Goal: Task Accomplishment & Management: Complete application form

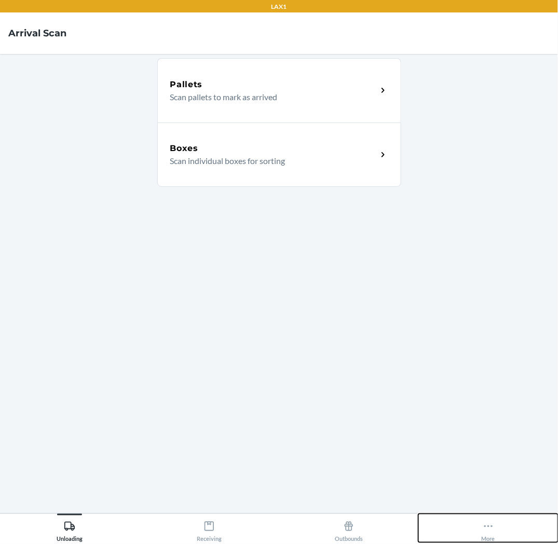
click at [492, 535] on div "More" at bounding box center [489, 530] width 14 height 26
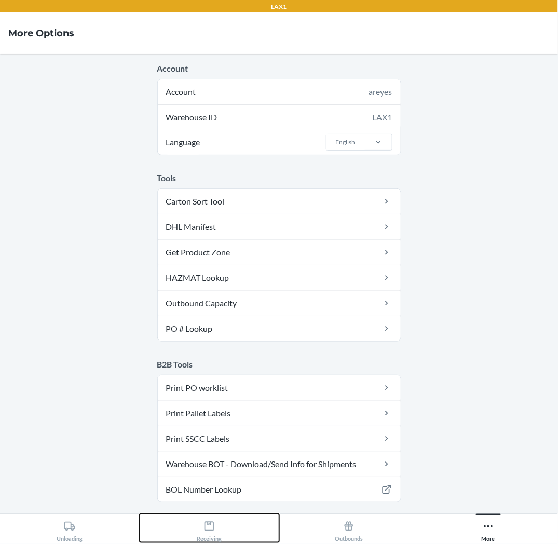
click at [214, 527] on icon at bounding box center [209, 526] width 9 height 9
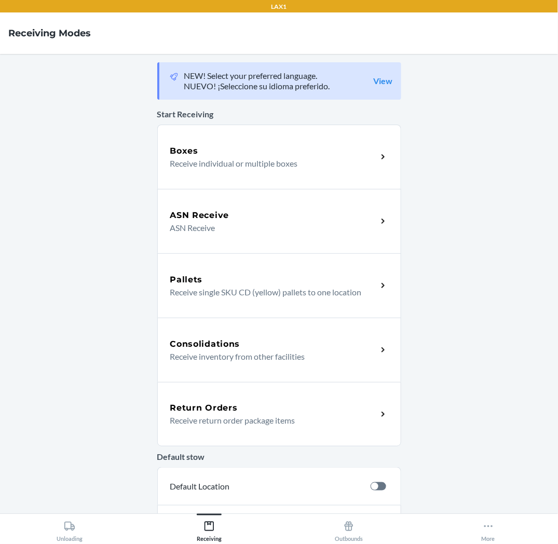
click at [216, 428] on div "Return Orders Receive return order package items" at bounding box center [279, 414] width 244 height 64
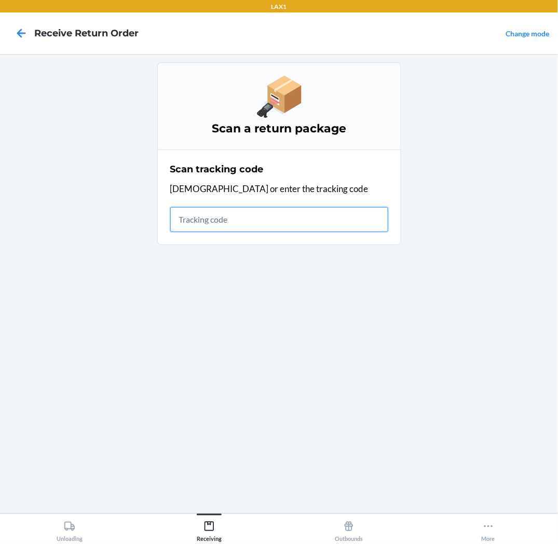
click at [233, 220] on input "text" at bounding box center [279, 219] width 218 height 25
click at [308, 229] on input "text" at bounding box center [279, 219] width 218 height 25
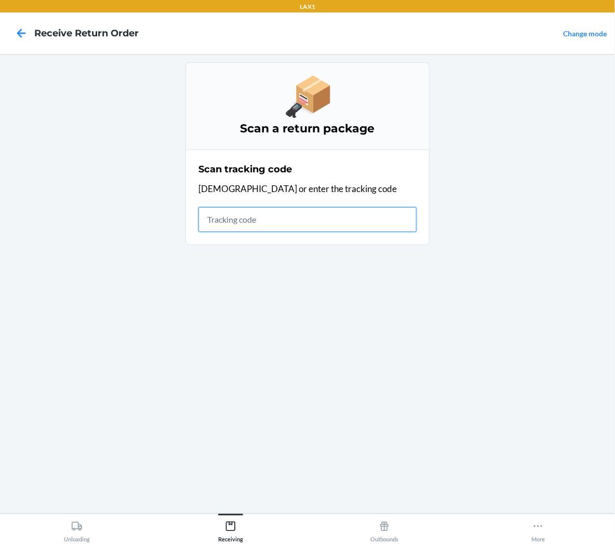
click at [378, 226] on input "text" at bounding box center [307, 219] width 218 height 25
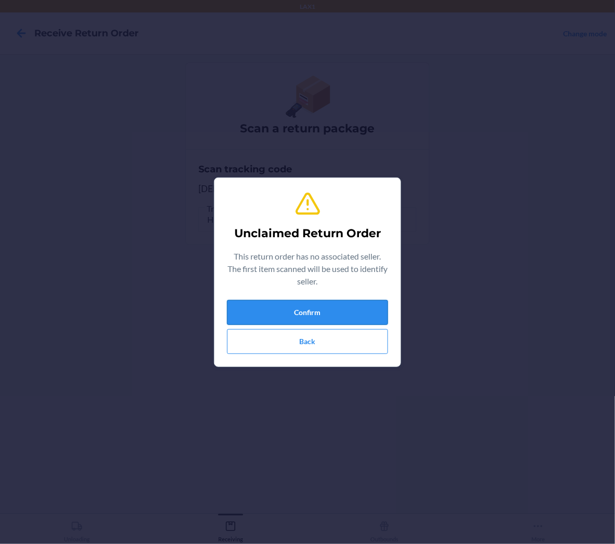
click at [324, 311] on button "Confirm" at bounding box center [307, 312] width 161 height 25
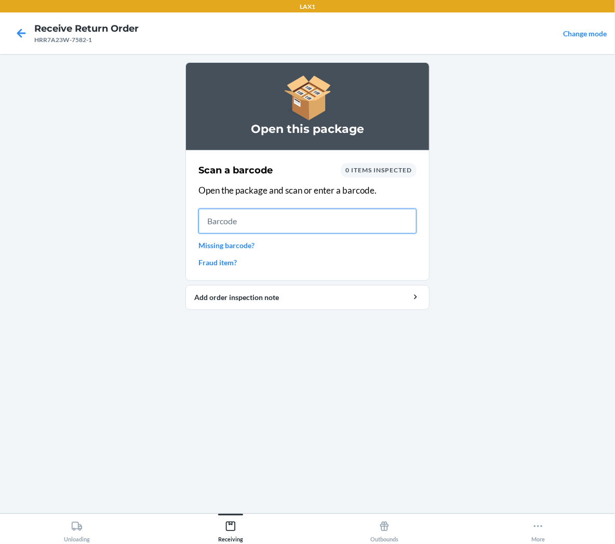
click at [320, 216] on input "text" at bounding box center [307, 221] width 218 height 25
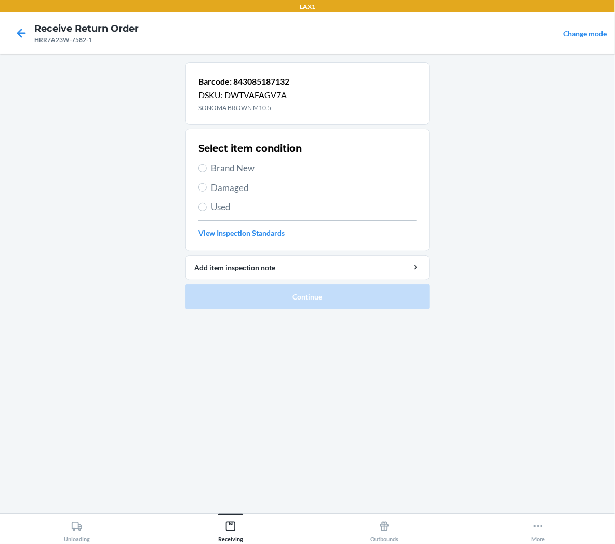
click at [251, 164] on span "Brand New" at bounding box center [314, 169] width 206 height 14
click at [207, 164] on input "Brand New" at bounding box center [202, 168] width 8 height 8
radio input "true"
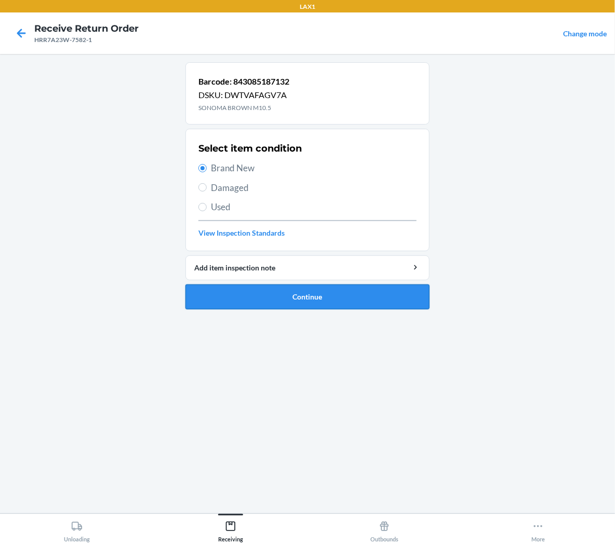
click at [260, 300] on button "Continue" at bounding box center [307, 297] width 244 height 25
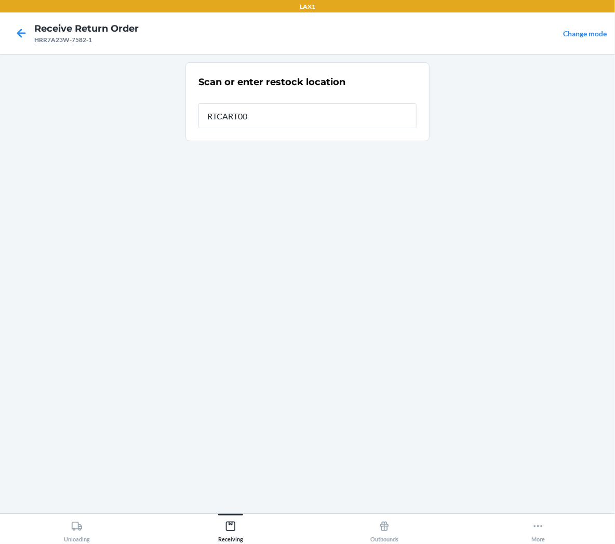
type input "RTCART001"
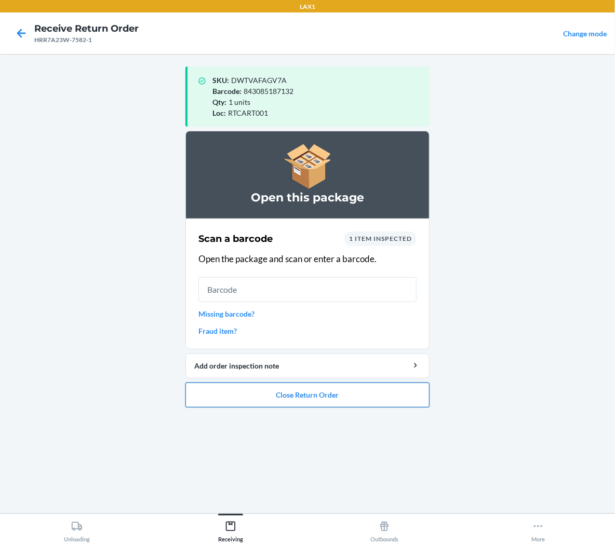
click at [226, 401] on button "Close Return Order" at bounding box center [307, 395] width 244 height 25
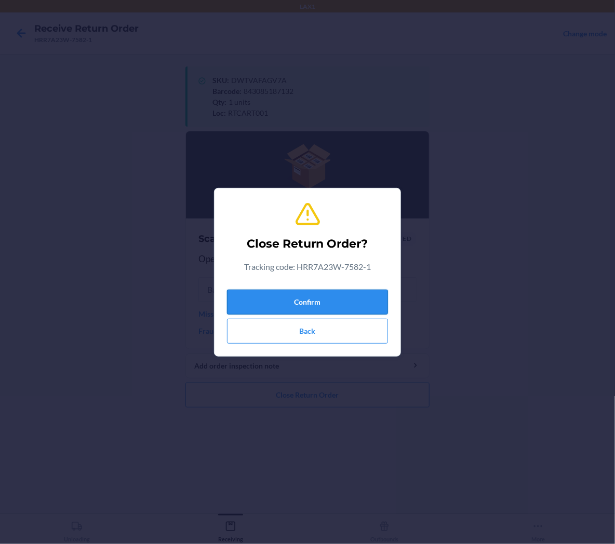
click at [257, 294] on button "Confirm" at bounding box center [307, 302] width 161 height 25
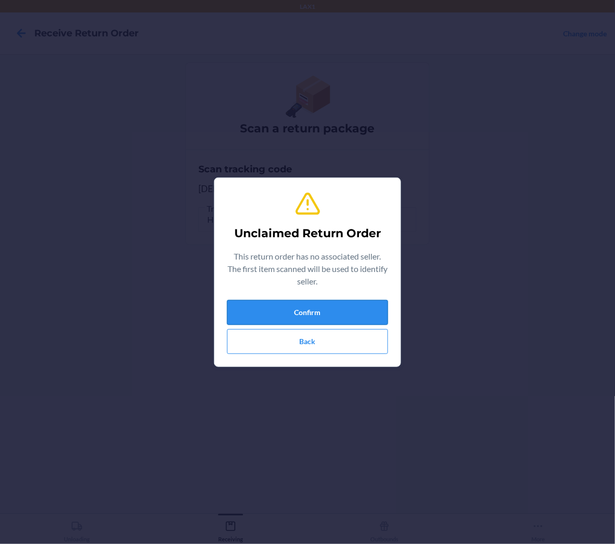
click at [294, 315] on button "Confirm" at bounding box center [307, 312] width 161 height 25
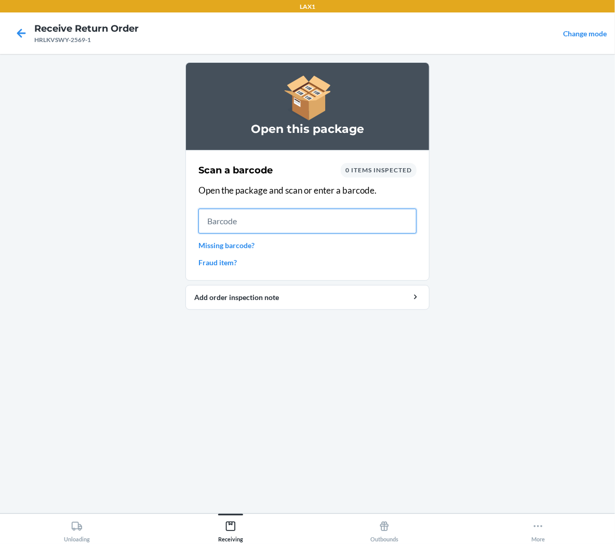
click at [224, 224] on input "text" at bounding box center [307, 221] width 218 height 25
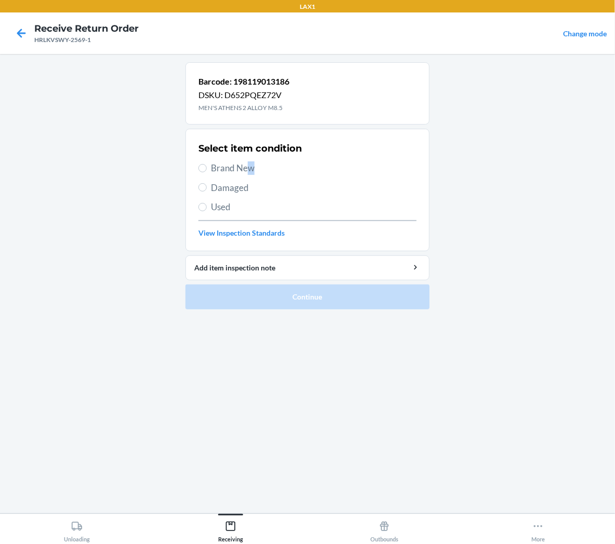
click at [251, 168] on span "Brand New" at bounding box center [314, 169] width 206 height 14
click at [216, 165] on span "Brand New" at bounding box center [314, 169] width 206 height 14
click at [207, 165] on input "Brand New" at bounding box center [202, 168] width 8 height 8
radio input "true"
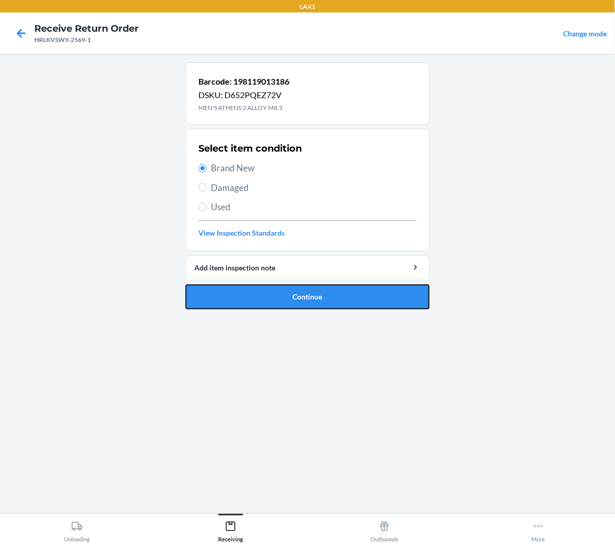
click at [257, 301] on button "Continue" at bounding box center [307, 297] width 244 height 25
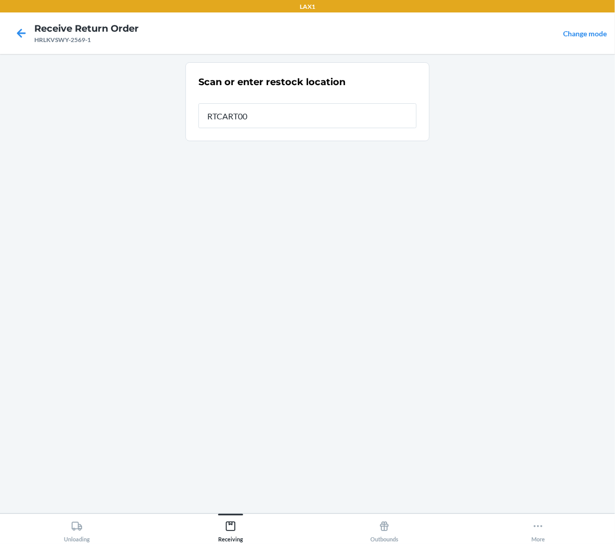
type input "RTCART001"
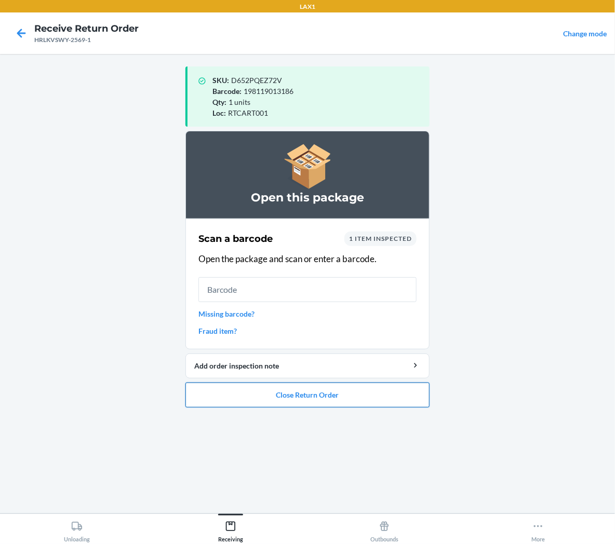
click at [278, 400] on button "Close Return Order" at bounding box center [307, 395] width 244 height 25
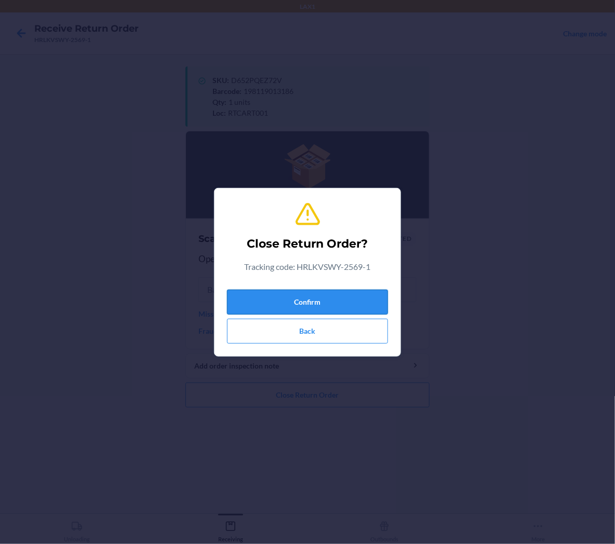
click at [307, 308] on button "Confirm" at bounding box center [307, 302] width 161 height 25
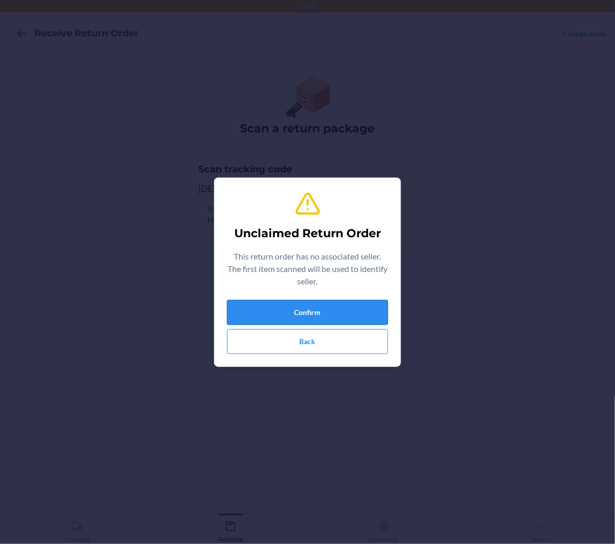
click at [332, 319] on button "Confirm" at bounding box center [307, 312] width 161 height 25
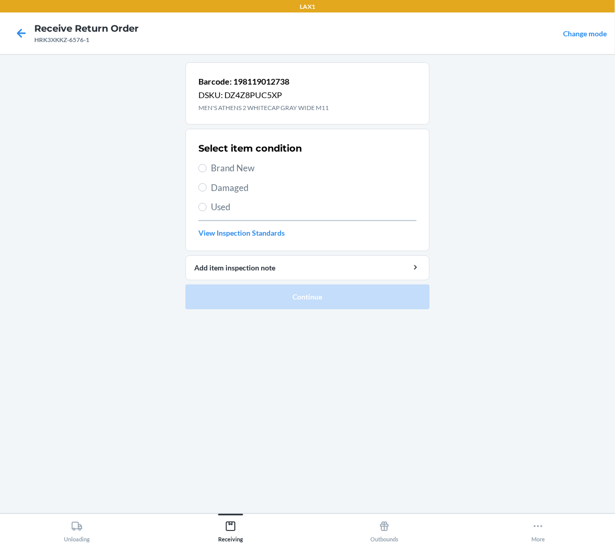
click at [229, 162] on span "Brand New" at bounding box center [314, 169] width 206 height 14
click at [207, 164] on input "Brand New" at bounding box center [202, 168] width 8 height 8
radio input "true"
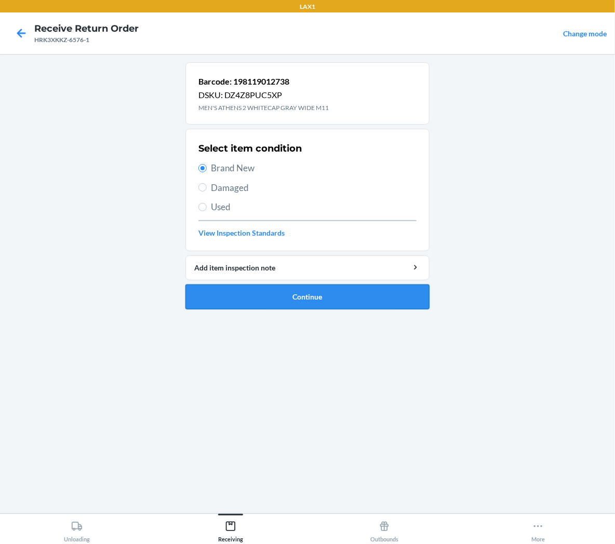
click at [233, 295] on button "Continue" at bounding box center [307, 297] width 244 height 25
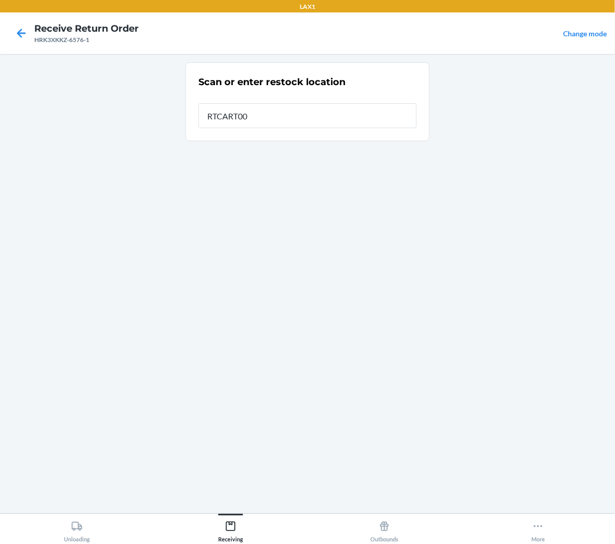
type input "RTCART001"
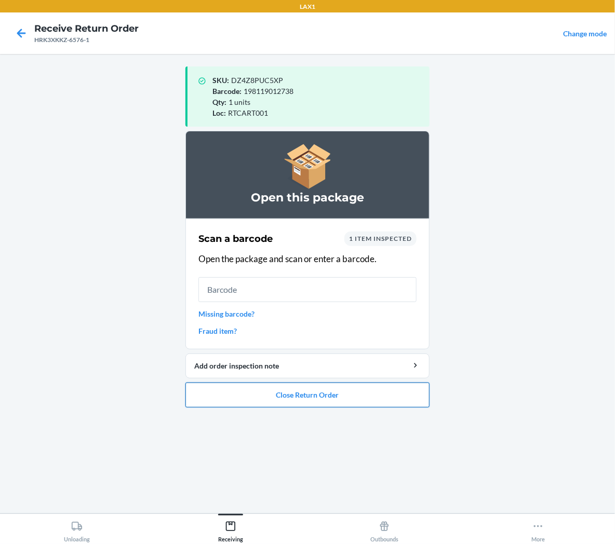
click at [297, 401] on button "Close Return Order" at bounding box center [307, 395] width 244 height 25
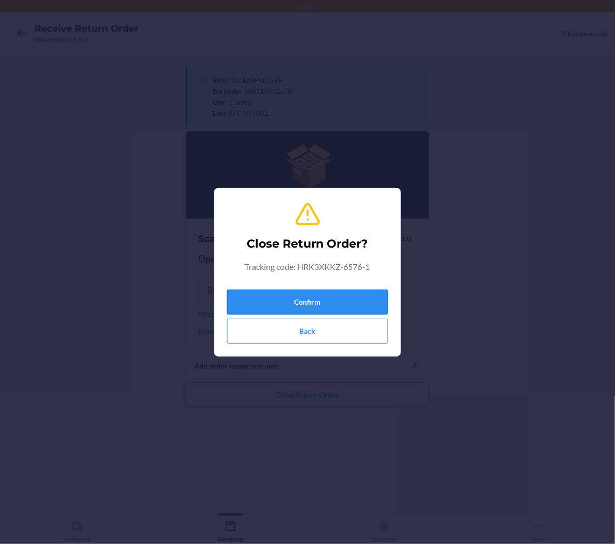
click at [340, 308] on button "Confirm" at bounding box center [307, 302] width 161 height 25
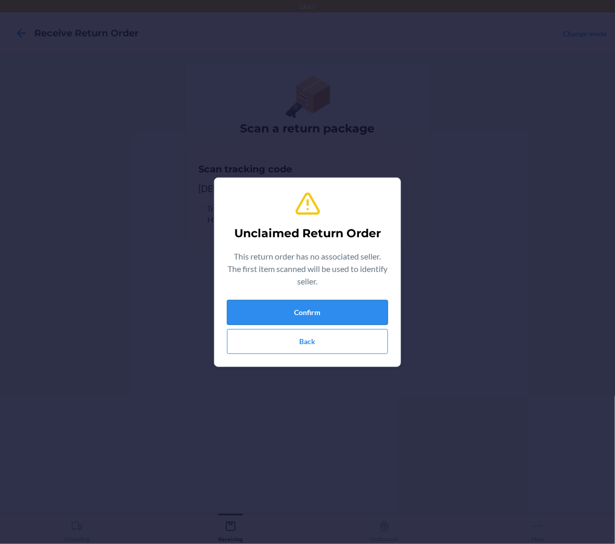
click at [382, 312] on button "Confirm" at bounding box center [307, 312] width 161 height 25
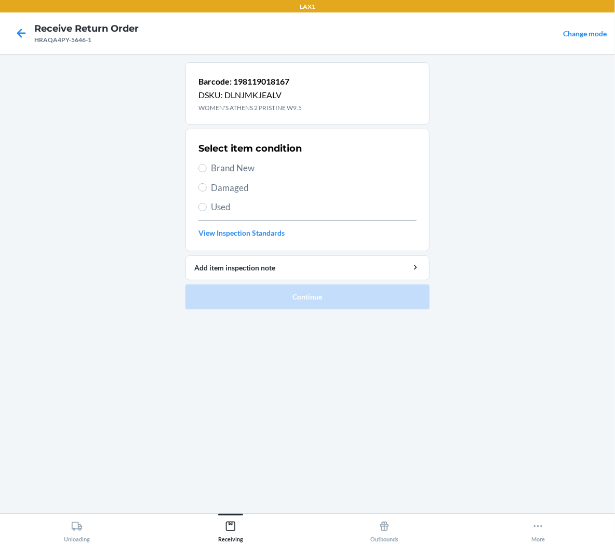
click at [251, 168] on span "Brand New" at bounding box center [314, 169] width 206 height 14
click at [207, 168] on input "Brand New" at bounding box center [202, 168] width 8 height 8
radio input "true"
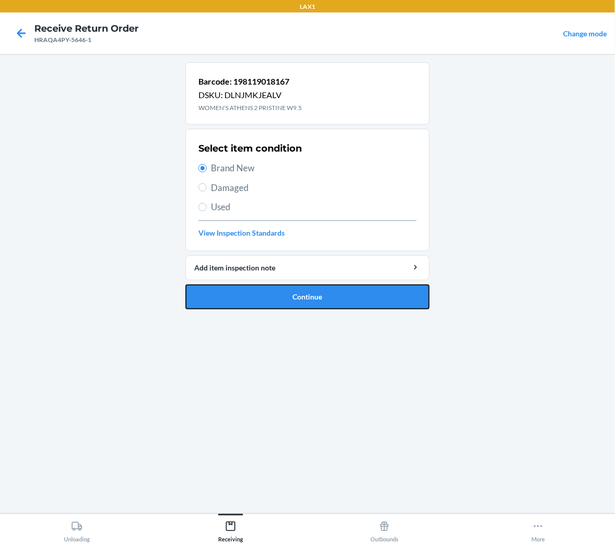
click at [272, 297] on button "Continue" at bounding box center [307, 297] width 244 height 25
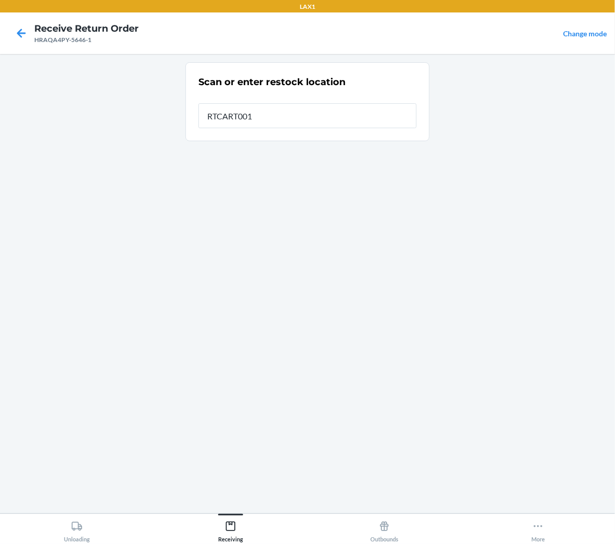
type input "RTCART001"
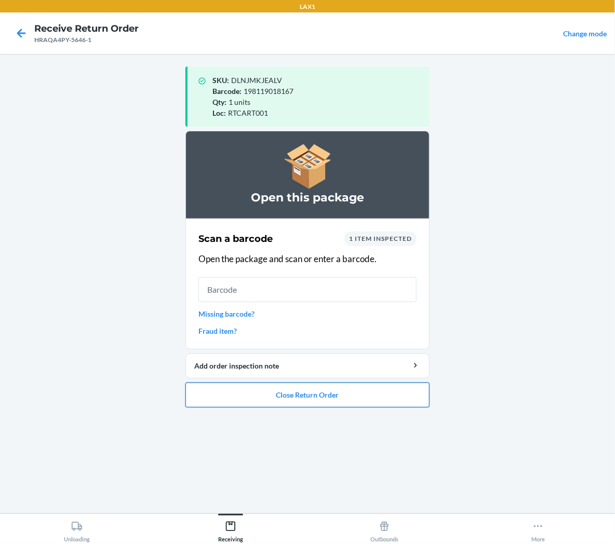
click at [297, 404] on button "Close Return Order" at bounding box center [307, 395] width 244 height 25
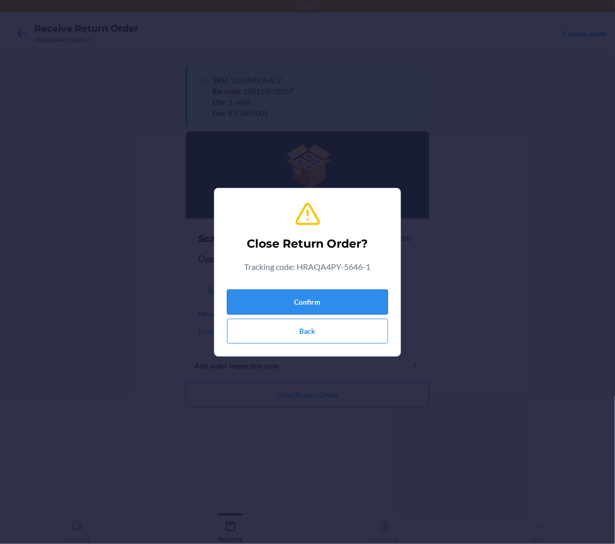
click at [348, 296] on button "Confirm" at bounding box center [307, 302] width 161 height 25
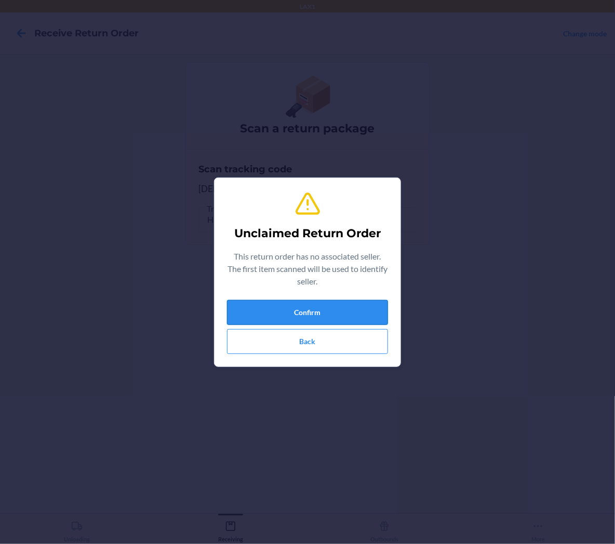
click at [236, 317] on button "Confirm" at bounding box center [307, 312] width 161 height 25
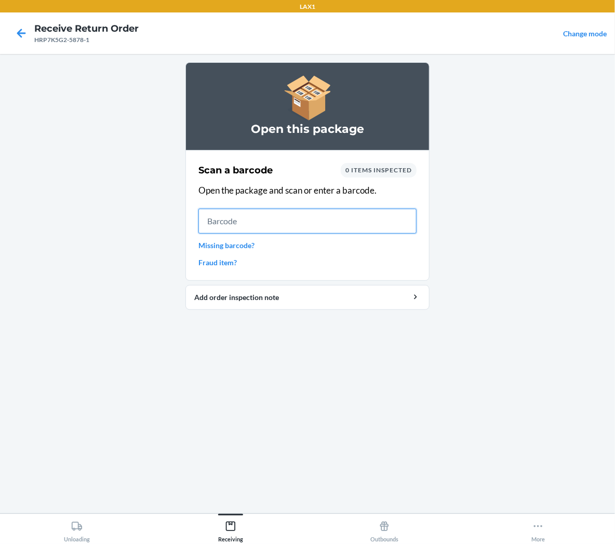
click at [299, 229] on input "text" at bounding box center [307, 221] width 218 height 25
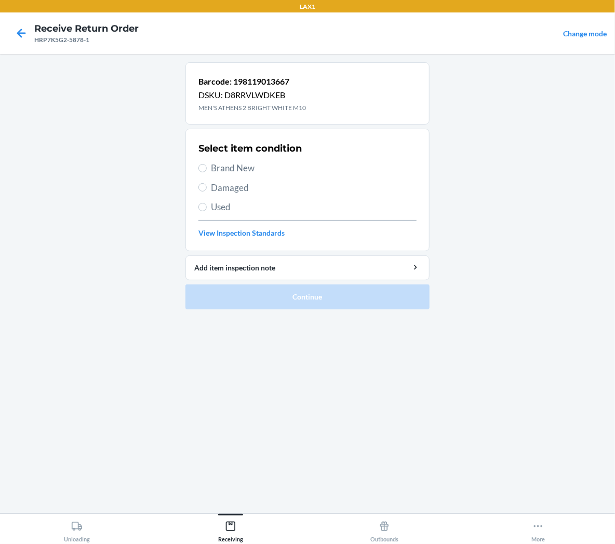
click at [209, 175] on div "Select item condition Brand New Damaged Used View Inspection Standards" at bounding box center [307, 190] width 218 height 103
click at [213, 171] on span "Brand New" at bounding box center [314, 169] width 206 height 14
click at [207, 171] on input "Brand New" at bounding box center [202, 168] width 8 height 8
radio input "true"
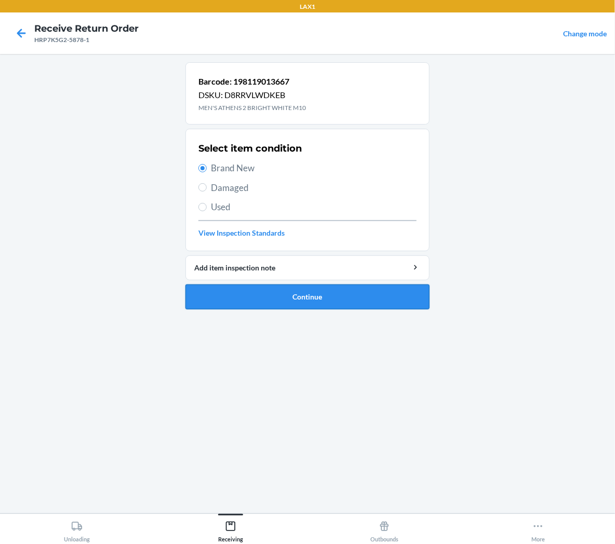
click at [242, 297] on button "Continue" at bounding box center [307, 297] width 244 height 25
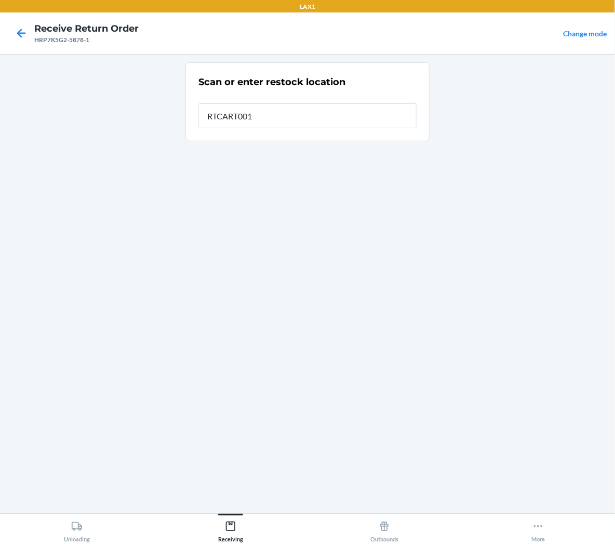
type input "RTCART001"
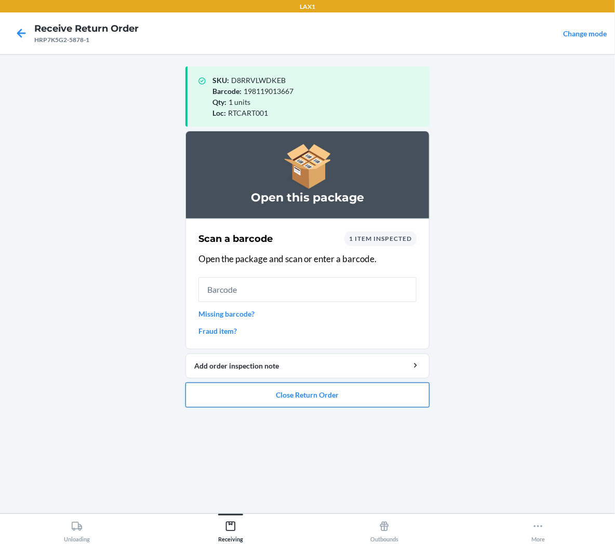
click at [356, 395] on button "Close Return Order" at bounding box center [307, 395] width 244 height 25
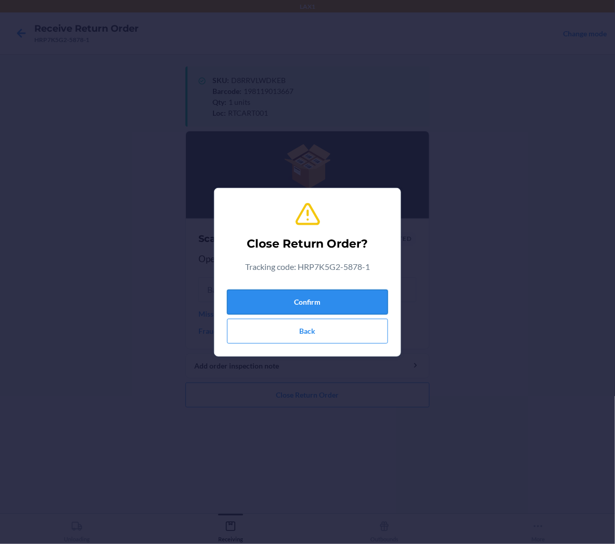
click at [350, 302] on button "Confirm" at bounding box center [307, 302] width 161 height 25
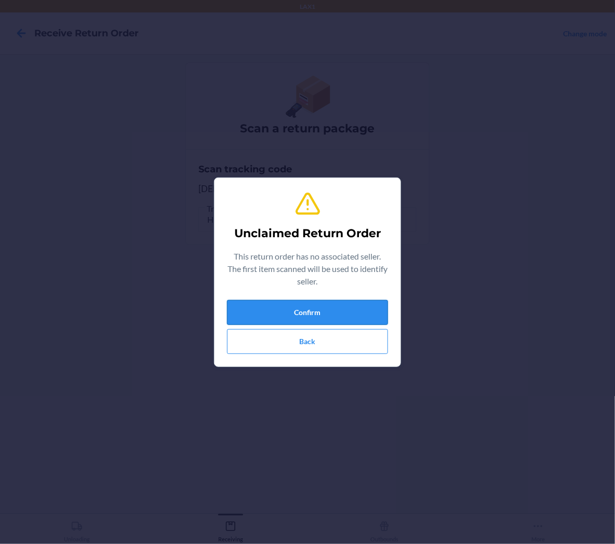
click at [362, 325] on button "Confirm" at bounding box center [307, 312] width 161 height 25
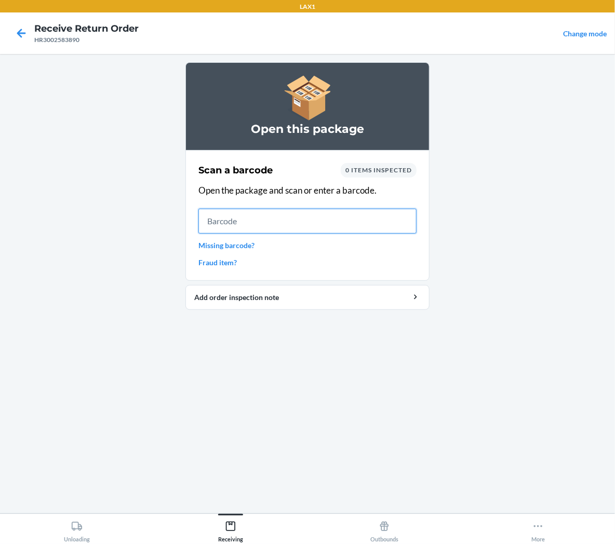
click at [390, 218] on input "text" at bounding box center [307, 221] width 218 height 25
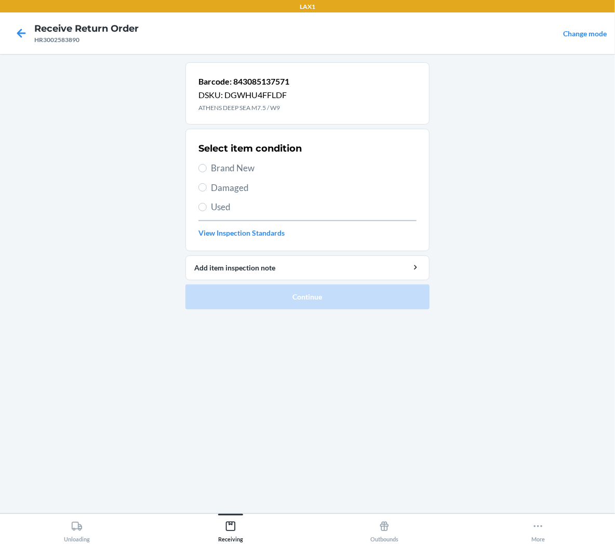
click at [247, 167] on span "Brand New" at bounding box center [314, 169] width 206 height 14
click at [207, 167] on input "Brand New" at bounding box center [202, 168] width 8 height 8
radio input "true"
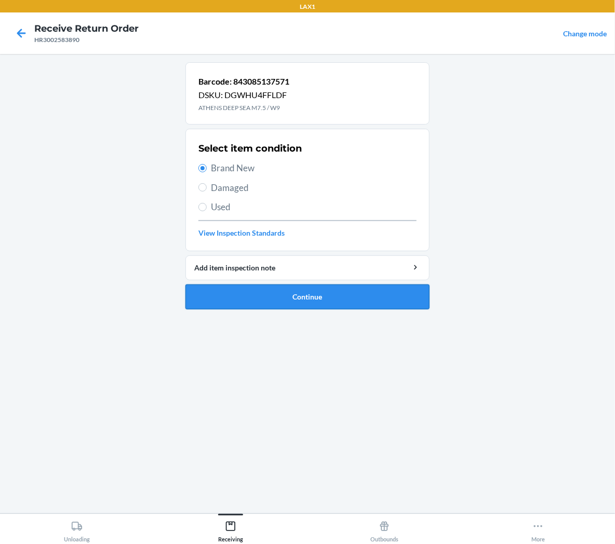
click at [267, 293] on button "Continue" at bounding box center [307, 297] width 244 height 25
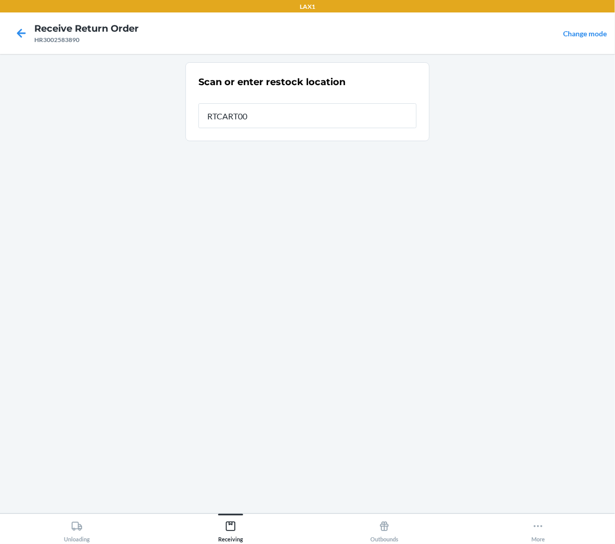
type input "RTCART001"
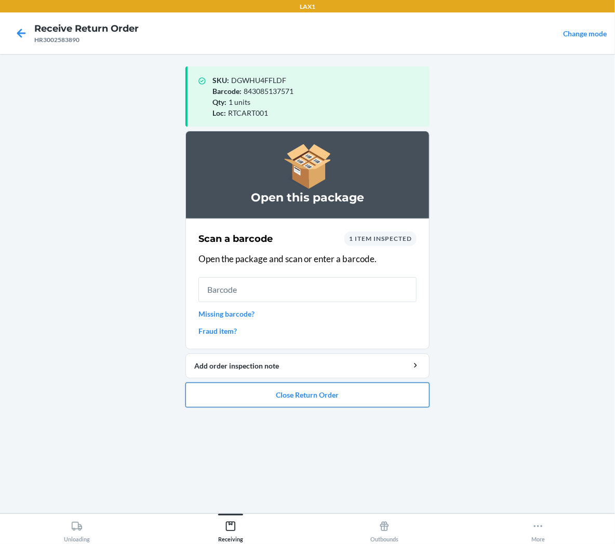
click at [295, 396] on button "Close Return Order" at bounding box center [307, 395] width 244 height 25
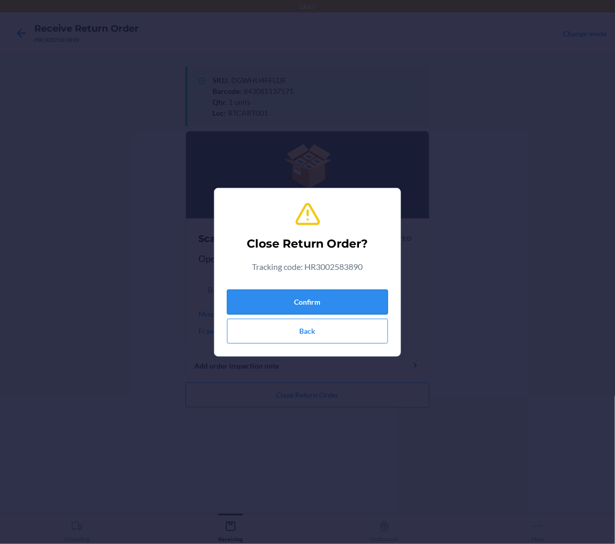
click at [361, 291] on button "Confirm" at bounding box center [307, 302] width 161 height 25
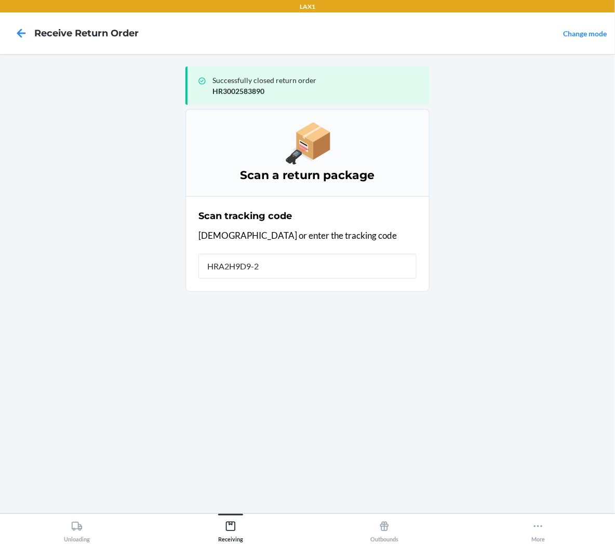
type input "HRA2H9D9-24"
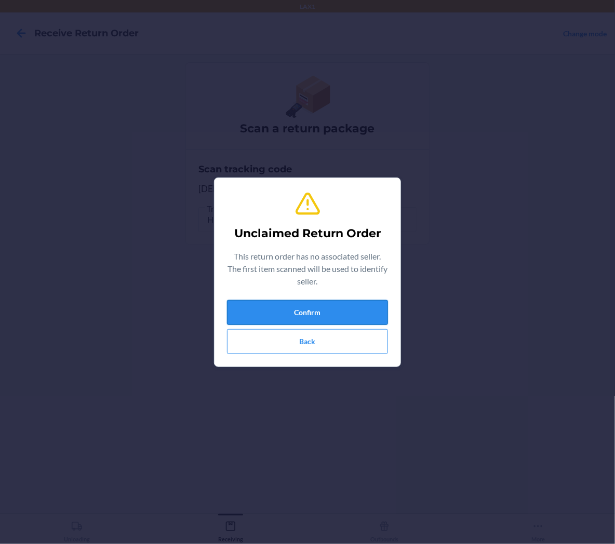
click at [362, 324] on button "Confirm" at bounding box center [307, 312] width 161 height 25
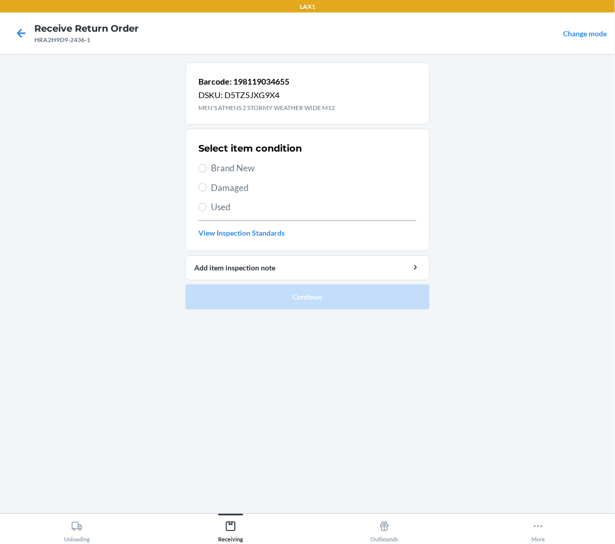
click at [251, 170] on span "Brand New" at bounding box center [314, 169] width 206 height 14
click at [207, 170] on input "Brand New" at bounding box center [202, 168] width 8 height 8
radio input "true"
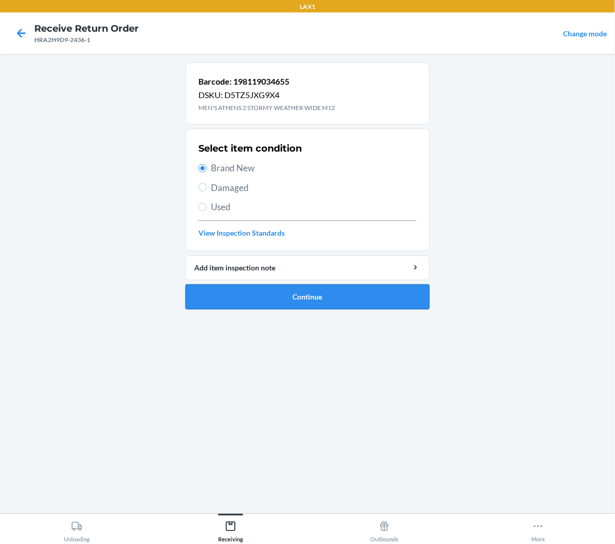
click at [250, 298] on button "Continue" at bounding box center [307, 297] width 244 height 25
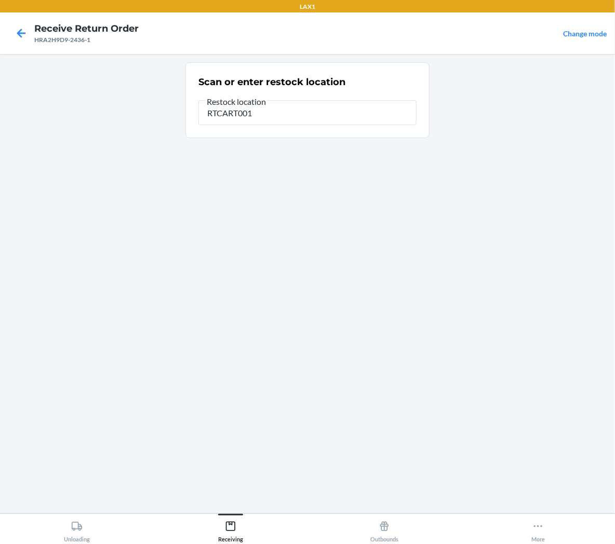
type input "RTCART001"
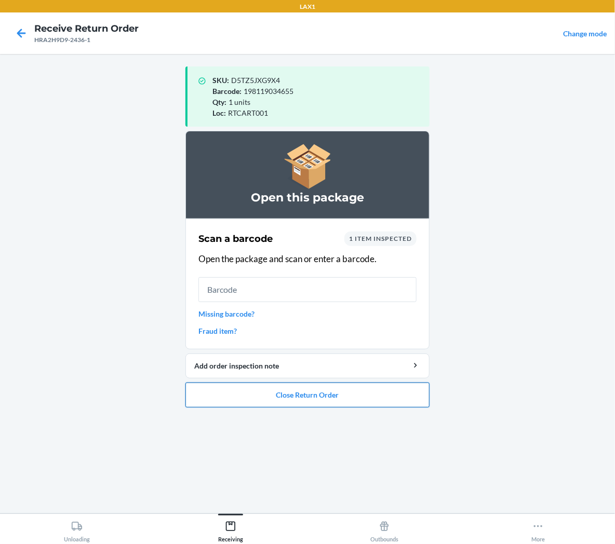
click at [246, 393] on button "Close Return Order" at bounding box center [307, 395] width 244 height 25
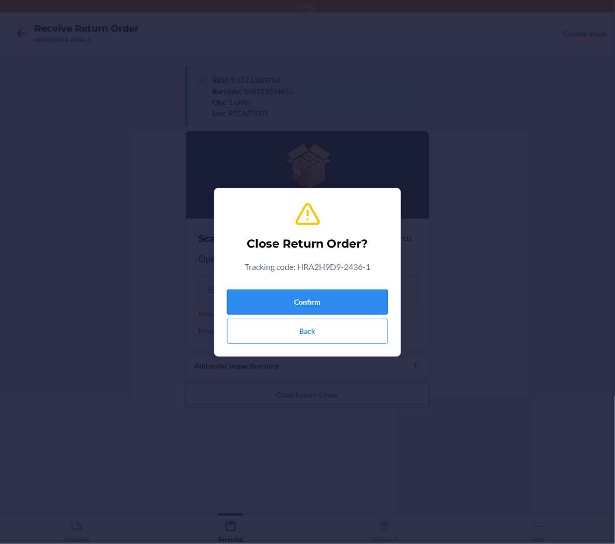
click at [317, 303] on button "Confirm" at bounding box center [307, 302] width 161 height 25
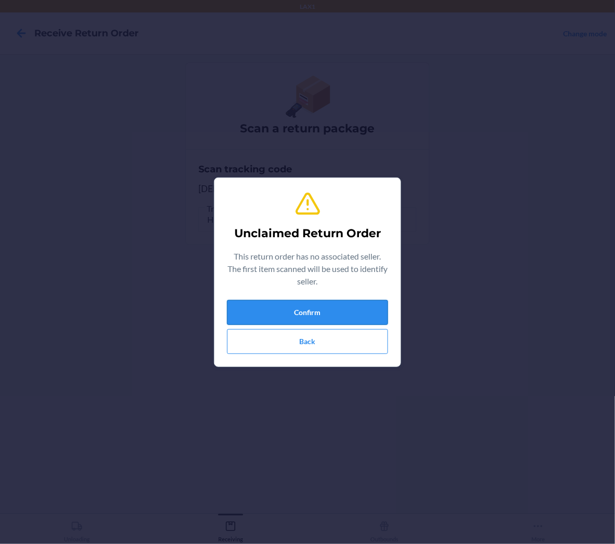
click at [256, 312] on button "Confirm" at bounding box center [307, 312] width 161 height 25
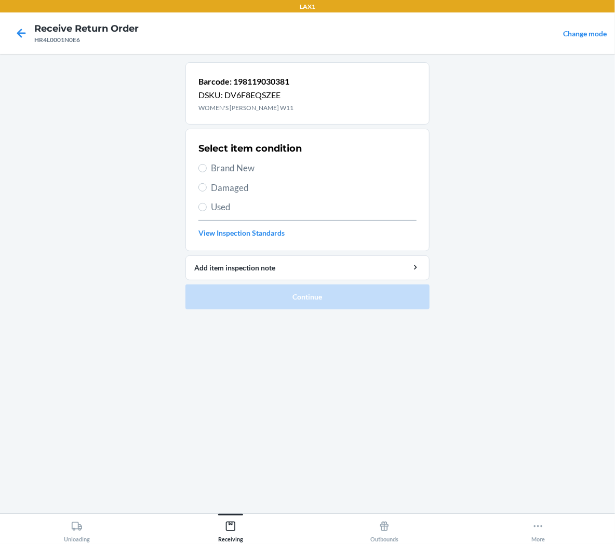
click at [248, 168] on span "Brand New" at bounding box center [314, 169] width 206 height 14
click at [207, 168] on input "Brand New" at bounding box center [202, 168] width 8 height 8
radio input "true"
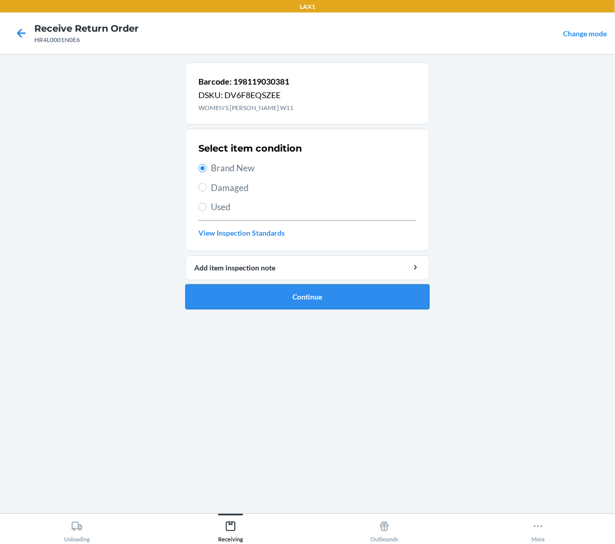
click at [244, 287] on button "Continue" at bounding box center [307, 297] width 244 height 25
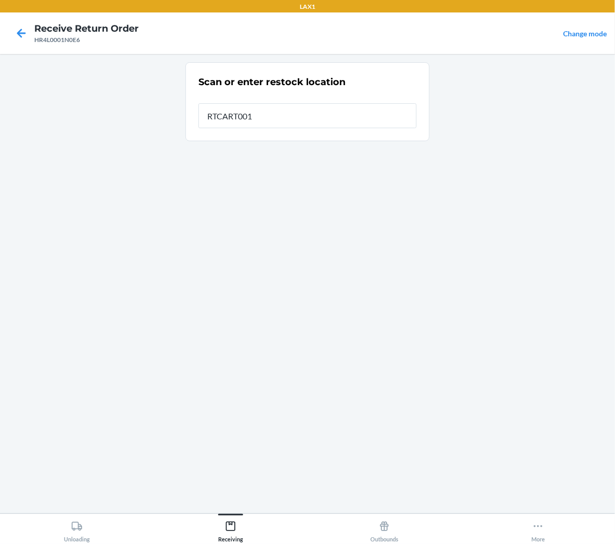
type input "RTCART001"
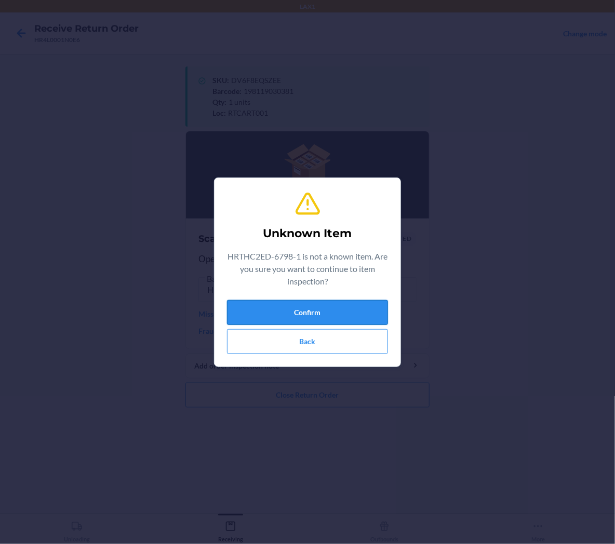
click at [367, 304] on button "Confirm" at bounding box center [307, 312] width 161 height 25
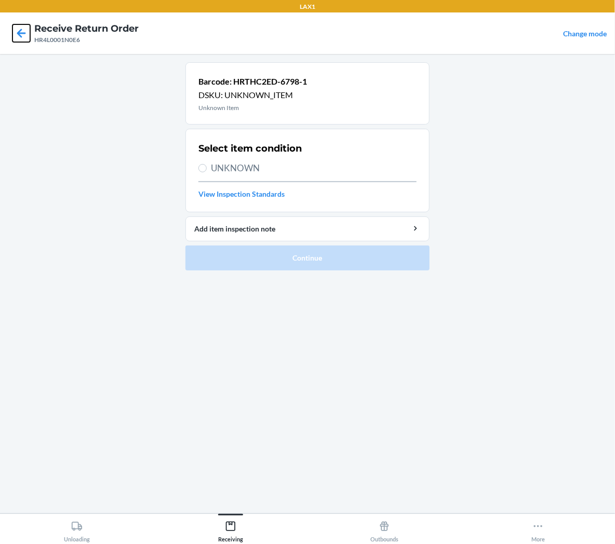
click at [23, 37] on icon at bounding box center [21, 33] width 18 height 18
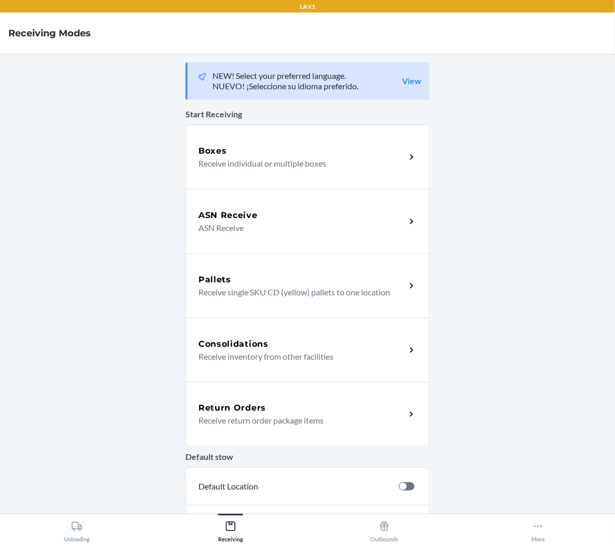
click at [260, 409] on h5 "Return Orders" at bounding box center [232, 408] width 68 height 12
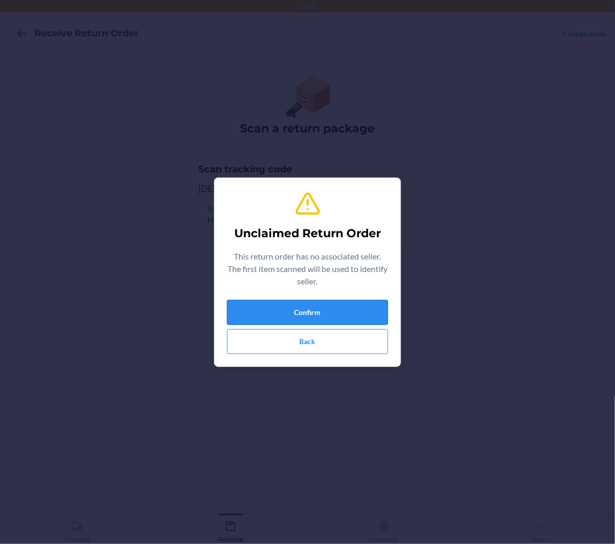
click at [353, 309] on button "Confirm" at bounding box center [307, 312] width 161 height 25
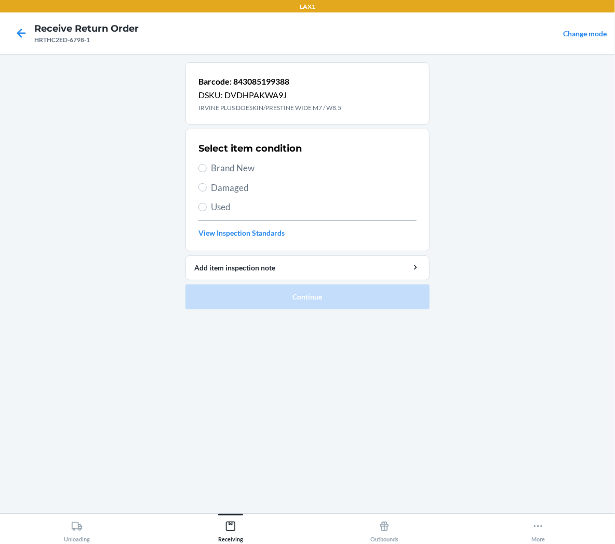
click at [241, 173] on span "Brand New" at bounding box center [314, 169] width 206 height 14
click at [207, 172] on input "Brand New" at bounding box center [202, 168] width 8 height 8
radio input "true"
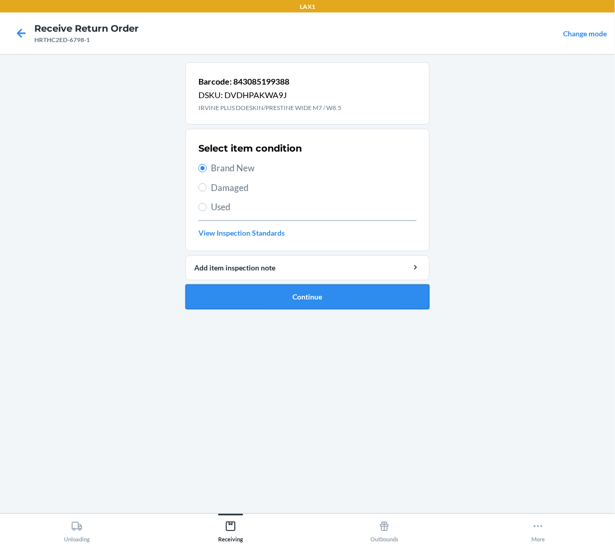
click at [250, 290] on button "Continue" at bounding box center [307, 297] width 244 height 25
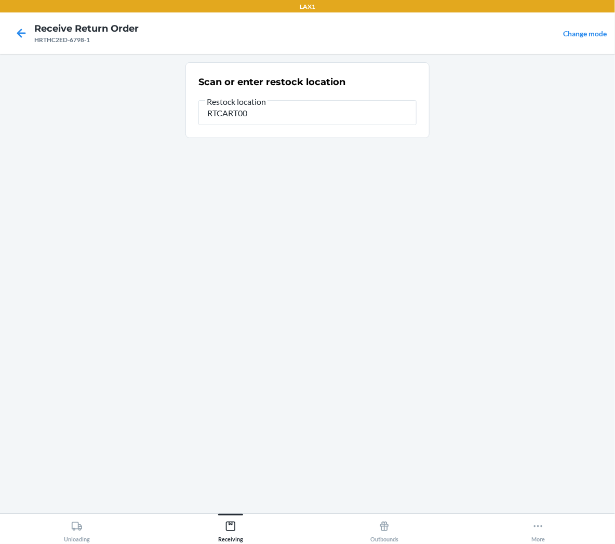
type input "RTCART001"
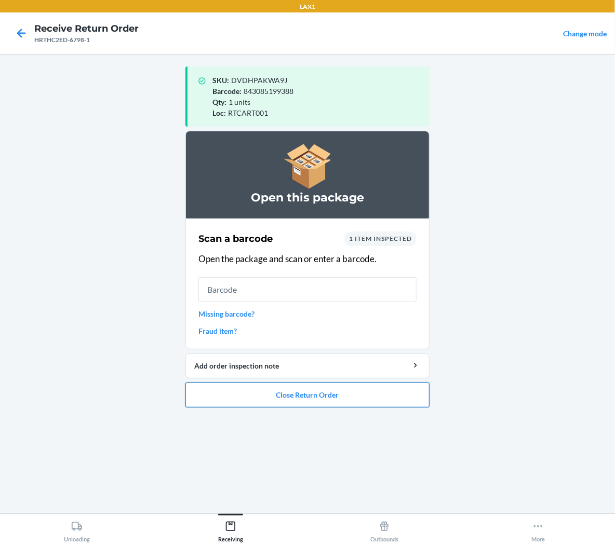
click at [345, 400] on button "Close Return Order" at bounding box center [307, 395] width 244 height 25
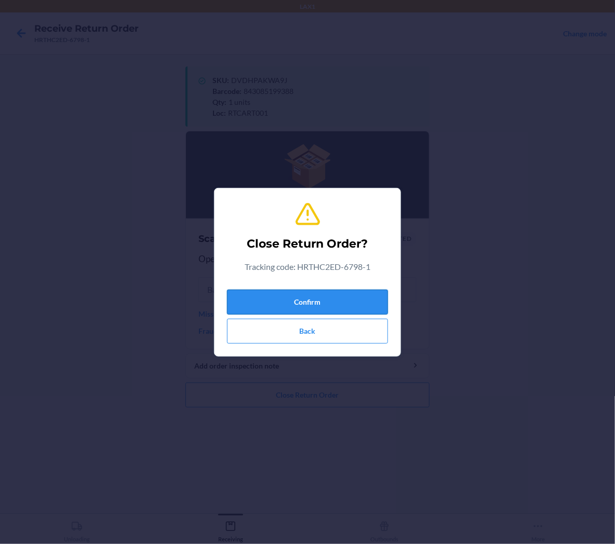
click at [357, 303] on button "Confirm" at bounding box center [307, 302] width 161 height 25
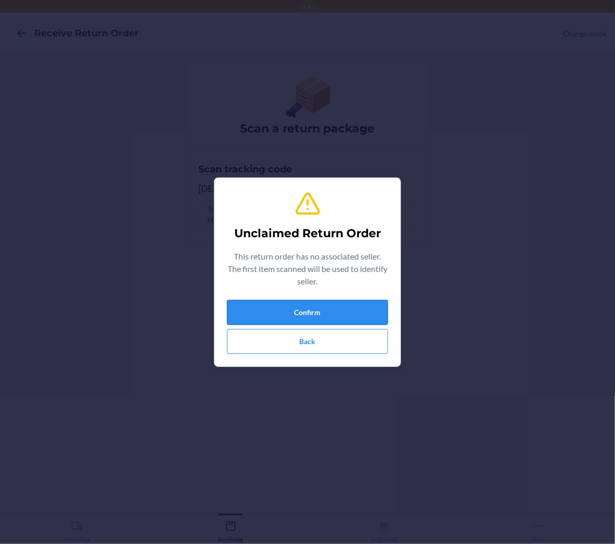
click at [352, 309] on button "Confirm" at bounding box center [307, 312] width 161 height 25
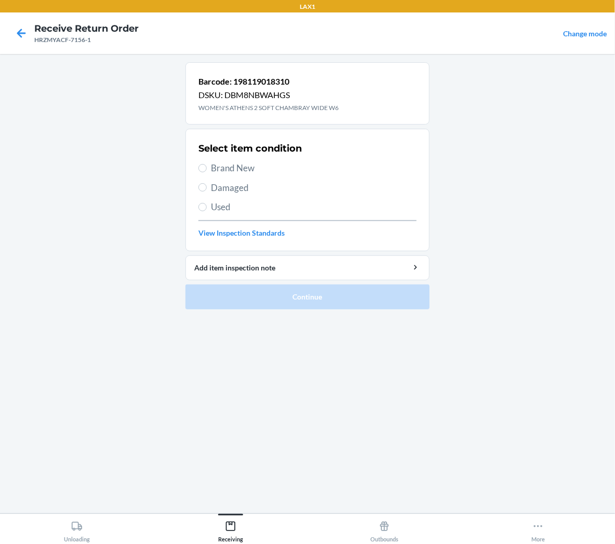
click at [224, 163] on span "Brand New" at bounding box center [314, 169] width 206 height 14
click at [207, 164] on input "Brand New" at bounding box center [202, 168] width 8 height 8
radio input "true"
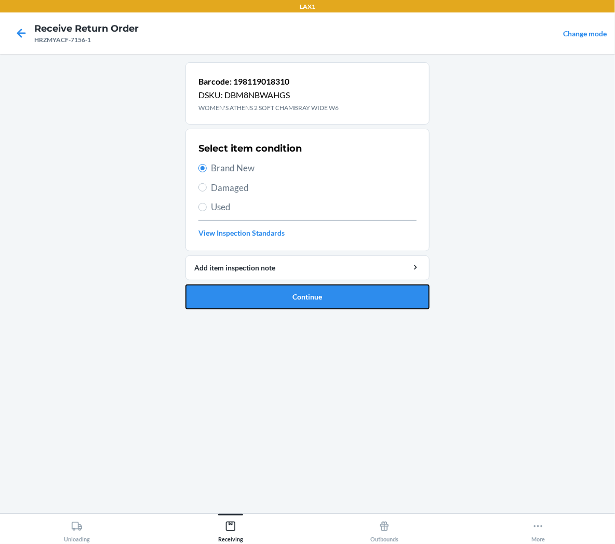
drag, startPoint x: 225, startPoint y: 301, endPoint x: 197, endPoint y: 281, distance: 34.9
click at [221, 297] on button "Continue" at bounding box center [307, 297] width 244 height 25
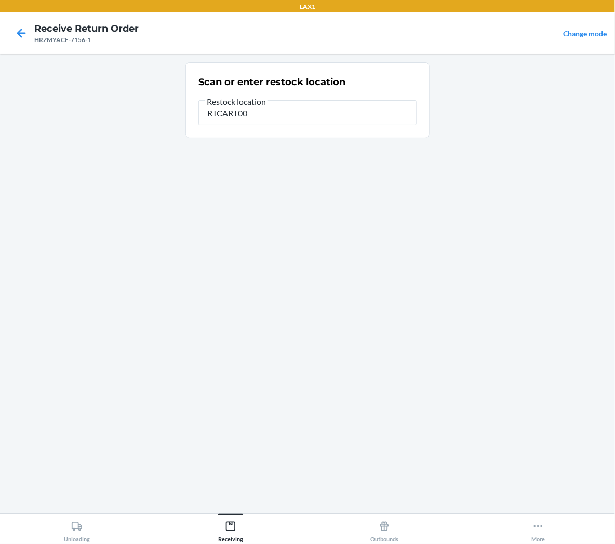
type input "RTCART001"
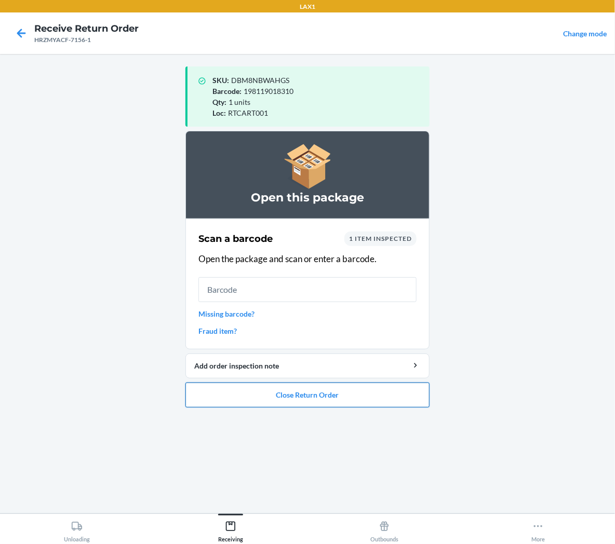
click at [339, 398] on button "Close Return Order" at bounding box center [307, 395] width 244 height 25
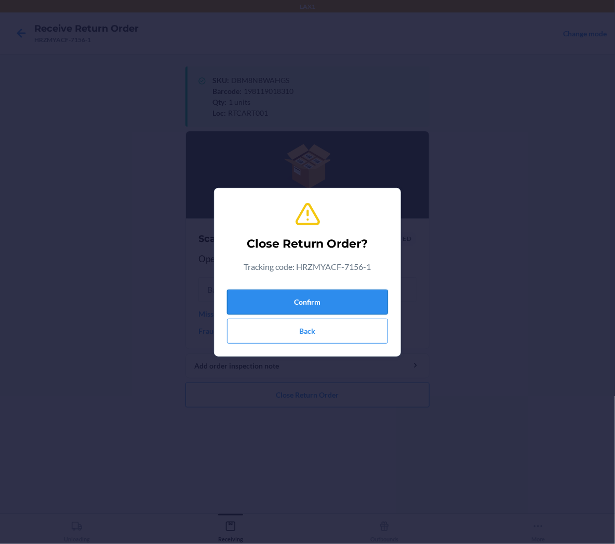
click at [351, 302] on button "Confirm" at bounding box center [307, 302] width 161 height 25
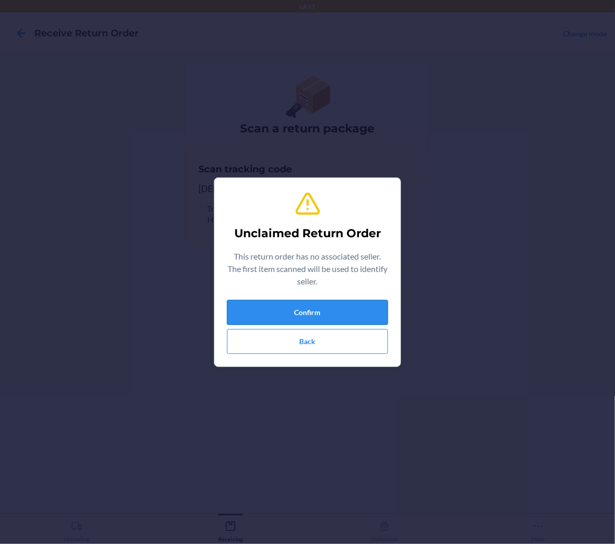
click at [364, 307] on button "Confirm" at bounding box center [307, 312] width 161 height 25
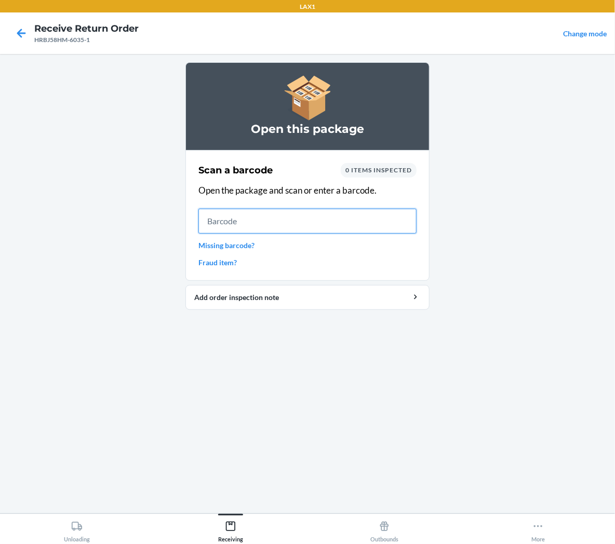
click at [276, 219] on input "text" at bounding box center [307, 221] width 218 height 25
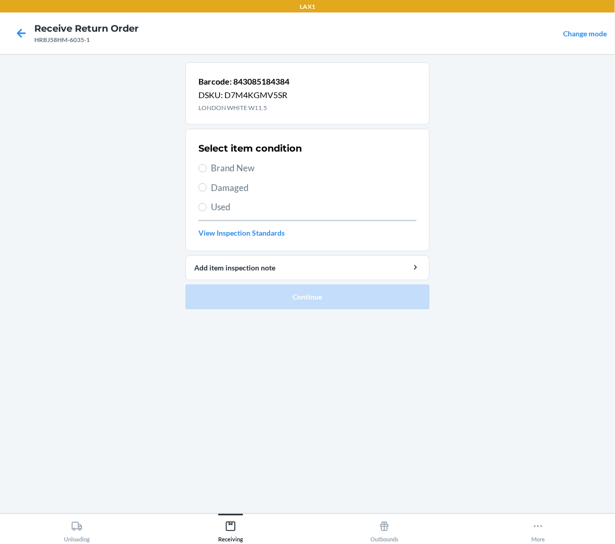
click at [198, 169] on section "Select item condition Brand New Damaged Used View Inspection Standards" at bounding box center [307, 190] width 244 height 123
click at [246, 167] on span "Brand New" at bounding box center [314, 169] width 206 height 14
click at [207, 167] on input "Brand New" at bounding box center [202, 168] width 8 height 8
radio input "true"
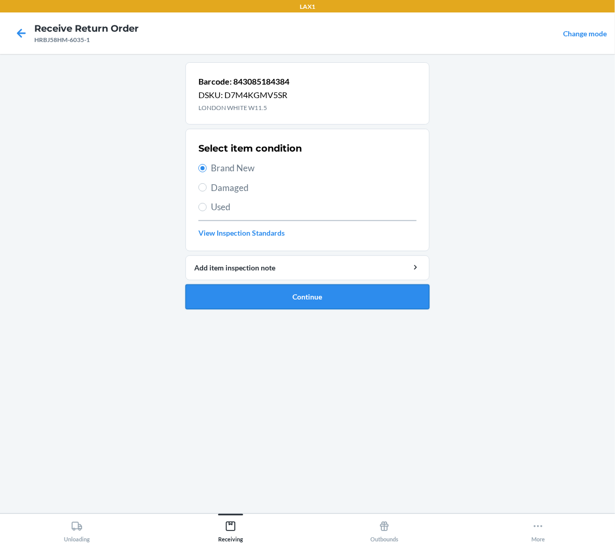
click at [262, 305] on button "Continue" at bounding box center [307, 297] width 244 height 25
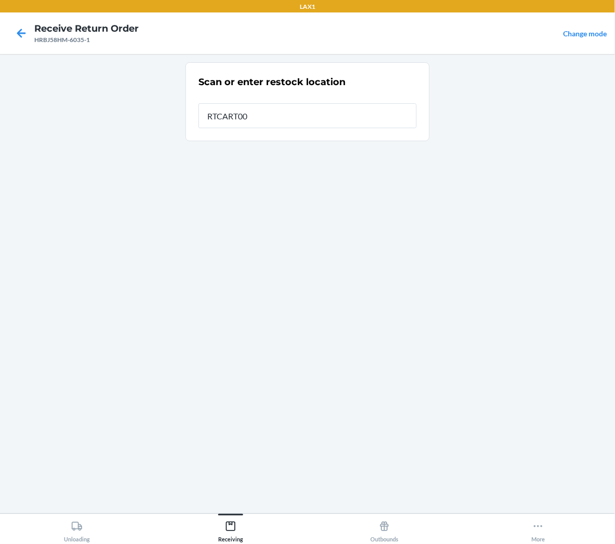
type input "RTCART001"
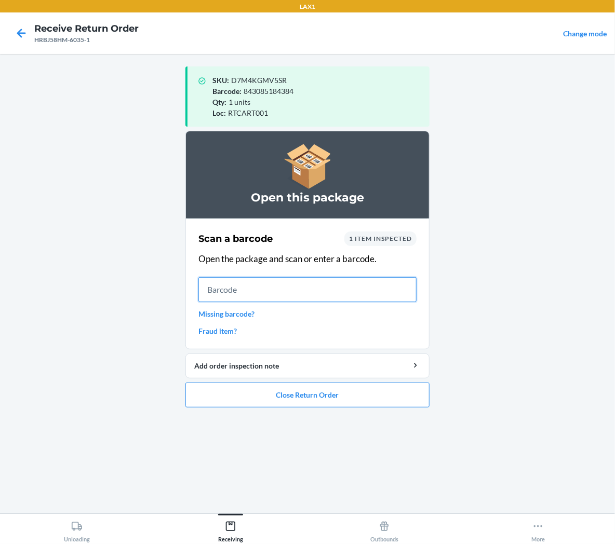
click at [394, 293] on input "text" at bounding box center [307, 289] width 218 height 25
click at [391, 391] on button "Close Return Order" at bounding box center [307, 395] width 244 height 25
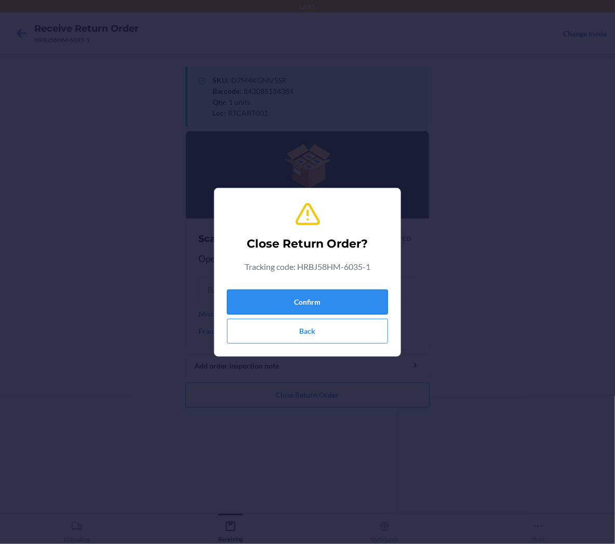
click at [378, 295] on button "Confirm" at bounding box center [307, 302] width 161 height 25
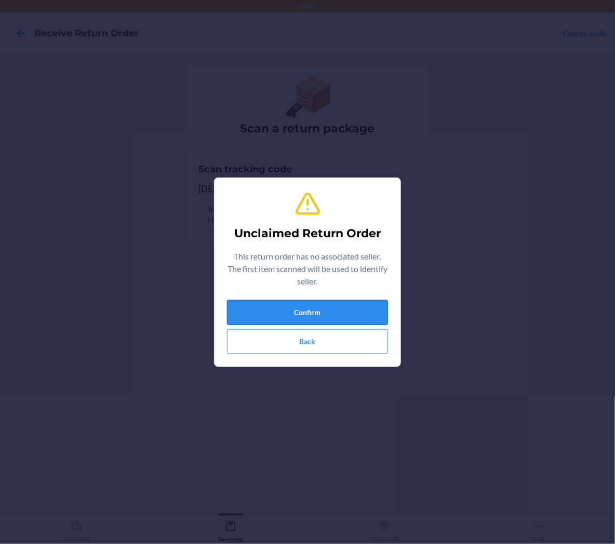
click at [378, 303] on button "Confirm" at bounding box center [307, 312] width 161 height 25
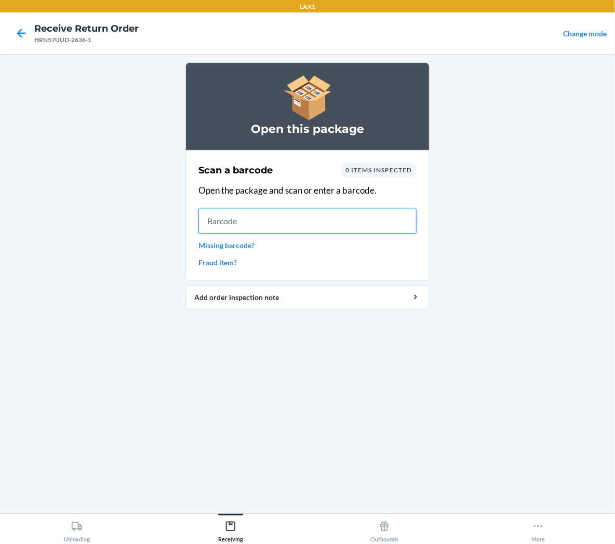
click at [399, 227] on input "text" at bounding box center [307, 221] width 218 height 25
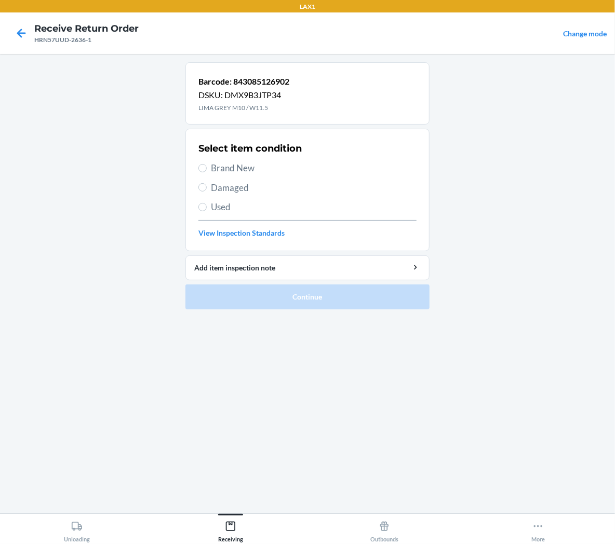
click at [250, 167] on span "Brand New" at bounding box center [314, 169] width 206 height 14
click at [207, 167] on input "Brand New" at bounding box center [202, 168] width 8 height 8
radio input "true"
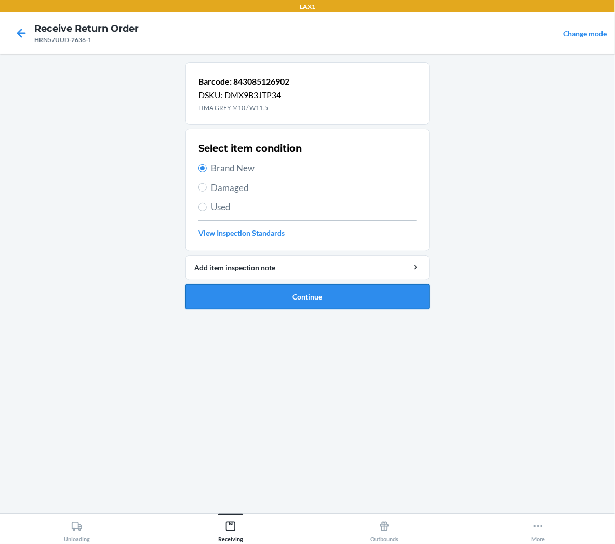
click at [258, 301] on button "Continue" at bounding box center [307, 297] width 244 height 25
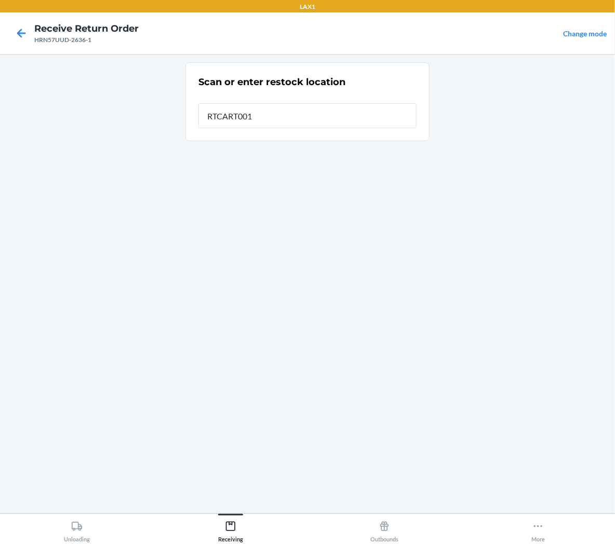
type input "RTCART001"
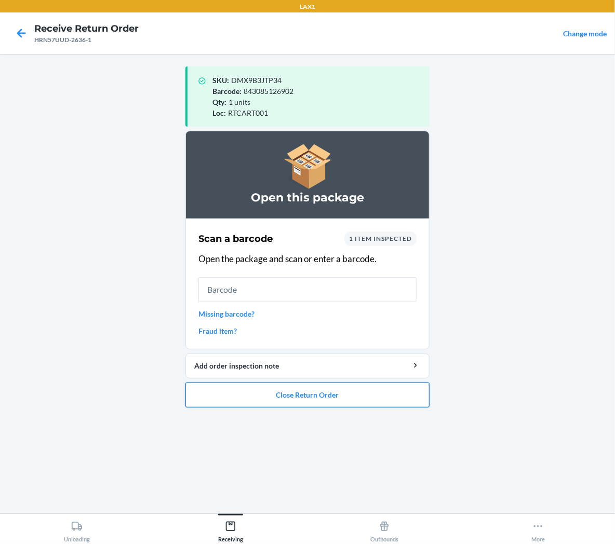
click at [282, 395] on button "Close Return Order" at bounding box center [307, 395] width 244 height 25
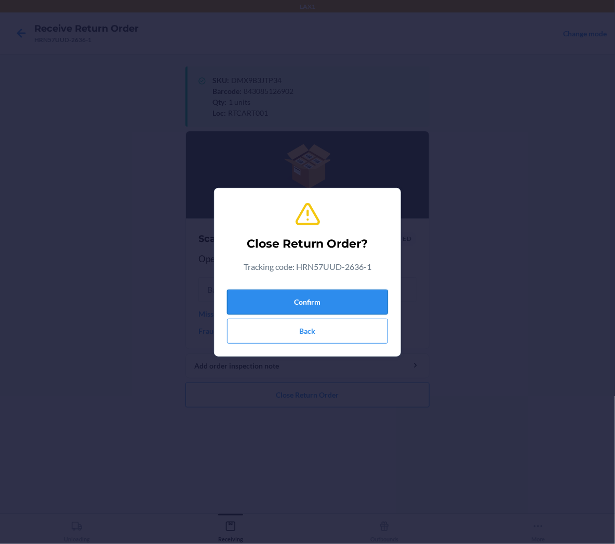
click at [335, 301] on button "Confirm" at bounding box center [307, 302] width 161 height 25
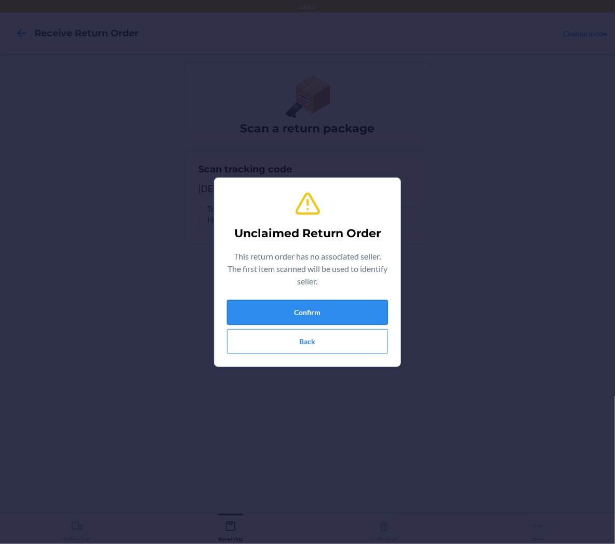
click at [370, 308] on button "Confirm" at bounding box center [307, 312] width 161 height 25
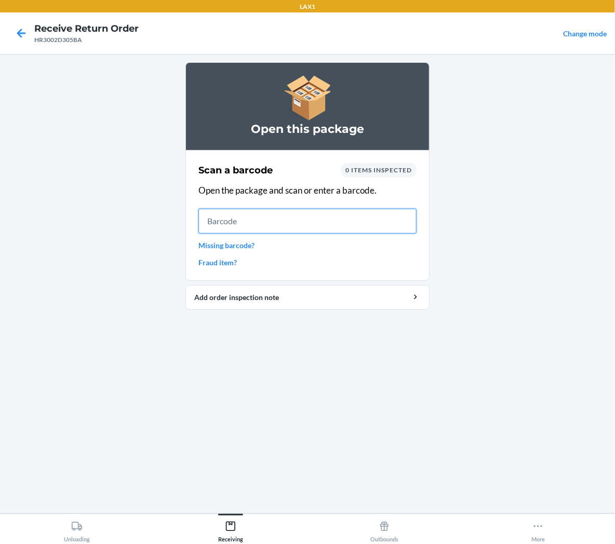
click at [210, 224] on input "text" at bounding box center [307, 221] width 218 height 25
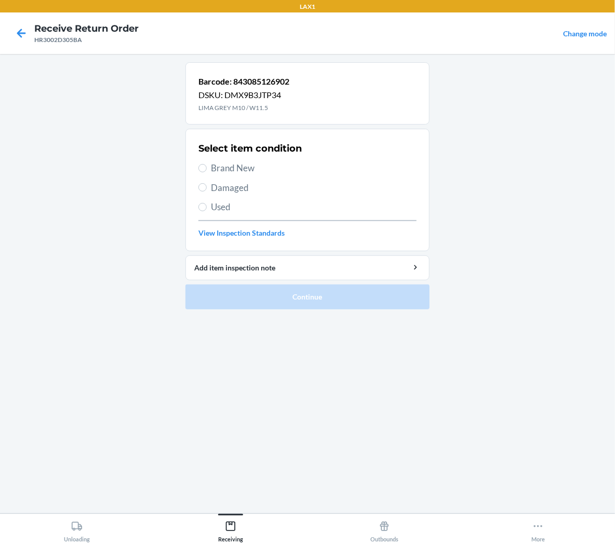
click at [235, 168] on span "Brand New" at bounding box center [314, 169] width 206 height 14
click at [207, 168] on input "Brand New" at bounding box center [202, 168] width 8 height 8
radio input "true"
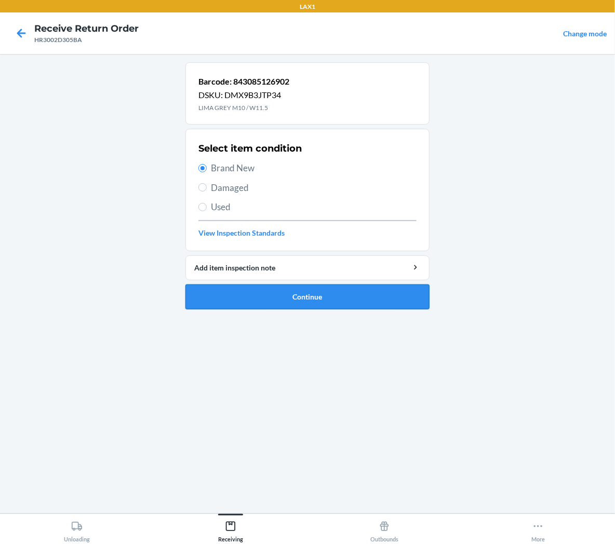
click at [261, 302] on button "Continue" at bounding box center [307, 297] width 244 height 25
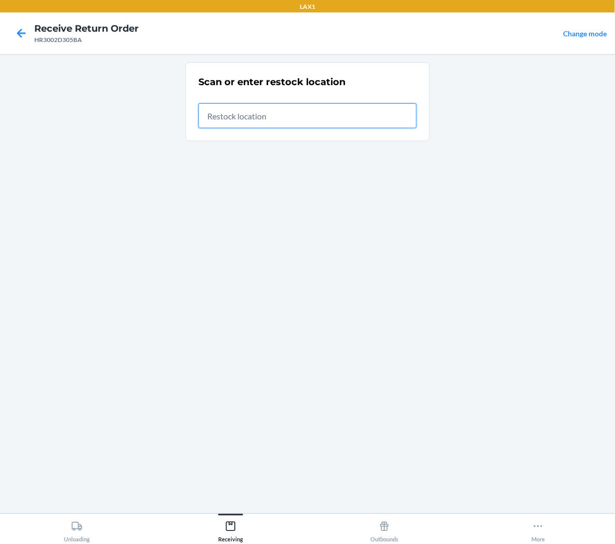
click at [309, 115] on input "text" at bounding box center [307, 115] width 218 height 25
type input "RTCART001"
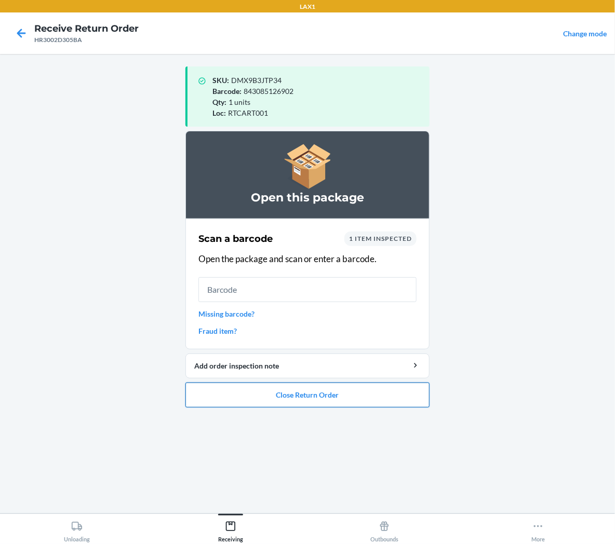
click at [200, 391] on button "Close Return Order" at bounding box center [307, 395] width 244 height 25
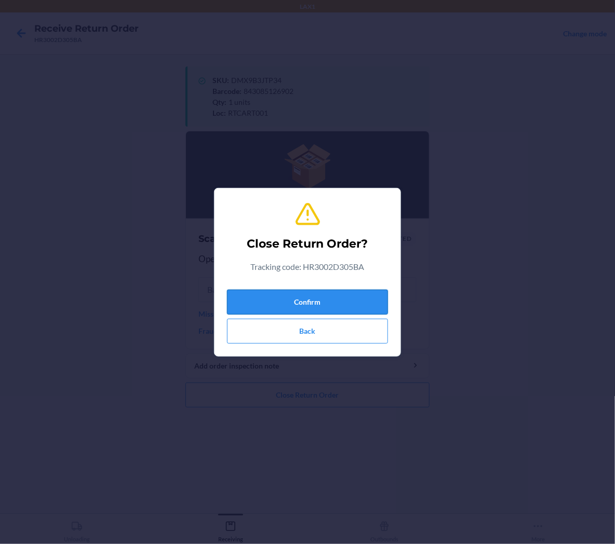
click at [243, 302] on button "Confirm" at bounding box center [307, 302] width 161 height 25
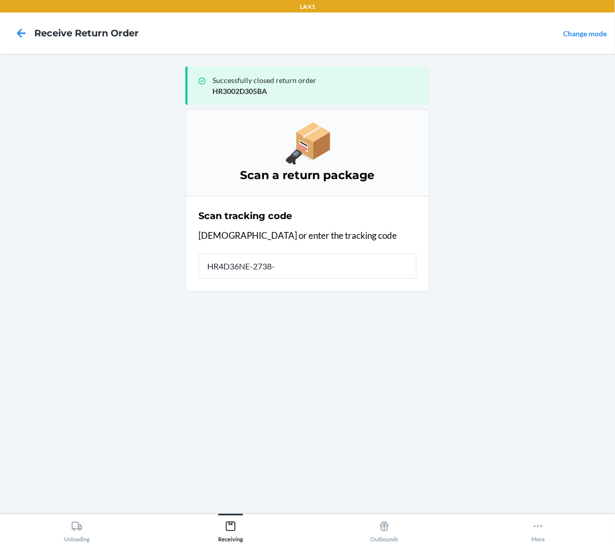
type input "HR4D36NE-2738-1"
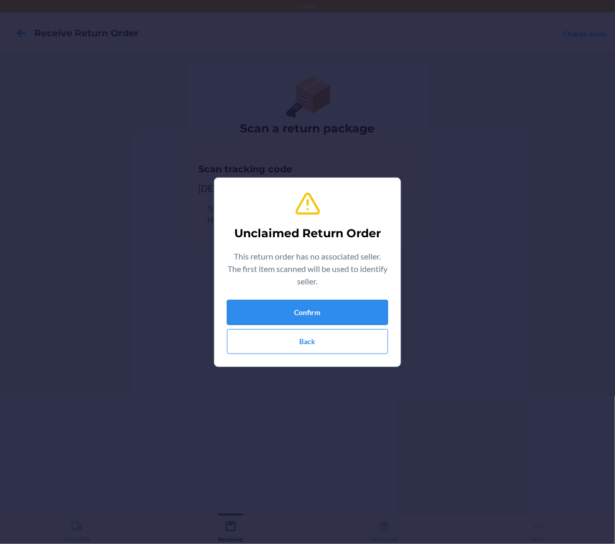
click at [232, 313] on button "Confirm" at bounding box center [307, 312] width 161 height 25
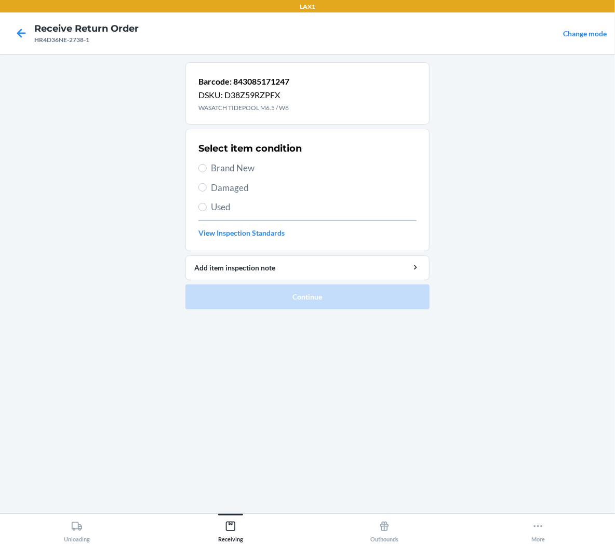
click at [255, 169] on span "Brand New" at bounding box center [314, 169] width 206 height 14
click at [207, 169] on input "Brand New" at bounding box center [202, 168] width 8 height 8
radio input "true"
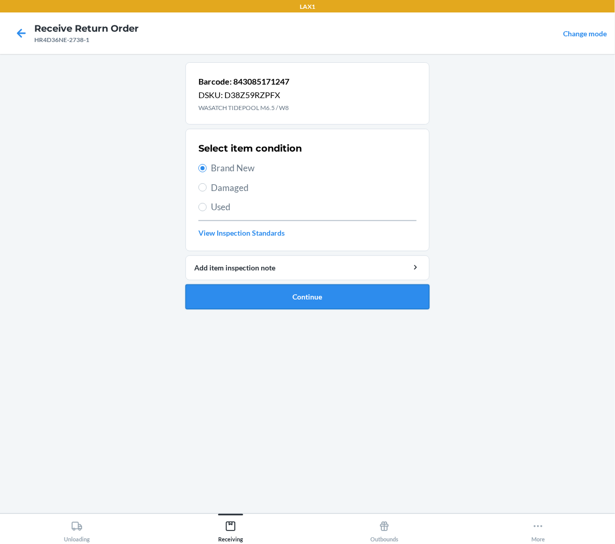
click at [281, 297] on button "Continue" at bounding box center [307, 297] width 244 height 25
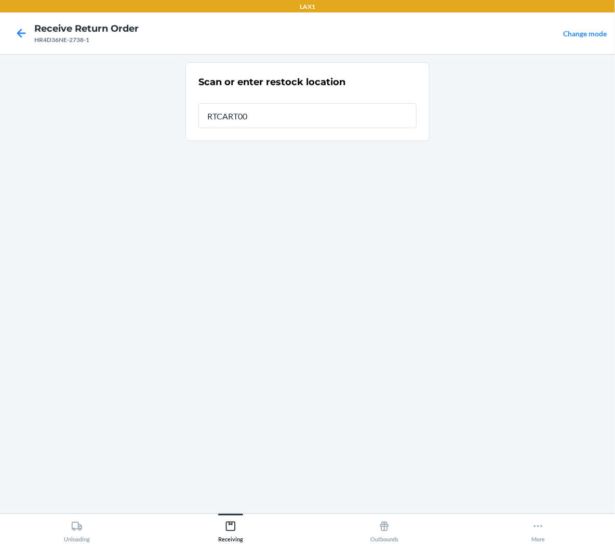
type input "RTCART001"
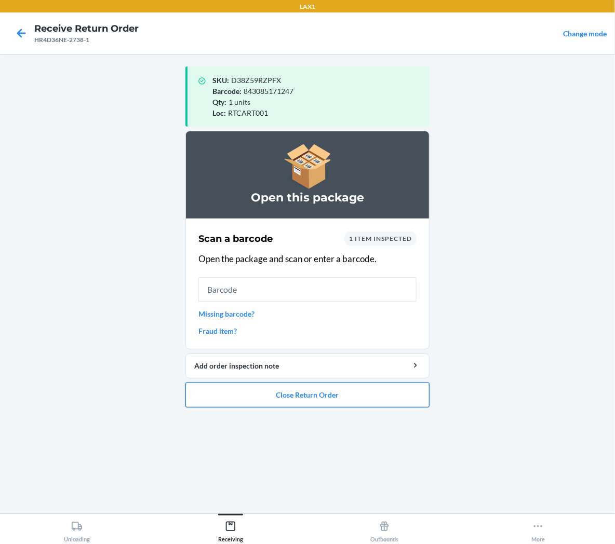
click at [300, 393] on button "Close Return Order" at bounding box center [307, 395] width 244 height 25
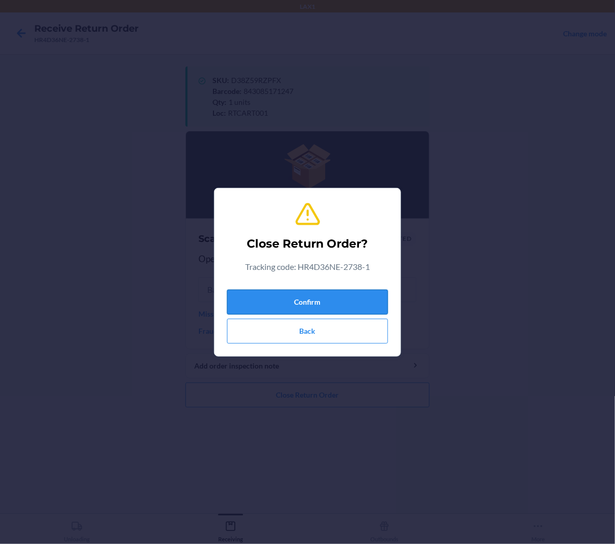
click at [343, 303] on button "Confirm" at bounding box center [307, 302] width 161 height 25
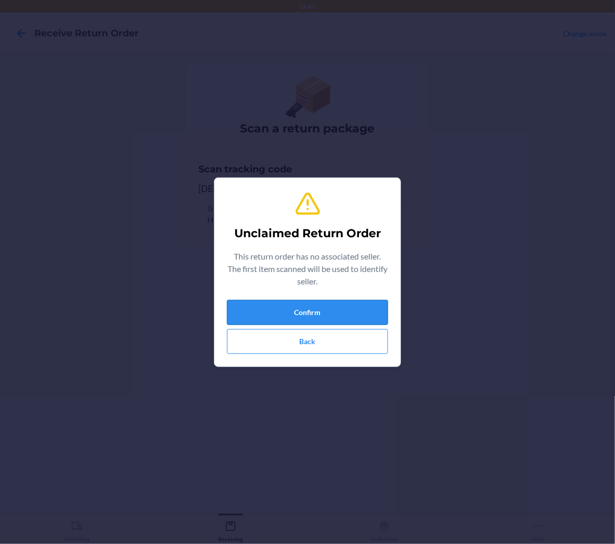
click at [377, 311] on button "Confirm" at bounding box center [307, 312] width 161 height 25
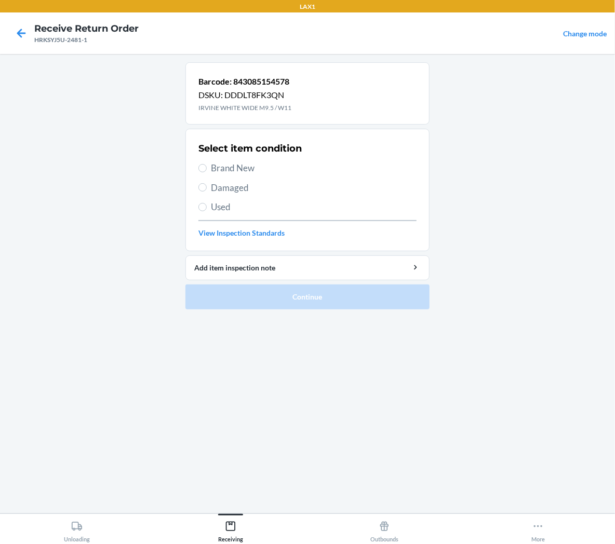
click at [250, 169] on span "Brand New" at bounding box center [314, 169] width 206 height 14
click at [207, 169] on input "Brand New" at bounding box center [202, 168] width 8 height 8
radio input "true"
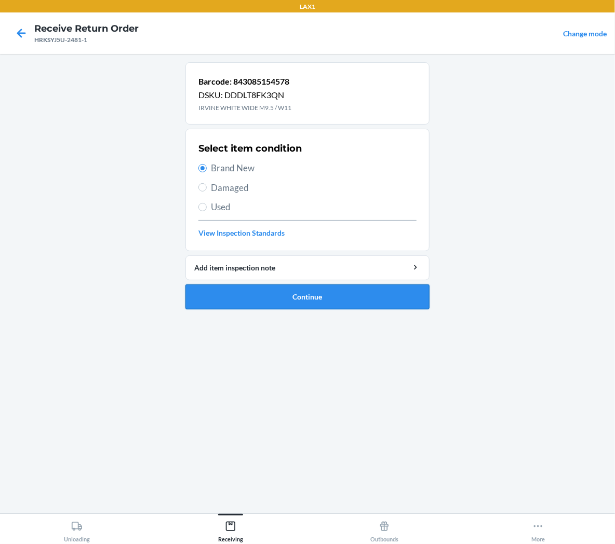
click at [264, 295] on button "Continue" at bounding box center [307, 297] width 244 height 25
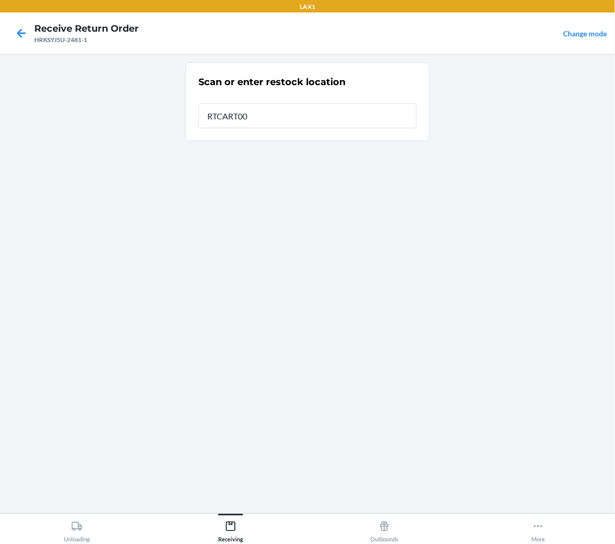
type input "RTCART001"
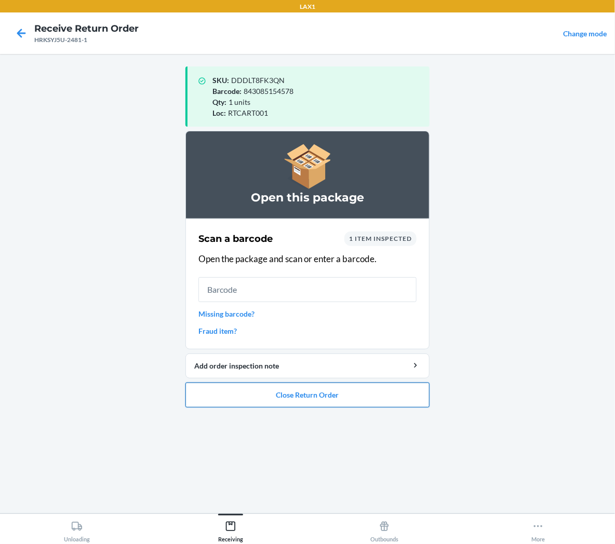
click at [270, 388] on button "Close Return Order" at bounding box center [307, 395] width 244 height 25
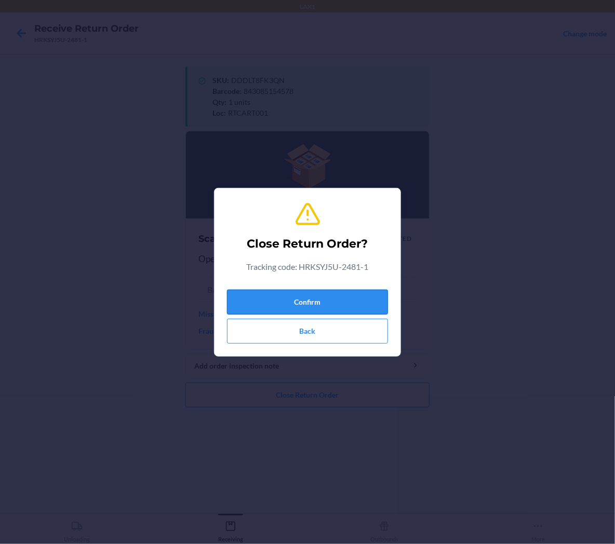
click at [313, 307] on button "Confirm" at bounding box center [307, 302] width 161 height 25
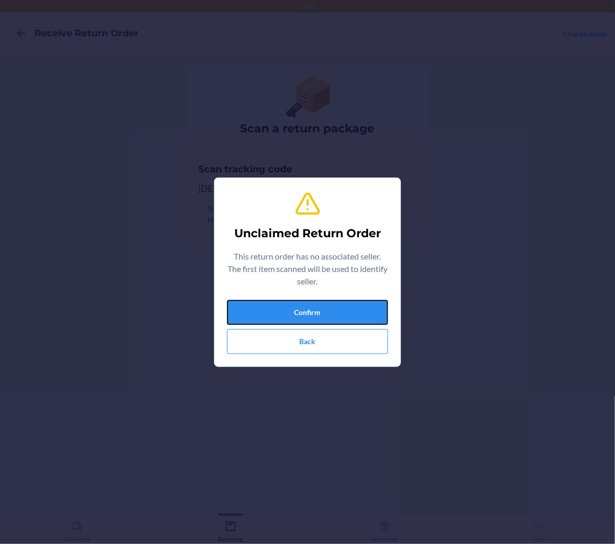
click at [313, 307] on button "Confirm" at bounding box center [307, 312] width 161 height 25
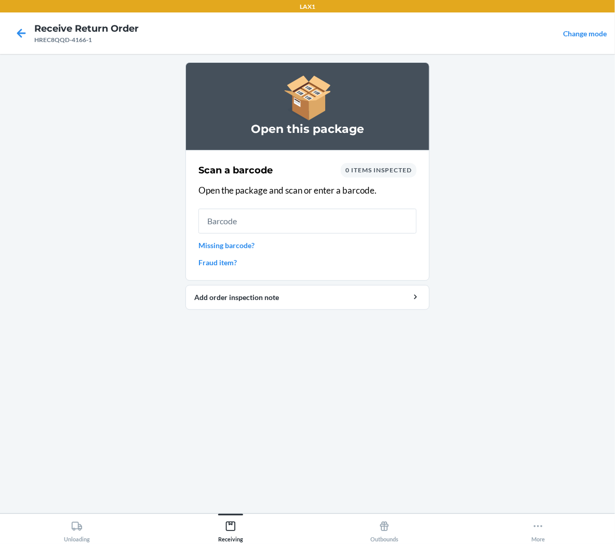
click at [321, 206] on div "Scan a barcode 0 items inspected Open the package and scan or enter a barcode. …" at bounding box center [307, 215] width 218 height 111
click at [321, 217] on input "text" at bounding box center [307, 221] width 218 height 25
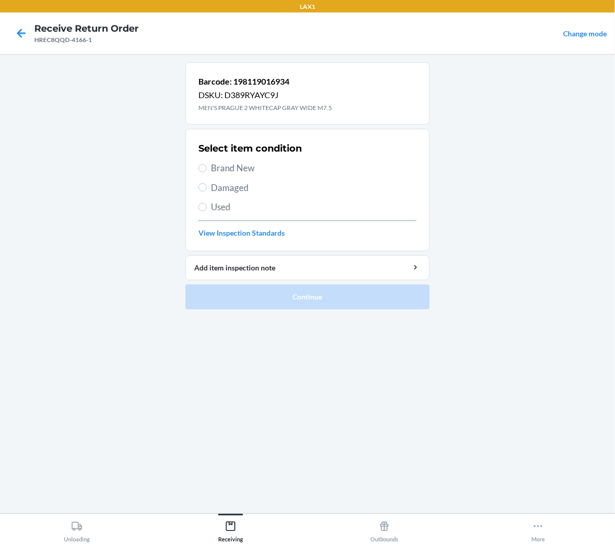
click at [236, 172] on span "Brand New" at bounding box center [314, 169] width 206 height 14
click at [207, 172] on input "Brand New" at bounding box center [202, 168] width 8 height 8
radio input "true"
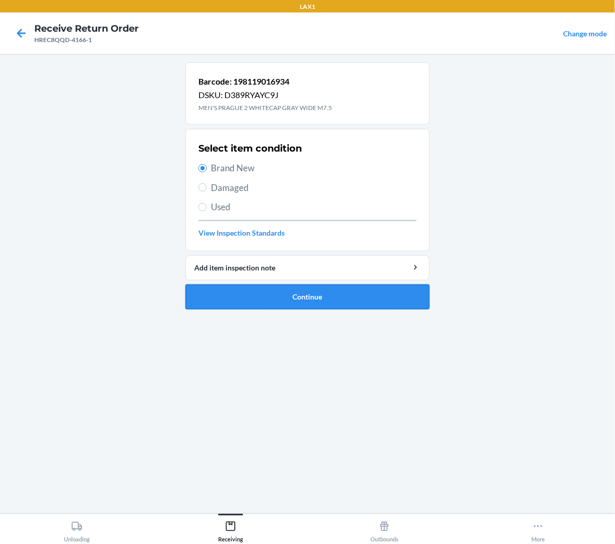
click at [253, 293] on button "Continue" at bounding box center [307, 297] width 244 height 25
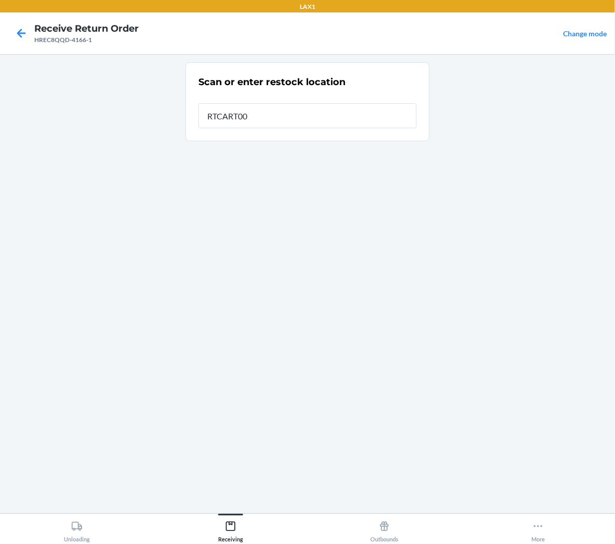
type input "RTCART001"
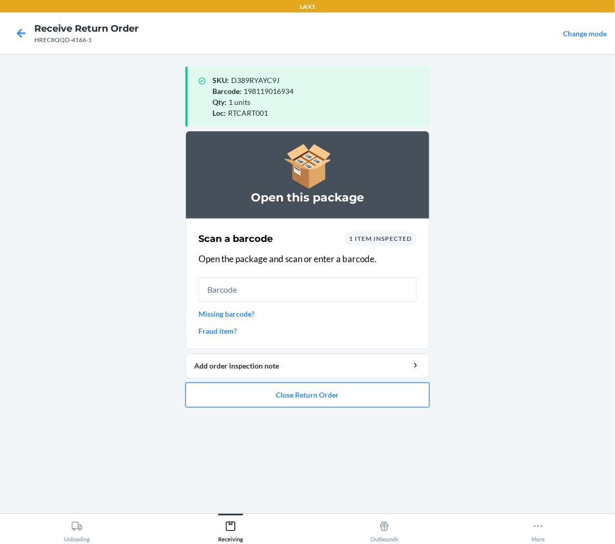
click at [249, 397] on button "Close Return Order" at bounding box center [307, 395] width 244 height 25
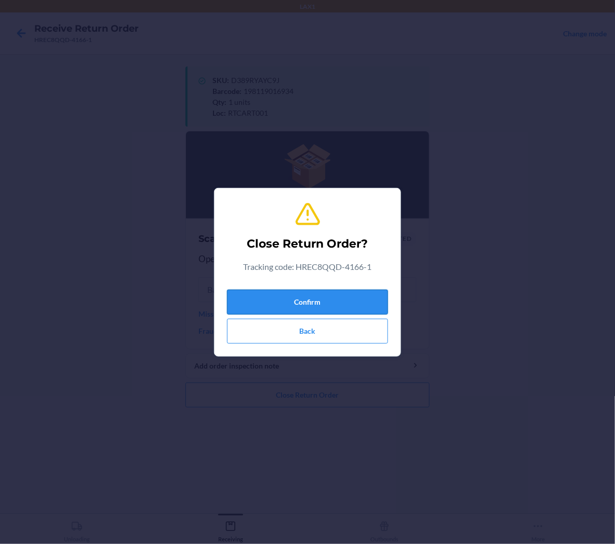
click at [270, 304] on button "Confirm" at bounding box center [307, 302] width 161 height 25
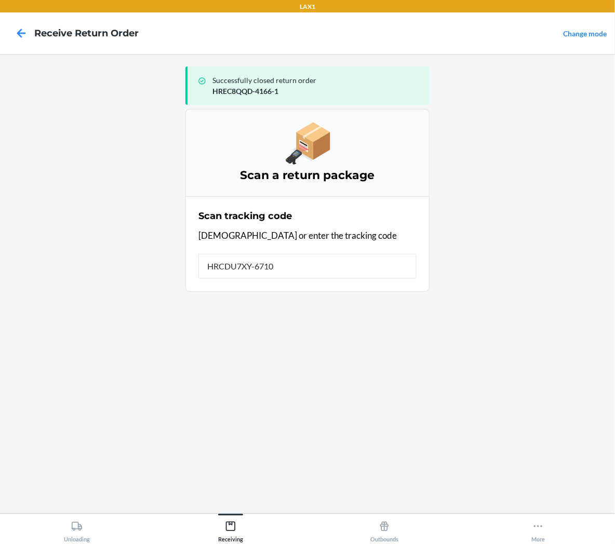
type input "HRCDU7XY-6710-"
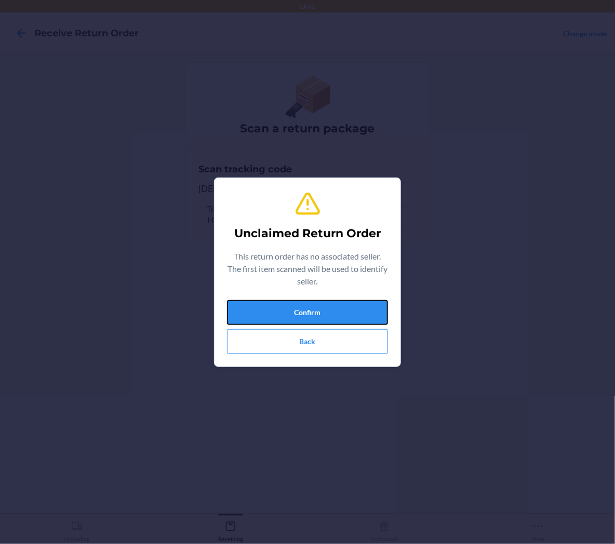
click at [270, 304] on button "Confirm" at bounding box center [307, 312] width 161 height 25
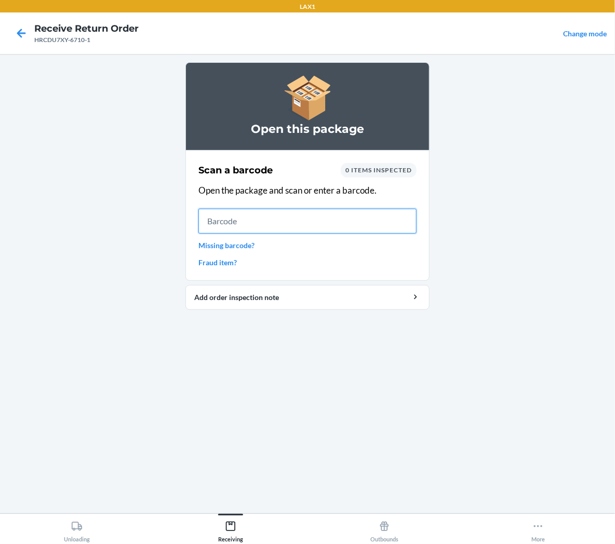
click at [396, 217] on input "text" at bounding box center [307, 221] width 218 height 25
click at [374, 227] on input "text" at bounding box center [307, 221] width 218 height 25
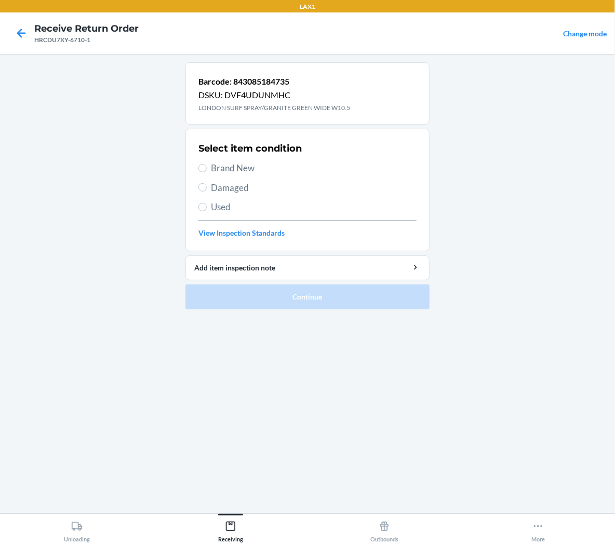
click at [228, 163] on span "Brand New" at bounding box center [314, 169] width 206 height 14
click at [207, 164] on input "Brand New" at bounding box center [202, 168] width 8 height 8
radio input "true"
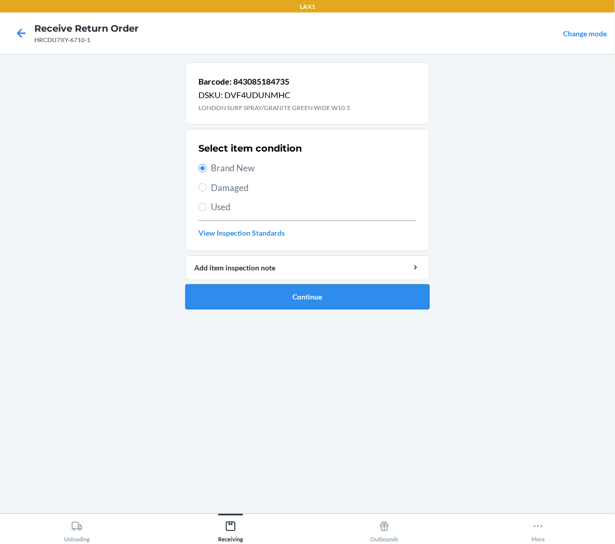
click at [245, 296] on button "Continue" at bounding box center [307, 297] width 244 height 25
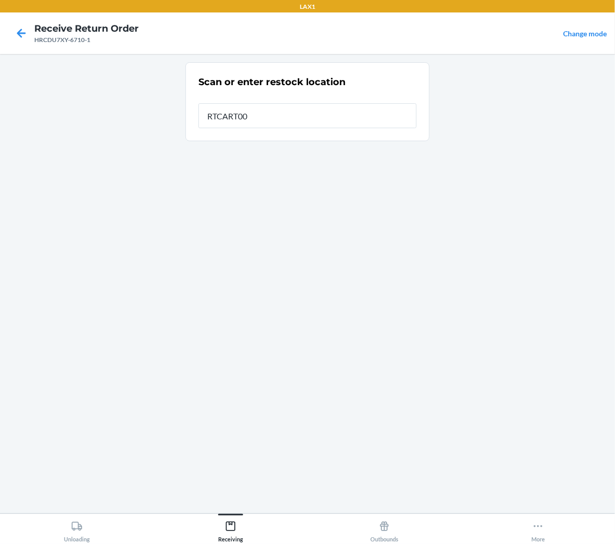
type input "RTCART001"
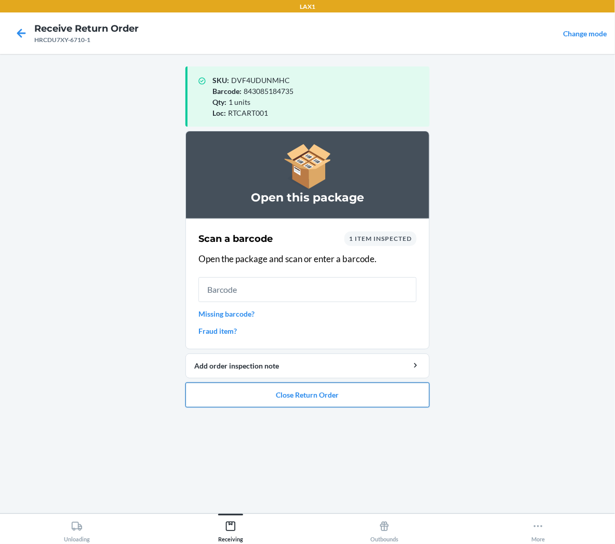
click at [253, 397] on button "Close Return Order" at bounding box center [307, 395] width 244 height 25
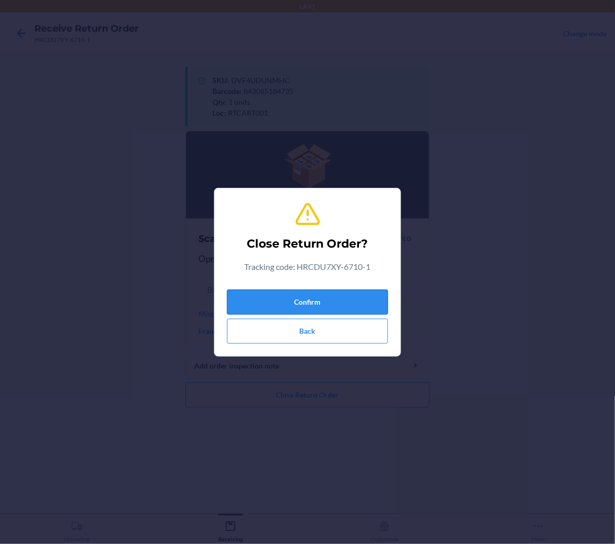
click at [288, 304] on button "Confirm" at bounding box center [307, 302] width 161 height 25
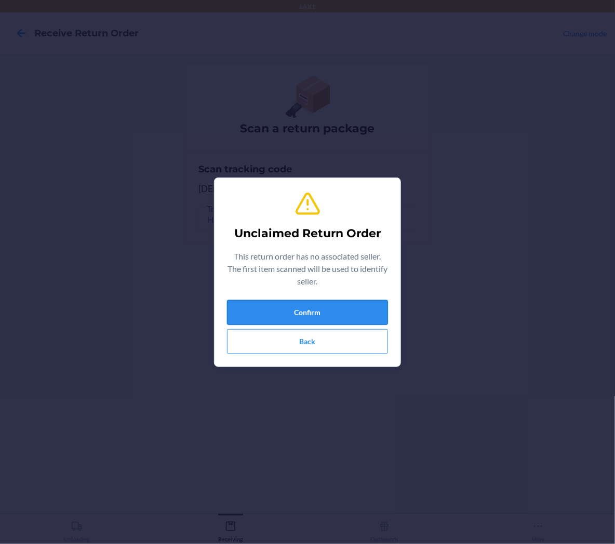
click at [331, 299] on div "Unclaimed Return Order This return order has no associated seller. The first it…" at bounding box center [307, 273] width 161 height 172
click at [330, 303] on button "Confirm" at bounding box center [307, 312] width 161 height 25
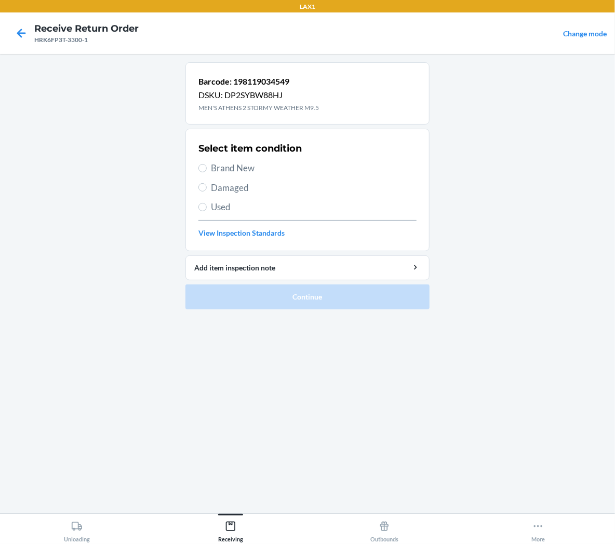
click at [231, 205] on span "Used" at bounding box center [314, 208] width 206 height 14
click at [207, 205] on input "Used" at bounding box center [202, 207] width 8 height 8
radio input "true"
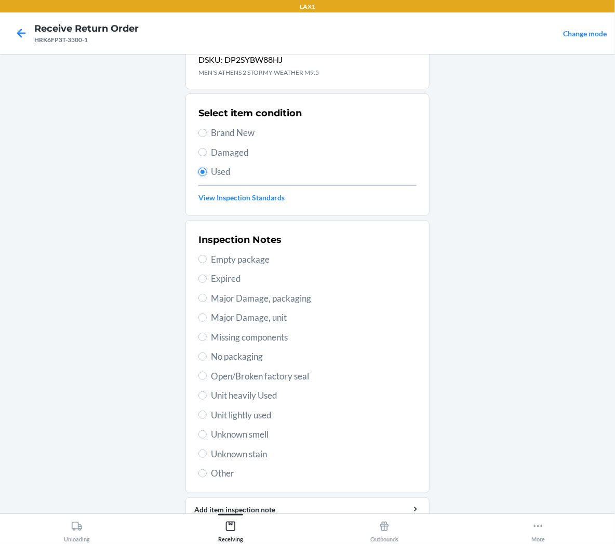
scroll to position [81, 0]
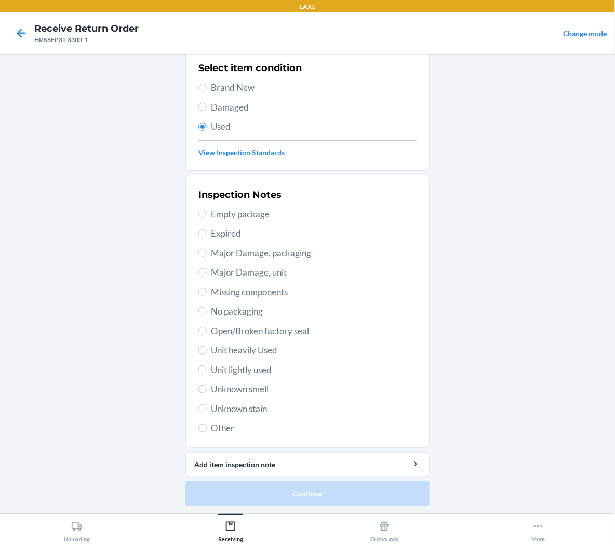
click at [257, 372] on span "Unit lightly used" at bounding box center [314, 371] width 206 height 14
click at [207, 372] on input "Unit lightly used" at bounding box center [202, 370] width 8 height 8
radio input "true"
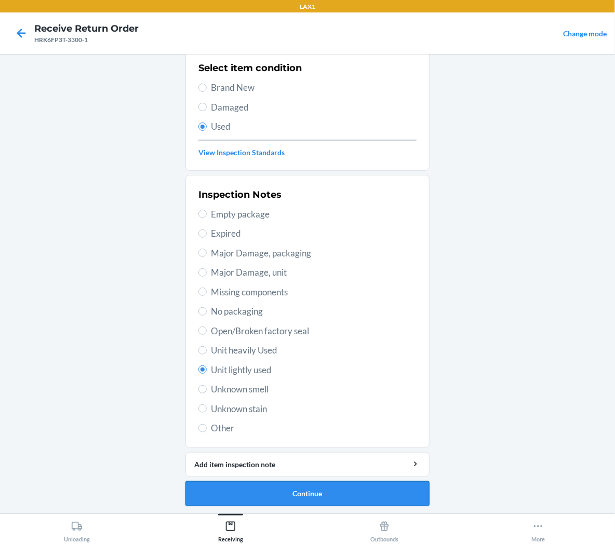
click at [263, 491] on button "Continue" at bounding box center [307, 494] width 244 height 25
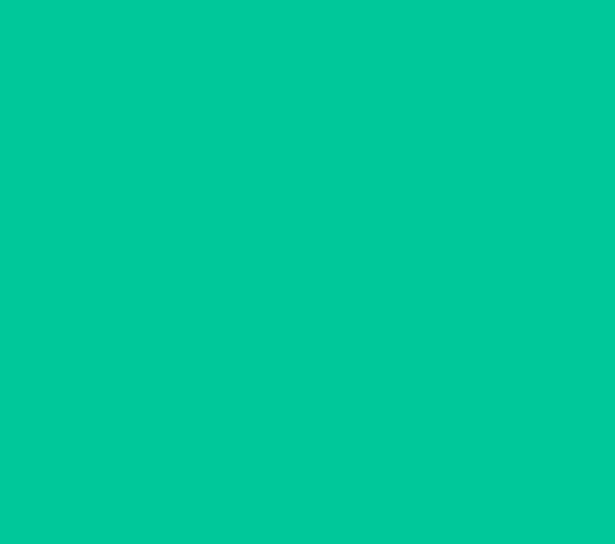
scroll to position [0, 0]
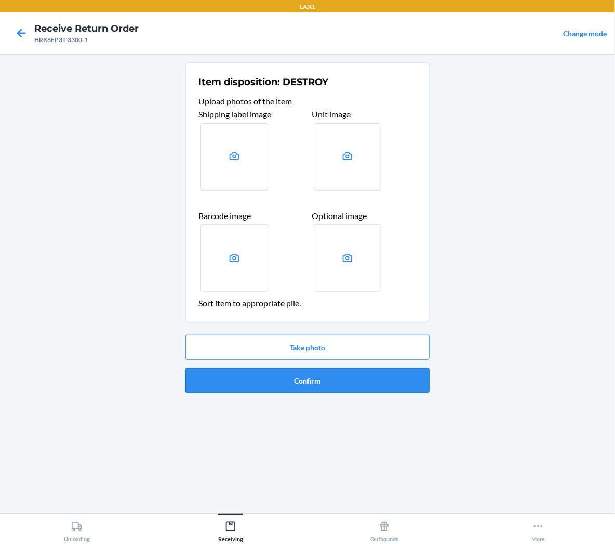
click at [242, 387] on button "Confirm" at bounding box center [307, 380] width 244 height 25
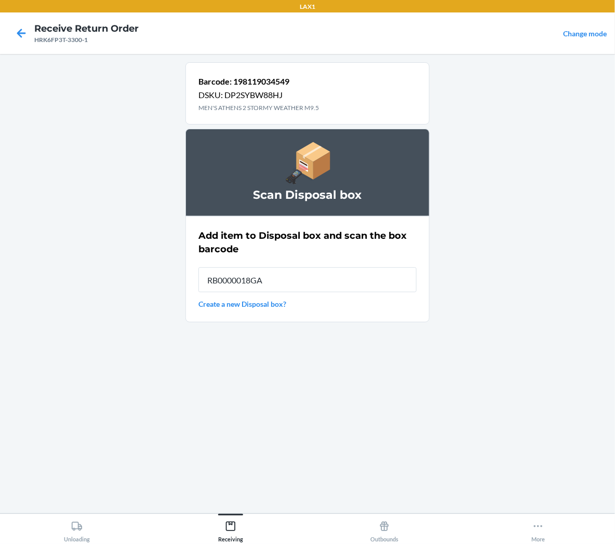
type input "RB0000018GA"
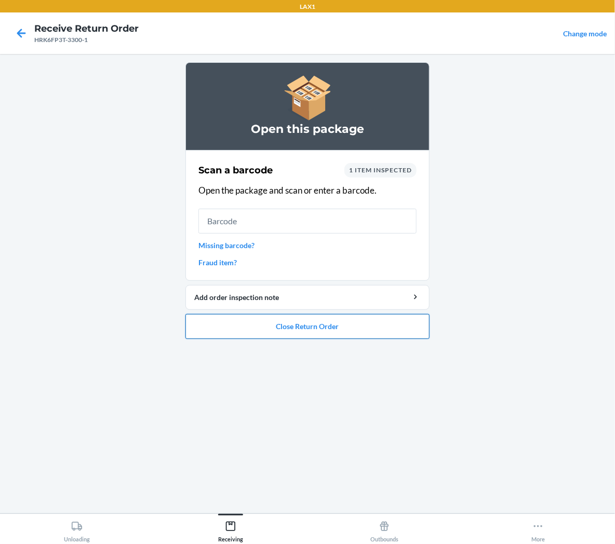
click at [262, 332] on button "Close Return Order" at bounding box center [307, 326] width 244 height 25
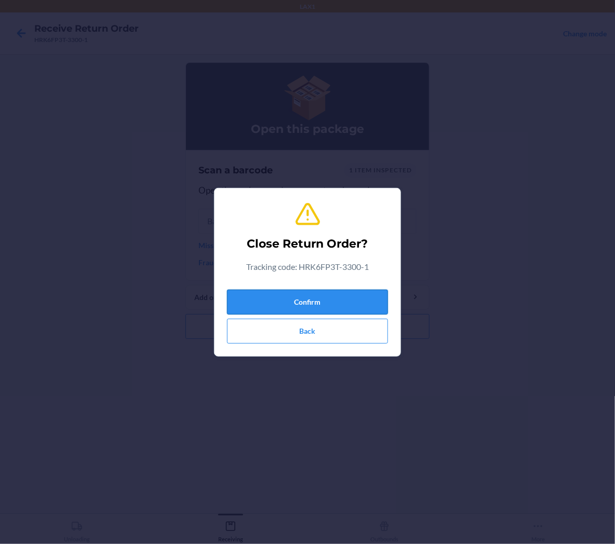
click at [302, 304] on button "Confirm" at bounding box center [307, 302] width 161 height 25
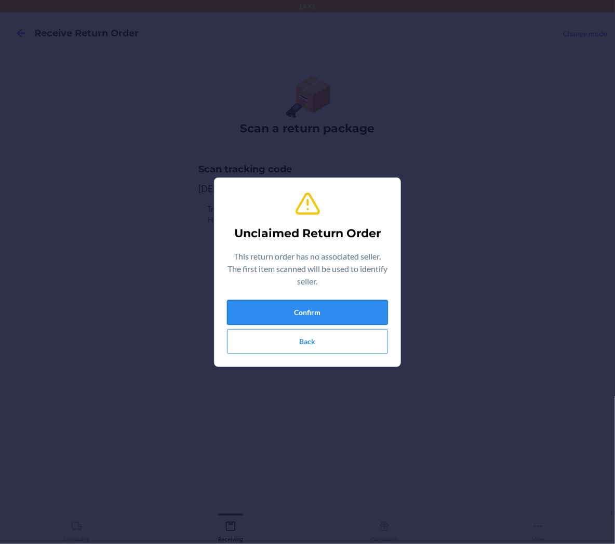
click at [374, 309] on button "Confirm" at bounding box center [307, 312] width 161 height 25
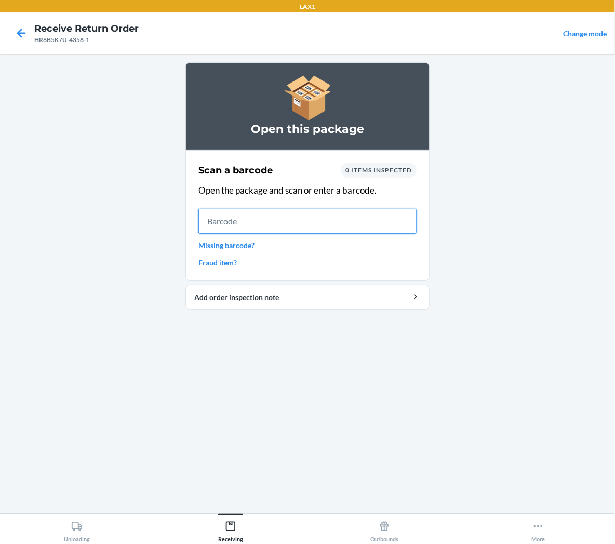
click at [321, 222] on input "text" at bounding box center [307, 221] width 218 height 25
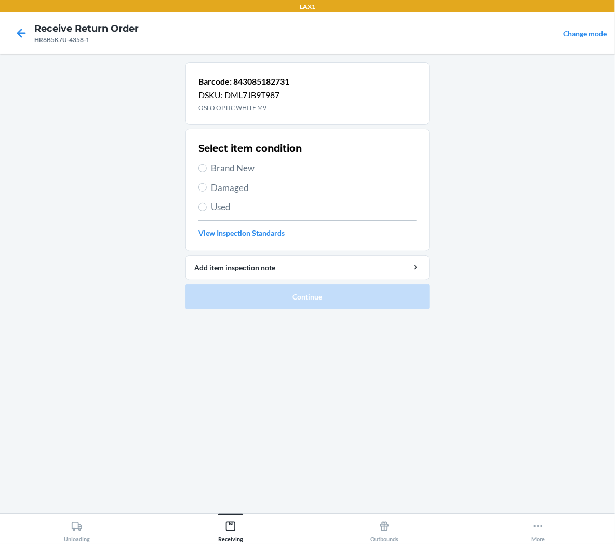
click at [248, 172] on span "Brand New" at bounding box center [314, 169] width 206 height 14
click at [207, 172] on input "Brand New" at bounding box center [202, 168] width 8 height 8
radio input "true"
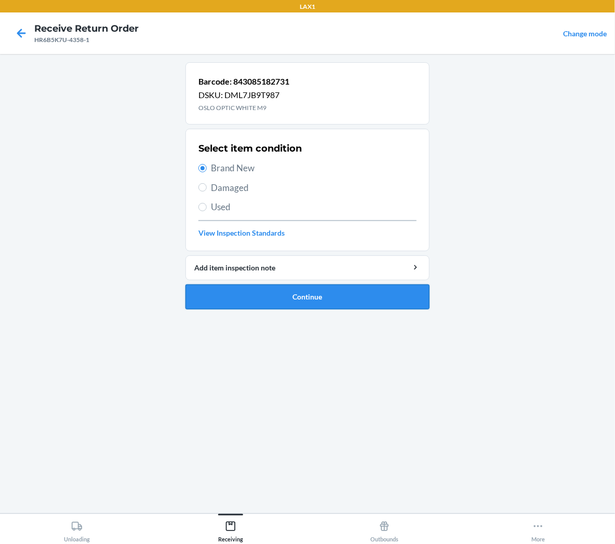
click at [272, 301] on button "Continue" at bounding box center [307, 297] width 244 height 25
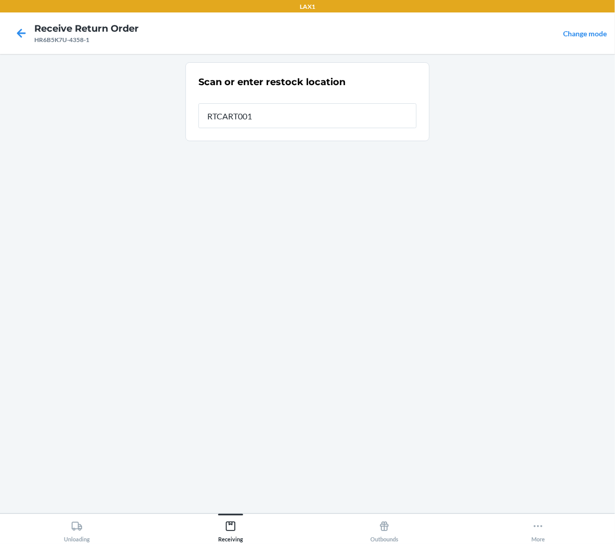
type input "RTCART001"
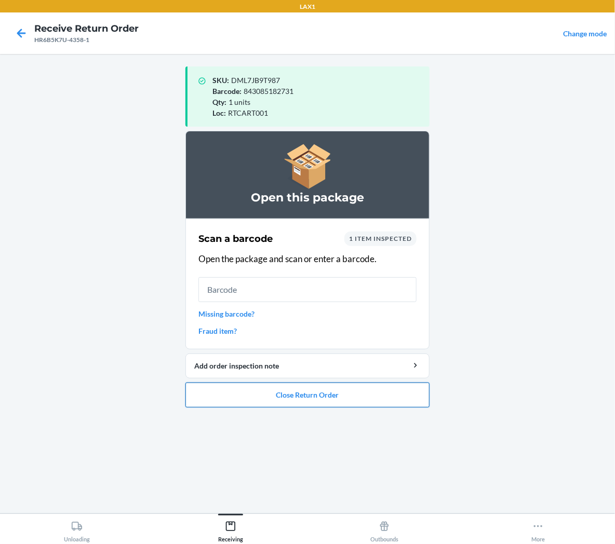
click at [256, 395] on button "Close Return Order" at bounding box center [307, 395] width 244 height 25
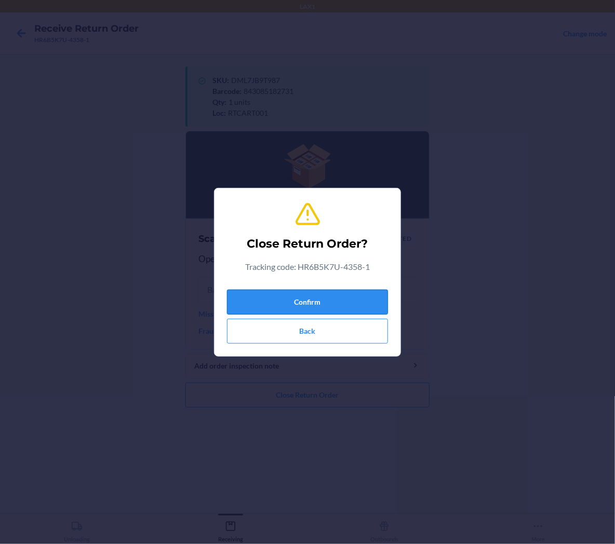
click at [311, 301] on button "Confirm" at bounding box center [307, 302] width 161 height 25
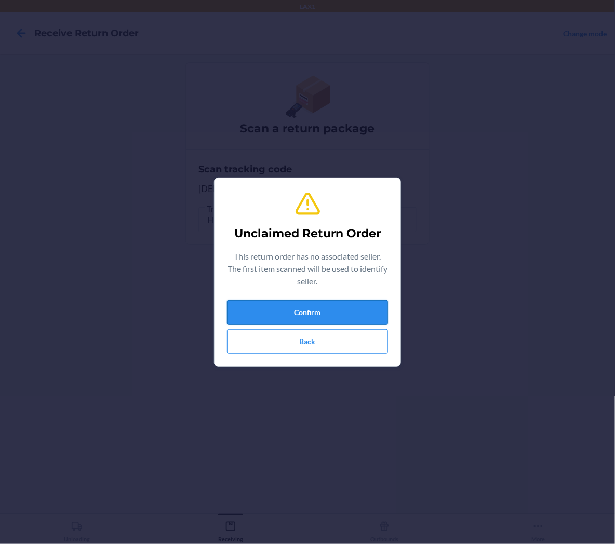
click at [250, 321] on button "Confirm" at bounding box center [307, 312] width 161 height 25
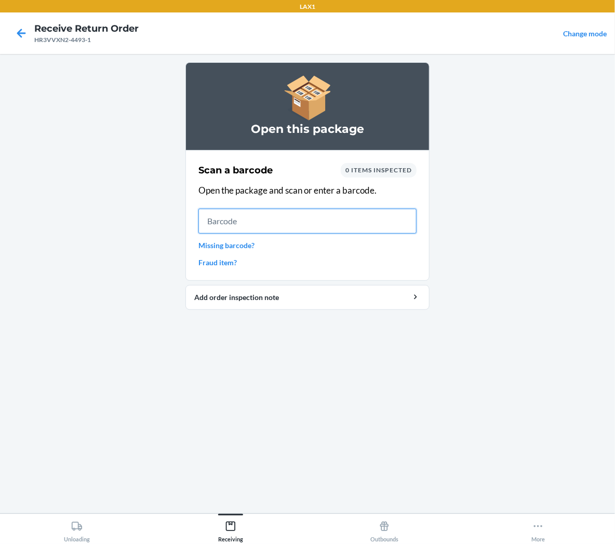
click at [323, 223] on input "text" at bounding box center [307, 221] width 218 height 25
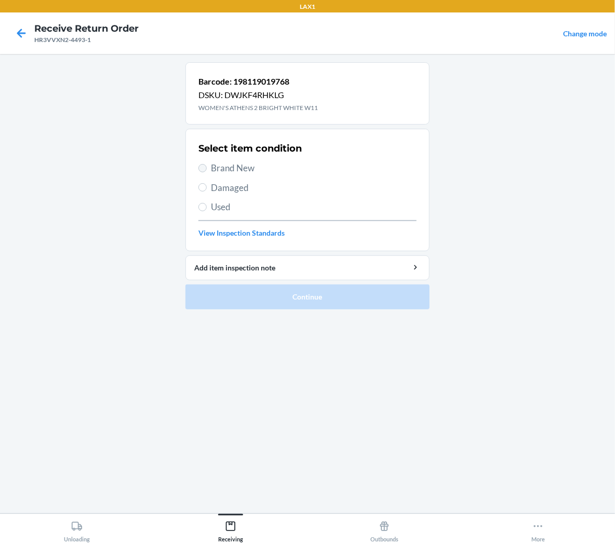
drag, startPoint x: 209, startPoint y: 157, endPoint x: 204, endPoint y: 167, distance: 11.9
click at [209, 158] on div "Select item condition Brand New Damaged Used View Inspection Standards" at bounding box center [307, 190] width 218 height 103
click at [204, 168] on input "Brand New" at bounding box center [202, 168] width 8 height 8
radio input "true"
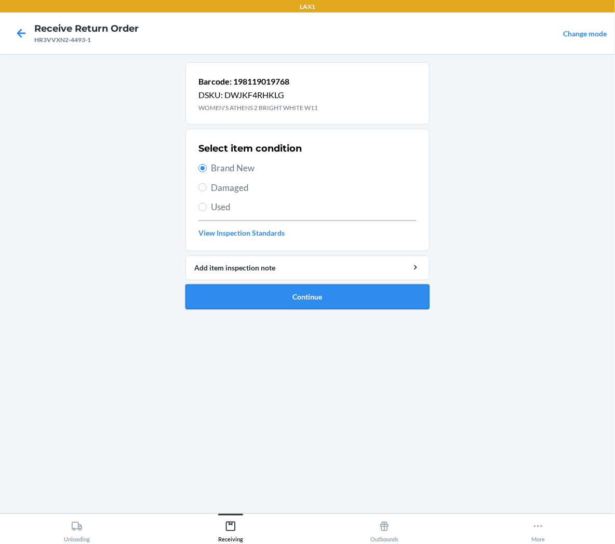
click at [241, 295] on button "Continue" at bounding box center [307, 297] width 244 height 25
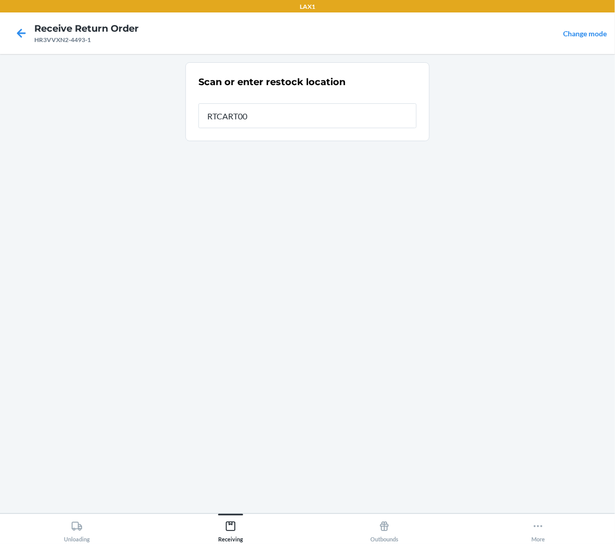
type input "RTCART001"
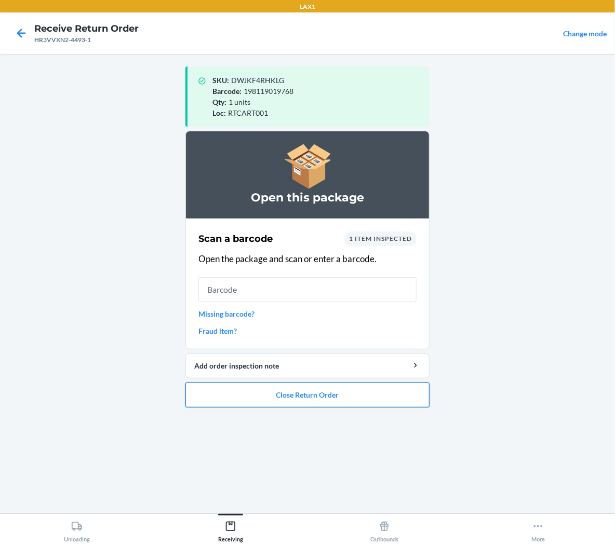
click at [352, 394] on button "Close Return Order" at bounding box center [307, 395] width 244 height 25
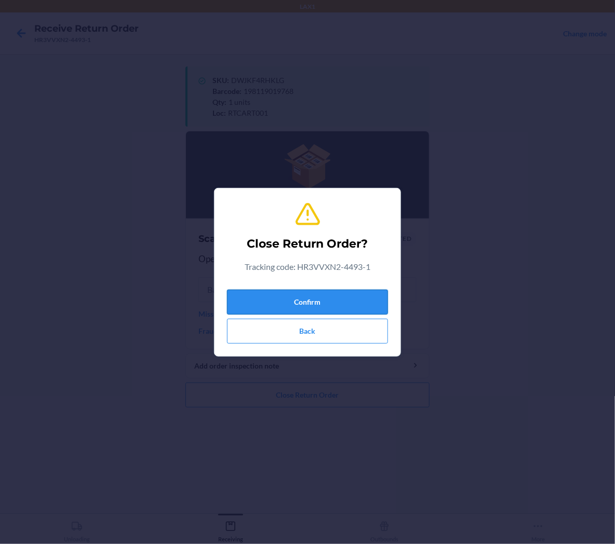
click at [359, 300] on button "Confirm" at bounding box center [307, 302] width 161 height 25
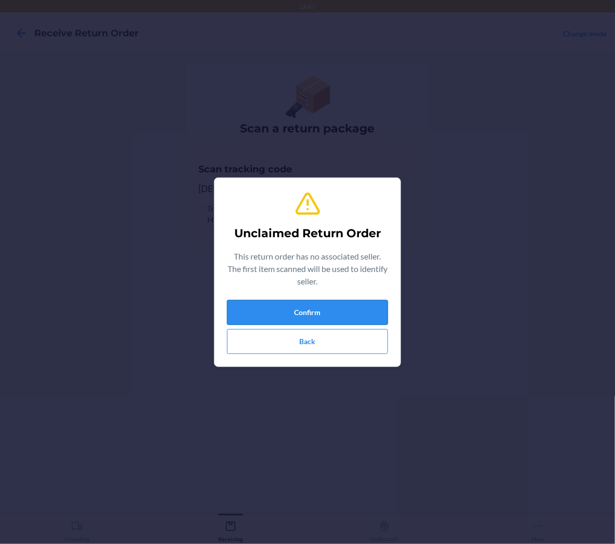
click at [351, 309] on button "Confirm" at bounding box center [307, 312] width 161 height 25
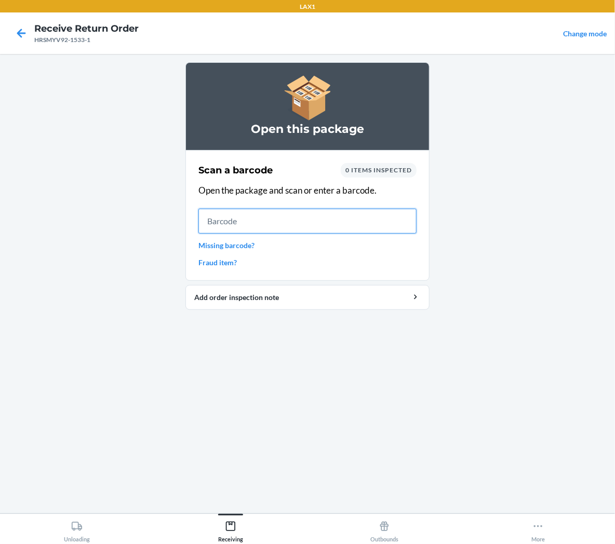
click at [314, 214] on input "text" at bounding box center [307, 221] width 218 height 25
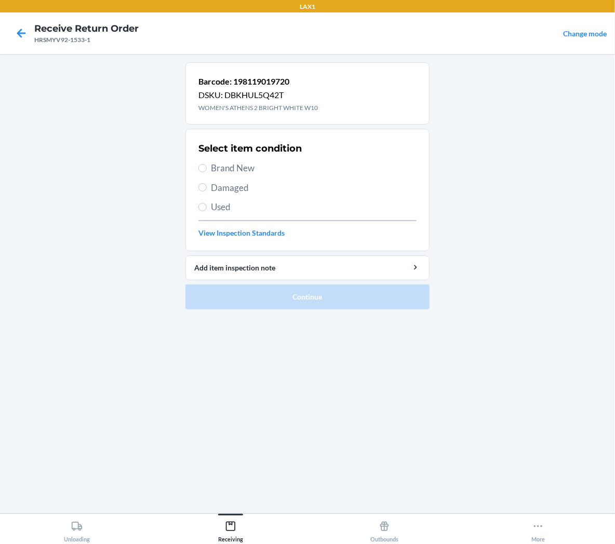
click at [251, 166] on span "Brand New" at bounding box center [314, 169] width 206 height 14
click at [207, 166] on input "Brand New" at bounding box center [202, 168] width 8 height 8
radio input "true"
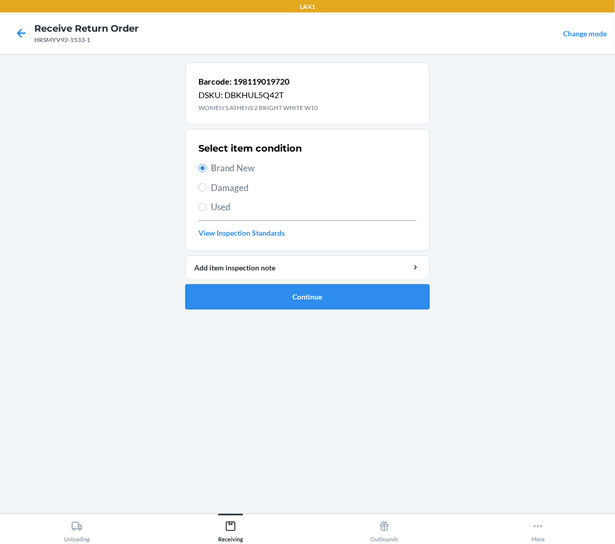
click at [284, 300] on button "Continue" at bounding box center [307, 297] width 244 height 25
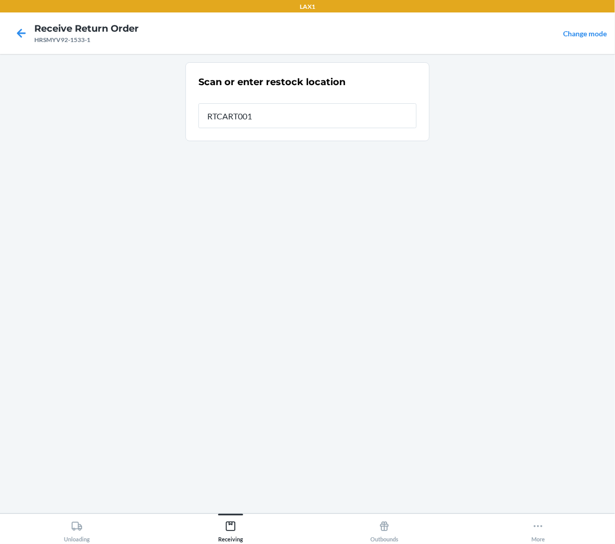
type input "RTCART001"
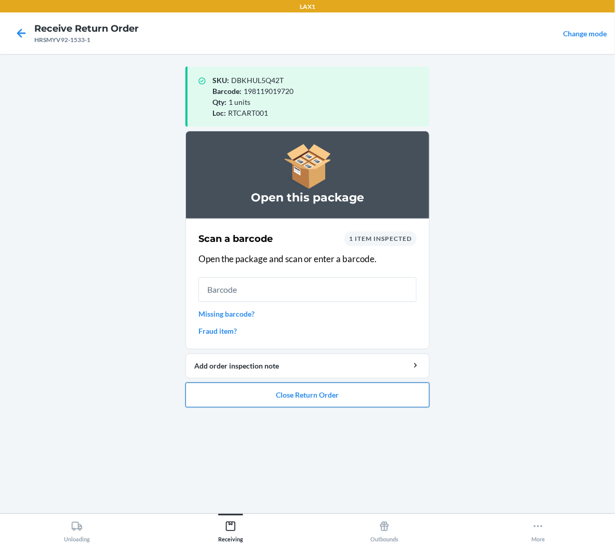
click at [288, 398] on button "Close Return Order" at bounding box center [307, 395] width 244 height 25
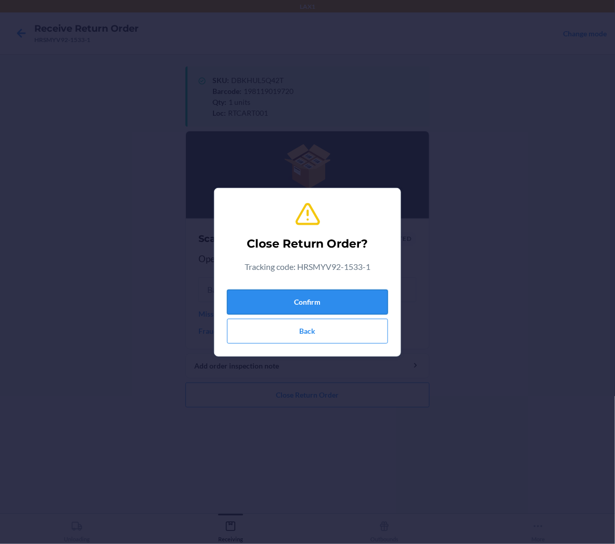
click at [309, 298] on button "Confirm" at bounding box center [307, 302] width 161 height 25
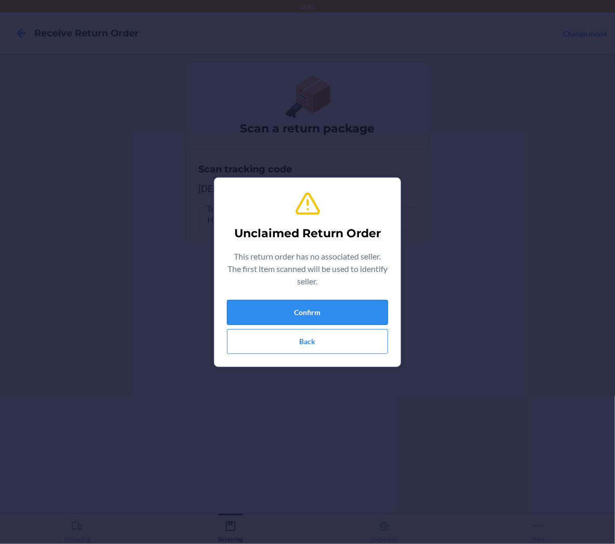
click at [374, 313] on button "Confirm" at bounding box center [307, 312] width 161 height 25
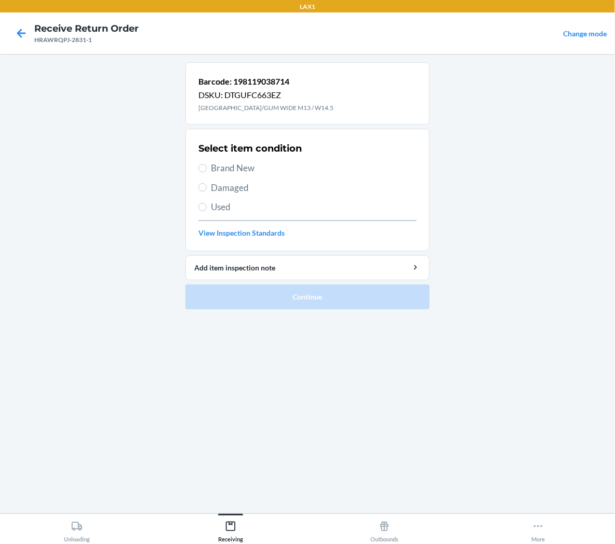
click at [222, 164] on span "Brand New" at bounding box center [314, 169] width 206 height 14
click at [207, 164] on input "Brand New" at bounding box center [202, 168] width 8 height 8
radio input "true"
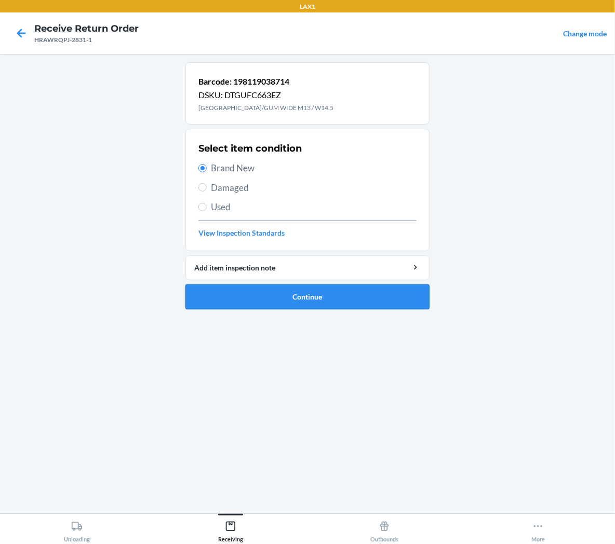
click at [235, 302] on button "Continue" at bounding box center [307, 297] width 244 height 25
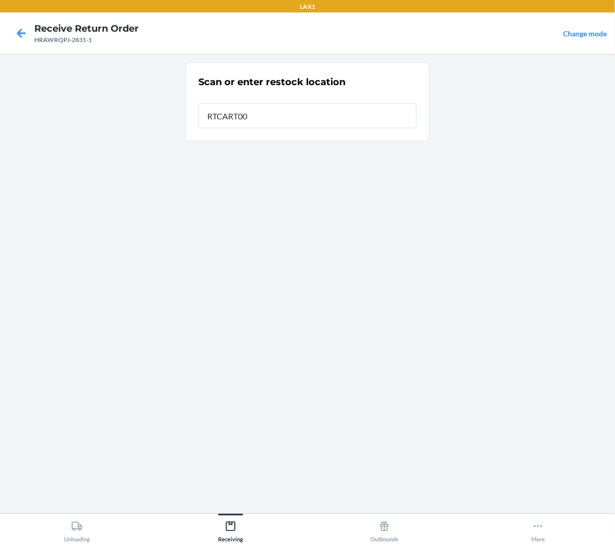
type input "RTCART001"
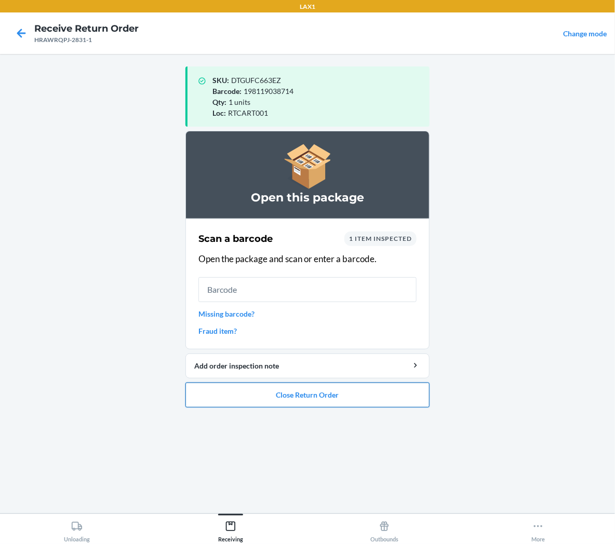
click at [284, 403] on button "Close Return Order" at bounding box center [307, 395] width 244 height 25
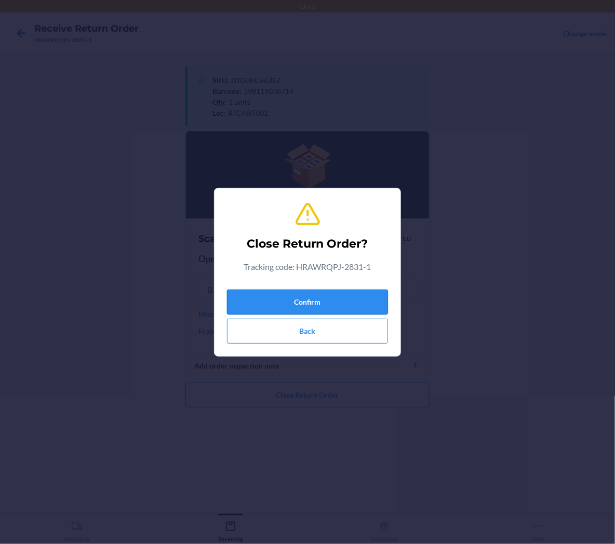
click at [307, 305] on button "Confirm" at bounding box center [307, 302] width 161 height 25
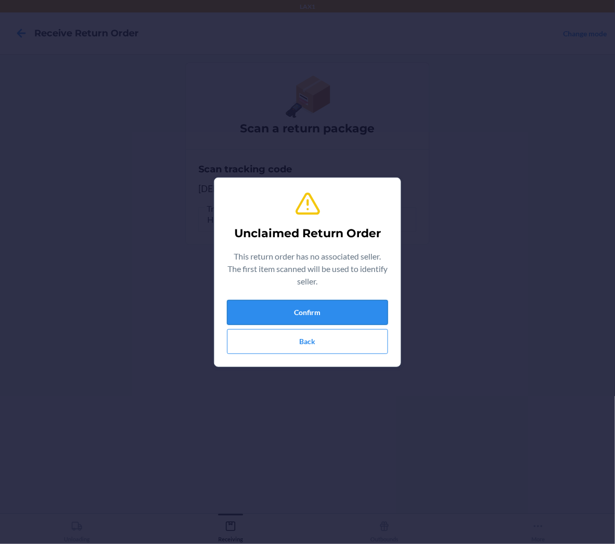
click at [273, 309] on button "Confirm" at bounding box center [307, 312] width 161 height 25
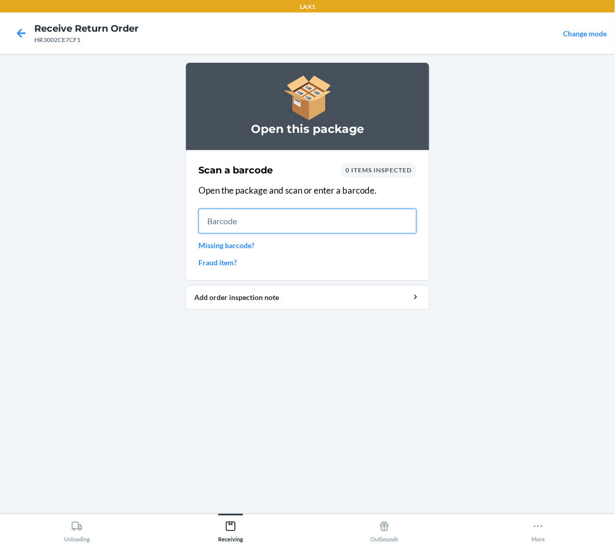
click at [408, 223] on input "text" at bounding box center [307, 221] width 218 height 25
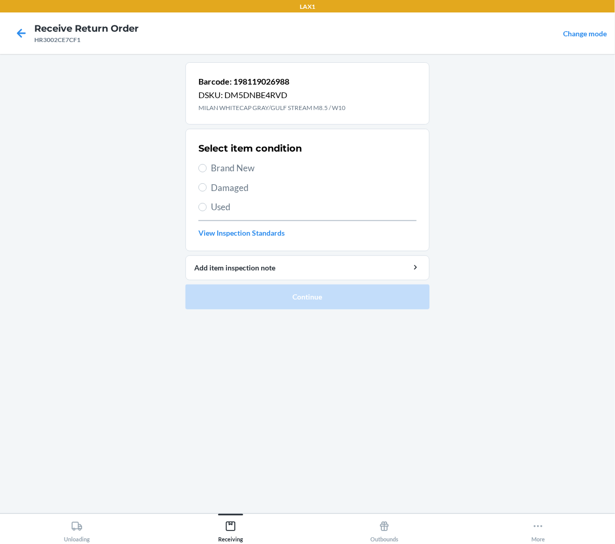
click at [252, 167] on span "Brand New" at bounding box center [314, 169] width 206 height 14
click at [207, 167] on input "Brand New" at bounding box center [202, 168] width 8 height 8
radio input "true"
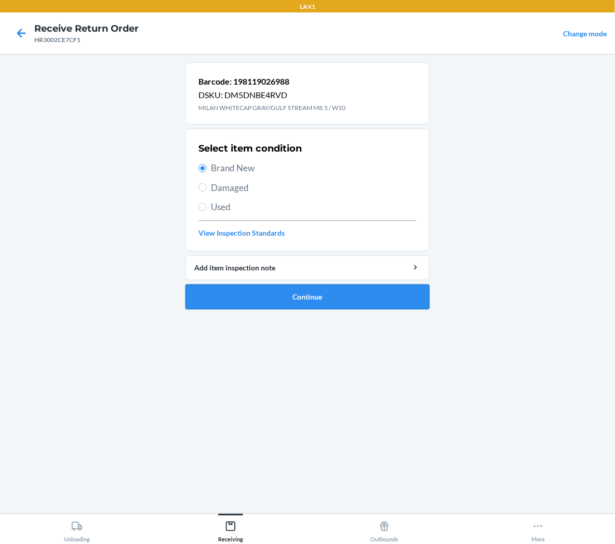
click at [297, 297] on button "Continue" at bounding box center [307, 297] width 244 height 25
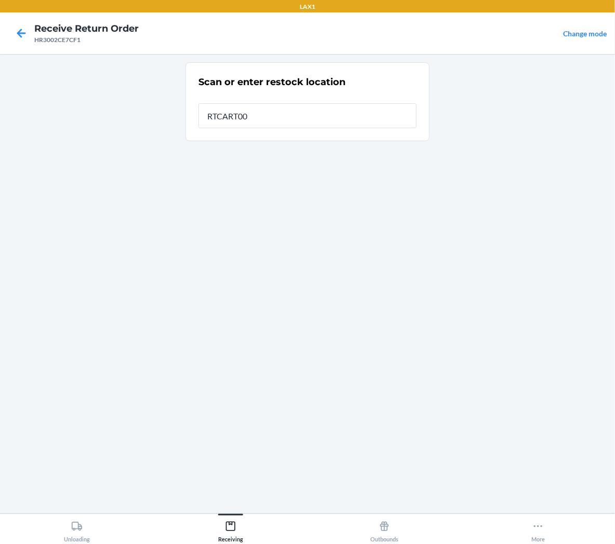
type input "RTCART001"
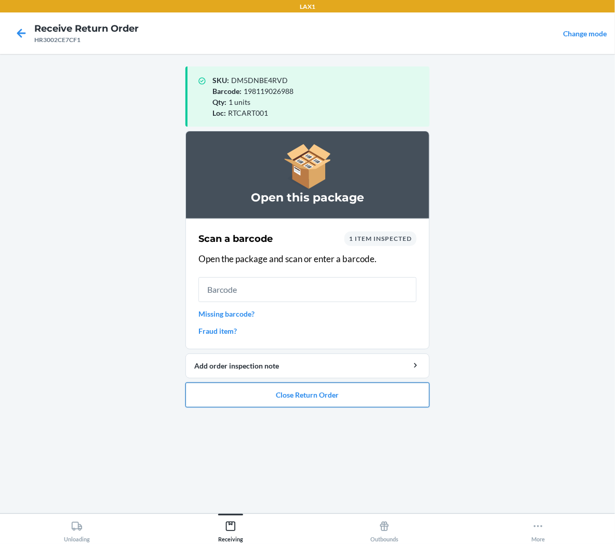
click at [315, 405] on button "Close Return Order" at bounding box center [307, 395] width 244 height 25
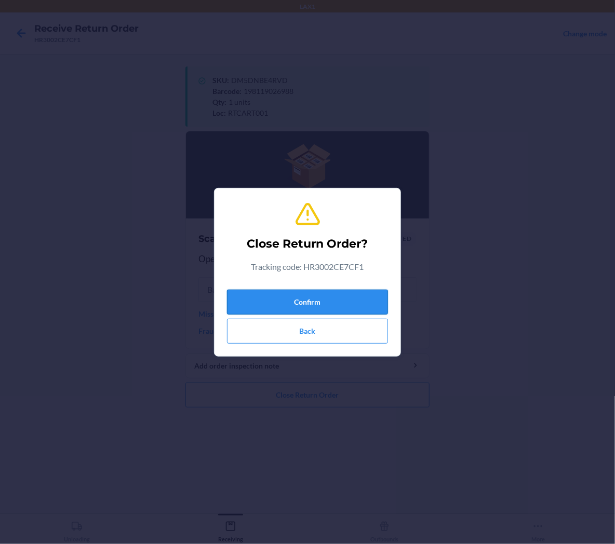
click at [366, 299] on button "Confirm" at bounding box center [307, 302] width 161 height 25
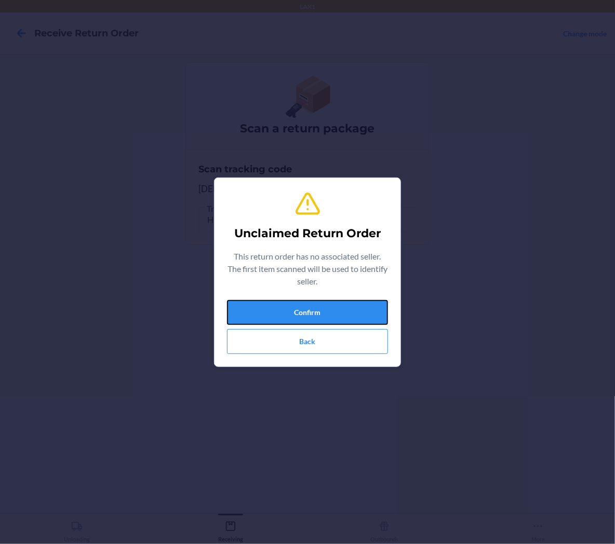
click at [301, 314] on button "Confirm" at bounding box center [307, 312] width 161 height 25
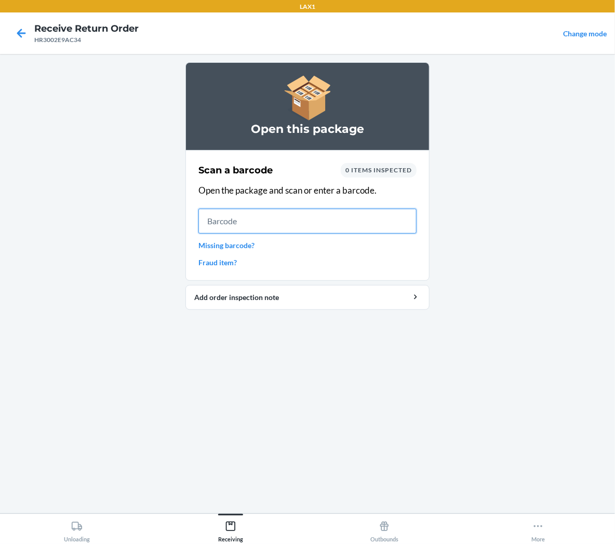
click at [286, 211] on input "text" at bounding box center [307, 221] width 218 height 25
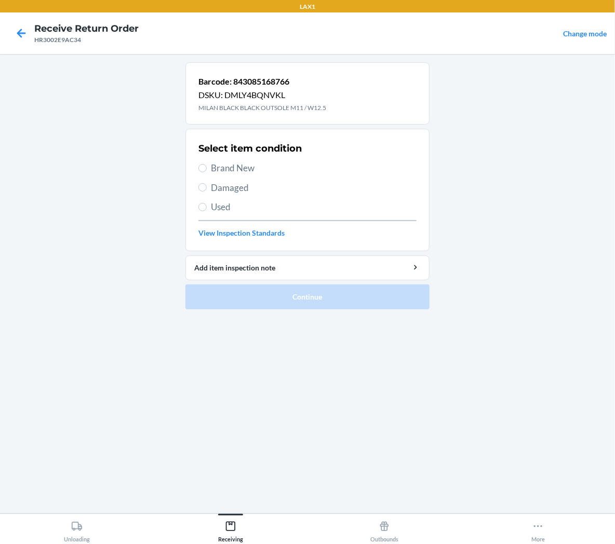
click at [236, 165] on span "Brand New" at bounding box center [314, 169] width 206 height 14
click at [207, 165] on input "Brand New" at bounding box center [202, 168] width 8 height 8
radio input "true"
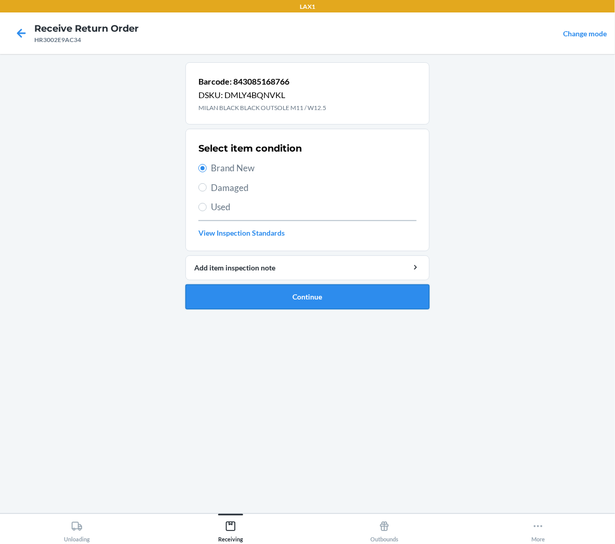
click at [221, 298] on button "Continue" at bounding box center [307, 297] width 244 height 25
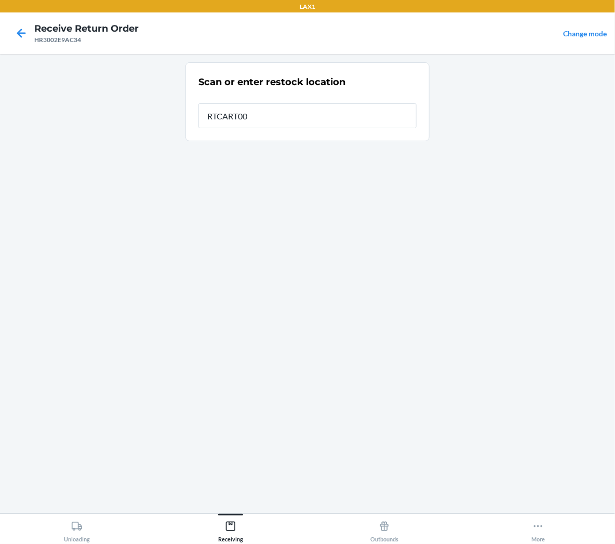
type input "RTCART001"
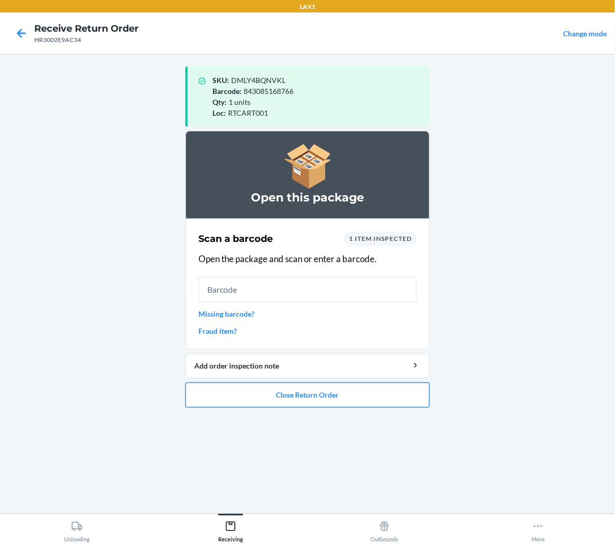
click at [230, 396] on button "Close Return Order" at bounding box center [307, 395] width 244 height 25
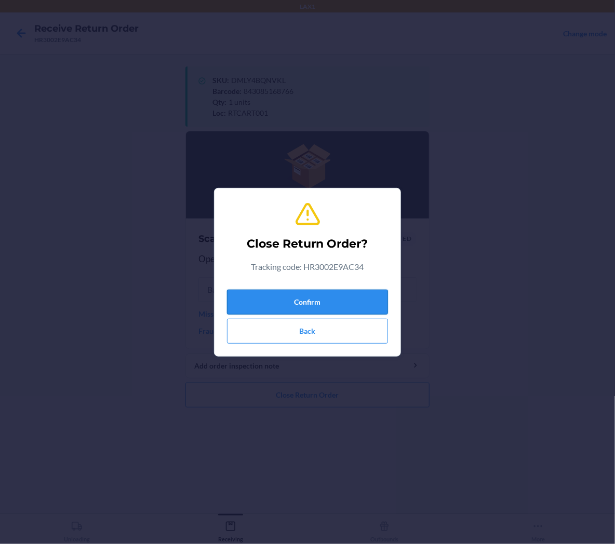
click at [258, 303] on button "Confirm" at bounding box center [307, 302] width 161 height 25
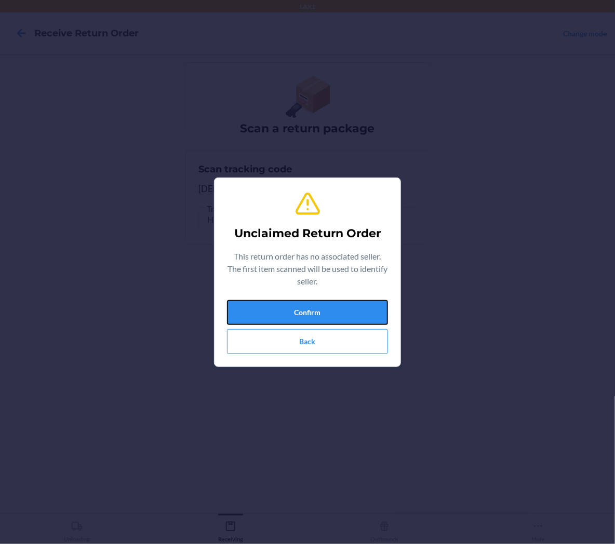
click at [258, 303] on button "Confirm" at bounding box center [307, 312] width 161 height 25
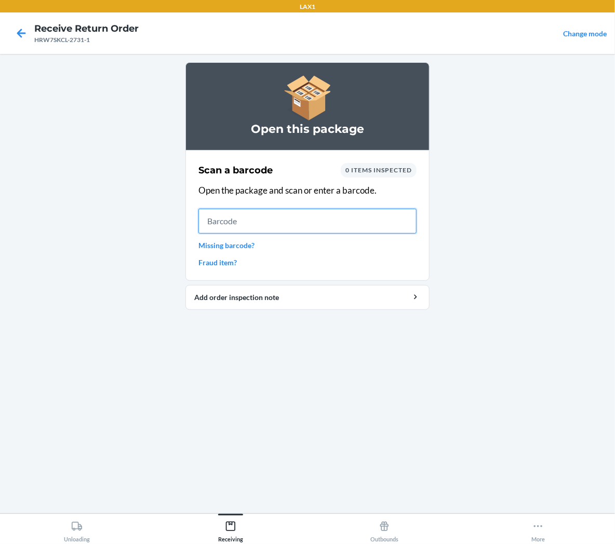
click at [294, 225] on input "text" at bounding box center [307, 221] width 218 height 25
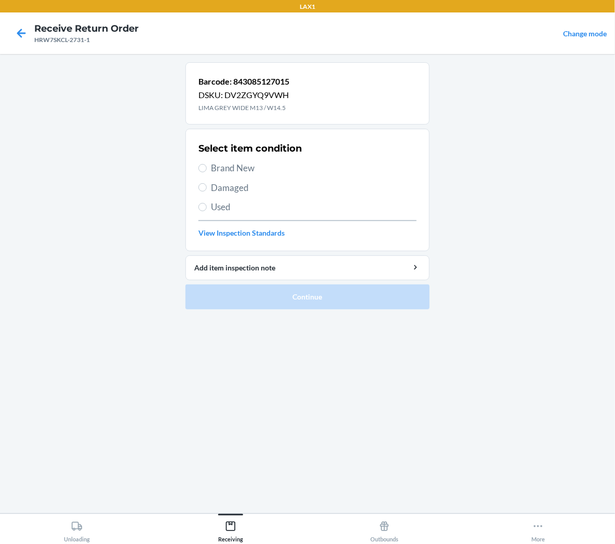
click at [236, 165] on span "Brand New" at bounding box center [314, 169] width 206 height 14
click at [207, 165] on input "Brand New" at bounding box center [202, 168] width 8 height 8
radio input "true"
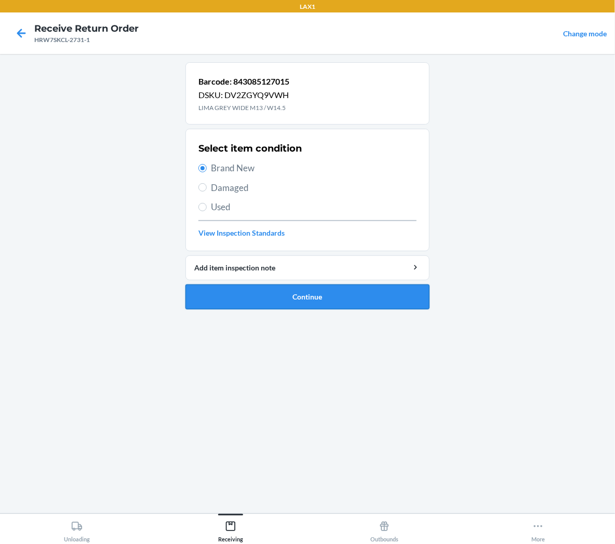
click at [265, 298] on button "Continue" at bounding box center [307, 297] width 244 height 25
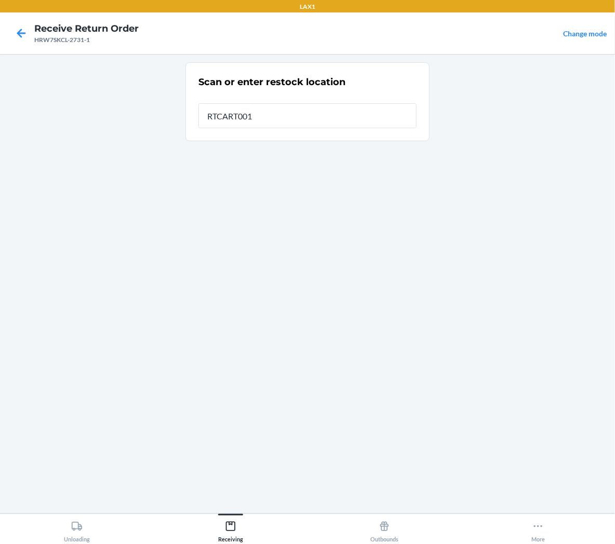
type input "RTCART001"
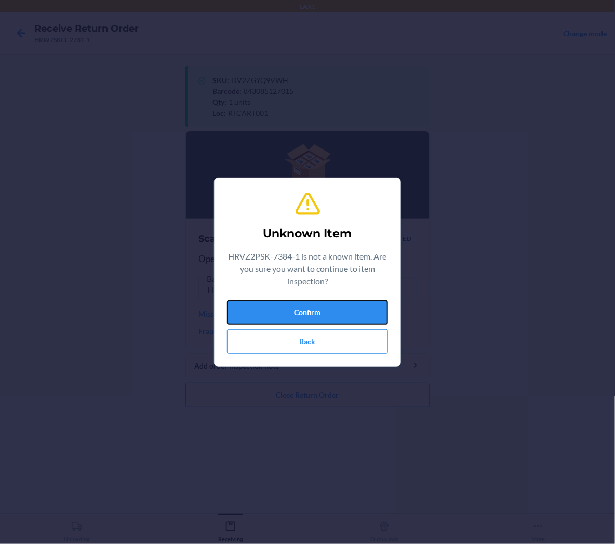
click at [242, 313] on button "Confirm" at bounding box center [307, 312] width 161 height 25
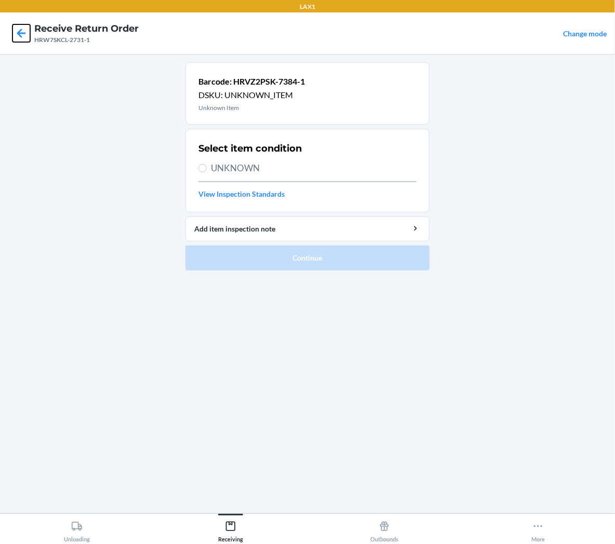
click at [22, 32] on icon at bounding box center [21, 33] width 18 height 18
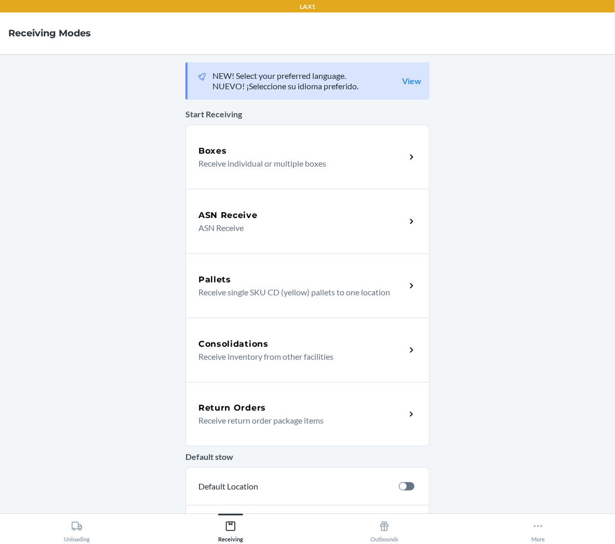
click at [267, 427] on div "Return Orders Receive return order package items" at bounding box center [307, 414] width 244 height 64
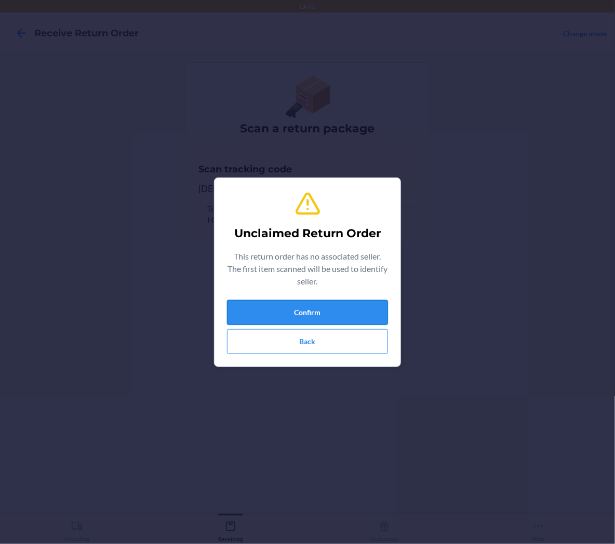
click at [247, 315] on button "Confirm" at bounding box center [307, 312] width 161 height 25
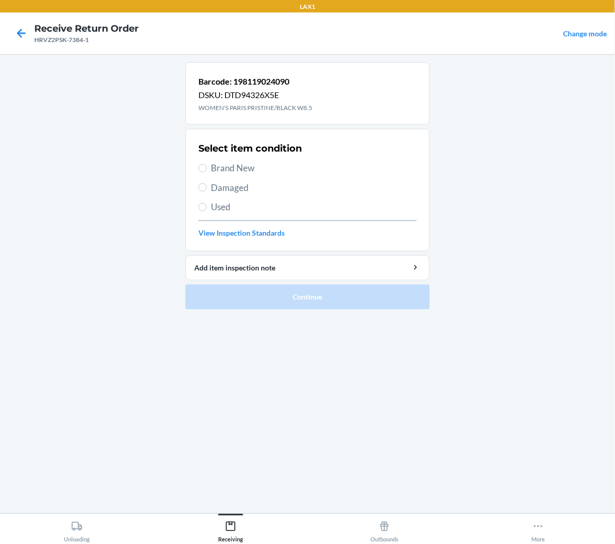
click at [227, 170] on span "Brand New" at bounding box center [314, 169] width 206 height 14
click at [207, 170] on input "Brand New" at bounding box center [202, 168] width 8 height 8
radio input "true"
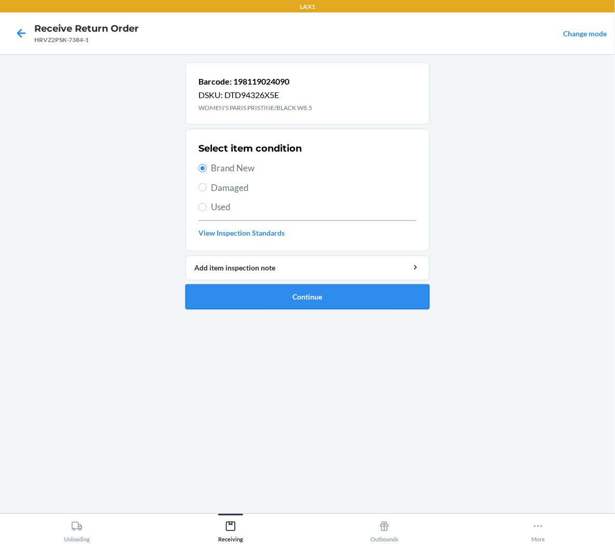
click at [294, 294] on button "Continue" at bounding box center [307, 297] width 244 height 25
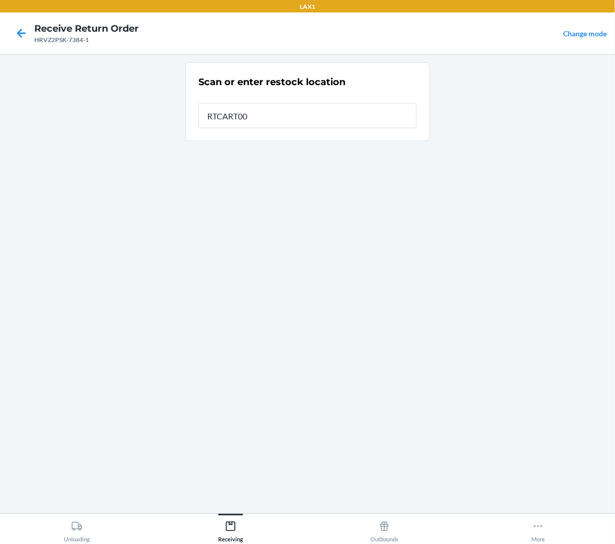
type input "RTCART001"
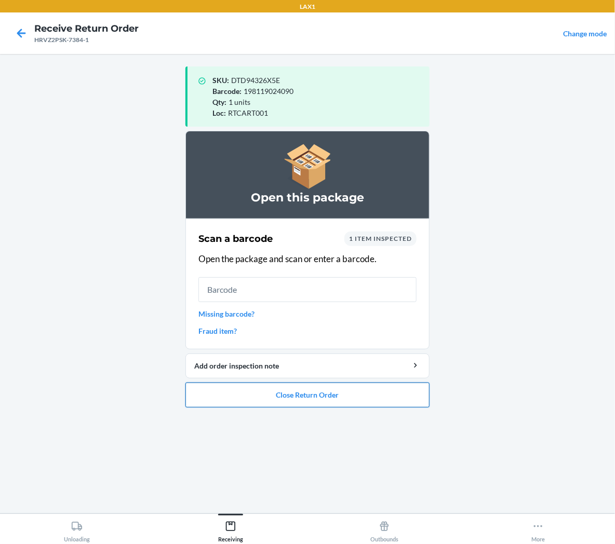
click at [305, 395] on button "Close Return Order" at bounding box center [307, 395] width 244 height 25
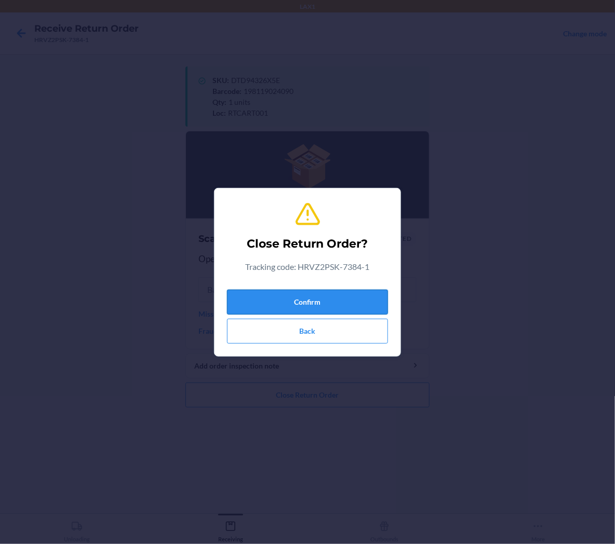
click at [335, 309] on button "Confirm" at bounding box center [307, 302] width 161 height 25
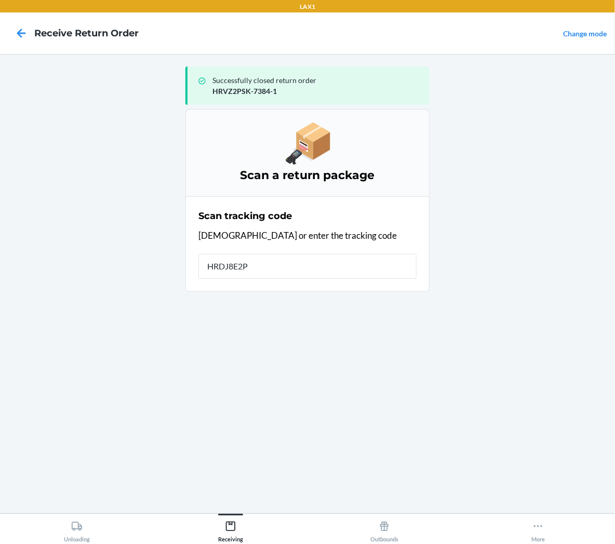
type input "HRDJ8E2P-"
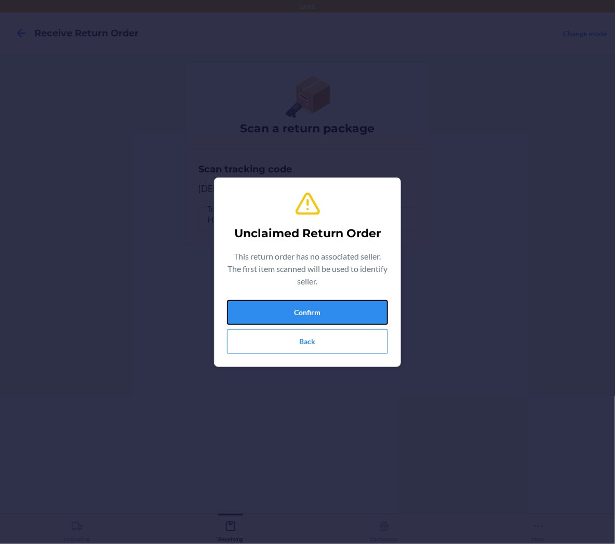
click at [335, 309] on button "Confirm" at bounding box center [307, 312] width 161 height 25
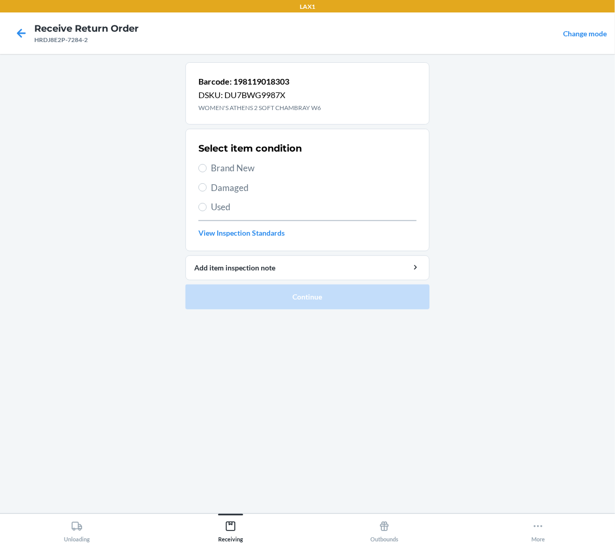
click at [220, 167] on span "Brand New" at bounding box center [314, 169] width 206 height 14
click at [207, 167] on input "Brand New" at bounding box center [202, 168] width 8 height 8
radio input "true"
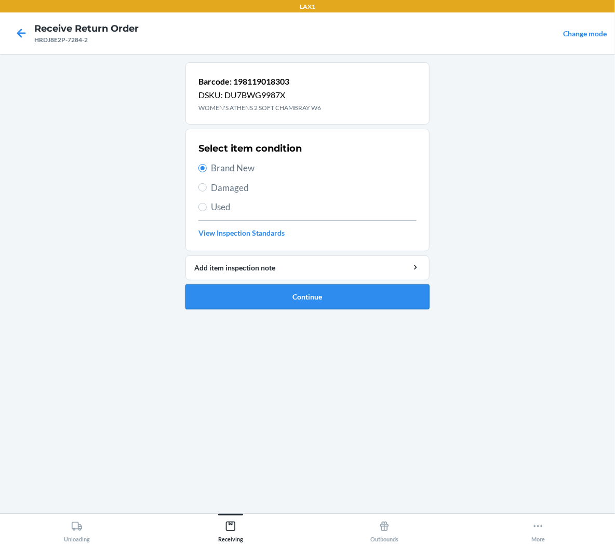
click at [229, 293] on button "Continue" at bounding box center [307, 297] width 244 height 25
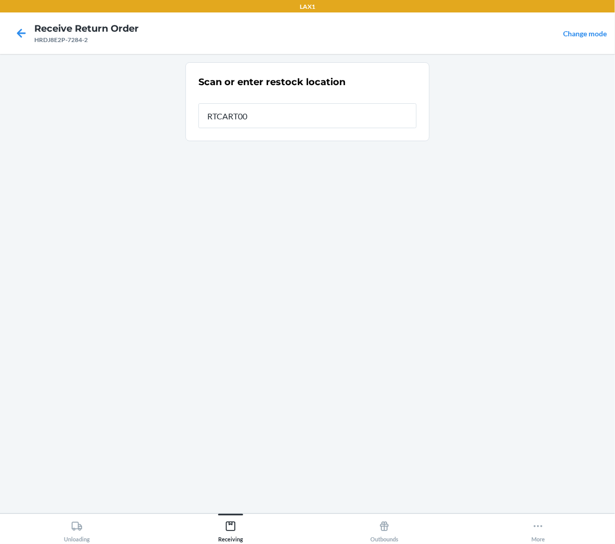
type input "RTCART001"
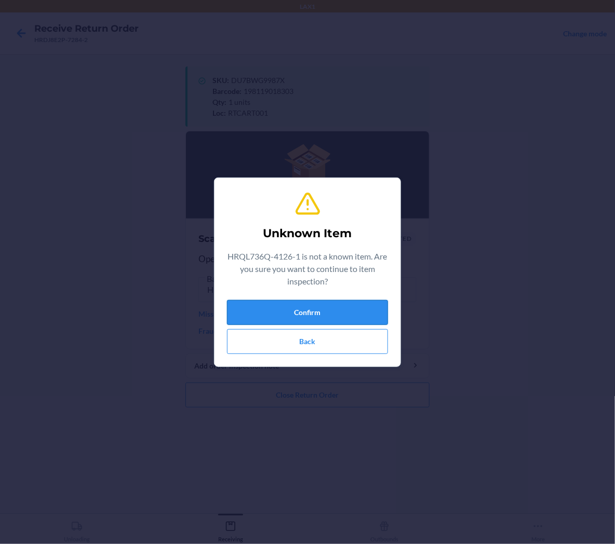
click at [318, 310] on button "Confirm" at bounding box center [307, 312] width 161 height 25
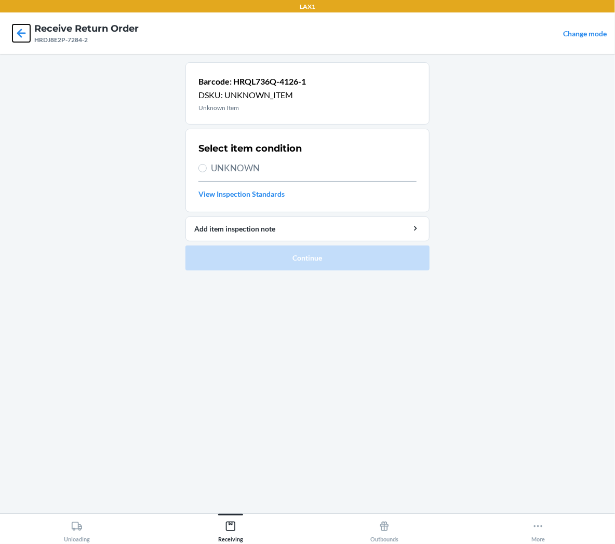
click at [21, 30] on icon at bounding box center [21, 33] width 9 height 9
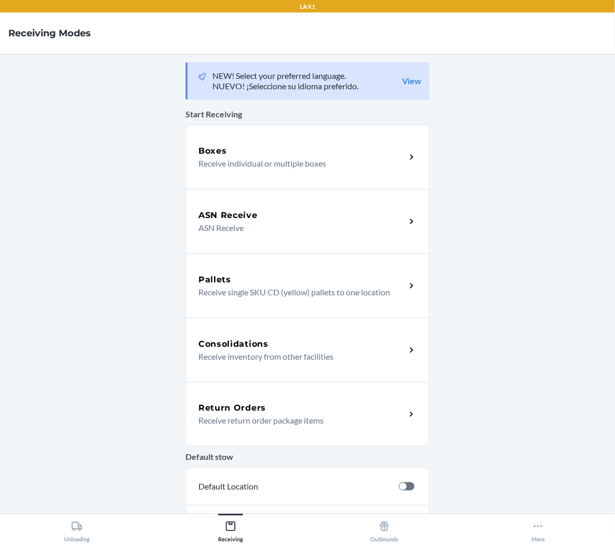
click at [229, 411] on h5 "Return Orders" at bounding box center [232, 408] width 68 height 12
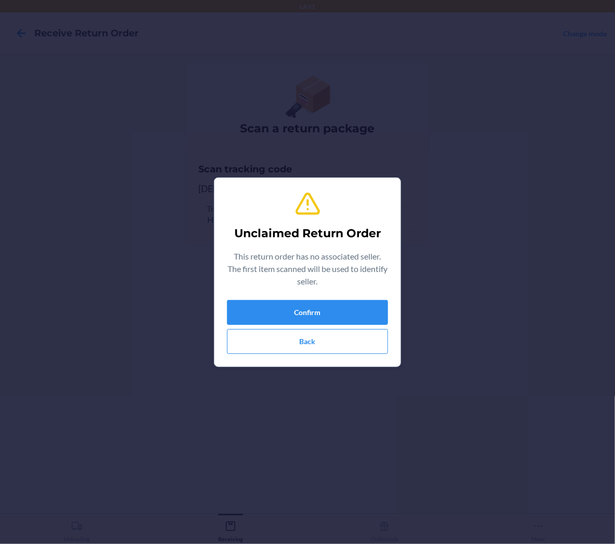
click at [389, 305] on section "Unclaimed Return Order This return order has no associated seller. The first it…" at bounding box center [307, 273] width 187 height 190
click at [375, 305] on button "Confirm" at bounding box center [307, 312] width 161 height 25
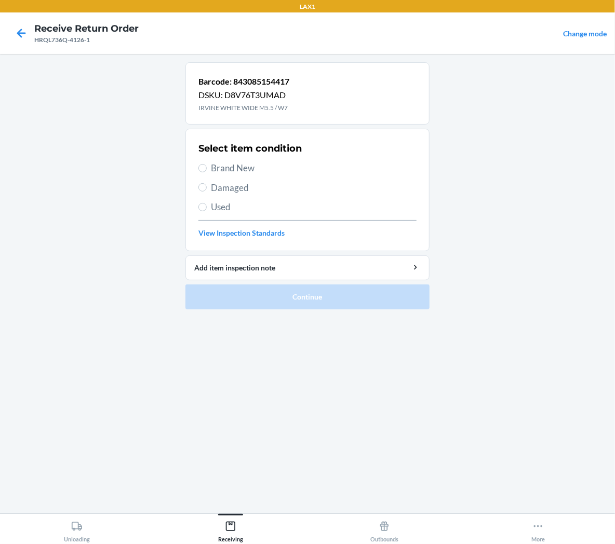
click at [210, 170] on label "Brand New" at bounding box center [307, 169] width 218 height 14
click at [207, 170] on input "Brand New" at bounding box center [202, 168] width 8 height 8
radio input "true"
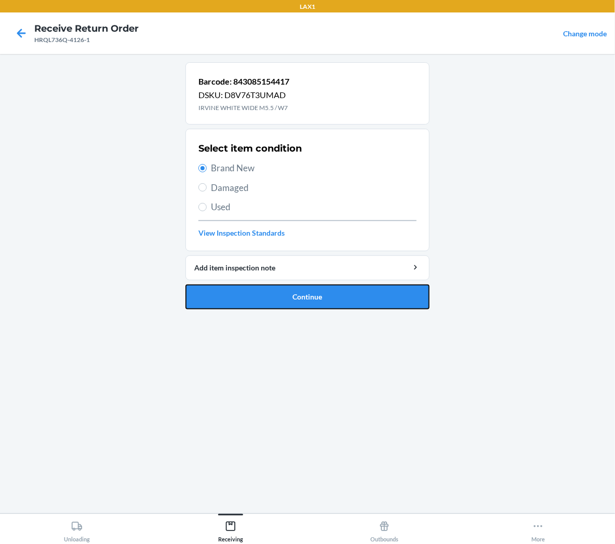
click at [214, 297] on button "Continue" at bounding box center [307, 297] width 244 height 25
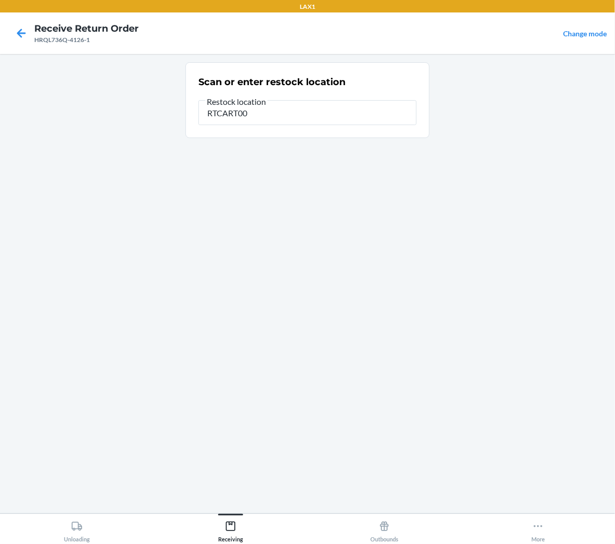
type input "RTCART001"
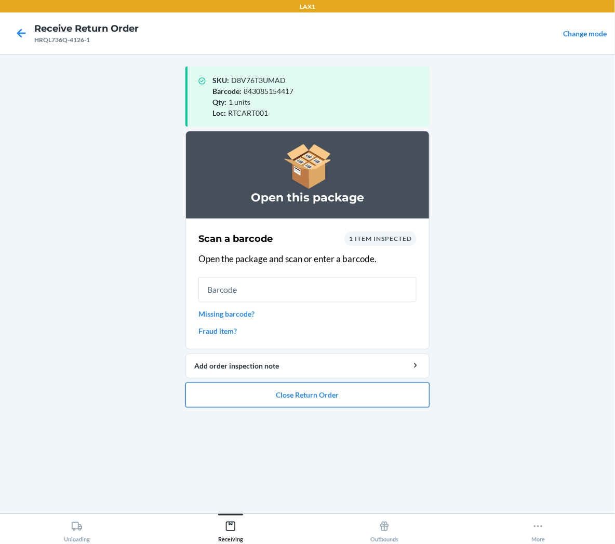
click at [299, 396] on button "Close Return Order" at bounding box center [307, 395] width 244 height 25
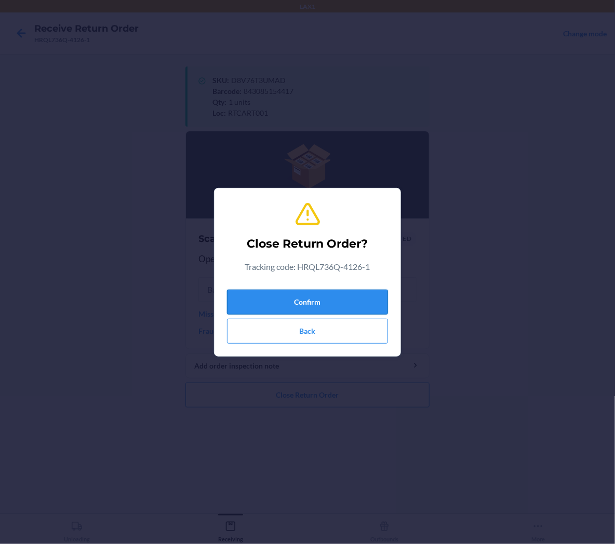
click at [323, 298] on button "Confirm" at bounding box center [307, 302] width 161 height 25
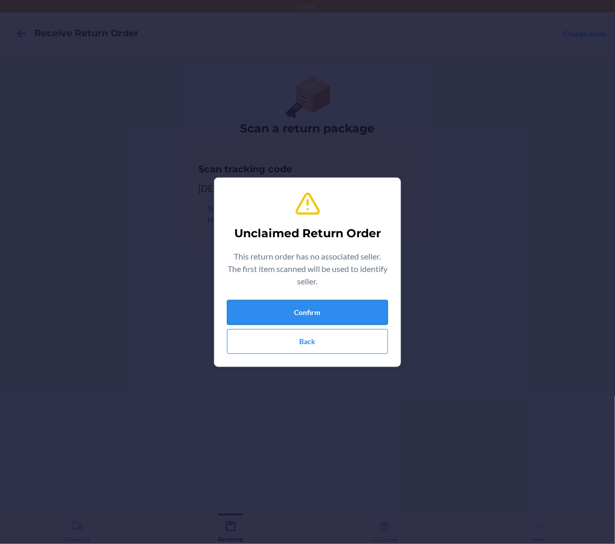
click at [305, 307] on button "Confirm" at bounding box center [307, 312] width 161 height 25
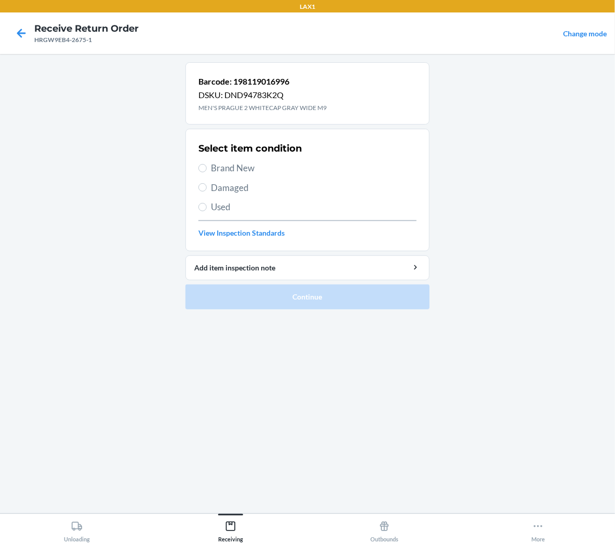
click at [234, 169] on span "Brand New" at bounding box center [314, 169] width 206 height 14
click at [207, 169] on input "Brand New" at bounding box center [202, 168] width 8 height 8
radio input "true"
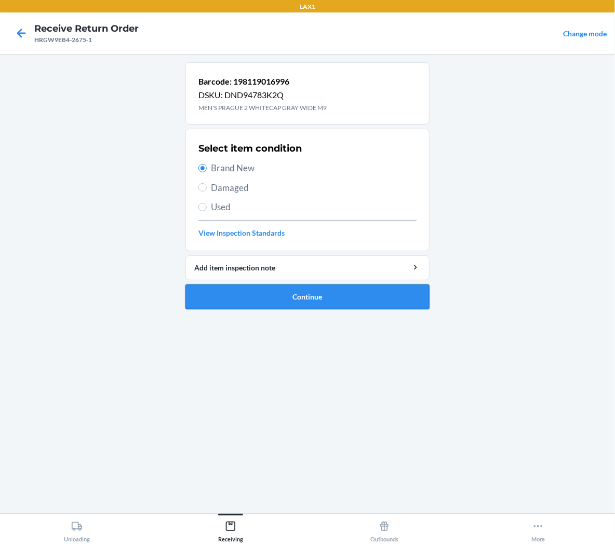
click at [235, 303] on button "Continue" at bounding box center [307, 297] width 244 height 25
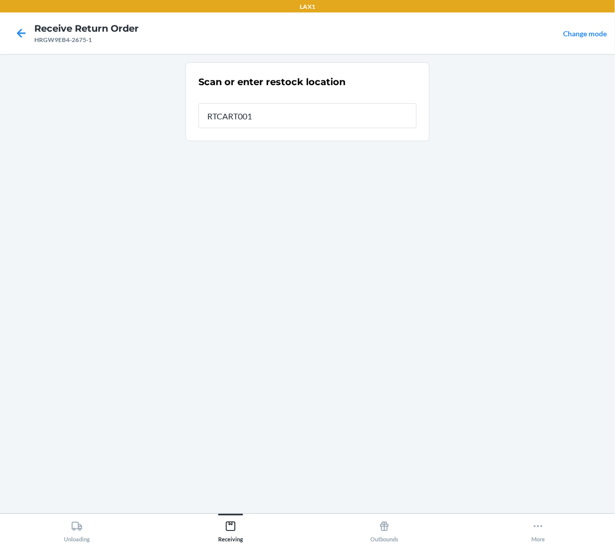
type input "RTCART001"
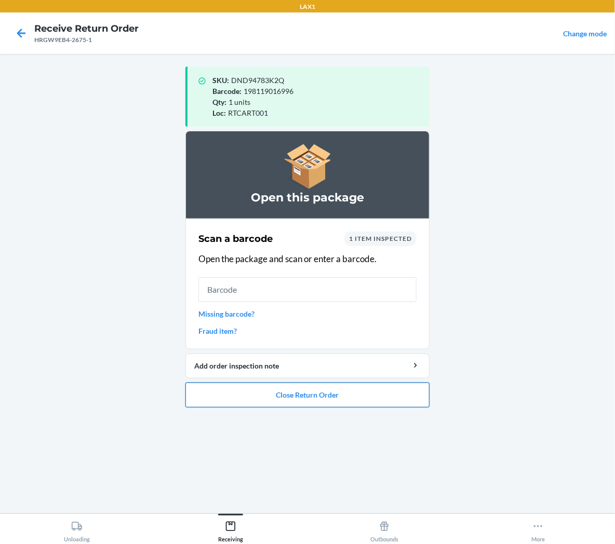
click at [297, 393] on button "Close Return Order" at bounding box center [307, 395] width 244 height 25
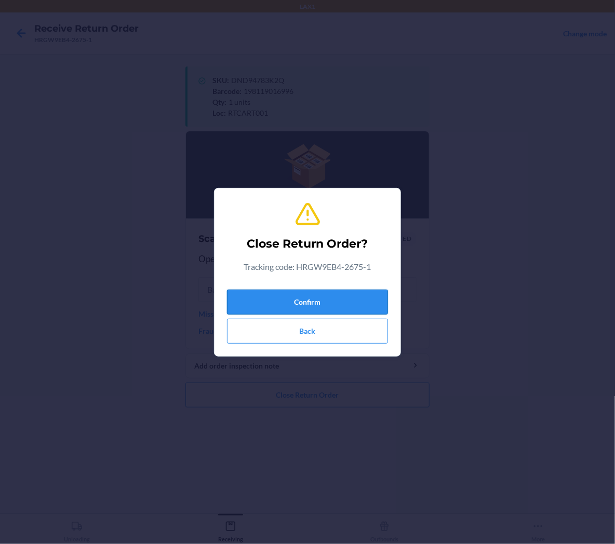
click at [354, 304] on button "Confirm" at bounding box center [307, 302] width 161 height 25
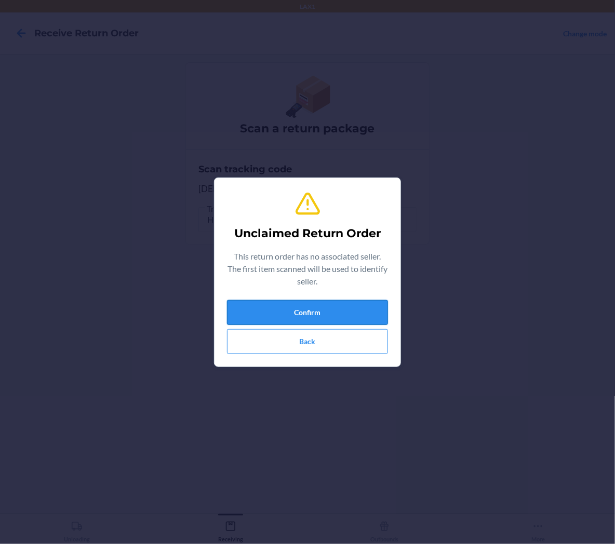
click at [381, 309] on button "Confirm" at bounding box center [307, 312] width 161 height 25
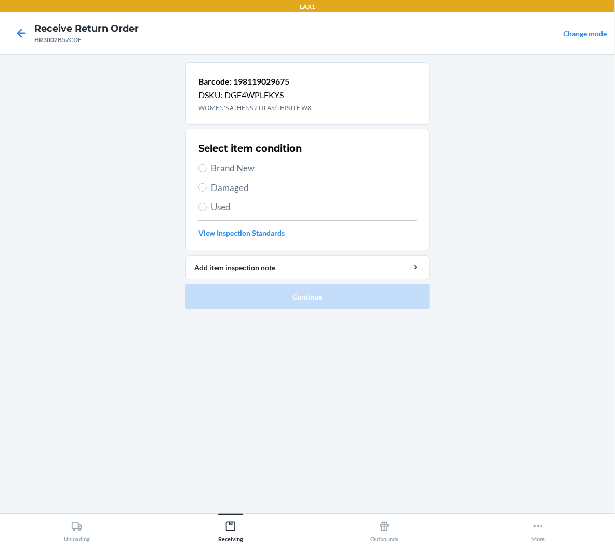
click at [223, 175] on span "Brand New" at bounding box center [314, 169] width 206 height 14
click at [207, 172] on input "Brand New" at bounding box center [202, 168] width 8 height 8
radio input "true"
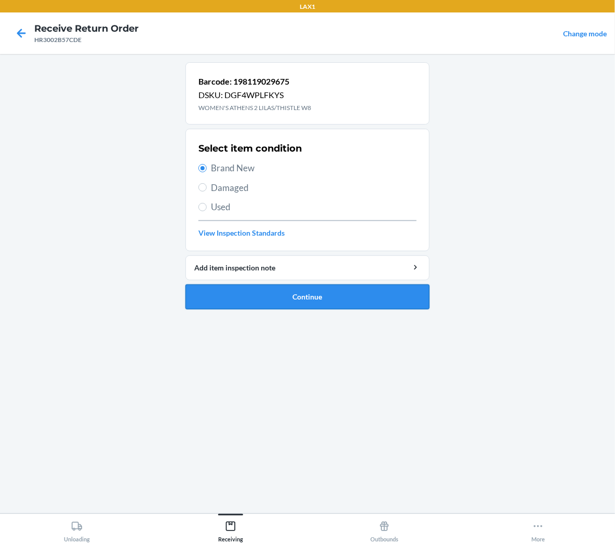
click at [268, 293] on button "Continue" at bounding box center [307, 297] width 244 height 25
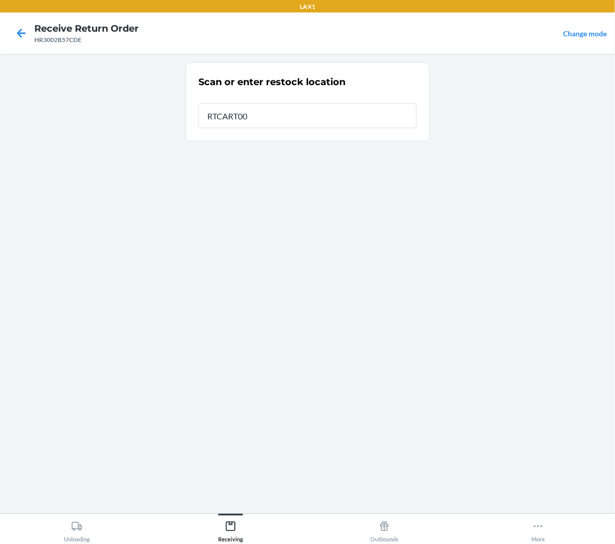
type input "RTCART001"
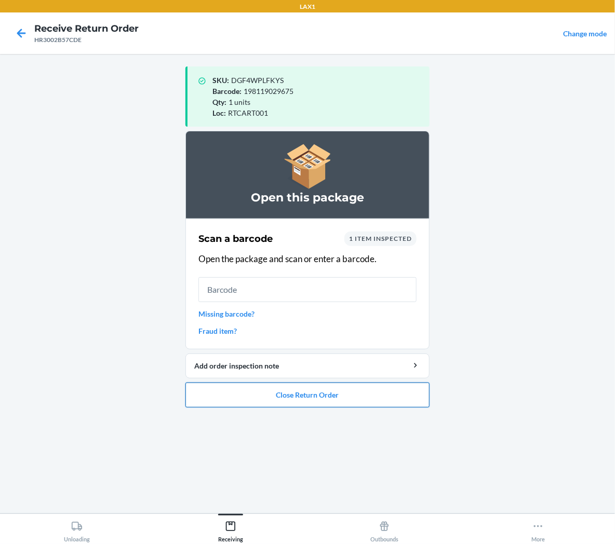
click at [395, 398] on button "Close Return Order" at bounding box center [307, 395] width 244 height 25
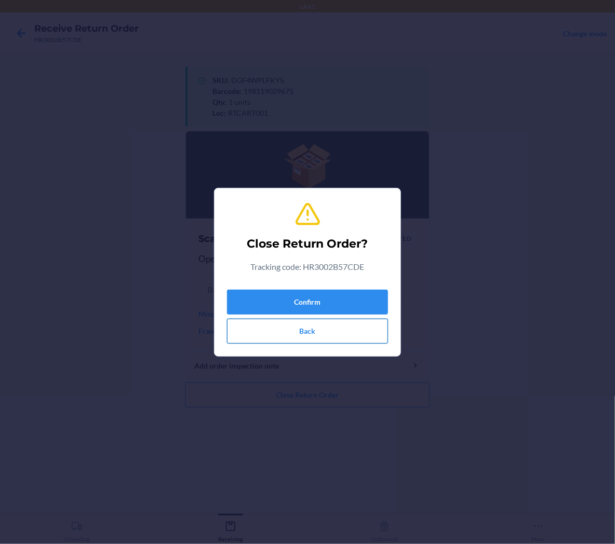
click at [366, 332] on button "Back" at bounding box center [307, 331] width 161 height 25
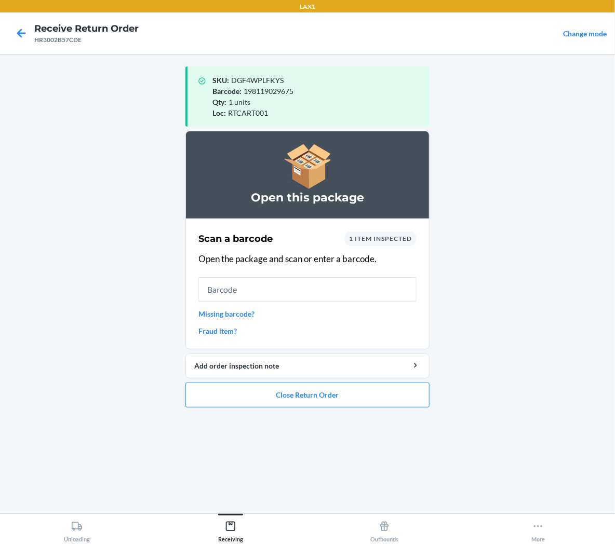
click at [396, 302] on div "Scan a barcode 1 item inspected Open the package and scan or enter a barcode. M…" at bounding box center [307, 284] width 218 height 111
click at [402, 299] on input "text" at bounding box center [307, 289] width 218 height 25
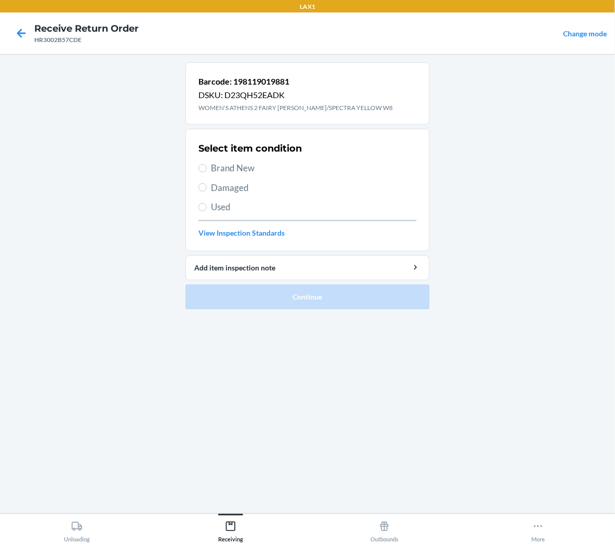
click at [241, 163] on span "Brand New" at bounding box center [314, 169] width 206 height 14
click at [207, 164] on input "Brand New" at bounding box center [202, 168] width 8 height 8
radio input "true"
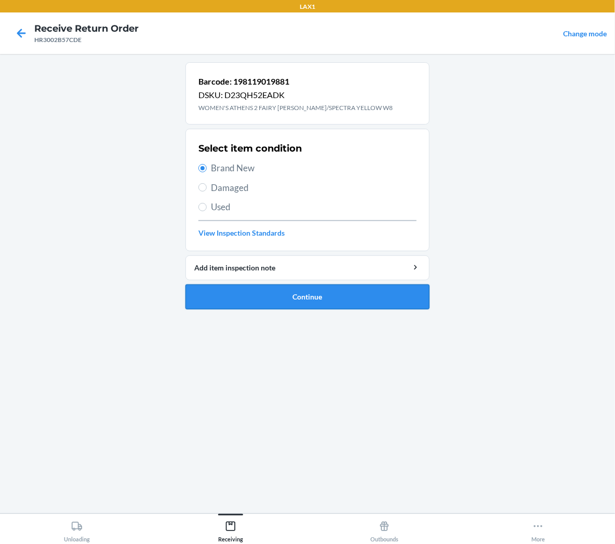
click at [229, 304] on button "Continue" at bounding box center [307, 297] width 244 height 25
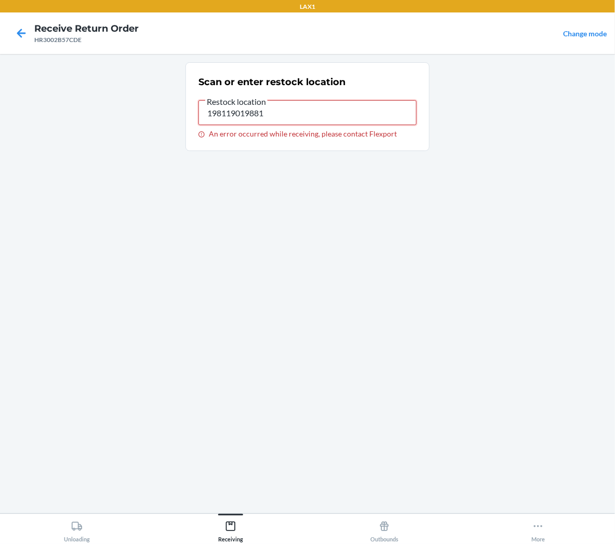
click at [229, 110] on input "198119019881" at bounding box center [307, 112] width 218 height 25
type input "RTCART001"
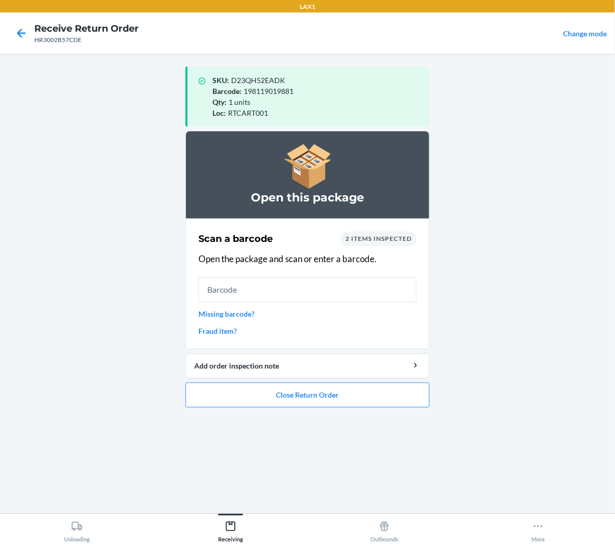
click at [218, 416] on div "SKU : D23QH52EADK Barcode : 198119019881 Qty : 1 units Loc : RTCART001 Open thi…" at bounding box center [307, 283] width 244 height 443
click at [224, 390] on button "Close Return Order" at bounding box center [307, 395] width 244 height 25
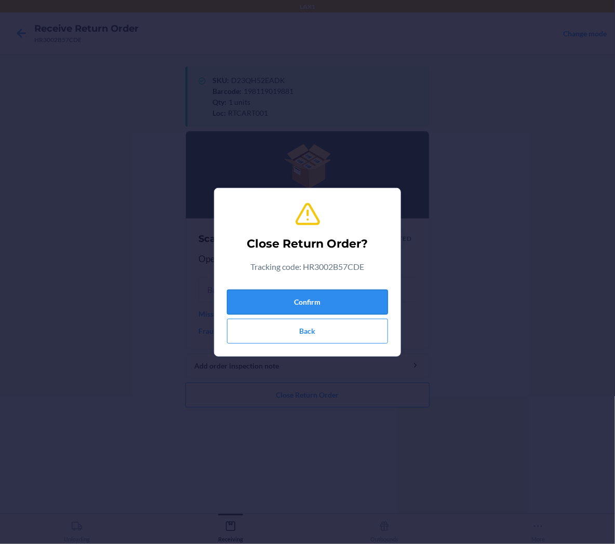
click at [302, 294] on button "Confirm" at bounding box center [307, 302] width 161 height 25
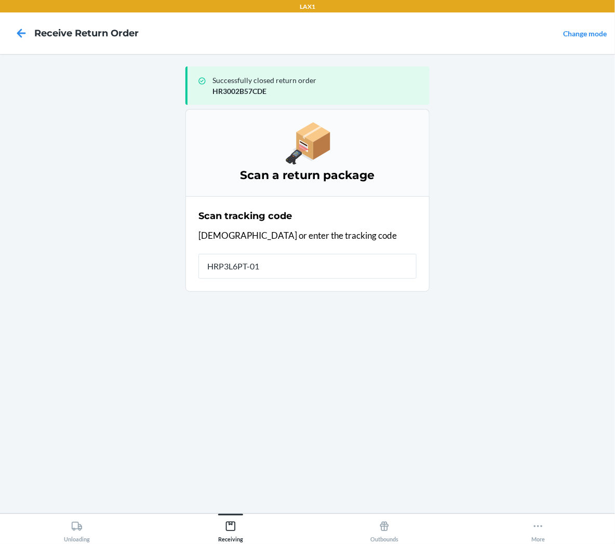
type input "HRP3L6PT-019"
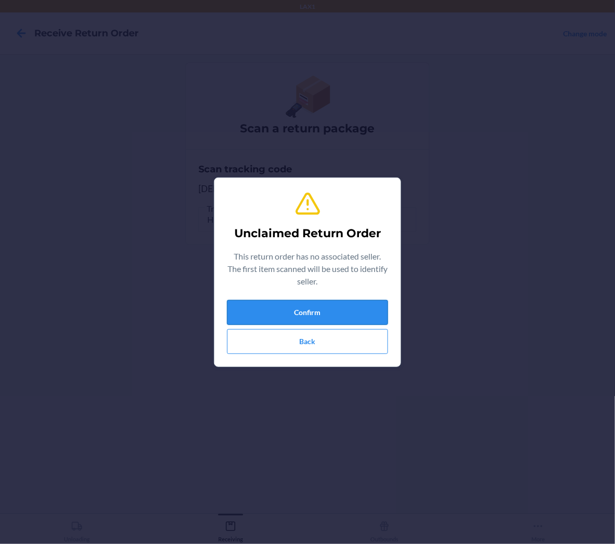
click at [331, 307] on button "Confirm" at bounding box center [307, 312] width 161 height 25
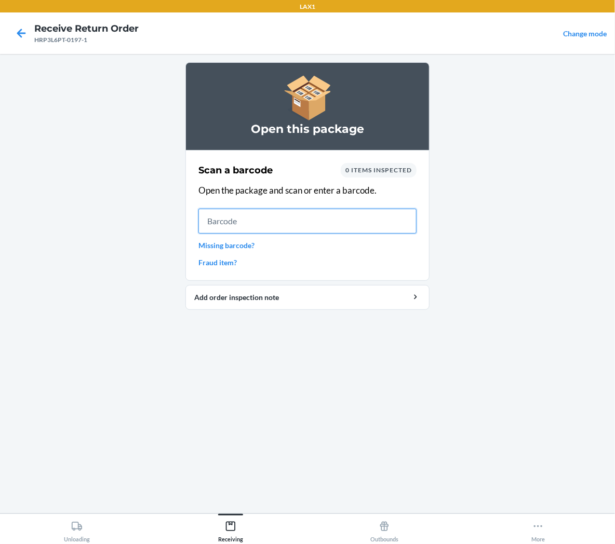
click at [407, 228] on input "text" at bounding box center [307, 221] width 218 height 25
click at [404, 229] on input "text" at bounding box center [307, 221] width 218 height 25
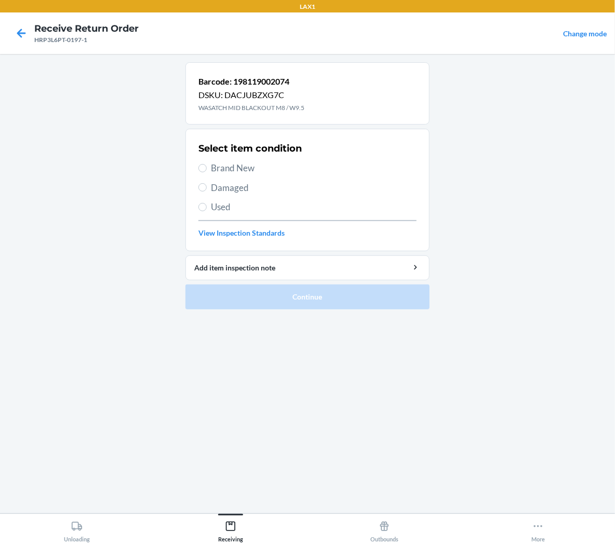
click at [222, 165] on span "Brand New" at bounding box center [314, 169] width 206 height 14
click at [207, 165] on input "Brand New" at bounding box center [202, 168] width 8 height 8
radio input "true"
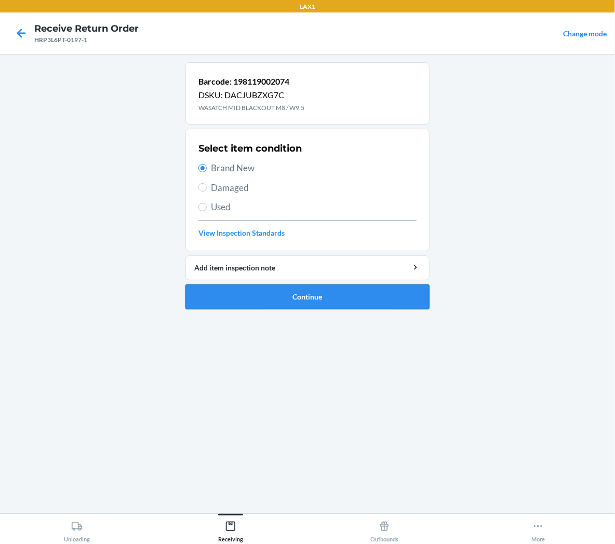
click at [287, 304] on button "Continue" at bounding box center [307, 297] width 244 height 25
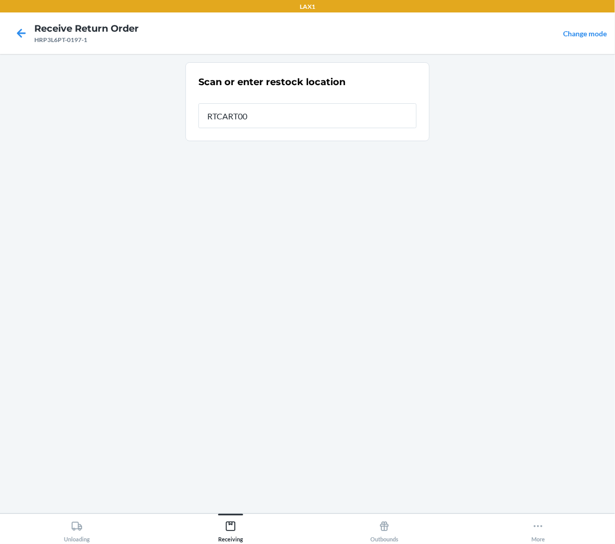
type input "RTCART001"
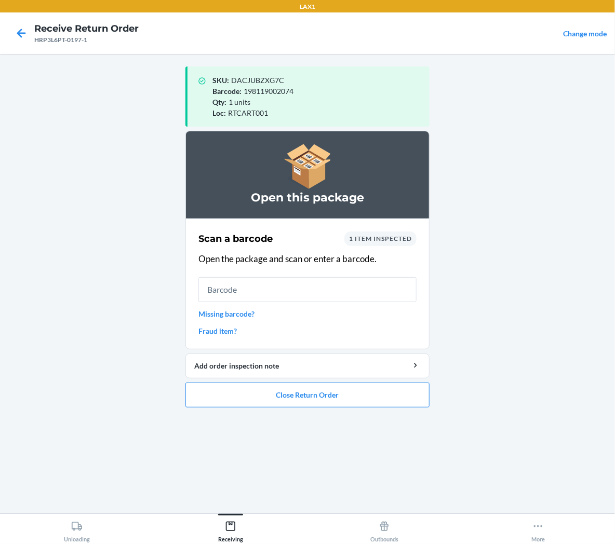
drag, startPoint x: 418, startPoint y: 290, endPoint x: 393, endPoint y: 294, distance: 25.2
click at [412, 292] on section "Scan a barcode 1 item inspected Open the package and scan or enter a barcode. M…" at bounding box center [307, 284] width 244 height 131
drag, startPoint x: 393, startPoint y: 294, endPoint x: 382, endPoint y: 278, distance: 18.7
click at [394, 292] on input "text" at bounding box center [307, 289] width 218 height 25
click at [398, 290] on input "text" at bounding box center [307, 289] width 218 height 25
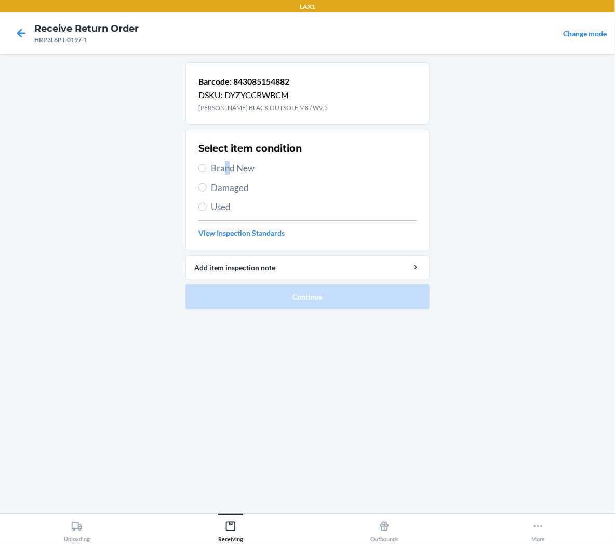
click at [230, 168] on span "Brand New" at bounding box center [314, 169] width 206 height 14
click at [206, 163] on label "Brand New" at bounding box center [307, 169] width 218 height 14
click at [206, 164] on input "Brand New" at bounding box center [202, 168] width 8 height 8
radio input "true"
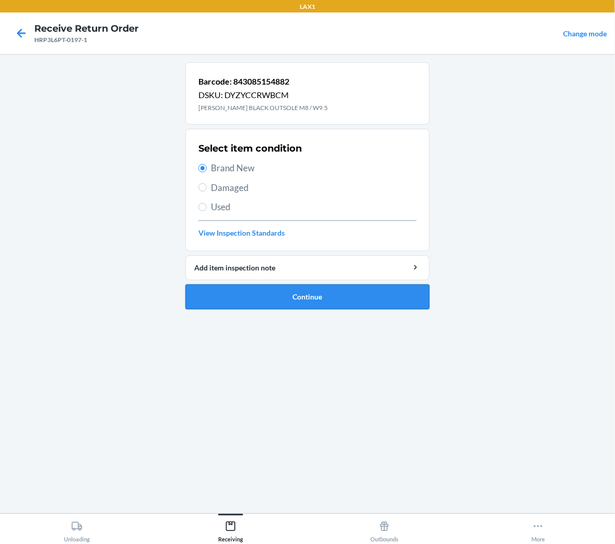
click at [232, 294] on button "Continue" at bounding box center [307, 297] width 244 height 25
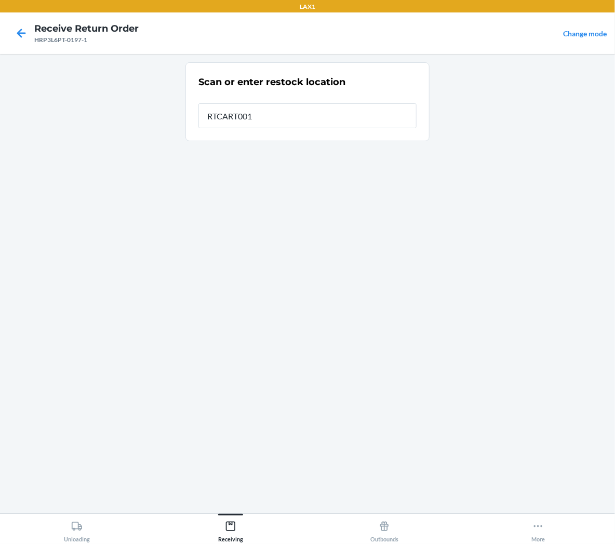
type input "RTCART001"
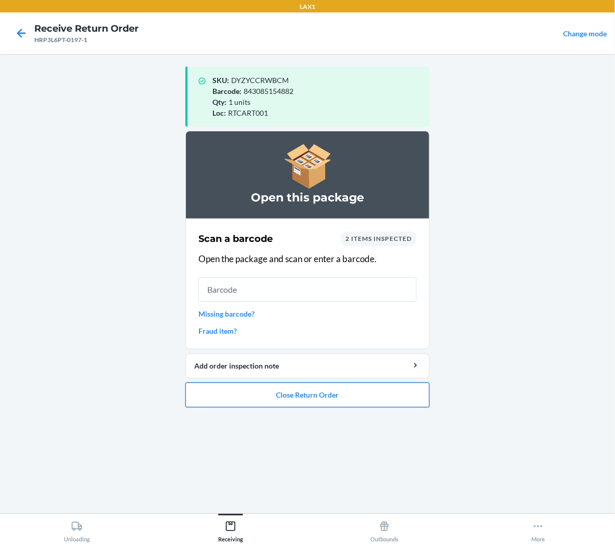
click at [336, 398] on button "Close Return Order" at bounding box center [307, 395] width 244 height 25
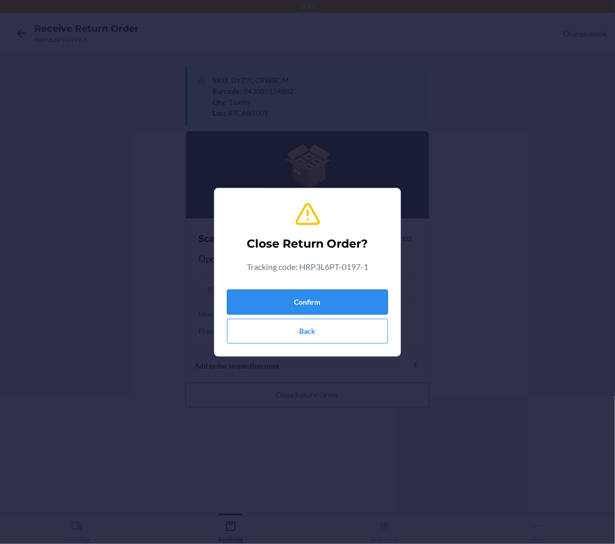
click at [356, 303] on button "Confirm" at bounding box center [307, 302] width 161 height 25
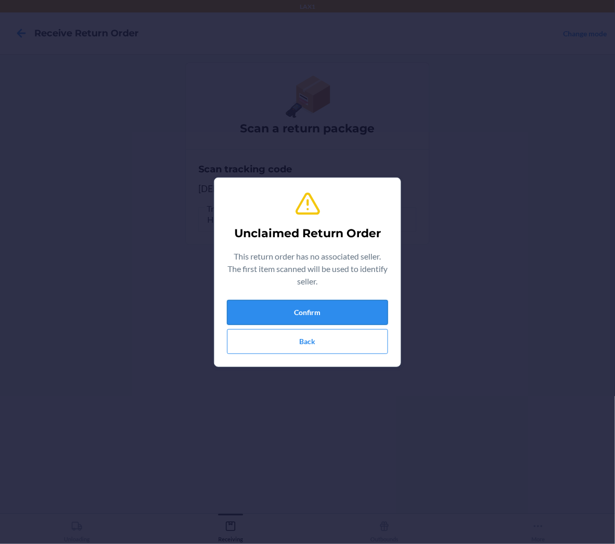
click at [377, 316] on button "Confirm" at bounding box center [307, 312] width 161 height 25
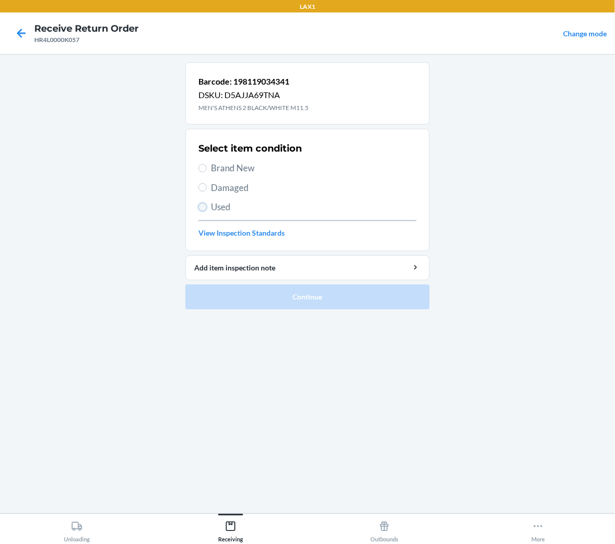
click at [201, 207] on input "Used" at bounding box center [202, 207] width 8 height 8
radio input "true"
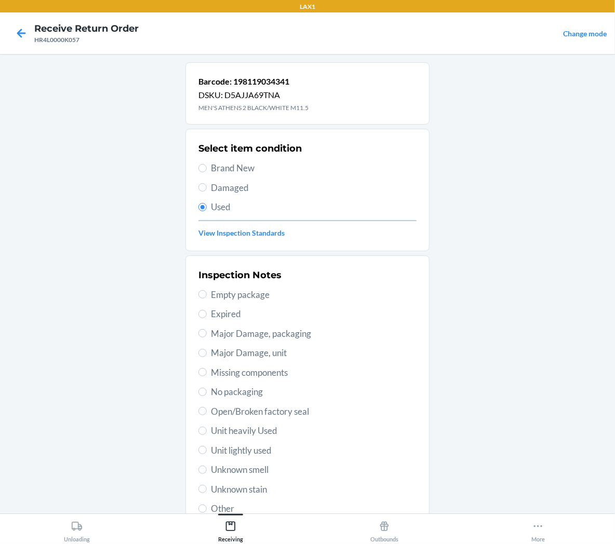
click at [265, 453] on span "Unit lightly used" at bounding box center [314, 451] width 206 height 14
click at [207, 453] on input "Unit lightly used" at bounding box center [202, 450] width 8 height 8
radio input "true"
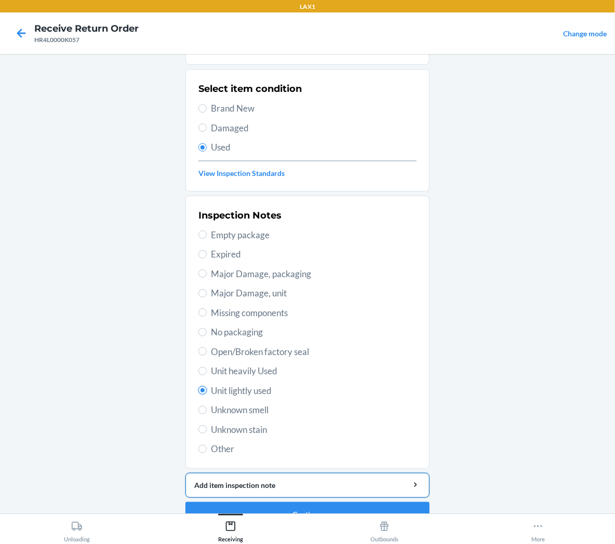
scroll to position [81, 0]
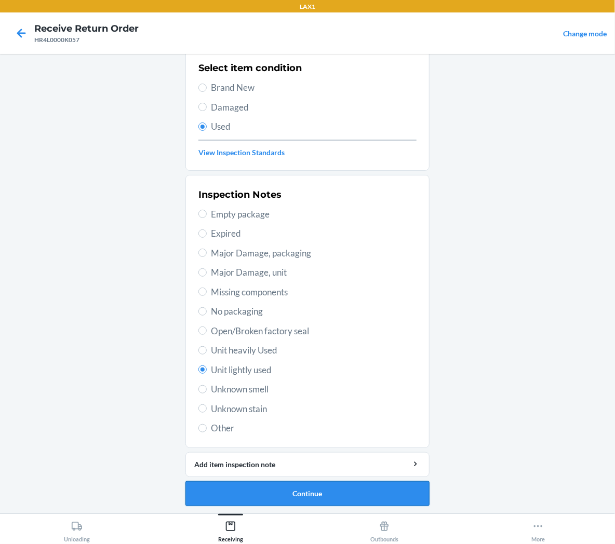
click at [211, 489] on button "Continue" at bounding box center [307, 494] width 244 height 25
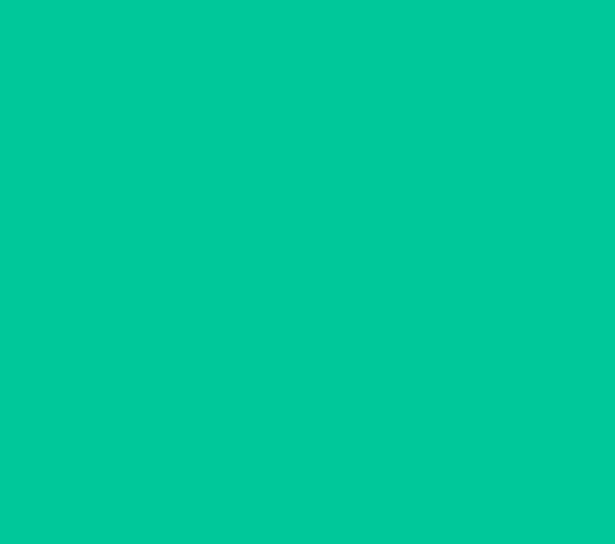
scroll to position [0, 0]
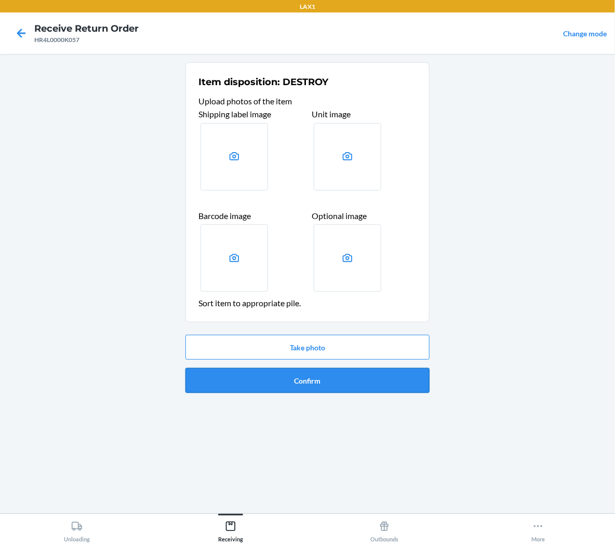
click at [274, 390] on button "Confirm" at bounding box center [307, 380] width 244 height 25
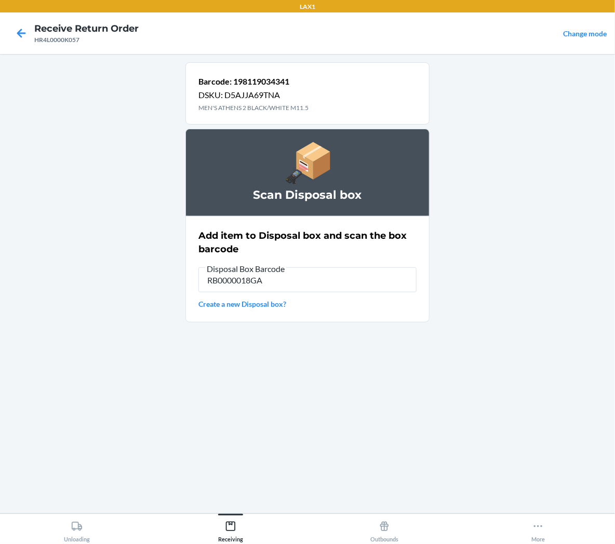
type input "RB0000018GA"
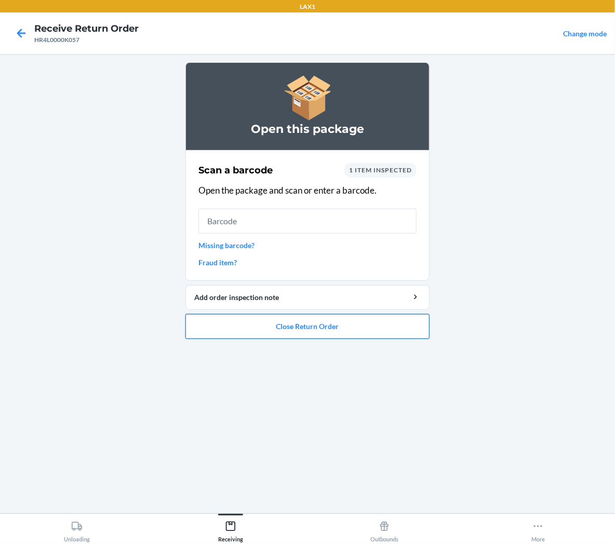
click at [357, 335] on button "Close Return Order" at bounding box center [307, 326] width 244 height 25
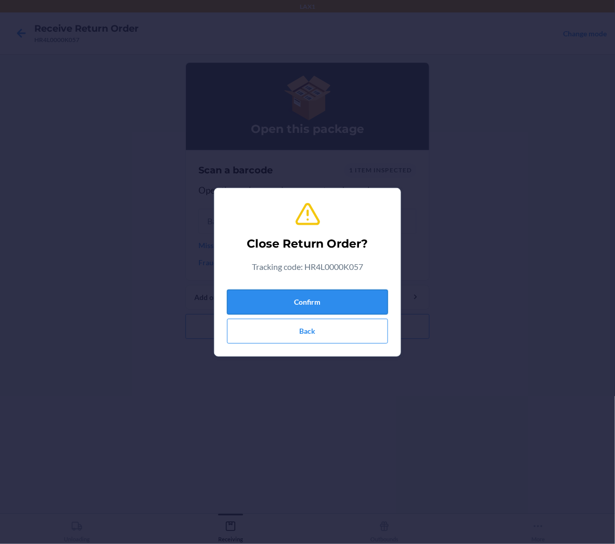
click at [371, 299] on button "Confirm" at bounding box center [307, 302] width 161 height 25
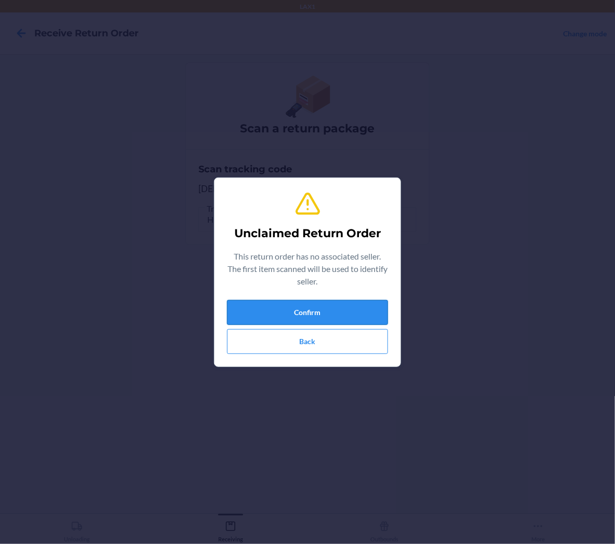
click at [354, 300] on button "Confirm" at bounding box center [307, 312] width 161 height 25
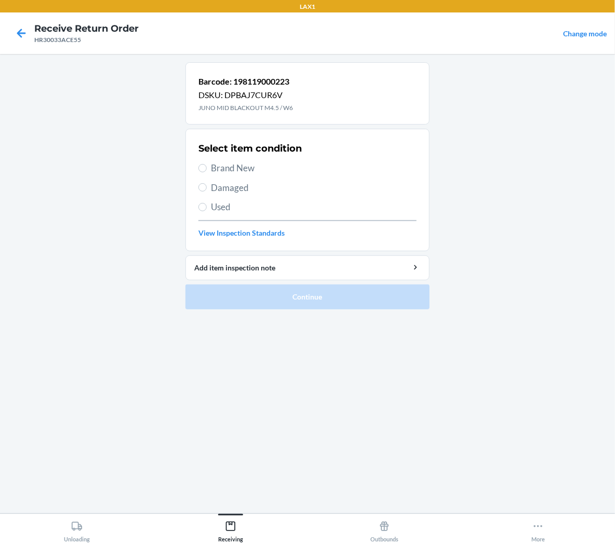
click at [251, 170] on span "Brand New" at bounding box center [314, 169] width 206 height 14
click at [207, 170] on input "Brand New" at bounding box center [202, 168] width 8 height 8
radio input "true"
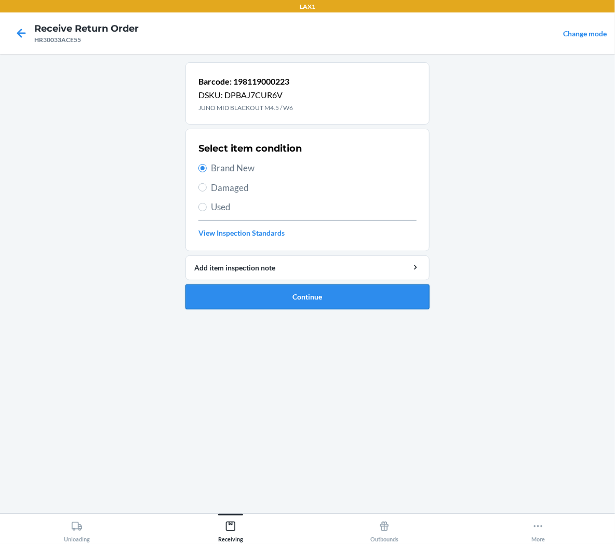
click at [252, 296] on button "Continue" at bounding box center [307, 297] width 244 height 25
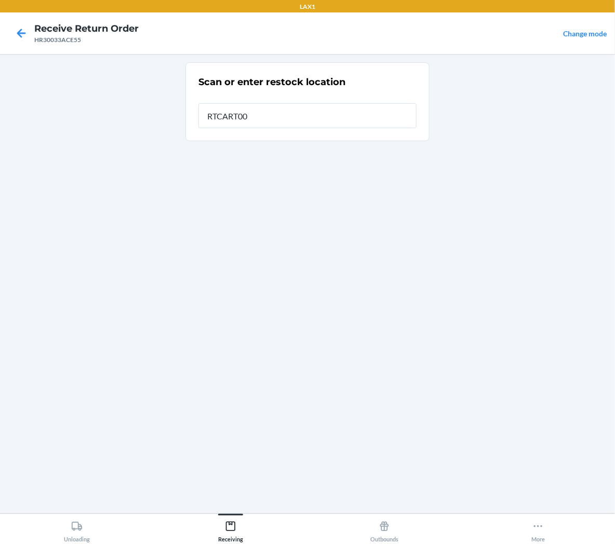
type input "RTCART001"
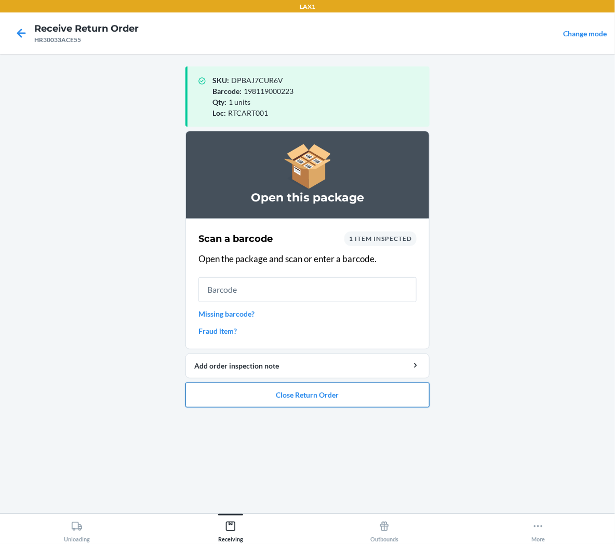
click at [309, 400] on button "Close Return Order" at bounding box center [307, 395] width 244 height 25
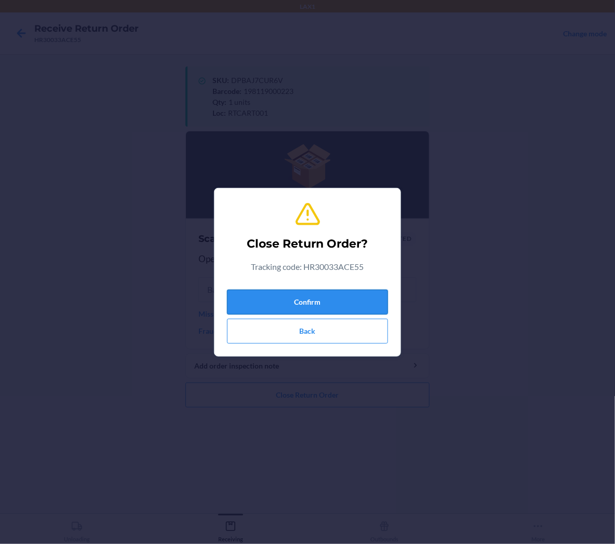
click at [366, 309] on button "Confirm" at bounding box center [307, 302] width 161 height 25
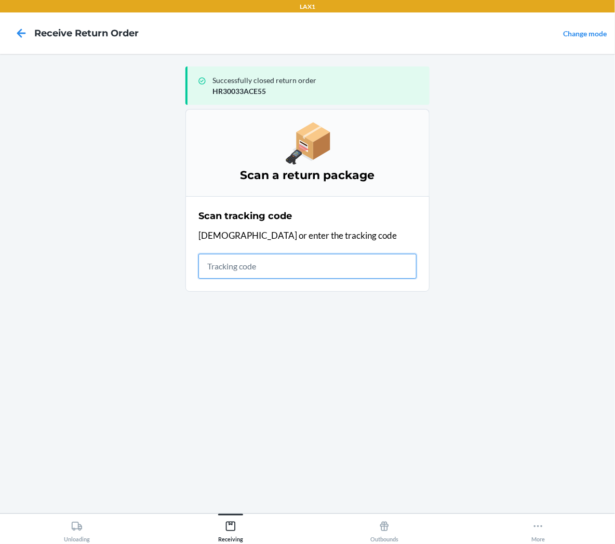
click at [369, 269] on input "text" at bounding box center [307, 266] width 218 height 25
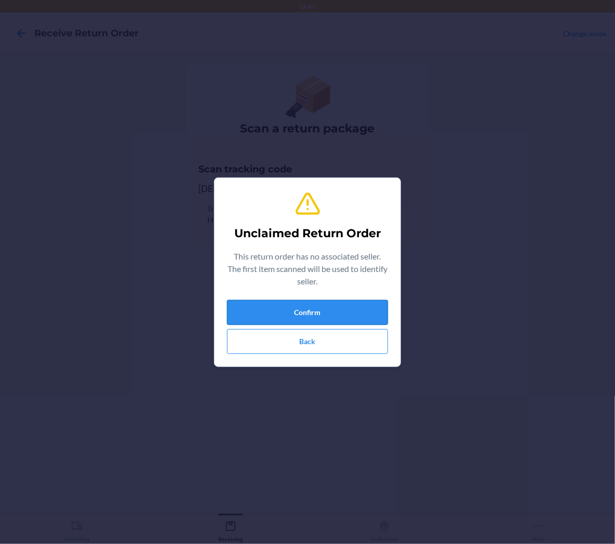
click at [363, 313] on button "Confirm" at bounding box center [307, 312] width 161 height 25
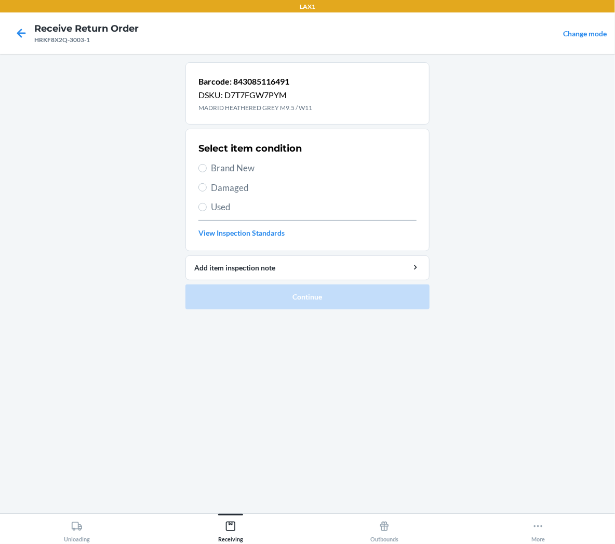
click at [212, 173] on span "Brand New" at bounding box center [314, 169] width 206 height 14
click at [207, 172] on input "Brand New" at bounding box center [202, 168] width 8 height 8
radio input "true"
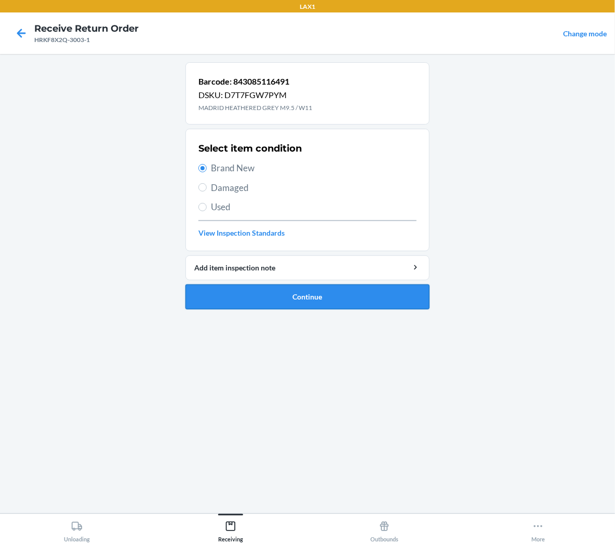
click at [229, 294] on button "Continue" at bounding box center [307, 297] width 244 height 25
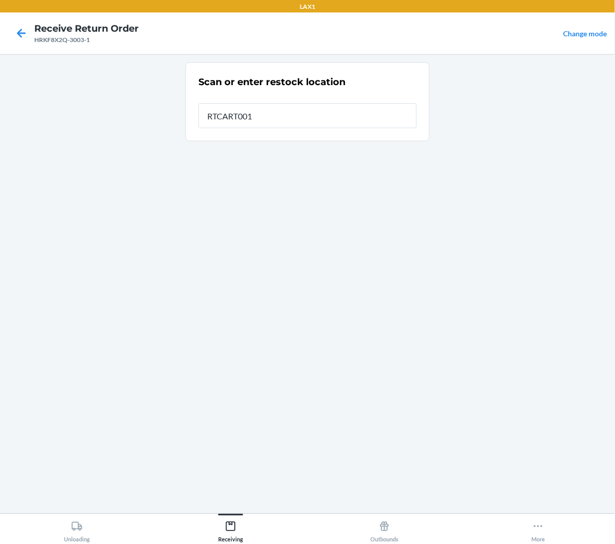
type input "RTCART001"
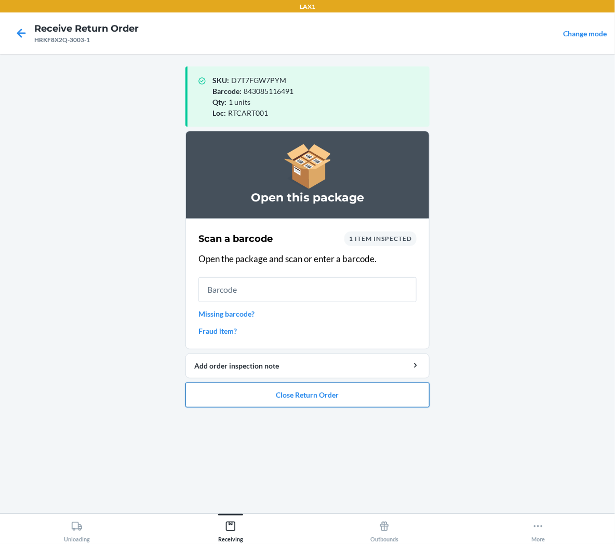
click at [282, 394] on button "Close Return Order" at bounding box center [307, 395] width 244 height 25
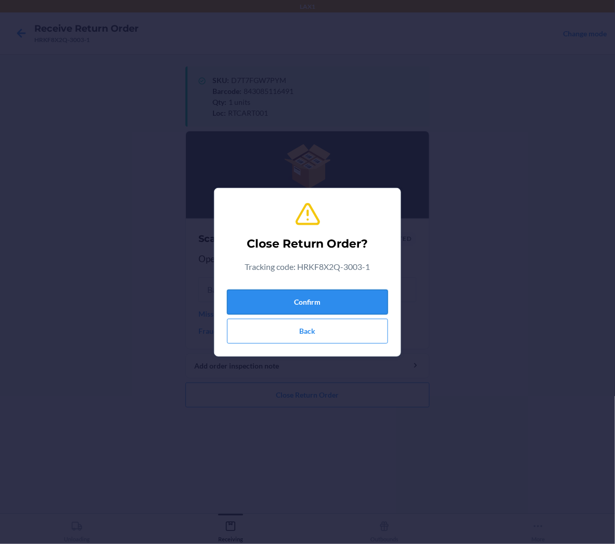
click at [308, 303] on button "Confirm" at bounding box center [307, 302] width 161 height 25
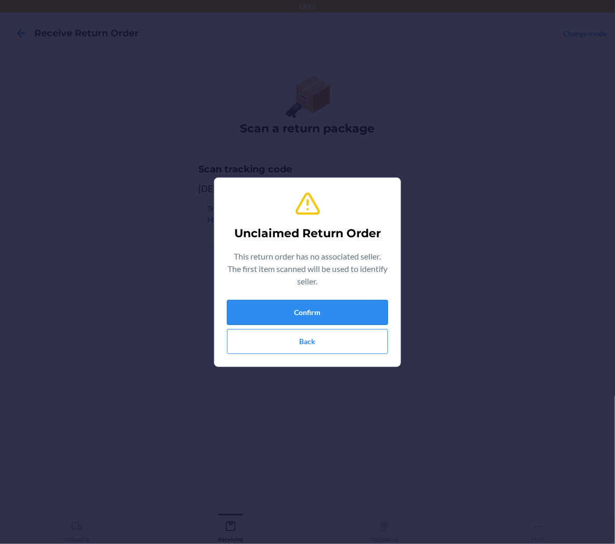
click at [330, 308] on button "Confirm" at bounding box center [307, 312] width 161 height 25
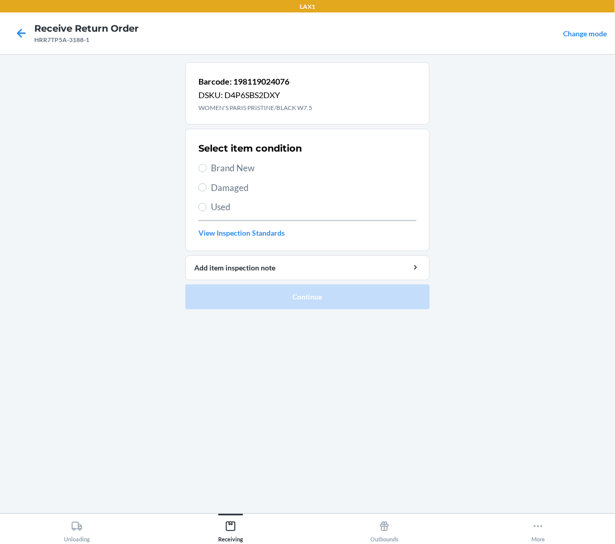
click at [238, 168] on span "Brand New" at bounding box center [314, 169] width 206 height 14
click at [207, 168] on input "Brand New" at bounding box center [202, 168] width 8 height 8
radio input "true"
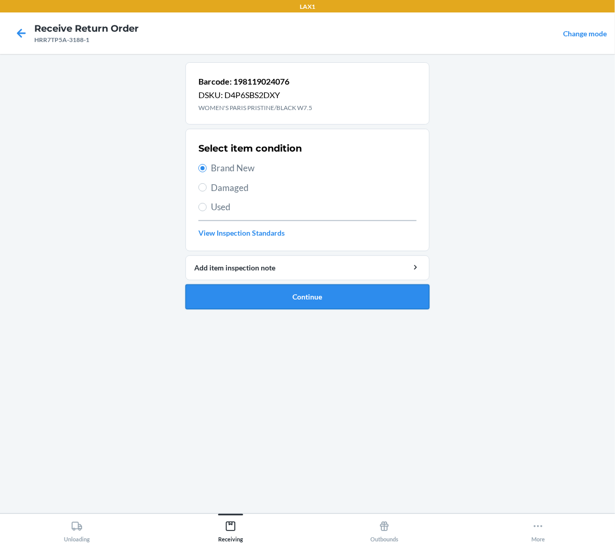
click at [237, 298] on button "Continue" at bounding box center [307, 297] width 244 height 25
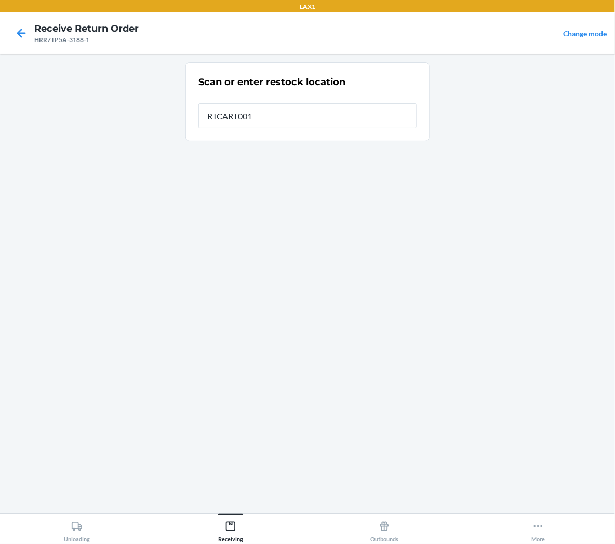
type input "RTCART001"
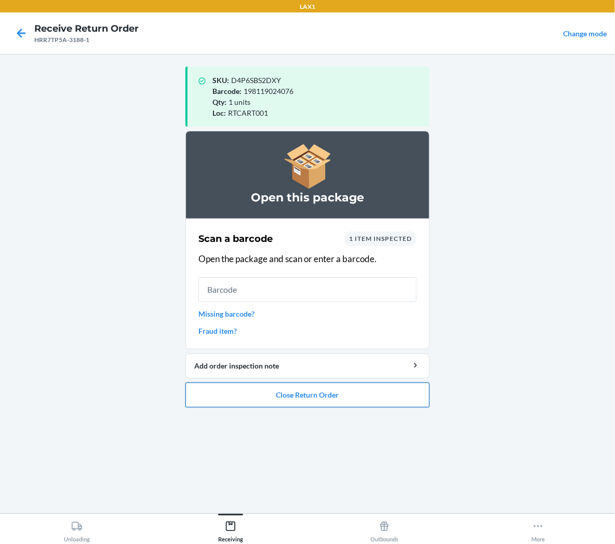
click at [201, 397] on button "Close Return Order" at bounding box center [307, 395] width 244 height 25
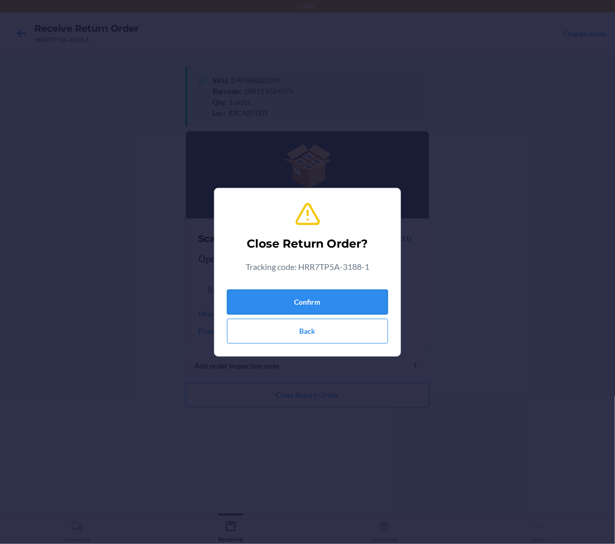
click at [312, 309] on button "Confirm" at bounding box center [307, 302] width 161 height 25
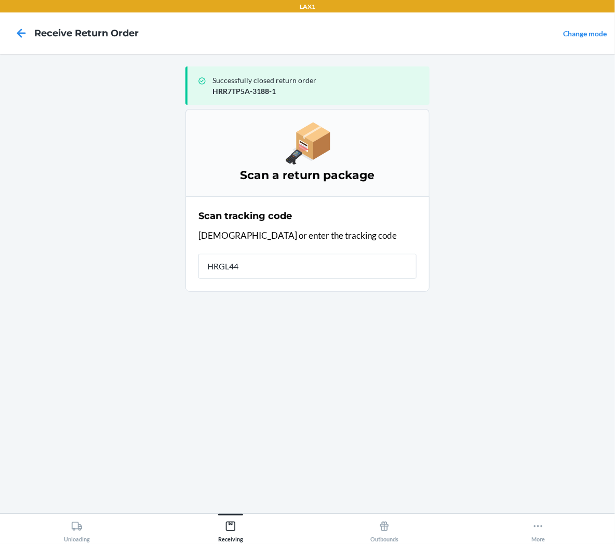
type input "HRGL44N"
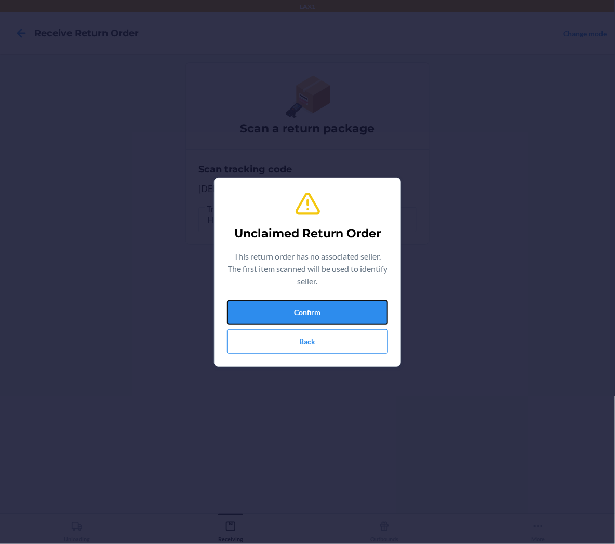
click at [312, 309] on button "Confirm" at bounding box center [307, 312] width 161 height 25
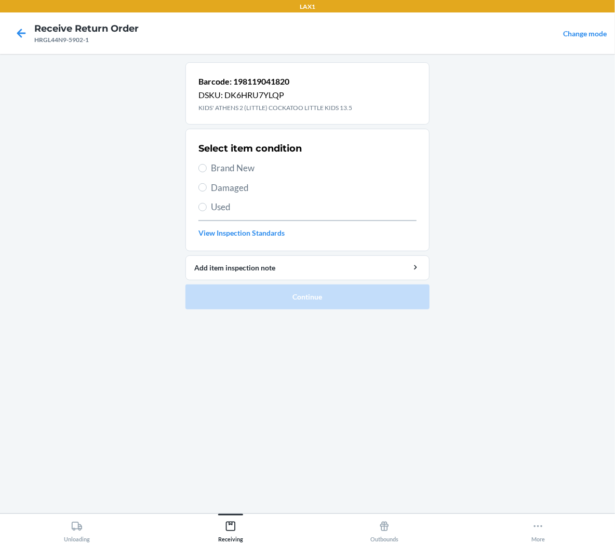
click at [237, 164] on span "Brand New" at bounding box center [314, 169] width 206 height 14
click at [207, 164] on input "Brand New" at bounding box center [202, 168] width 8 height 8
radio input "true"
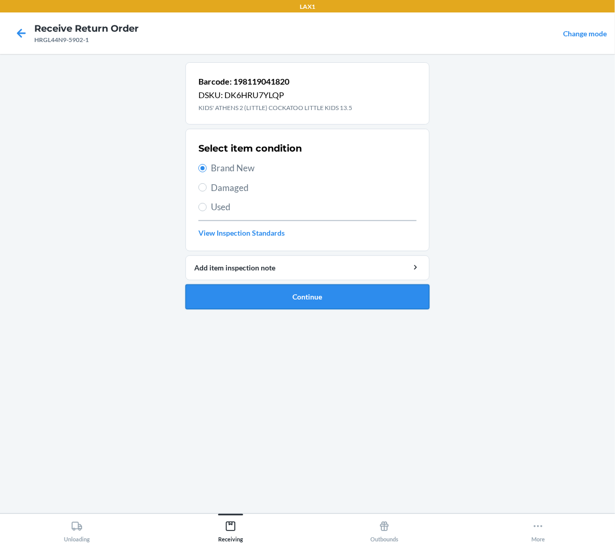
click at [262, 296] on button "Continue" at bounding box center [307, 297] width 244 height 25
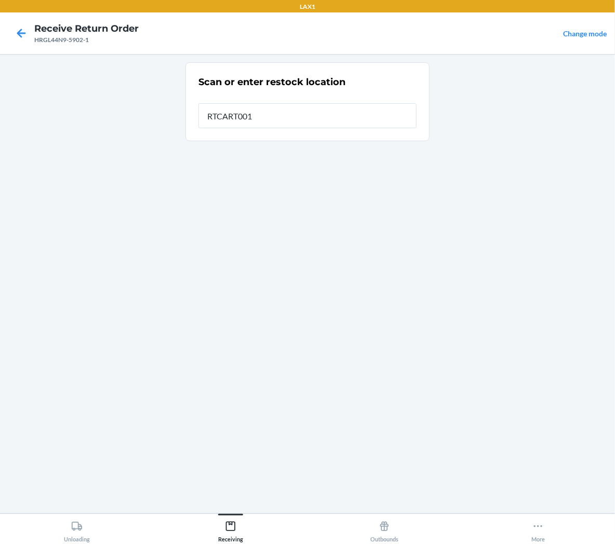
type input "RTCART001"
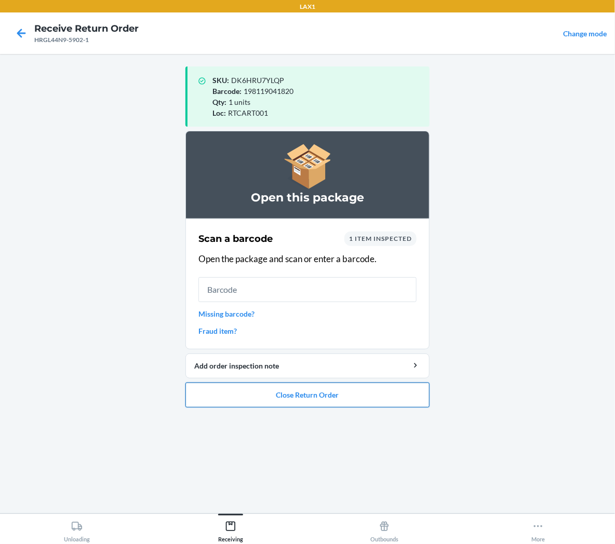
click at [300, 398] on button "Close Return Order" at bounding box center [307, 395] width 244 height 25
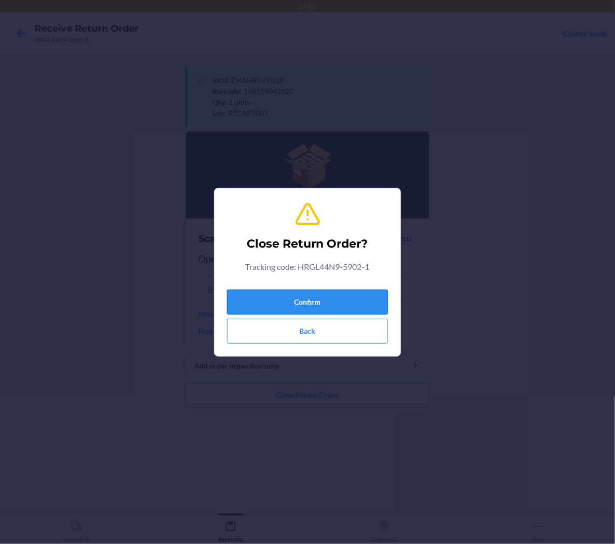
click at [337, 302] on button "Confirm" at bounding box center [307, 302] width 161 height 25
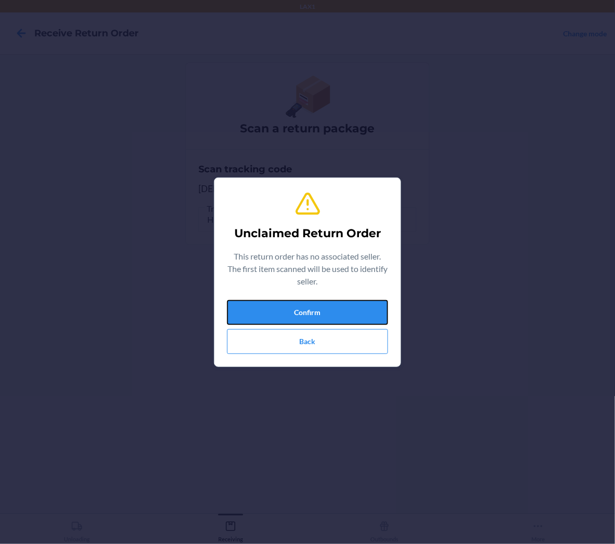
click at [337, 302] on button "Confirm" at bounding box center [307, 312] width 161 height 25
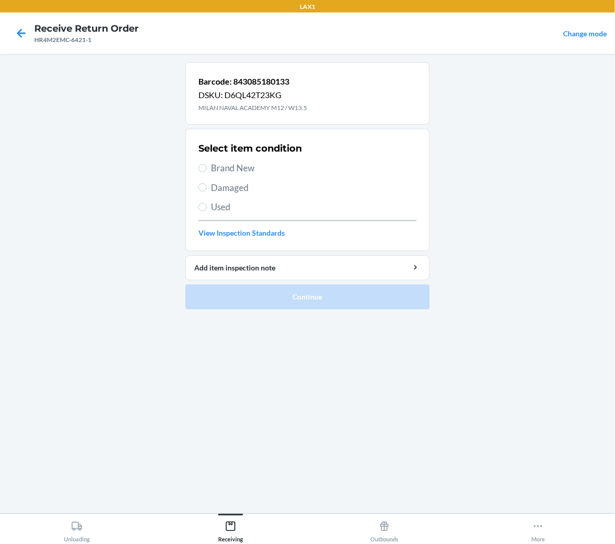
click at [245, 165] on span "Brand New" at bounding box center [314, 169] width 206 height 14
click at [207, 165] on input "Brand New" at bounding box center [202, 168] width 8 height 8
radio input "true"
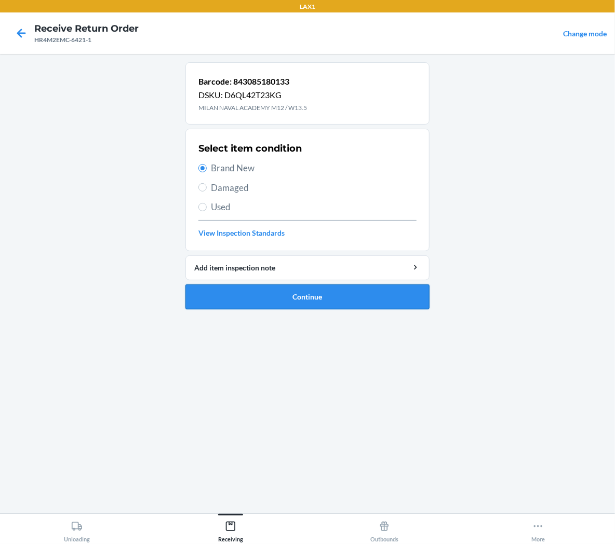
click at [247, 297] on button "Continue" at bounding box center [307, 297] width 244 height 25
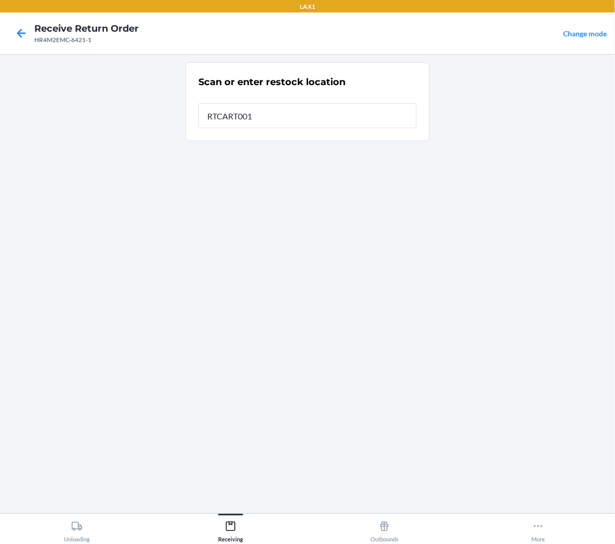
type input "RTCART001"
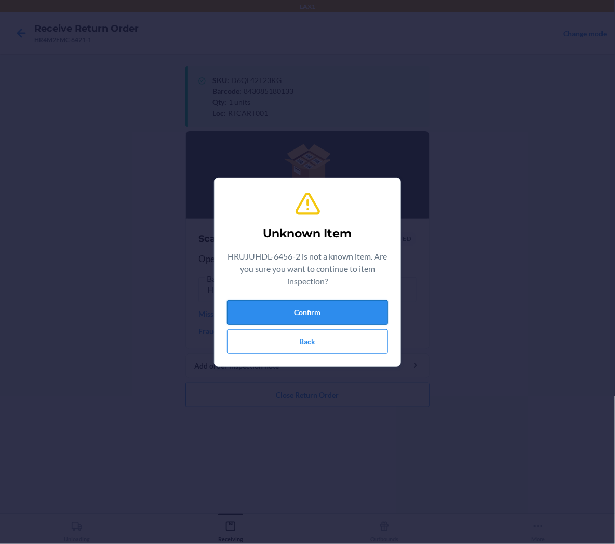
click at [271, 314] on button "Confirm" at bounding box center [307, 312] width 161 height 25
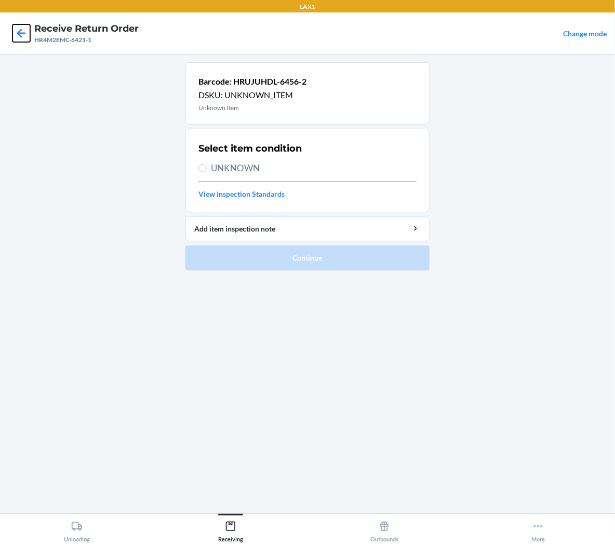
click at [18, 32] on icon at bounding box center [21, 33] width 9 height 9
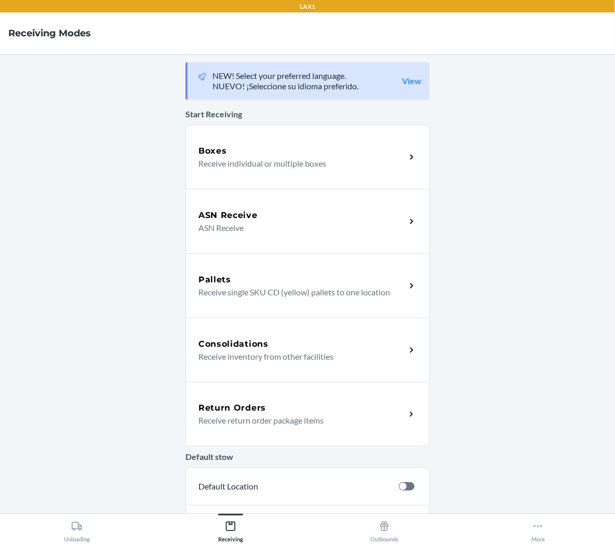
click at [260, 418] on p "Receive return order package items" at bounding box center [297, 421] width 199 height 12
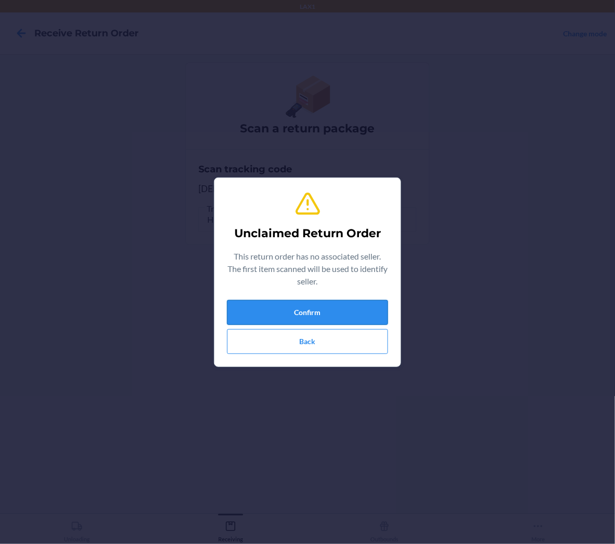
click at [377, 305] on button "Confirm" at bounding box center [307, 312] width 161 height 25
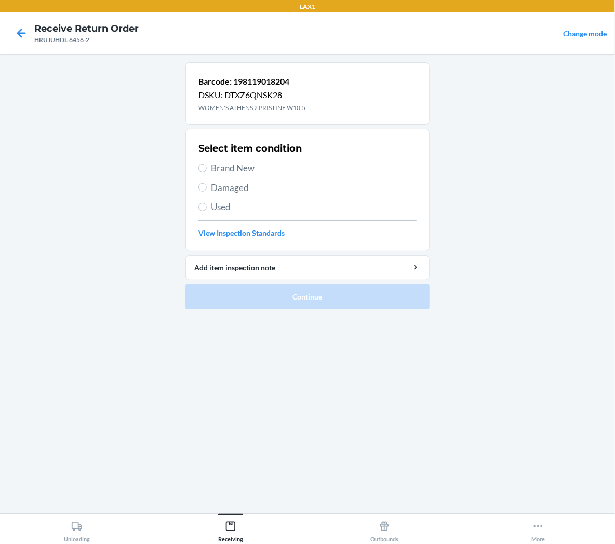
click at [248, 164] on span "Brand New" at bounding box center [314, 169] width 206 height 14
click at [207, 164] on input "Brand New" at bounding box center [202, 168] width 8 height 8
radio input "true"
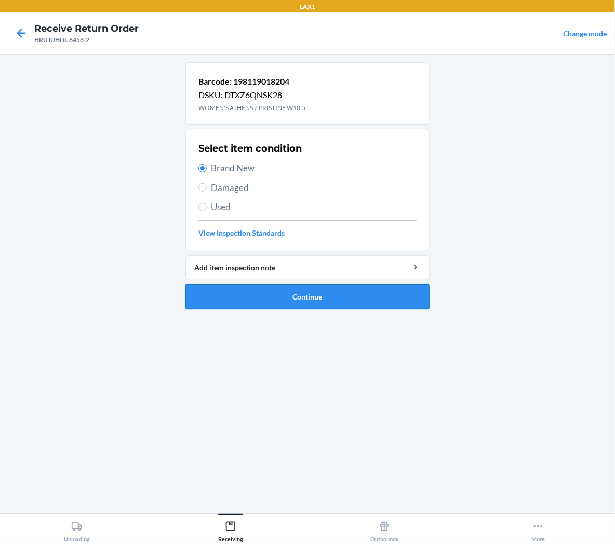
click at [248, 298] on button "Continue" at bounding box center [307, 297] width 244 height 25
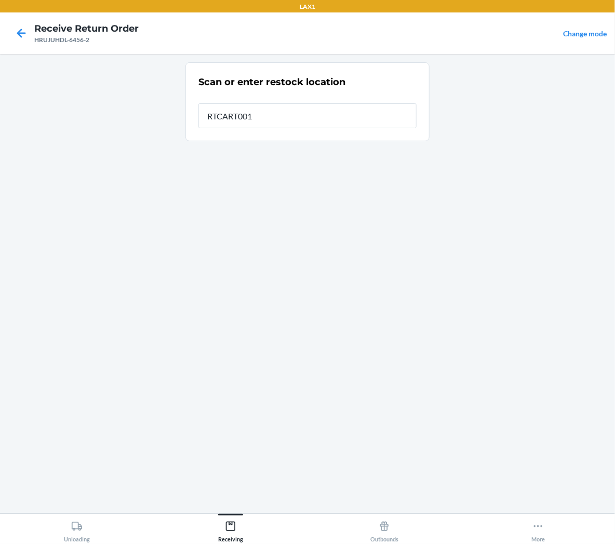
type input "RTCART001"
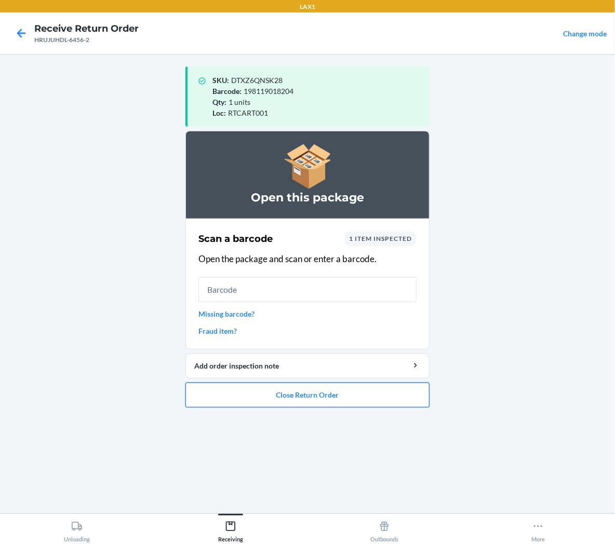
click at [259, 402] on button "Close Return Order" at bounding box center [307, 395] width 244 height 25
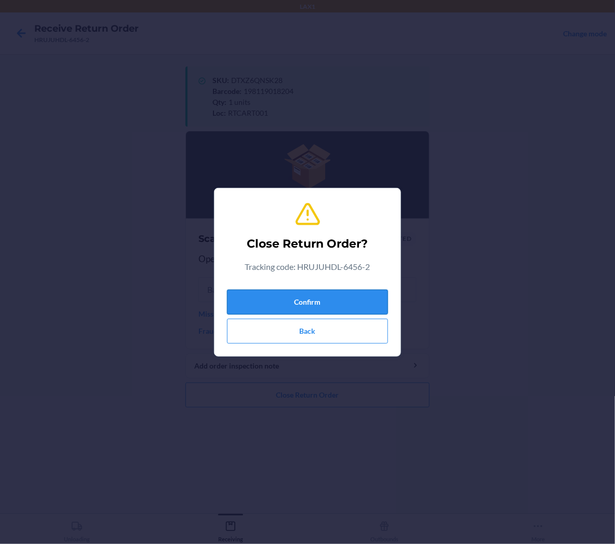
click at [302, 307] on button "Confirm" at bounding box center [307, 302] width 161 height 25
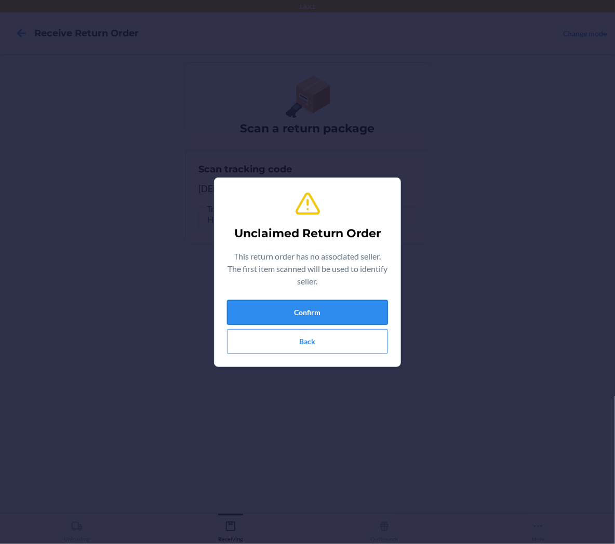
click at [354, 313] on button "Confirm" at bounding box center [307, 312] width 161 height 25
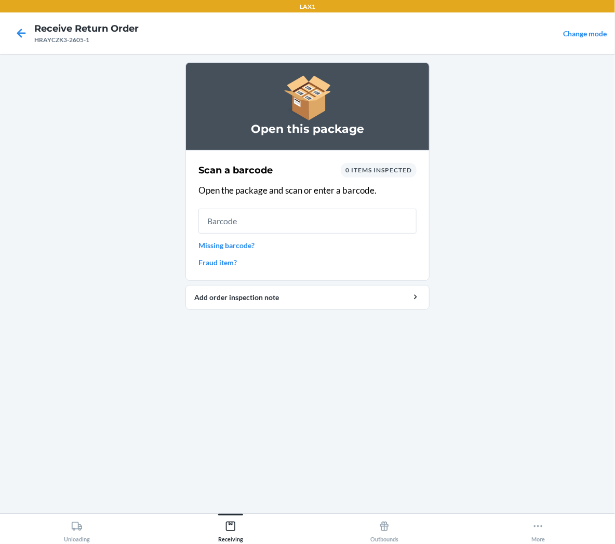
click at [287, 204] on div "Scan a barcode 0 items inspected Open the package and scan or enter a barcode. …" at bounding box center [307, 215] width 218 height 111
click at [287, 214] on input "text" at bounding box center [307, 221] width 218 height 25
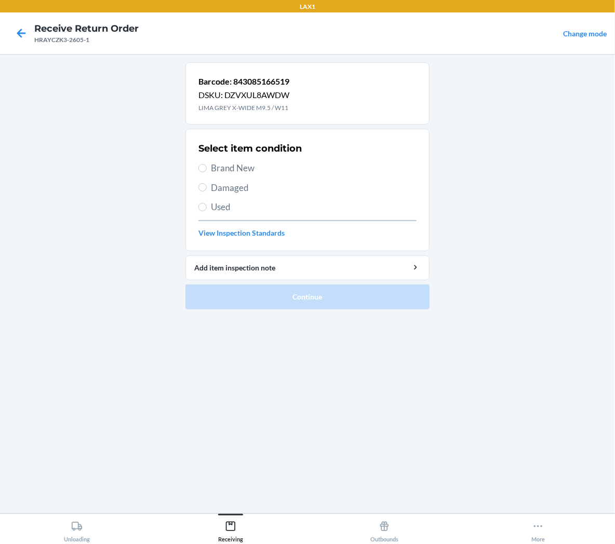
click at [241, 167] on span "Brand New" at bounding box center [314, 169] width 206 height 14
click at [207, 167] on input "Brand New" at bounding box center [202, 168] width 8 height 8
radio input "true"
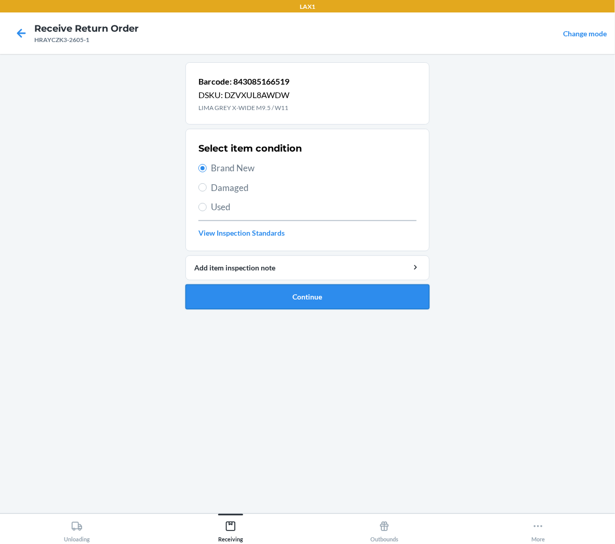
click at [247, 296] on button "Continue" at bounding box center [307, 297] width 244 height 25
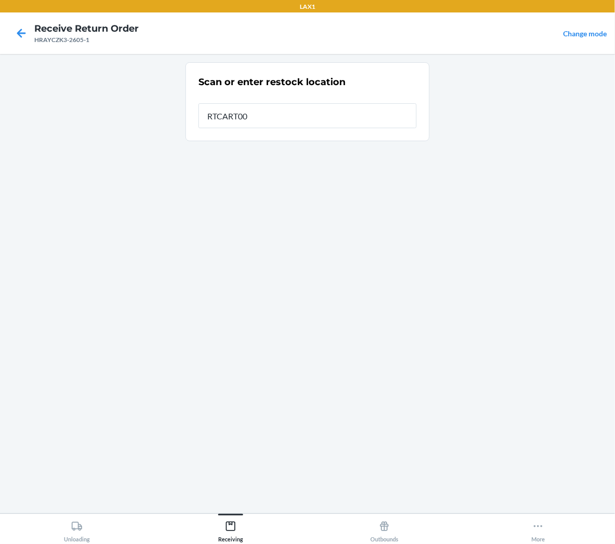
type input "RTCART001"
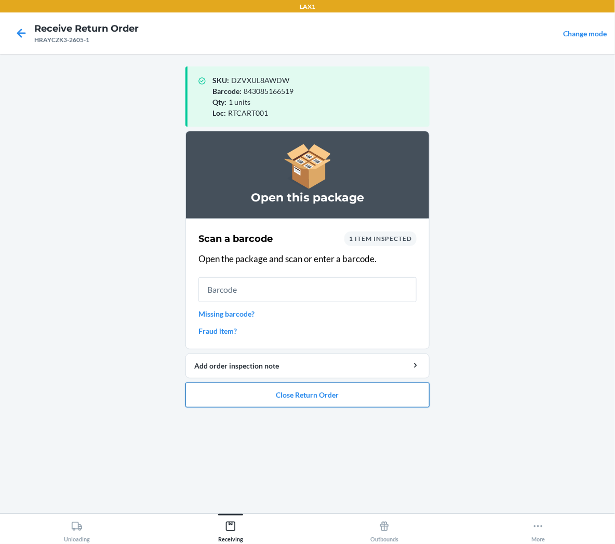
click at [278, 393] on button "Close Return Order" at bounding box center [307, 395] width 244 height 25
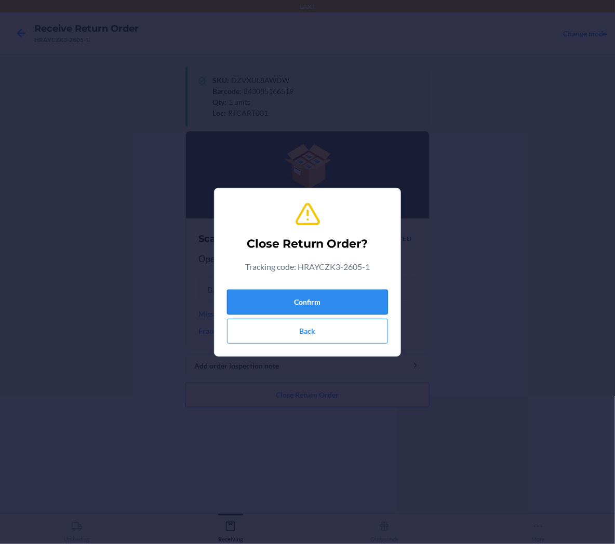
click at [320, 297] on button "Confirm" at bounding box center [307, 302] width 161 height 25
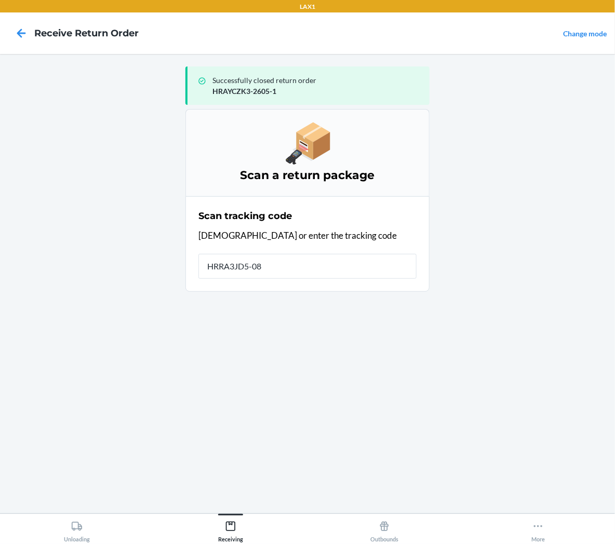
type input "HRRA3JD5-082"
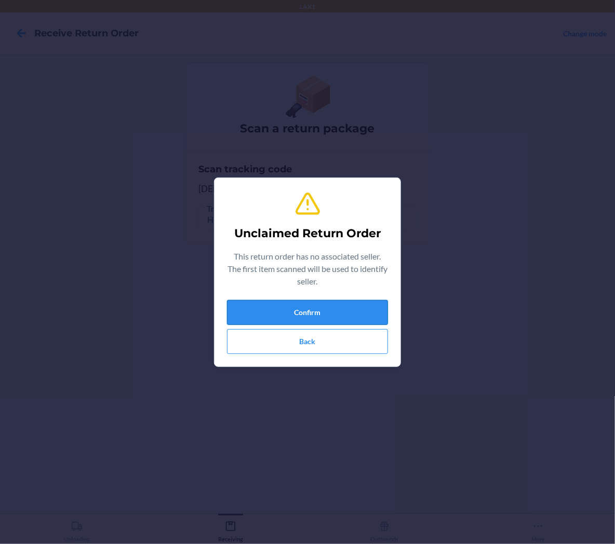
click at [369, 311] on button "Confirm" at bounding box center [307, 312] width 161 height 25
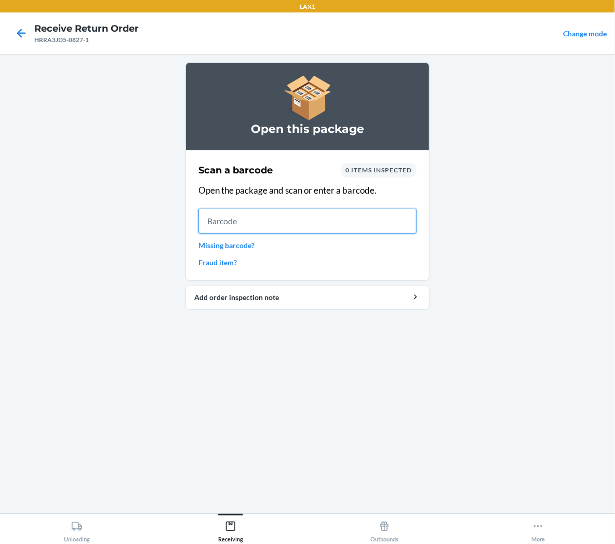
click at [366, 227] on input "text" at bounding box center [307, 221] width 218 height 25
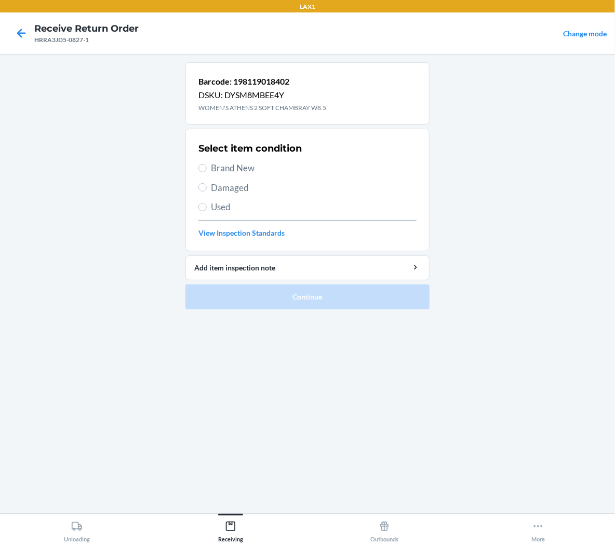
click at [243, 163] on span "Brand New" at bounding box center [314, 169] width 206 height 14
click at [207, 164] on input "Brand New" at bounding box center [202, 168] width 8 height 8
radio input "true"
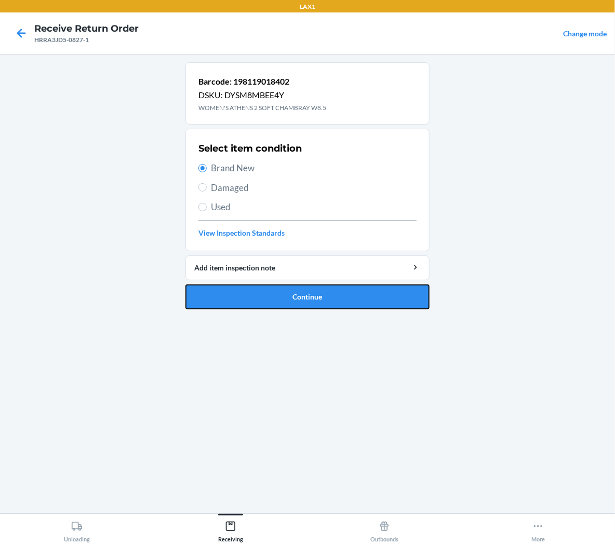
click at [275, 300] on button "Continue" at bounding box center [307, 297] width 244 height 25
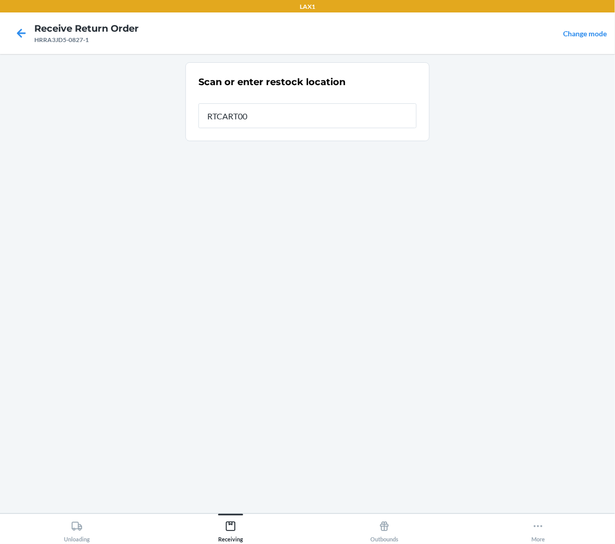
type input "RTCART001"
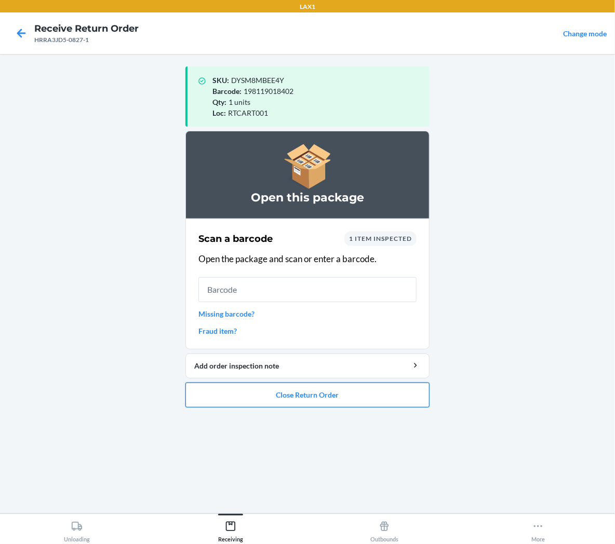
click at [286, 397] on button "Close Return Order" at bounding box center [307, 395] width 244 height 25
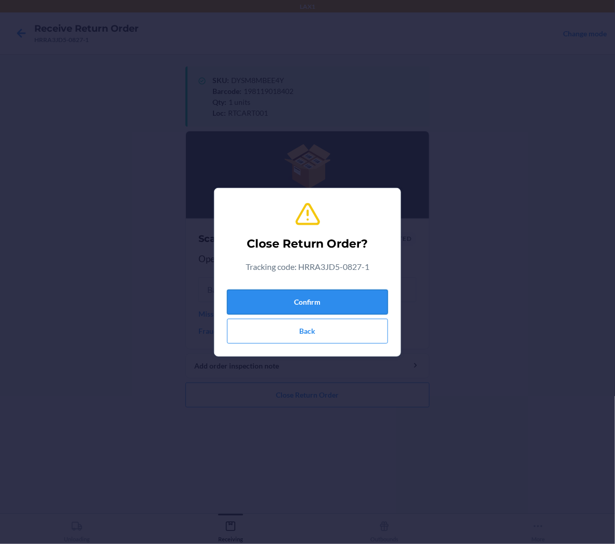
click at [351, 299] on button "Confirm" at bounding box center [307, 302] width 161 height 25
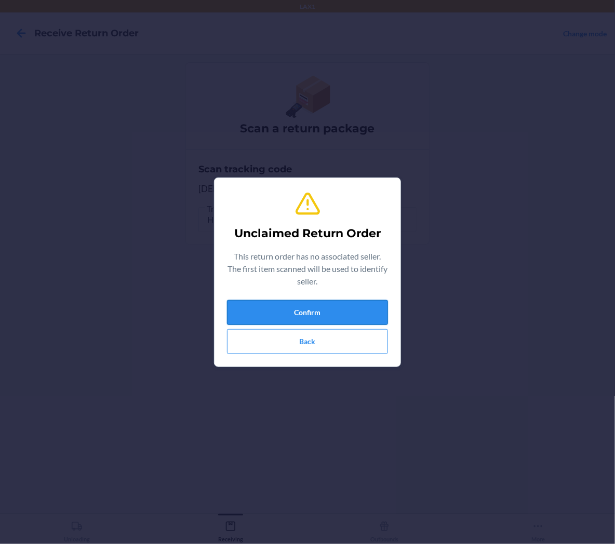
click at [377, 315] on button "Confirm" at bounding box center [307, 312] width 161 height 25
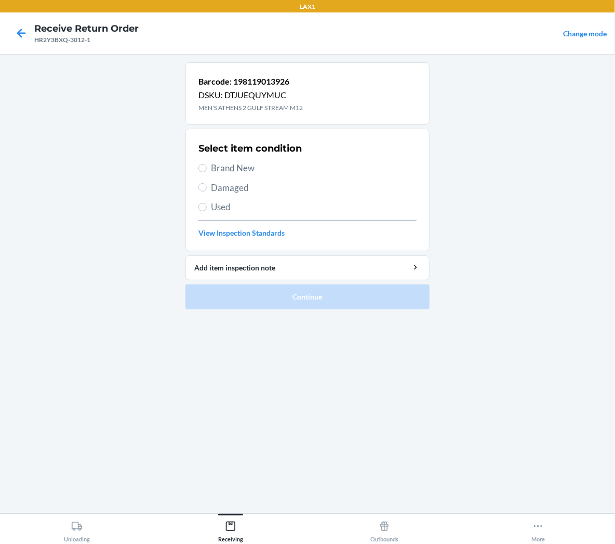
click at [236, 170] on span "Brand New" at bounding box center [314, 169] width 206 height 14
click at [207, 170] on input "Brand New" at bounding box center [202, 168] width 8 height 8
radio input "true"
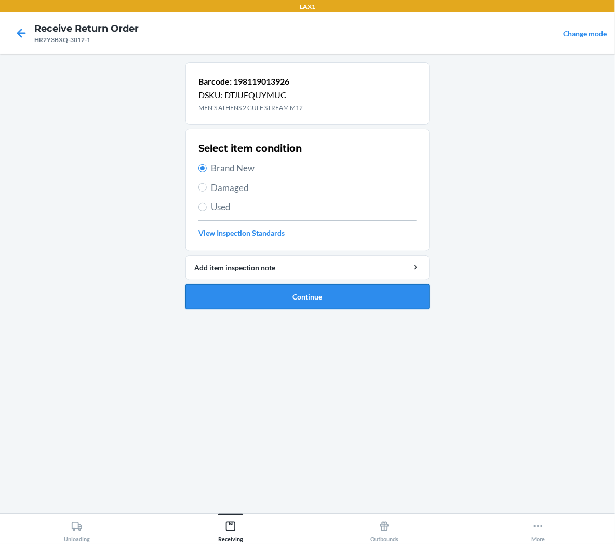
click at [262, 295] on button "Continue" at bounding box center [307, 297] width 244 height 25
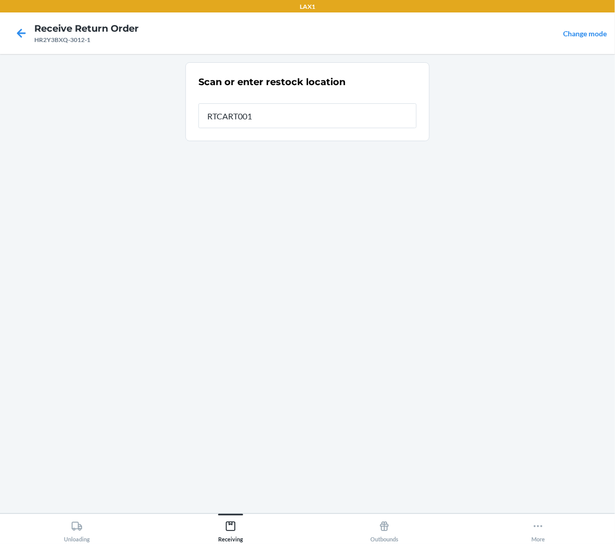
type input "RTCART001"
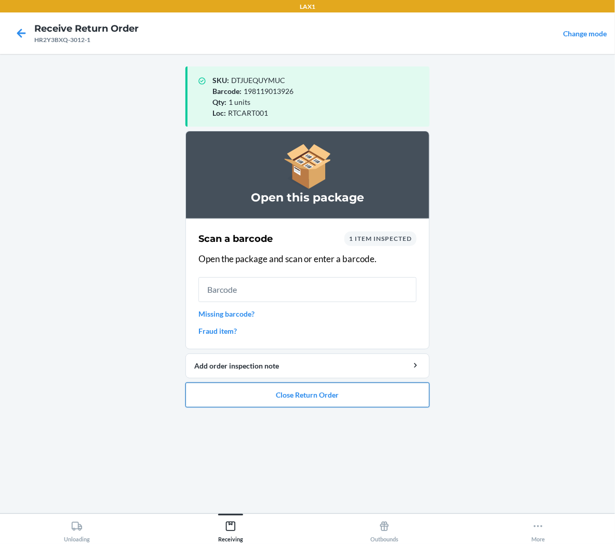
click at [271, 395] on button "Close Return Order" at bounding box center [307, 395] width 244 height 25
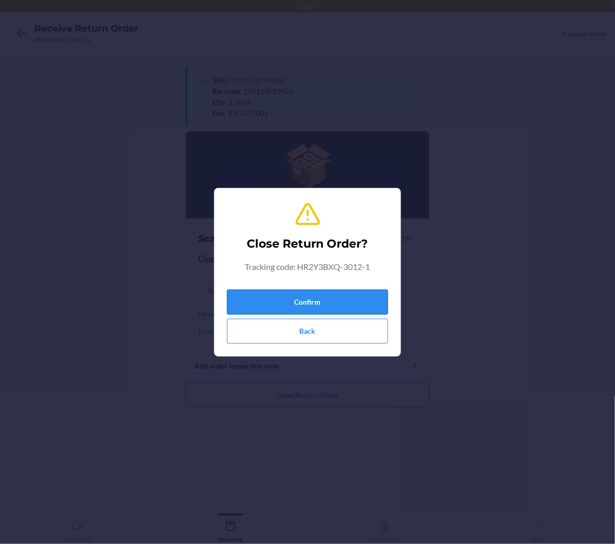
click at [339, 310] on button "Confirm" at bounding box center [307, 302] width 161 height 25
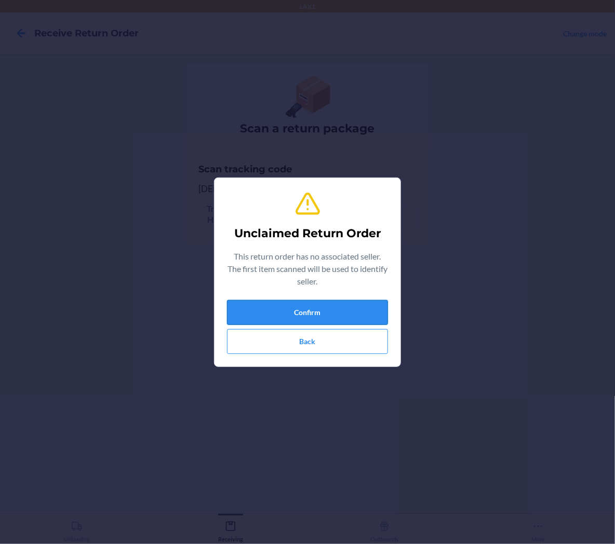
click at [340, 313] on button "Confirm" at bounding box center [307, 312] width 161 height 25
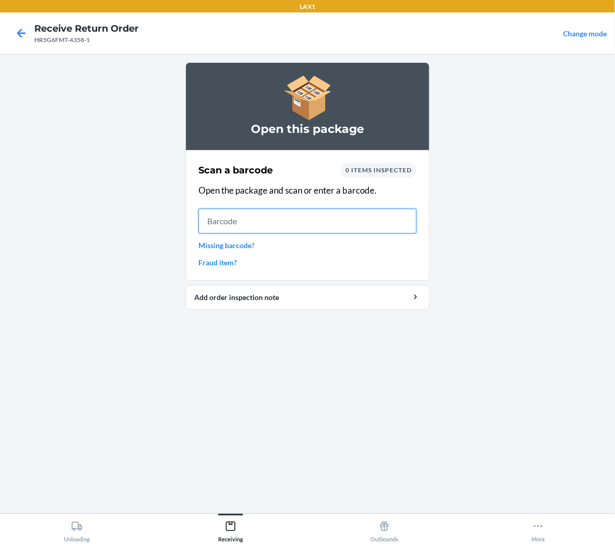
click at [340, 213] on input "text" at bounding box center [307, 221] width 218 height 25
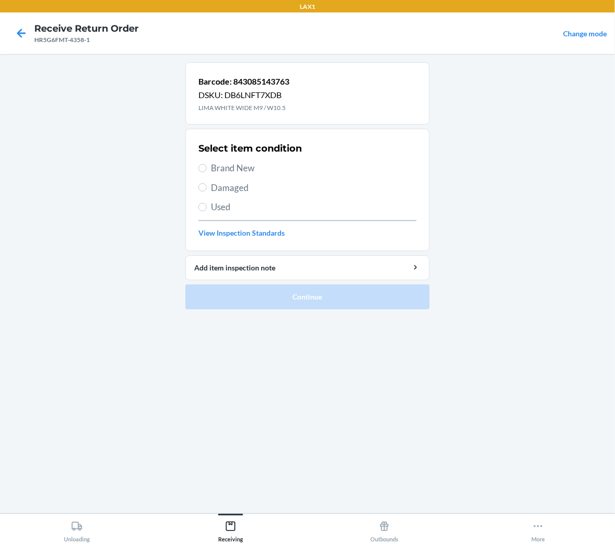
click at [242, 159] on div "Select item condition Brand New Damaged Used View Inspection Standards" at bounding box center [307, 190] width 218 height 103
click at [248, 167] on span "Brand New" at bounding box center [314, 169] width 206 height 14
click at [207, 167] on input "Brand New" at bounding box center [202, 168] width 8 height 8
radio input "true"
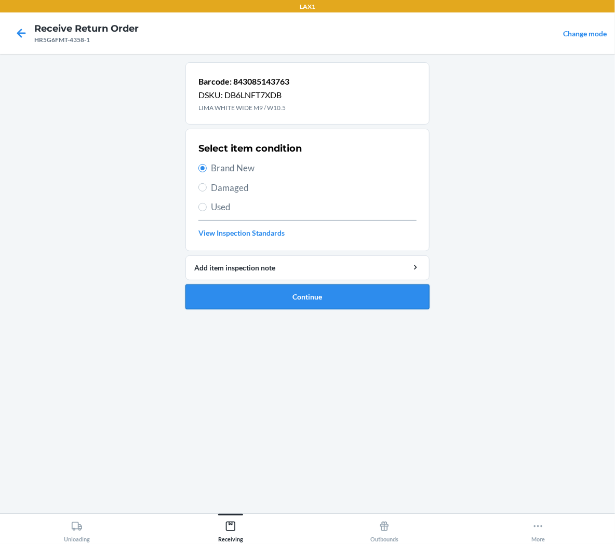
click at [261, 302] on button "Continue" at bounding box center [307, 297] width 244 height 25
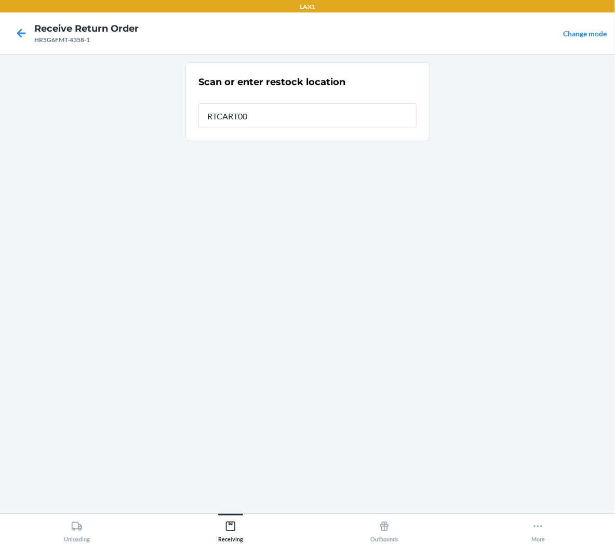
type input "RTCART001"
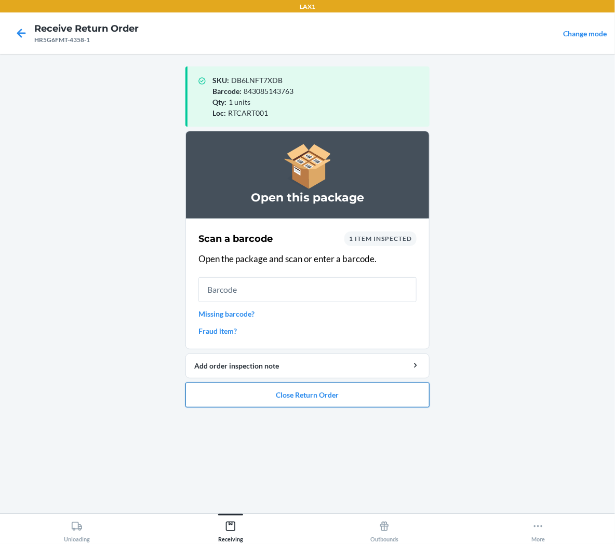
click at [290, 402] on button "Close Return Order" at bounding box center [307, 395] width 244 height 25
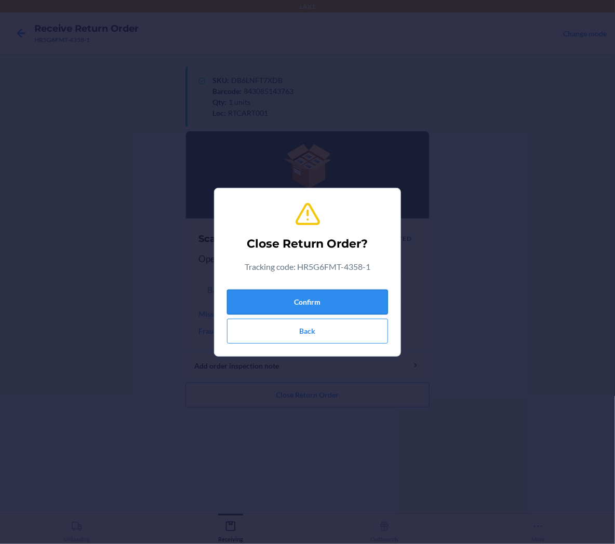
click at [328, 308] on button "Confirm" at bounding box center [307, 302] width 161 height 25
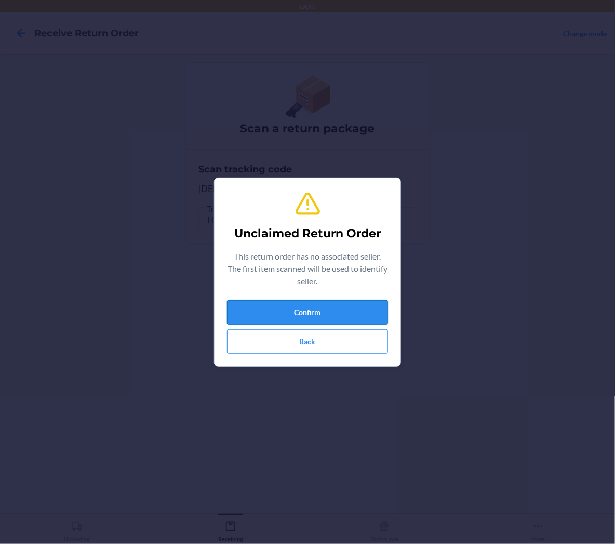
click at [331, 300] on button "Confirm" at bounding box center [307, 312] width 161 height 25
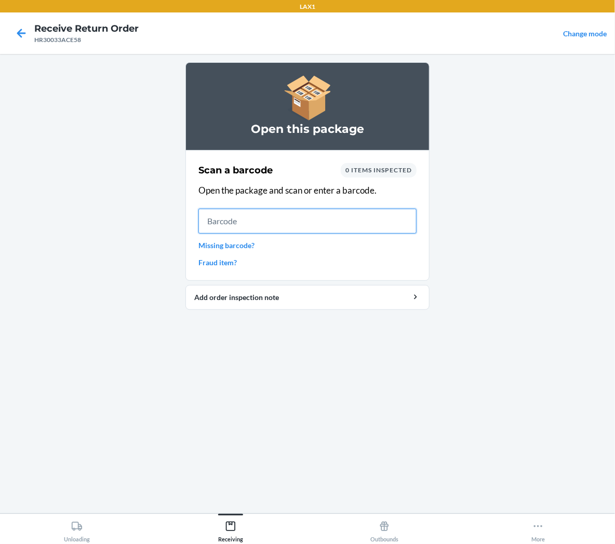
click at [394, 224] on input "text" at bounding box center [307, 221] width 218 height 25
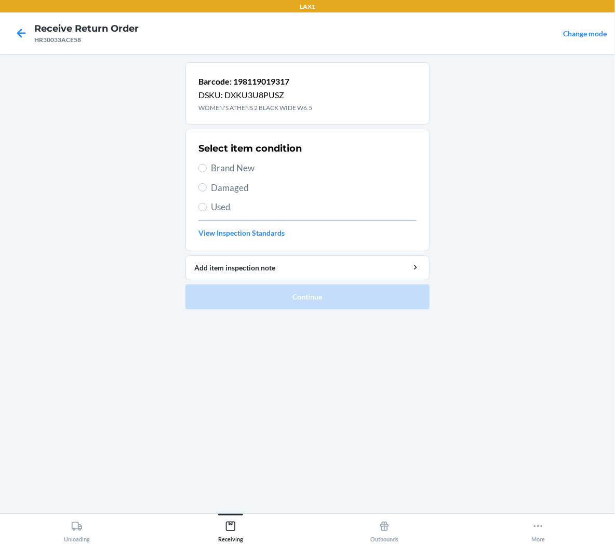
click at [245, 214] on span "Used" at bounding box center [314, 208] width 206 height 14
click at [207, 211] on input "Used" at bounding box center [202, 207] width 8 height 8
radio input "true"
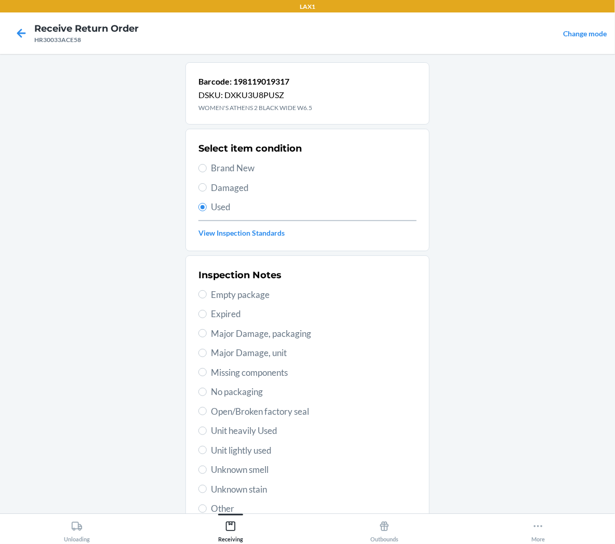
click at [266, 449] on span "Unit lightly used" at bounding box center [314, 451] width 206 height 14
click at [207, 449] on input "Unit lightly used" at bounding box center [202, 450] width 8 height 8
radio input "true"
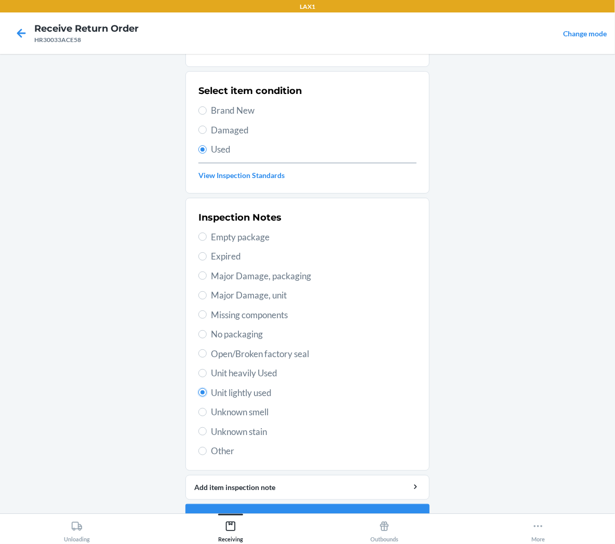
scroll to position [81, 0]
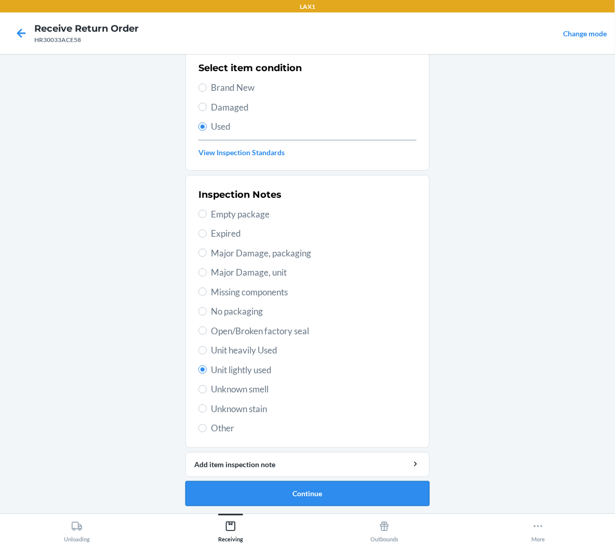
click at [271, 496] on button "Continue" at bounding box center [307, 494] width 244 height 25
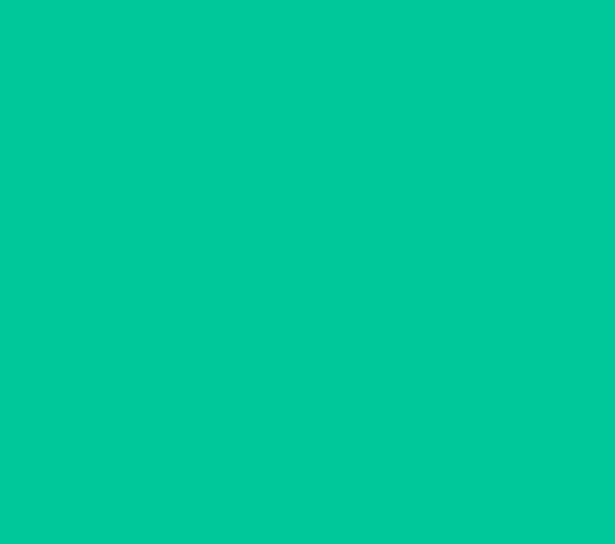
scroll to position [0, 0]
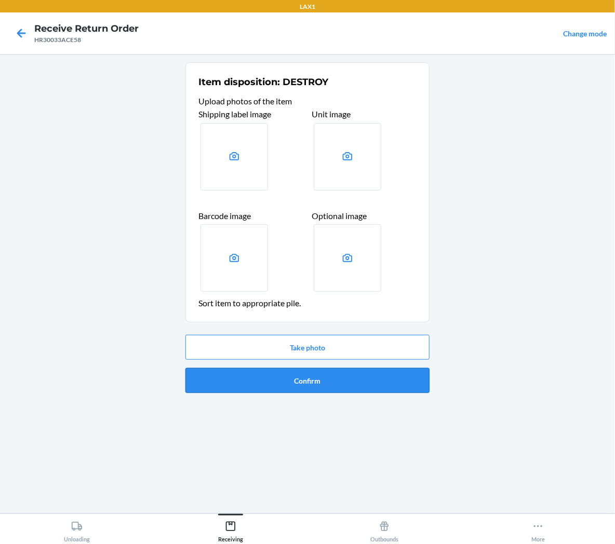
click at [308, 375] on button "Confirm" at bounding box center [307, 380] width 244 height 25
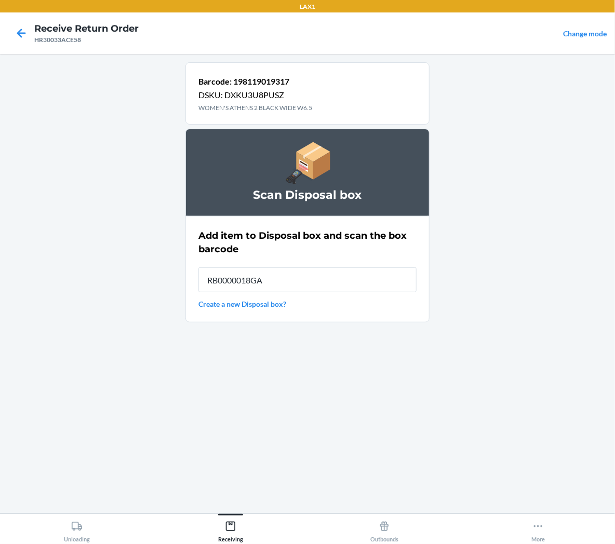
type input "RB0000018GA"
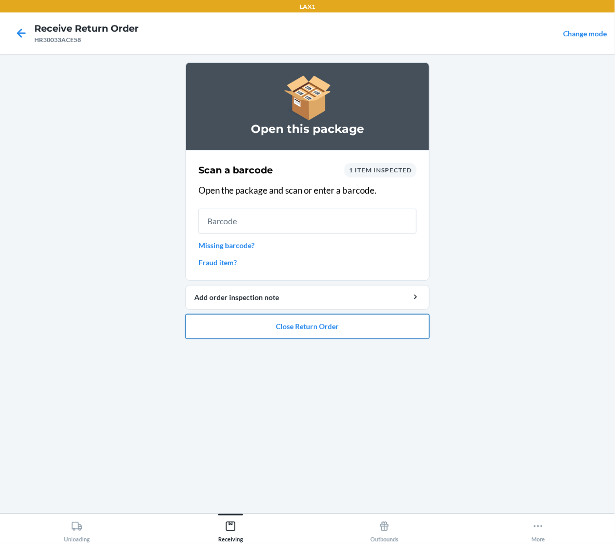
click at [305, 330] on button "Close Return Order" at bounding box center [307, 326] width 244 height 25
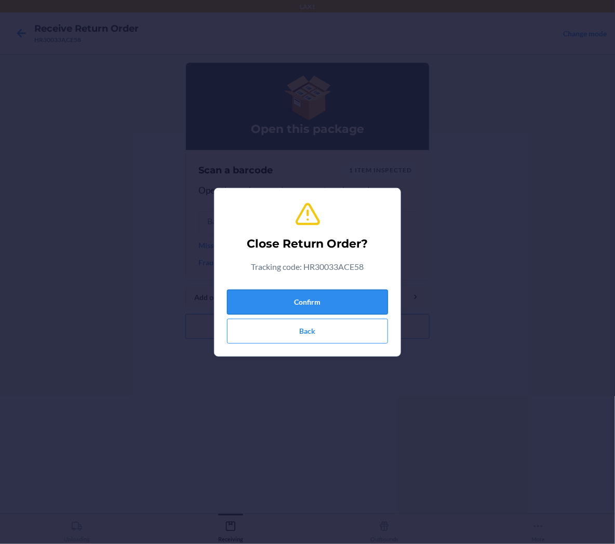
click at [352, 295] on button "Confirm" at bounding box center [307, 302] width 161 height 25
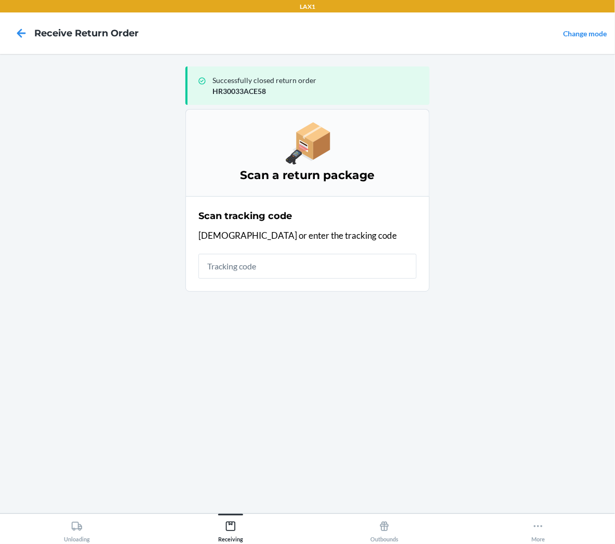
drag, startPoint x: 352, startPoint y: 295, endPoint x: 378, endPoint y: 298, distance: 26.2
click at [366, 297] on ol "Scan a return package Scan tracking code Scan or enter the tracking code" at bounding box center [307, 204] width 244 height 191
drag, startPoint x: 562, startPoint y: 342, endPoint x: 719, endPoint y: 438, distance: 184.3
click at [558, 344] on main "Successfully closed return order HR30033ACE58 Scan a return package Scan tracki…" at bounding box center [307, 284] width 615 height 460
click at [558, 438] on html "LAX1 Receive Return Order Change mode Successfully closed return order HR30033A…" at bounding box center [307, 272] width 615 height 544
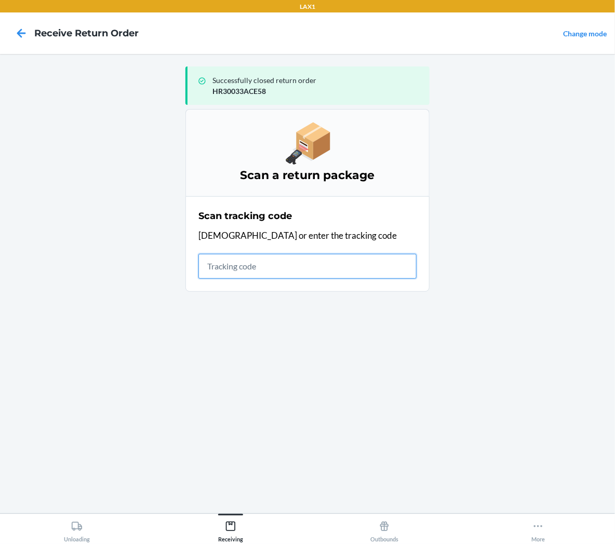
click at [371, 268] on input "text" at bounding box center [307, 266] width 218 height 25
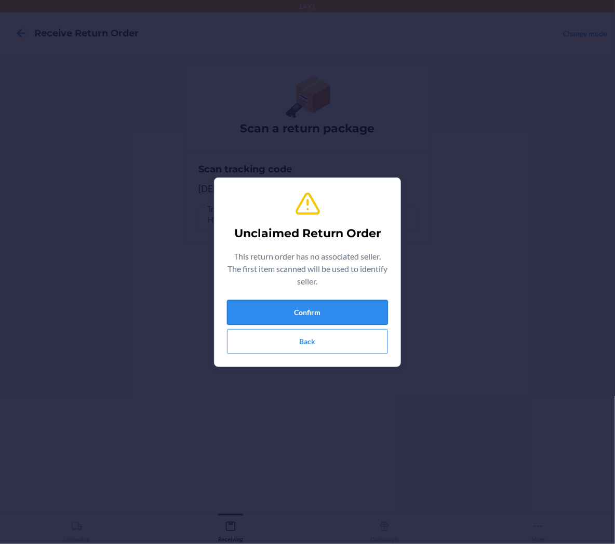
click at [351, 305] on button "Confirm" at bounding box center [307, 312] width 161 height 25
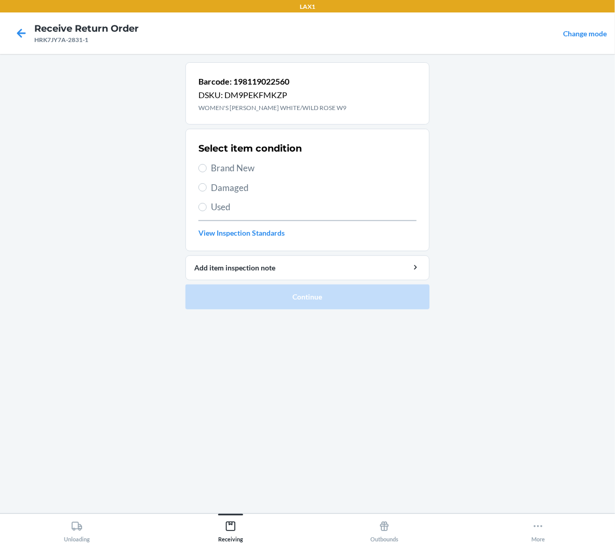
click at [233, 169] on span "Brand New" at bounding box center [314, 169] width 206 height 14
click at [207, 169] on input "Brand New" at bounding box center [202, 168] width 8 height 8
radio input "true"
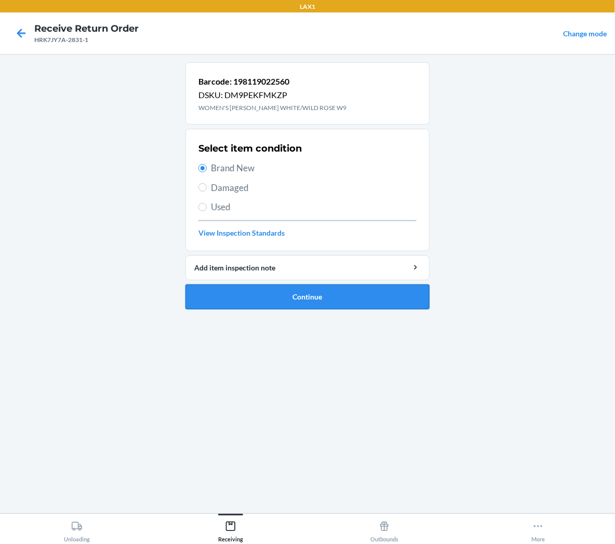
click at [250, 298] on button "Continue" at bounding box center [307, 297] width 244 height 25
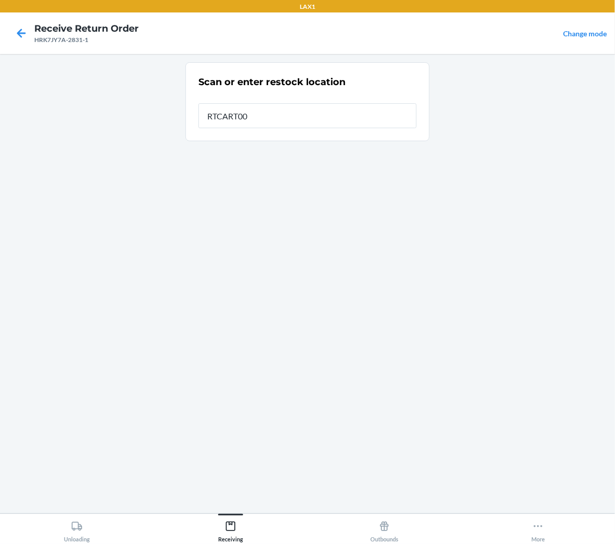
type input "RTCART001"
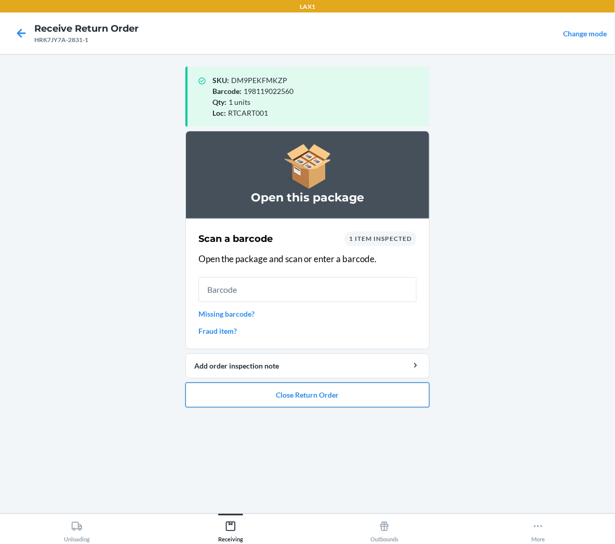
click at [312, 398] on button "Close Return Order" at bounding box center [307, 395] width 244 height 25
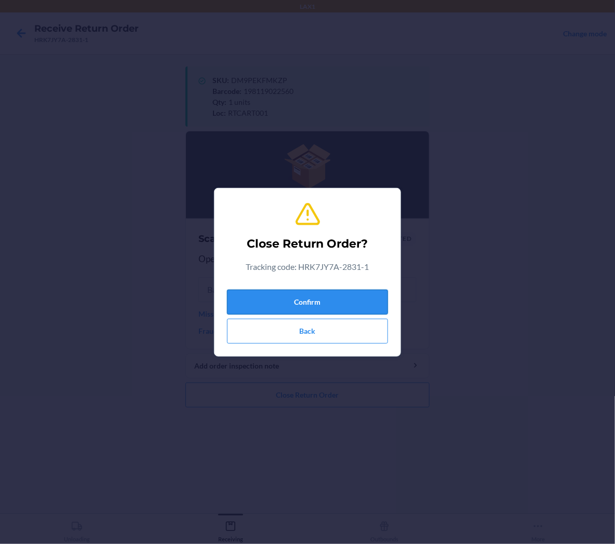
click at [359, 303] on button "Confirm" at bounding box center [307, 302] width 161 height 25
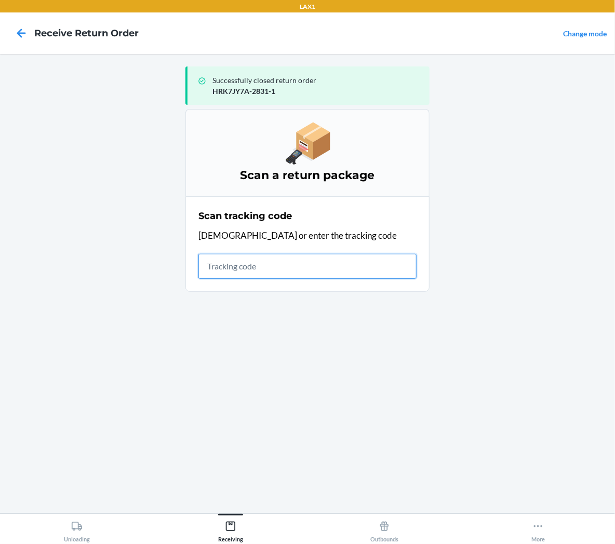
click at [397, 267] on input "text" at bounding box center [307, 266] width 218 height 25
click at [351, 278] on input "text" at bounding box center [307, 266] width 218 height 25
click at [367, 266] on input "text" at bounding box center [307, 266] width 218 height 25
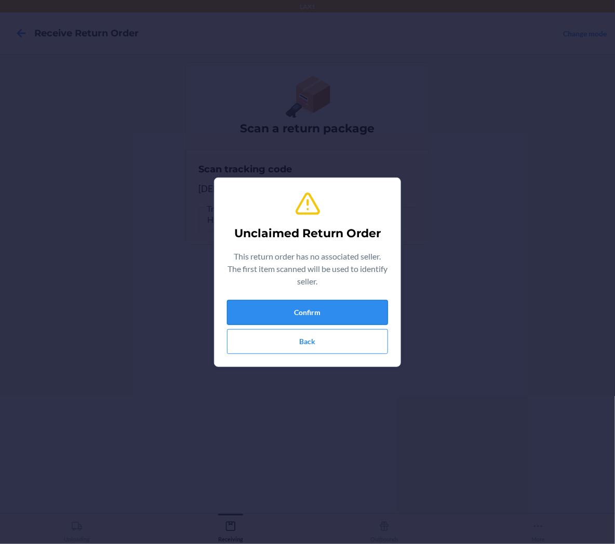
click at [288, 317] on button "Confirm" at bounding box center [307, 312] width 161 height 25
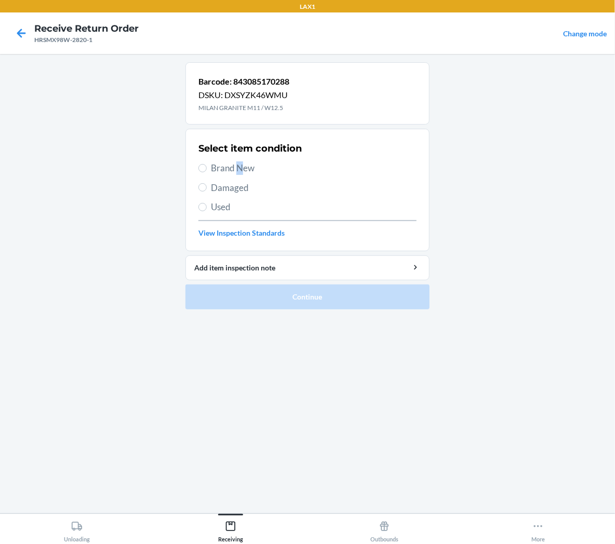
click at [240, 168] on span "Brand New" at bounding box center [314, 169] width 206 height 14
click at [219, 169] on span "Brand New" at bounding box center [314, 169] width 206 height 14
click at [207, 169] on input "Brand New" at bounding box center [202, 168] width 8 height 8
radio input "true"
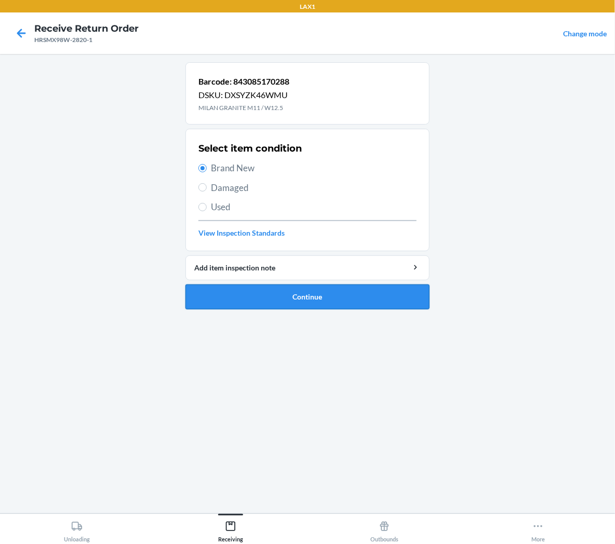
click at [245, 305] on button "Continue" at bounding box center [307, 297] width 244 height 25
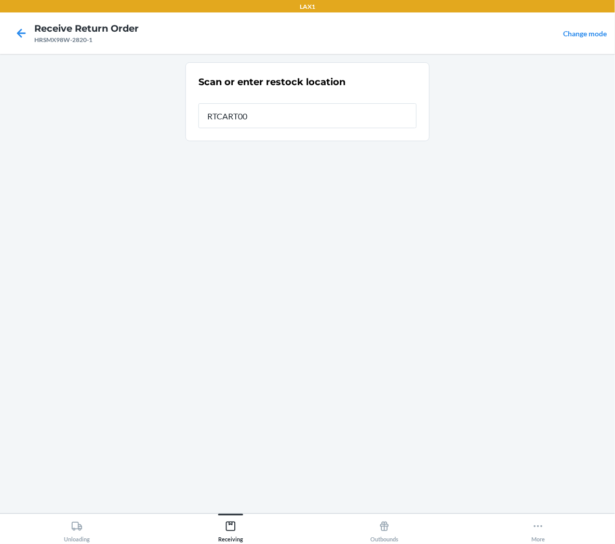
type input "RTCART001"
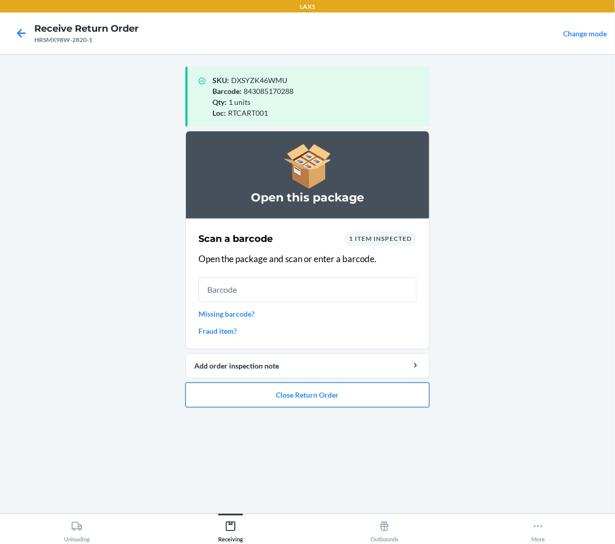
click at [240, 399] on button "Close Return Order" at bounding box center [307, 395] width 244 height 25
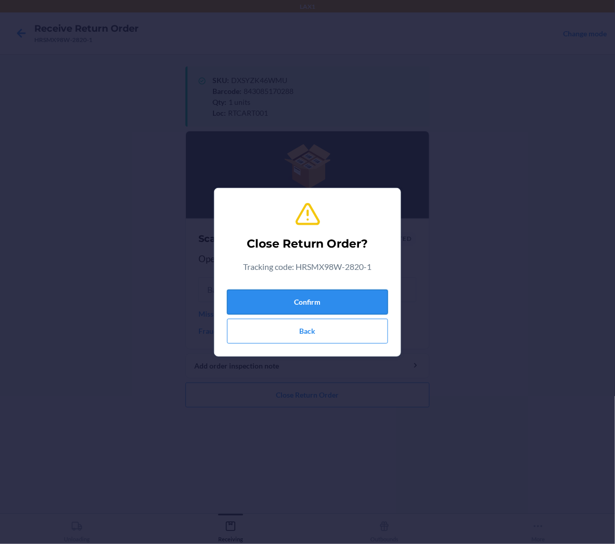
click at [287, 298] on button "Confirm" at bounding box center [307, 302] width 161 height 25
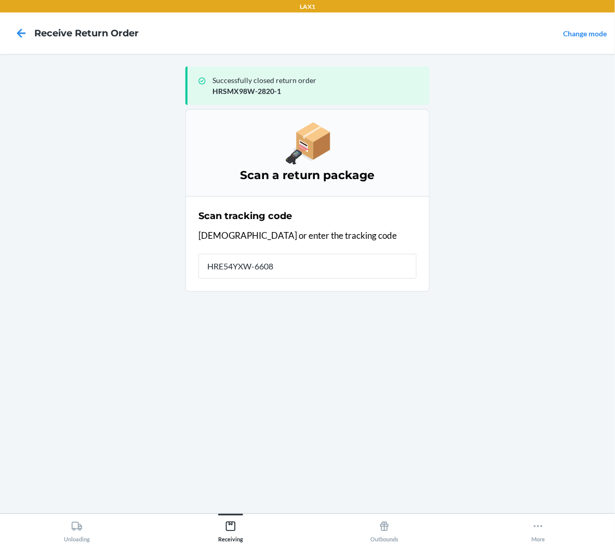
type input "HRE54YXW-6608-"
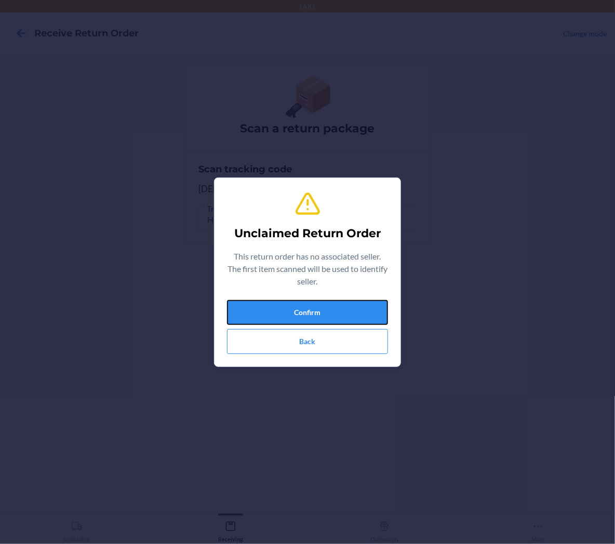
click at [345, 314] on button "Confirm" at bounding box center [307, 312] width 161 height 25
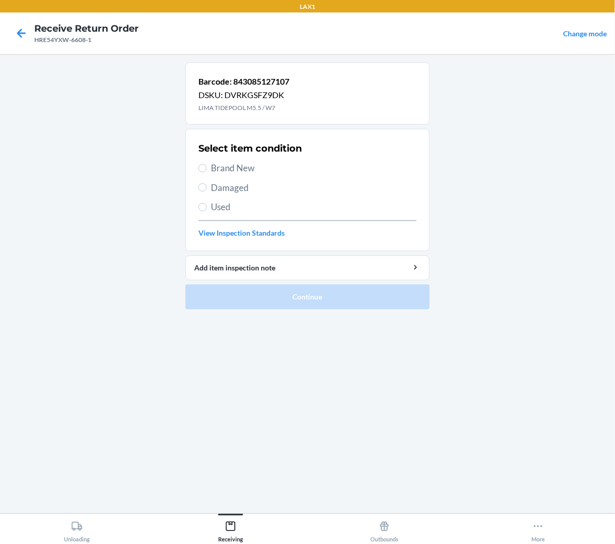
click at [235, 171] on span "Brand New" at bounding box center [314, 169] width 206 height 14
click at [207, 171] on input "Brand New" at bounding box center [202, 168] width 8 height 8
radio input "true"
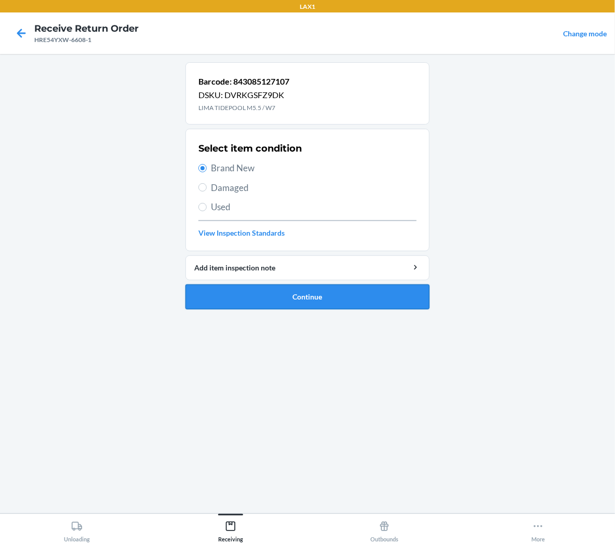
click at [275, 292] on button "Continue" at bounding box center [307, 297] width 244 height 25
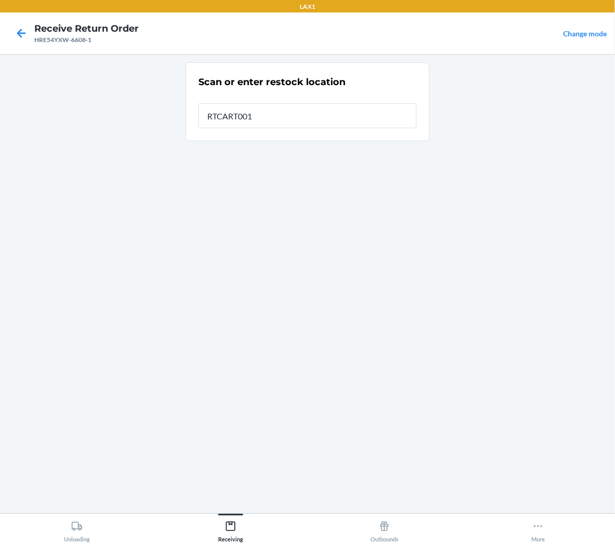
type input "RTCART001"
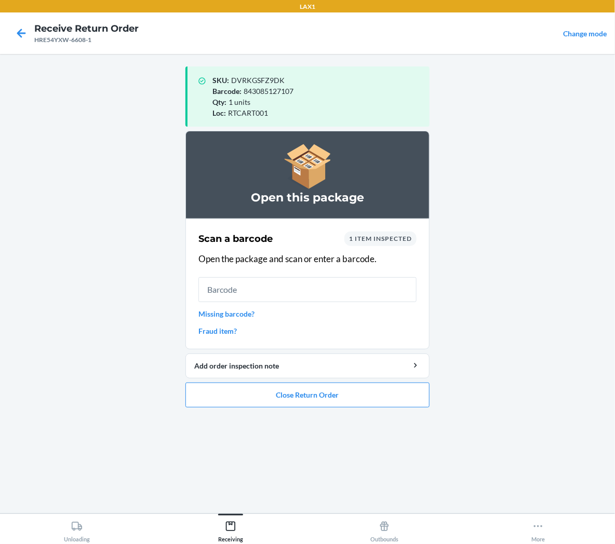
click at [256, 412] on ol "Open this package Scan a barcode 1 item inspected Open the package and scan or …" at bounding box center [307, 273] width 244 height 285
click at [262, 401] on button "Close Return Order" at bounding box center [307, 395] width 244 height 25
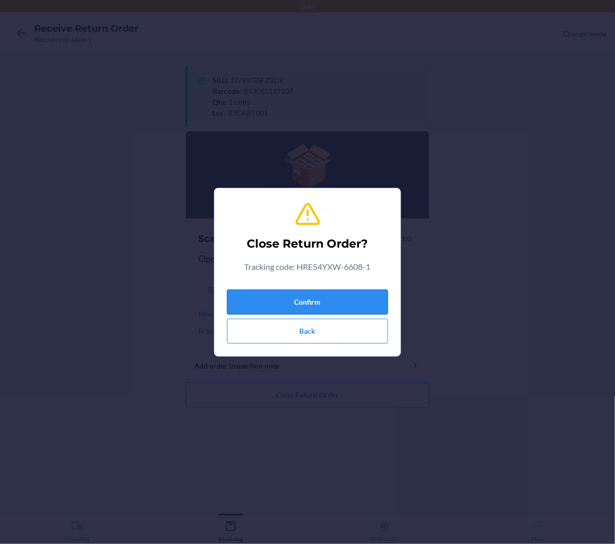
click at [286, 300] on button "Confirm" at bounding box center [307, 302] width 161 height 25
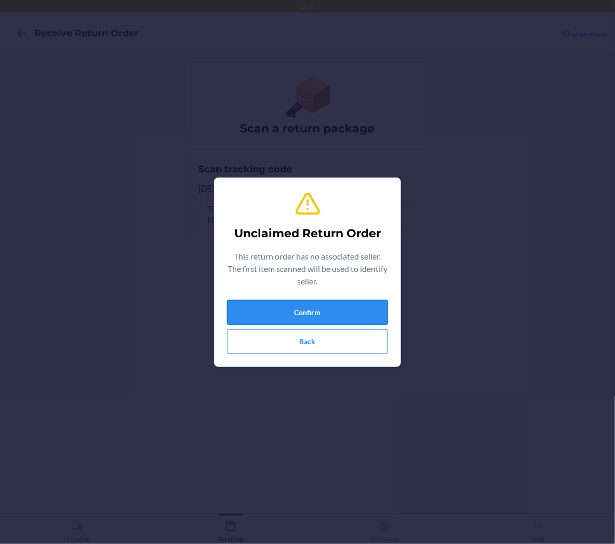
click at [261, 325] on button "Confirm" at bounding box center [307, 312] width 161 height 25
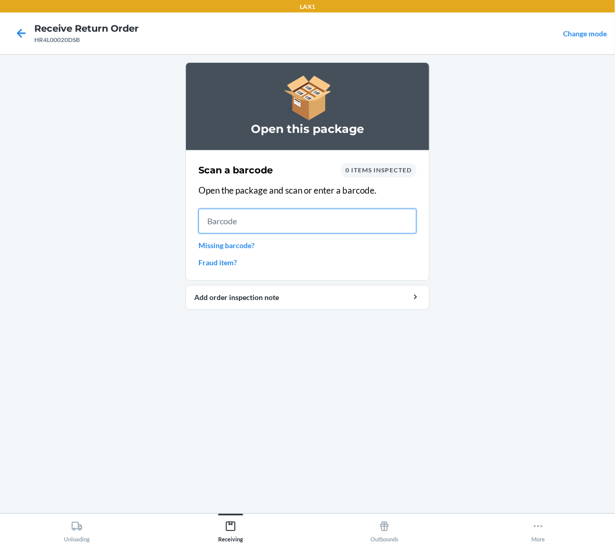
click at [359, 229] on input "text" at bounding box center [307, 221] width 218 height 25
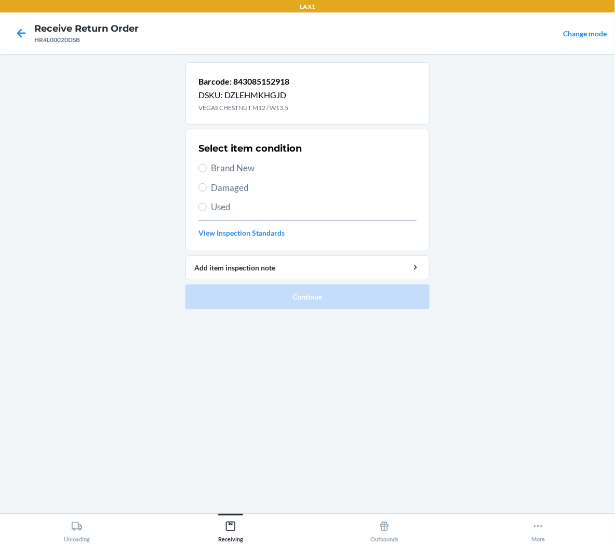
click at [246, 169] on span "Brand New" at bounding box center [314, 169] width 206 height 14
click at [207, 169] on input "Brand New" at bounding box center [202, 168] width 8 height 8
radio input "true"
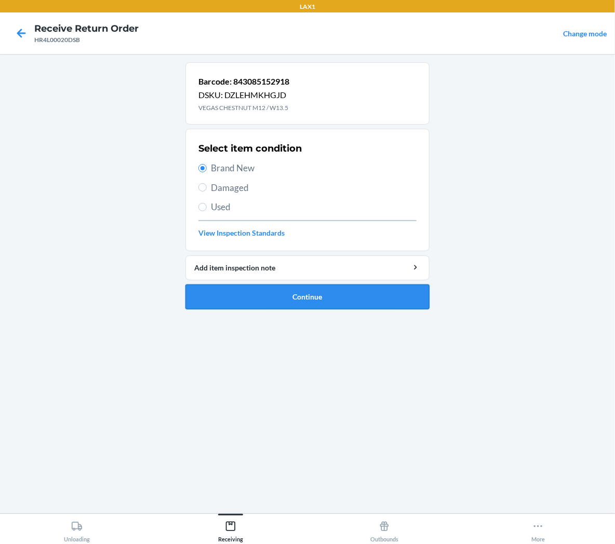
click at [255, 295] on button "Continue" at bounding box center [307, 297] width 244 height 25
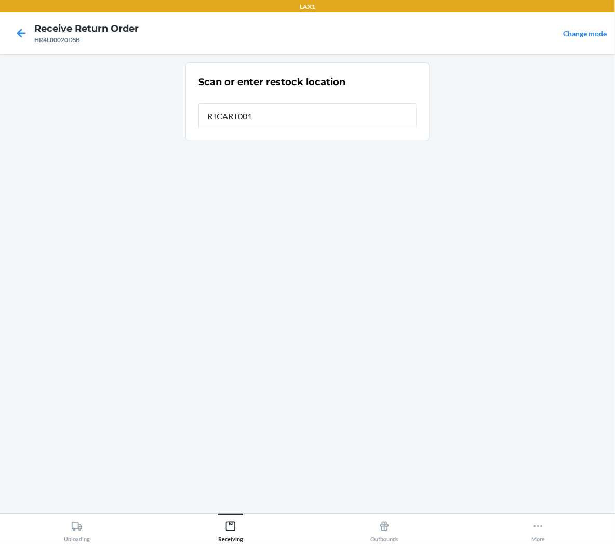
type input "RTCART001"
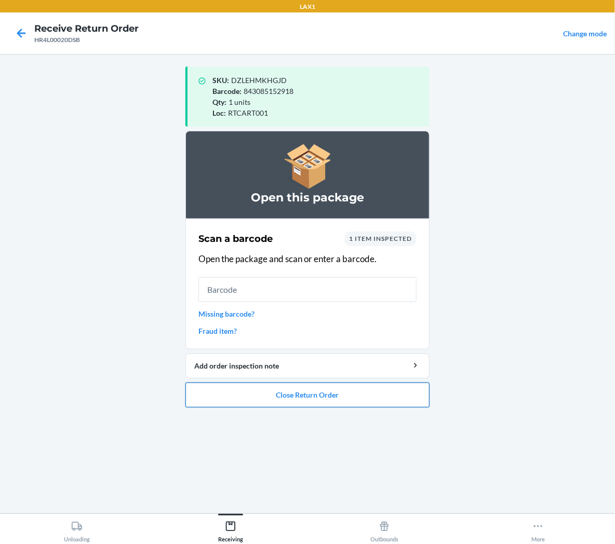
click at [307, 398] on button "Close Return Order" at bounding box center [307, 395] width 244 height 25
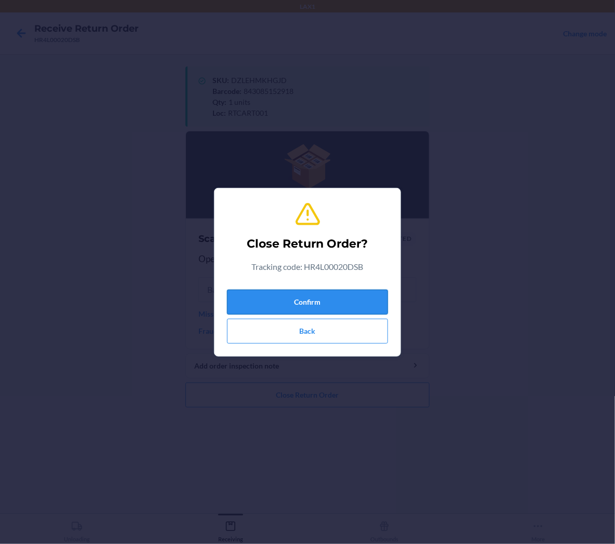
click at [355, 301] on button "Confirm" at bounding box center [307, 302] width 161 height 25
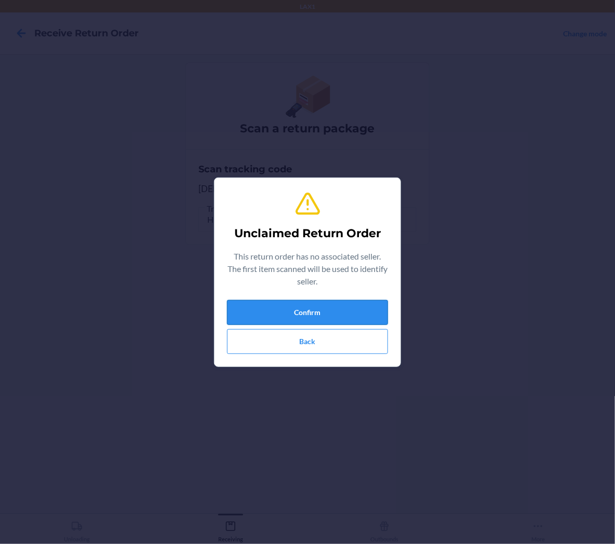
click at [317, 309] on button "Confirm" at bounding box center [307, 312] width 161 height 25
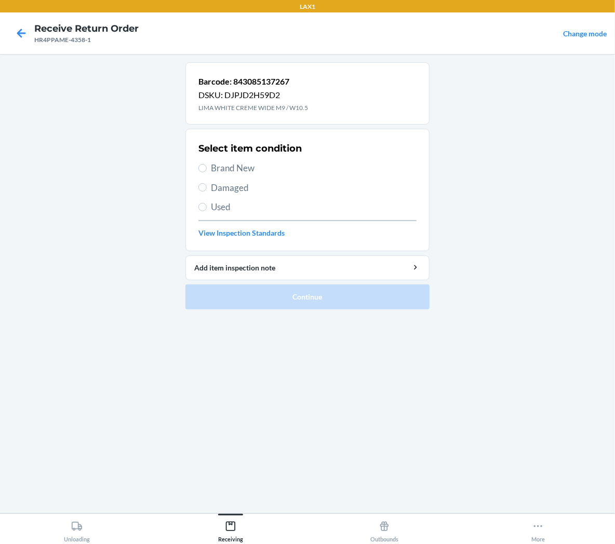
click at [248, 175] on div "Select item condition Brand New Damaged Used View Inspection Standards" at bounding box center [307, 190] width 218 height 103
click at [248, 172] on span "Brand New" at bounding box center [314, 169] width 206 height 14
click at [207, 172] on input "Brand New" at bounding box center [202, 168] width 8 height 8
radio input "true"
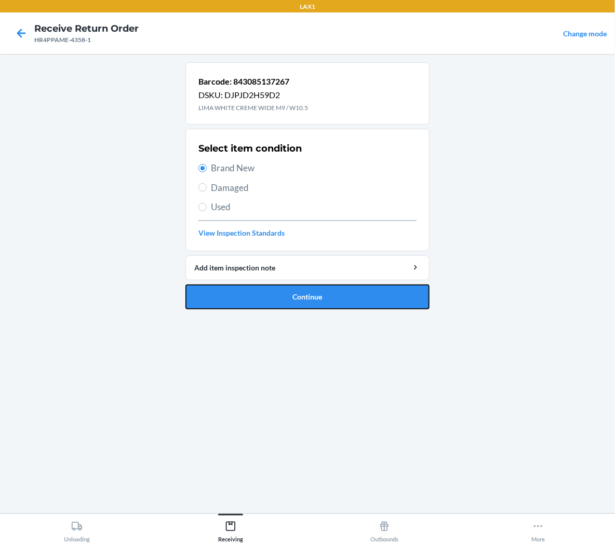
click at [245, 301] on button "Continue" at bounding box center [307, 297] width 244 height 25
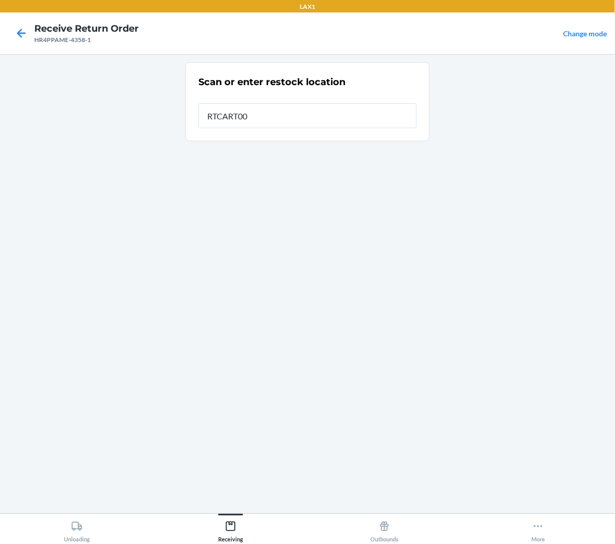
type input "RTCART001"
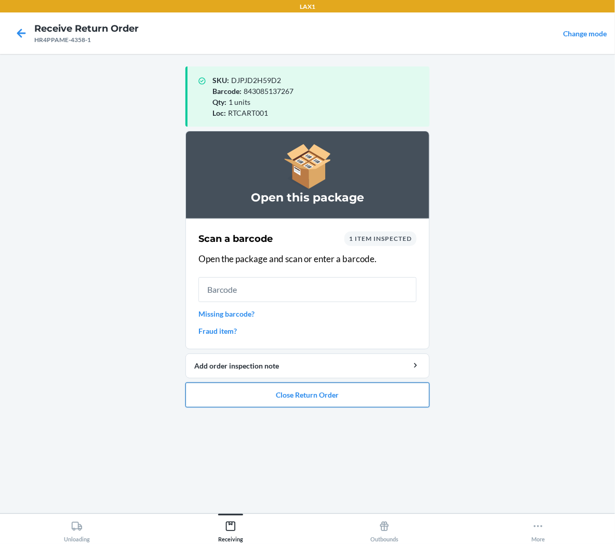
click at [277, 399] on button "Close Return Order" at bounding box center [307, 395] width 244 height 25
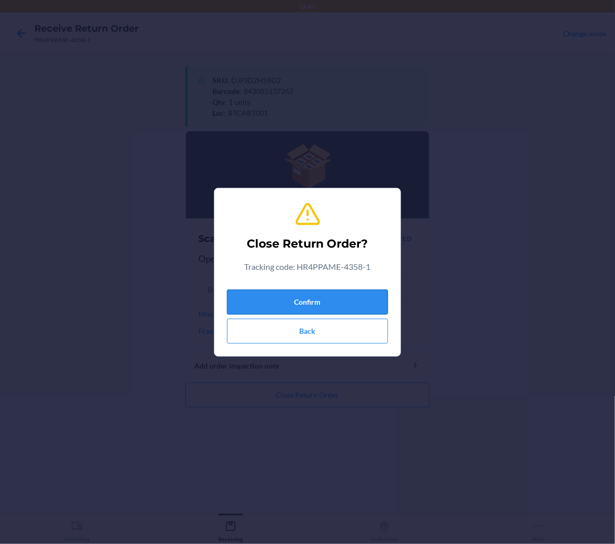
click at [336, 297] on button "Confirm" at bounding box center [307, 302] width 161 height 25
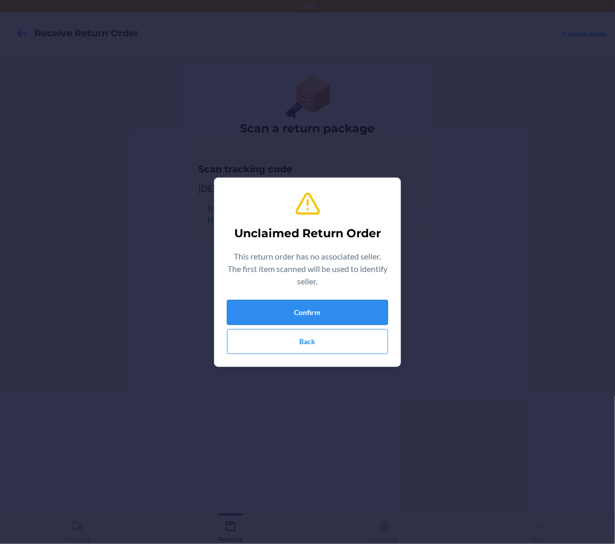
click at [364, 313] on button "Confirm" at bounding box center [307, 312] width 161 height 25
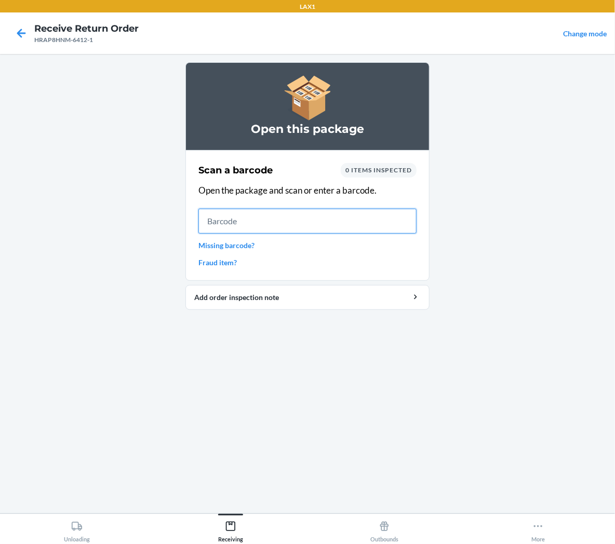
click at [371, 224] on input "text" at bounding box center [307, 221] width 218 height 25
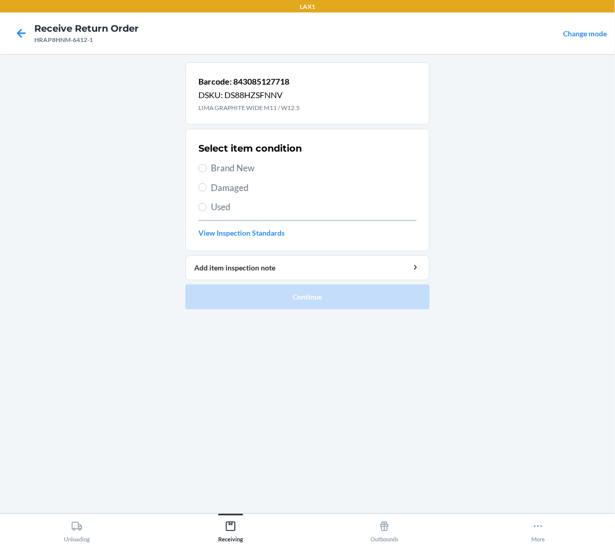
click at [246, 171] on span "Brand New" at bounding box center [314, 169] width 206 height 14
click at [207, 171] on input "Brand New" at bounding box center [202, 168] width 8 height 8
radio input "true"
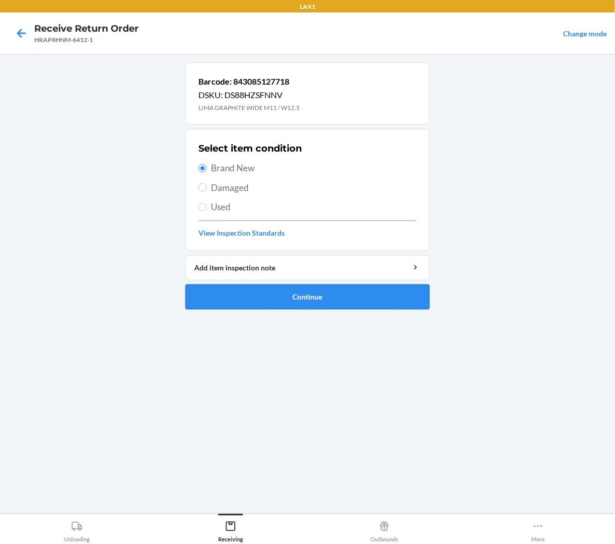
click at [245, 298] on button "Continue" at bounding box center [307, 297] width 244 height 25
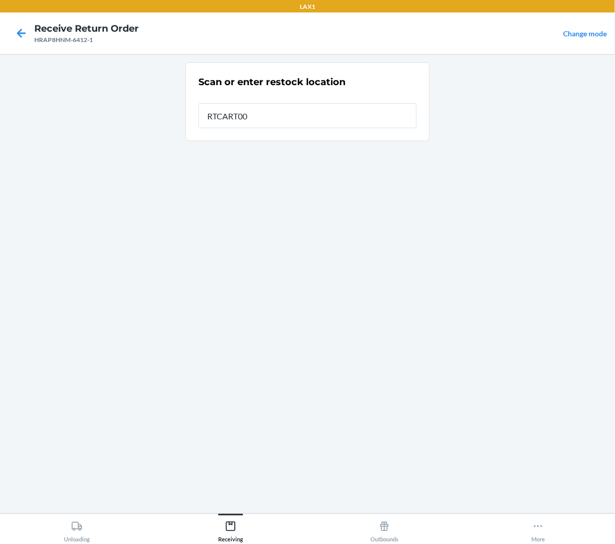
type input "RTCART001"
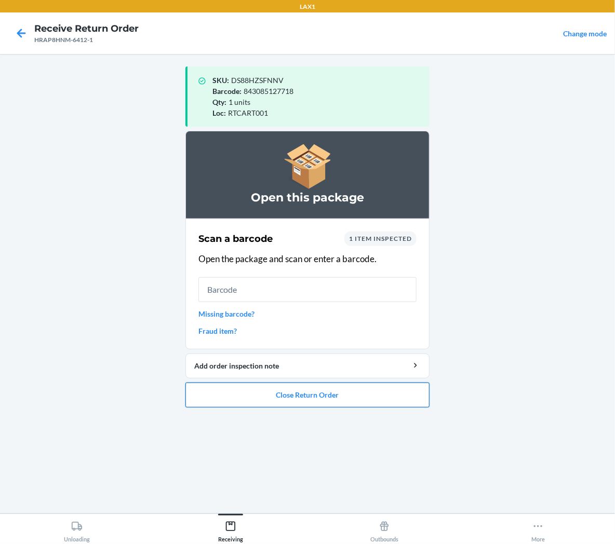
click at [282, 395] on button "Close Return Order" at bounding box center [307, 395] width 244 height 25
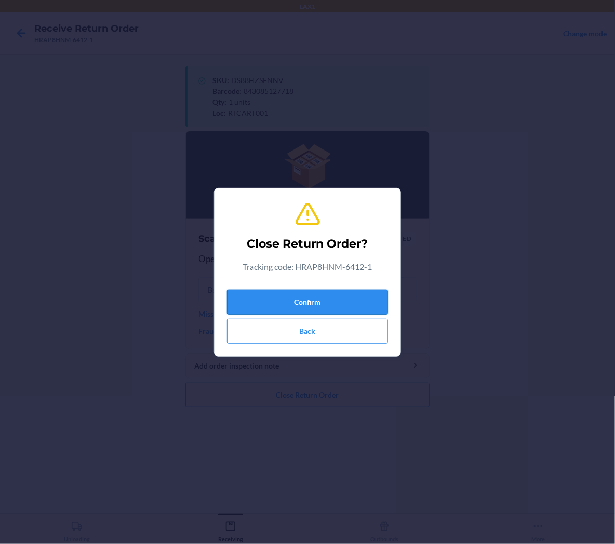
click at [330, 305] on button "Confirm" at bounding box center [307, 302] width 161 height 25
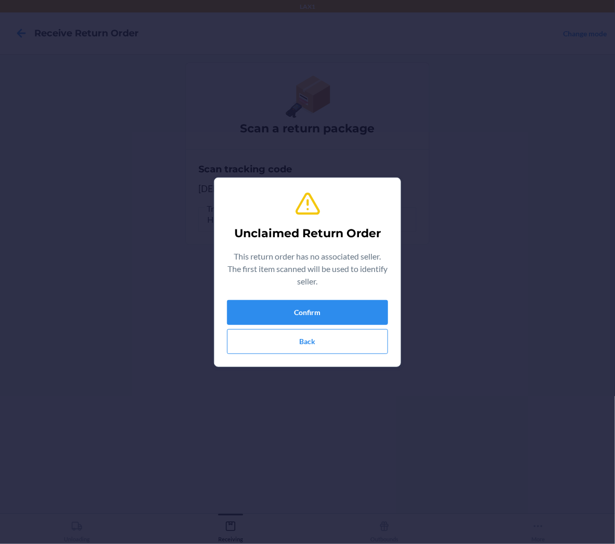
click at [359, 293] on div "Unclaimed Return Order This return order has no associated seller. The first it…" at bounding box center [307, 273] width 161 height 172
click at [360, 304] on button "Confirm" at bounding box center [307, 312] width 161 height 25
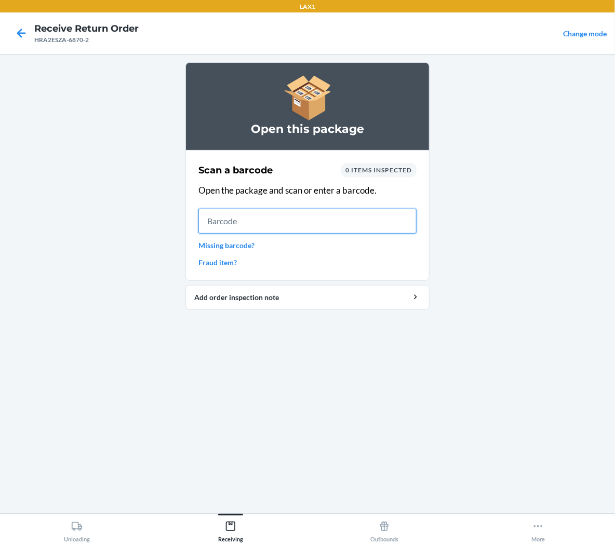
click at [397, 219] on input "text" at bounding box center [307, 221] width 218 height 25
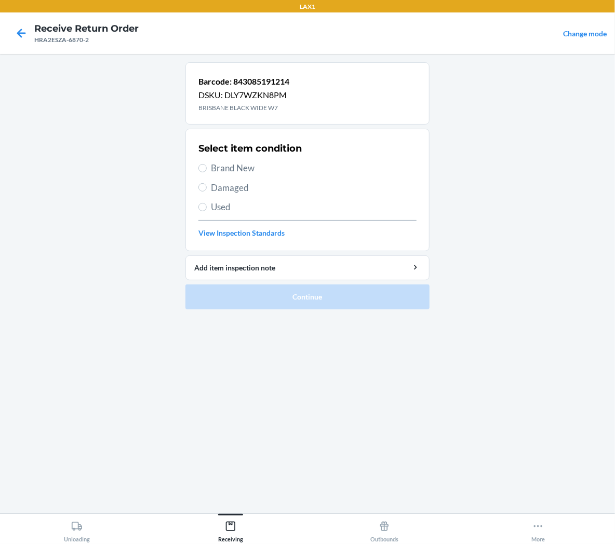
click at [251, 168] on span "Brand New" at bounding box center [314, 169] width 206 height 14
click at [207, 168] on input "Brand New" at bounding box center [202, 168] width 8 height 8
radio input "true"
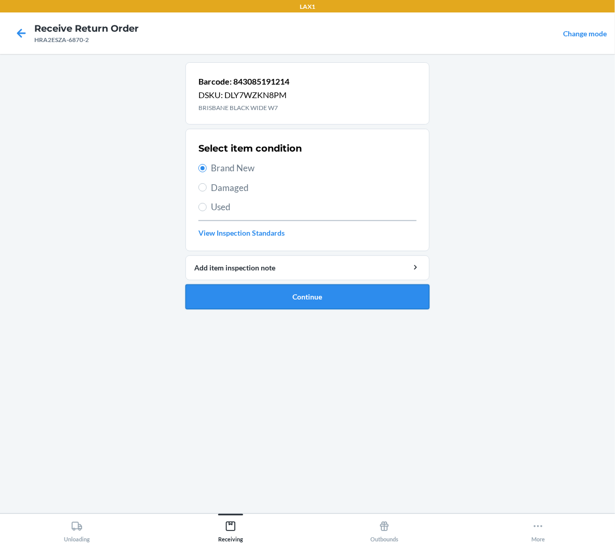
click at [288, 300] on button "Continue" at bounding box center [307, 297] width 244 height 25
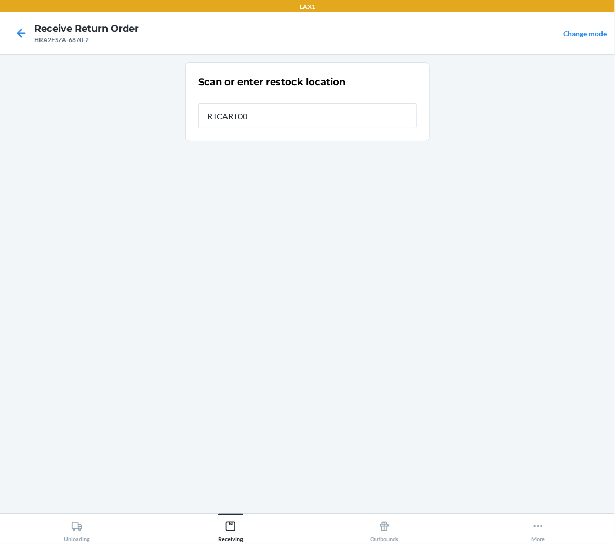
type input "RTCART001"
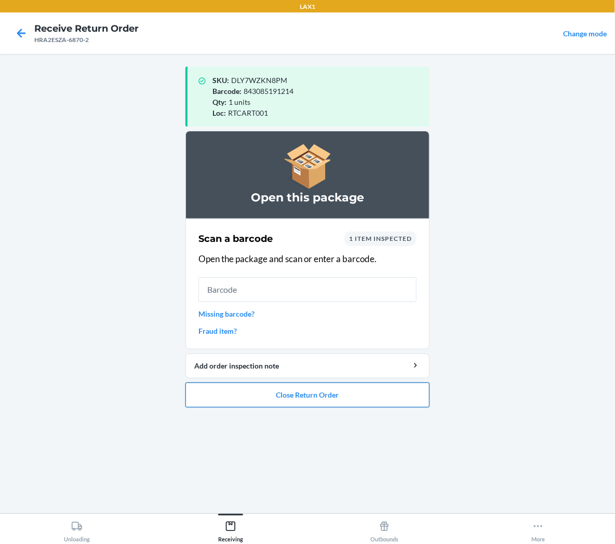
click at [273, 397] on button "Close Return Order" at bounding box center [307, 395] width 244 height 25
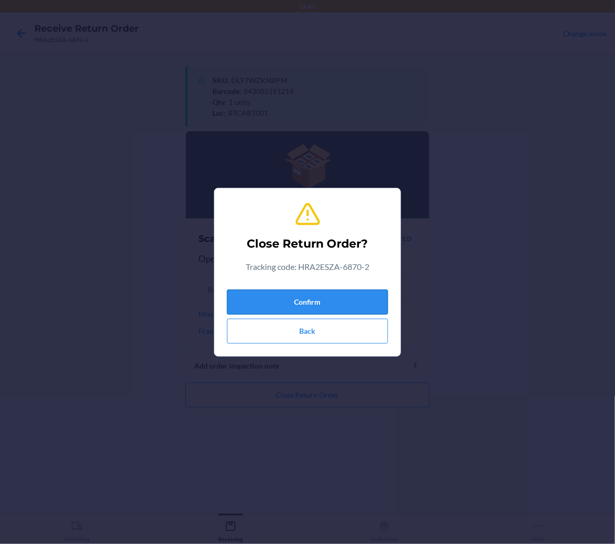
click at [314, 300] on button "Confirm" at bounding box center [307, 302] width 161 height 25
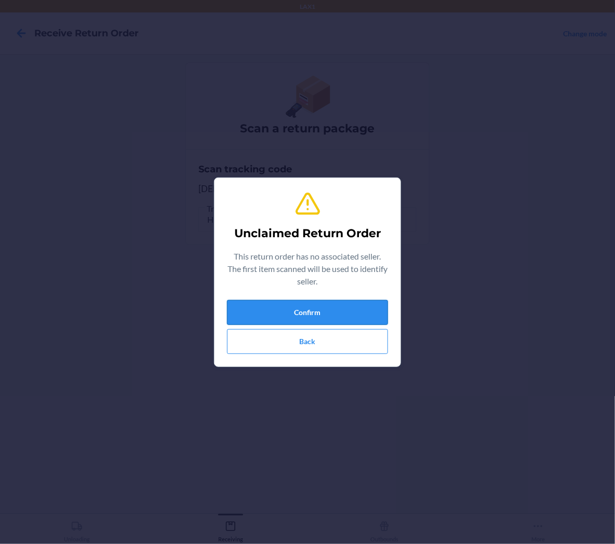
click at [315, 310] on button "Confirm" at bounding box center [307, 312] width 161 height 25
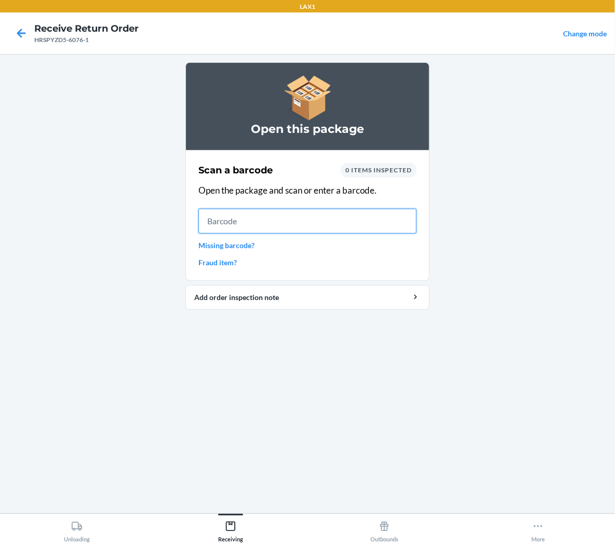
click at [347, 225] on input "text" at bounding box center [307, 221] width 218 height 25
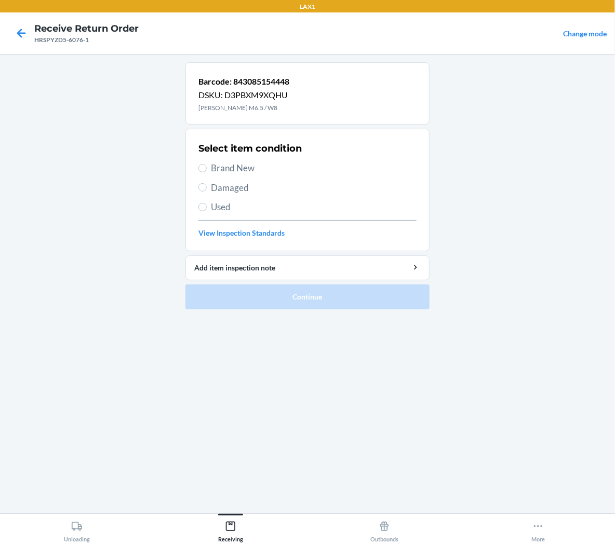
click at [236, 170] on span "Brand New" at bounding box center [314, 169] width 206 height 14
click at [207, 170] on input "Brand New" at bounding box center [202, 168] width 8 height 8
radio input "true"
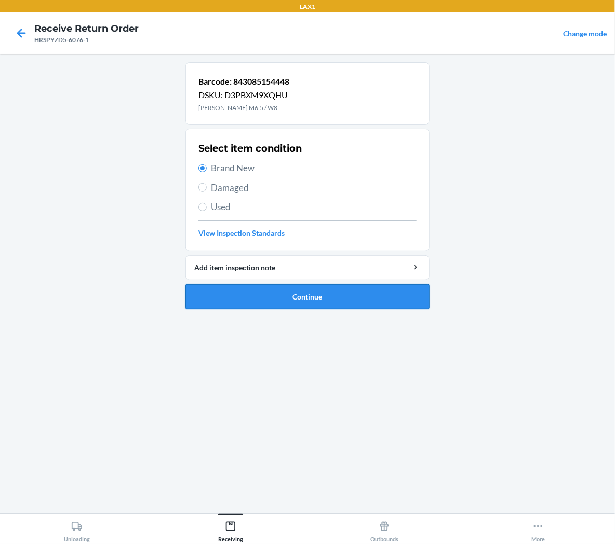
click at [252, 298] on button "Continue" at bounding box center [307, 297] width 244 height 25
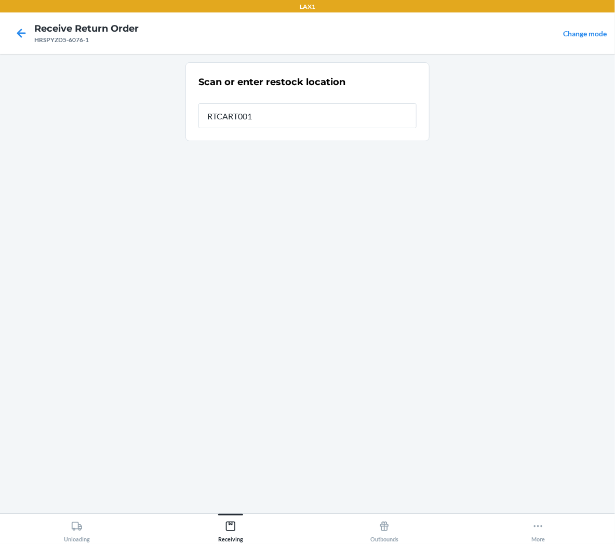
type input "RTCART001"
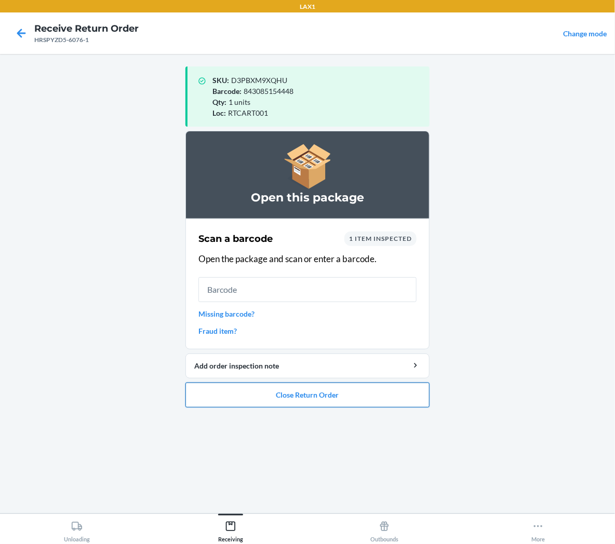
click at [367, 391] on button "Close Return Order" at bounding box center [307, 395] width 244 height 25
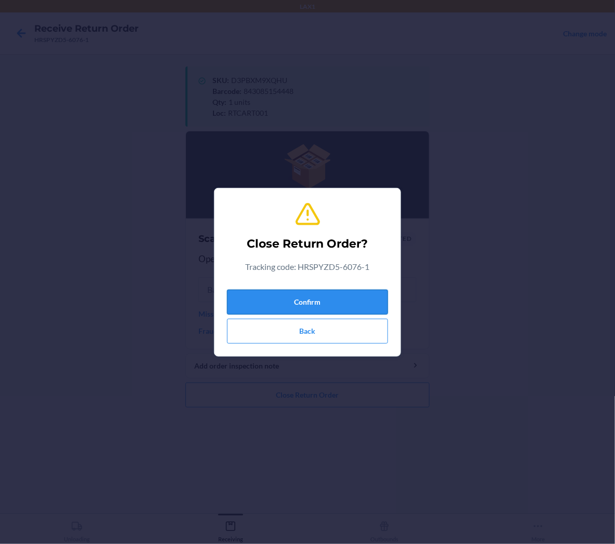
click at [364, 305] on button "Confirm" at bounding box center [307, 302] width 161 height 25
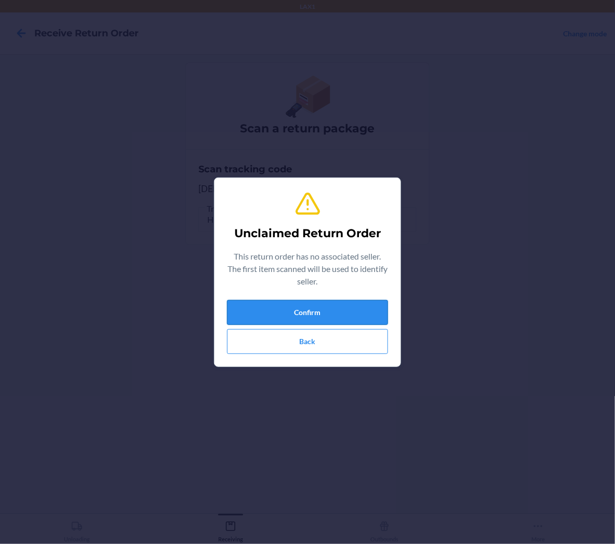
click at [258, 320] on button "Confirm" at bounding box center [307, 312] width 161 height 25
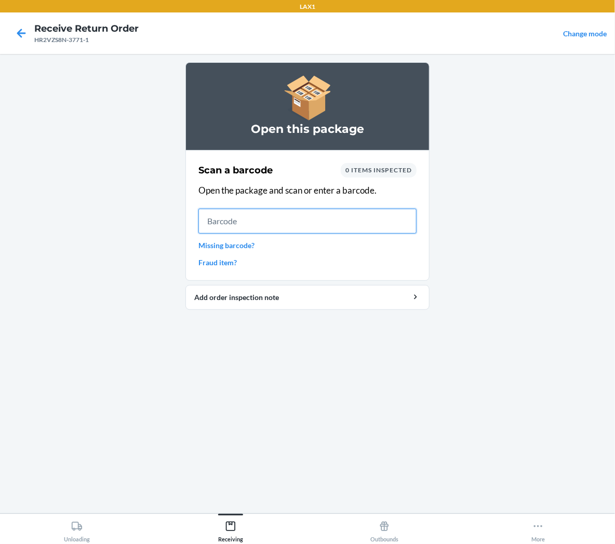
click at [416, 218] on input "text" at bounding box center [307, 221] width 218 height 25
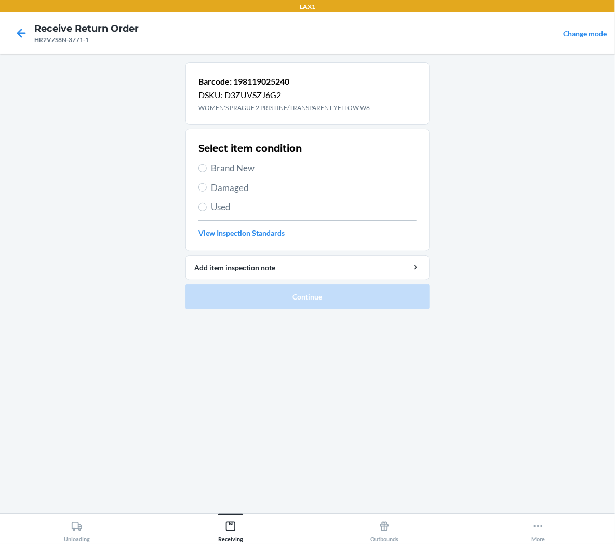
click at [214, 169] on span "Brand New" at bounding box center [314, 169] width 206 height 14
click at [207, 169] on input "Brand New" at bounding box center [202, 168] width 8 height 8
radio input "true"
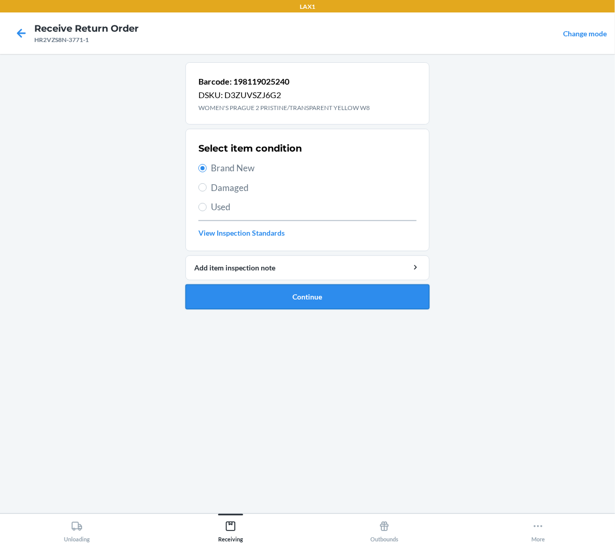
click at [245, 304] on button "Continue" at bounding box center [307, 297] width 244 height 25
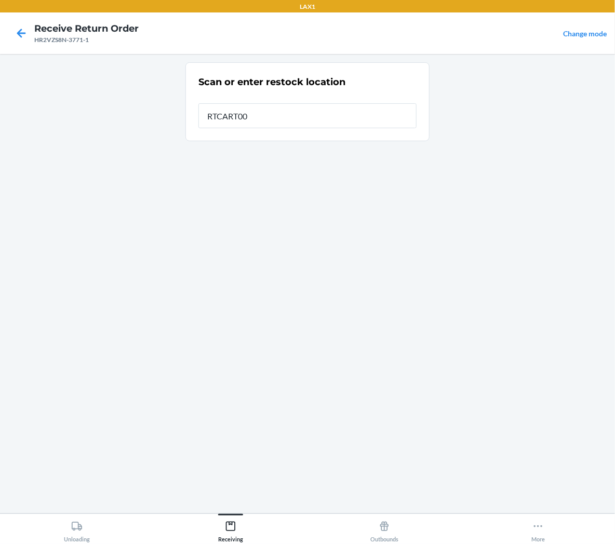
type input "RTCART001"
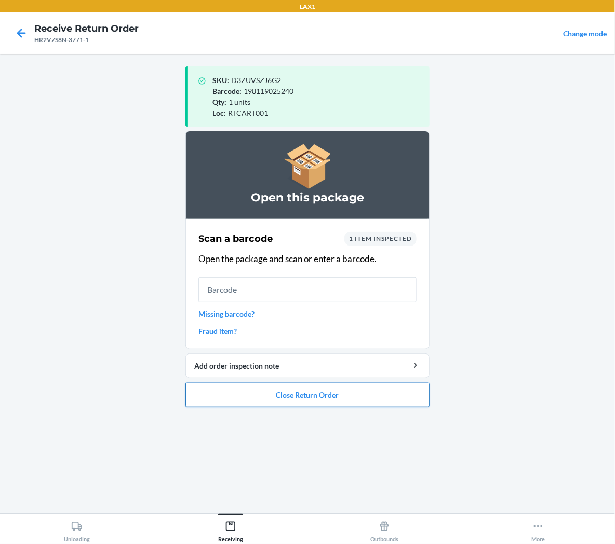
click at [249, 392] on button "Close Return Order" at bounding box center [307, 395] width 244 height 25
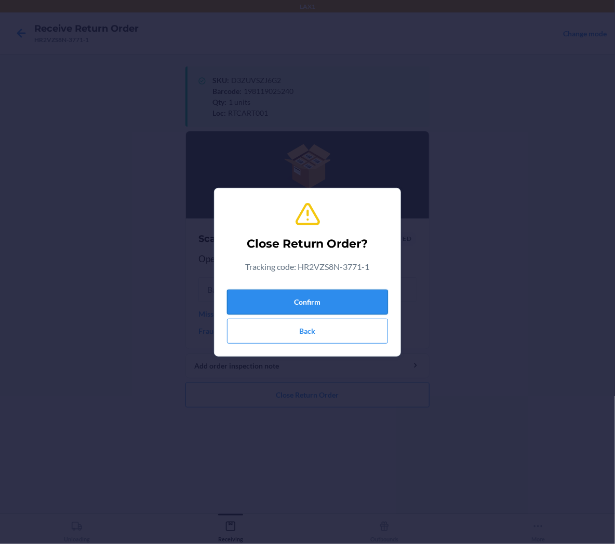
click at [303, 297] on button "Confirm" at bounding box center [307, 302] width 161 height 25
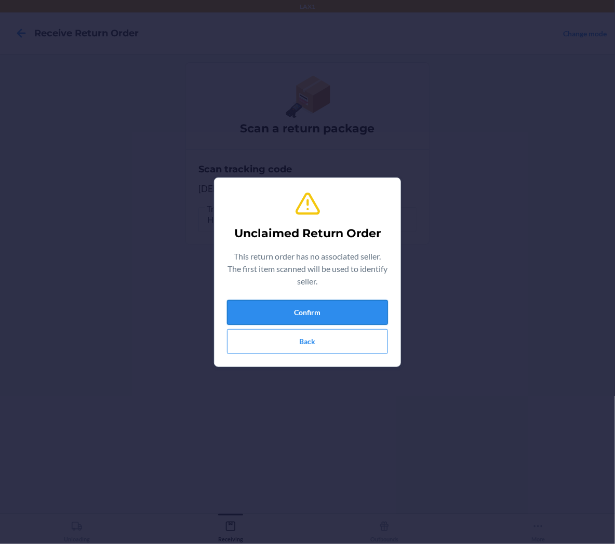
click at [323, 311] on button "Confirm" at bounding box center [307, 312] width 161 height 25
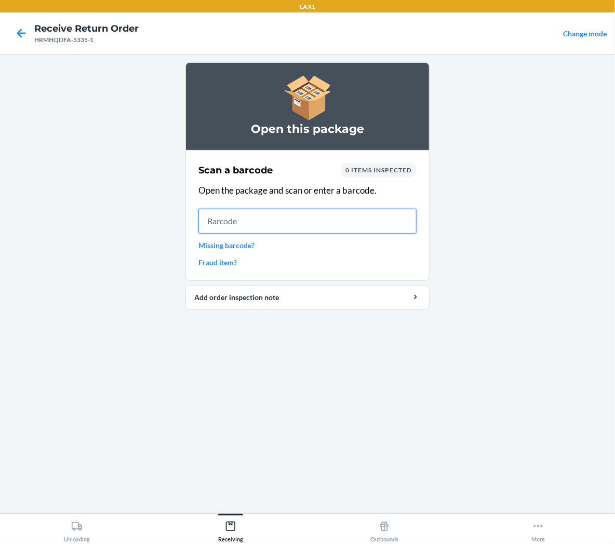
click at [305, 222] on input "text" at bounding box center [307, 221] width 218 height 25
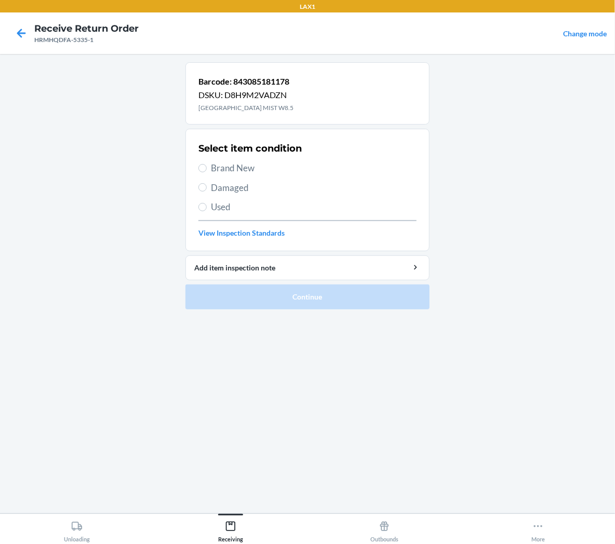
click at [252, 171] on span "Brand New" at bounding box center [314, 169] width 206 height 14
click at [207, 171] on input "Brand New" at bounding box center [202, 168] width 8 height 8
radio input "true"
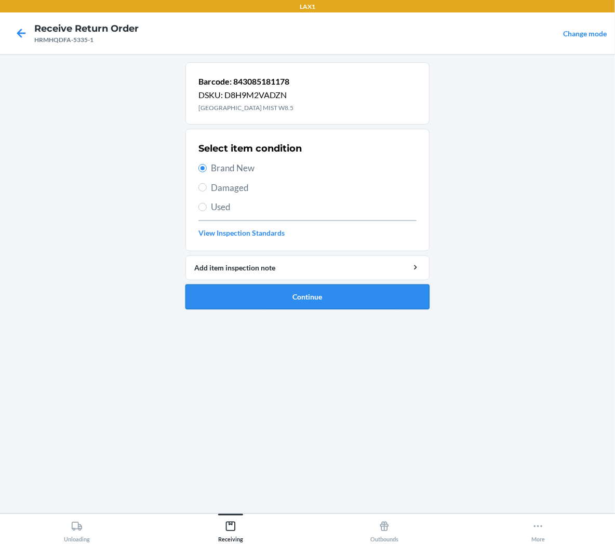
click at [273, 294] on button "Continue" at bounding box center [307, 297] width 244 height 25
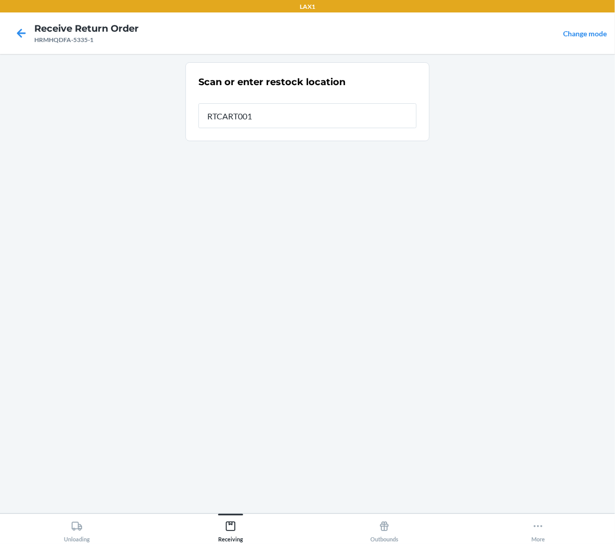
type input "RTCART001"
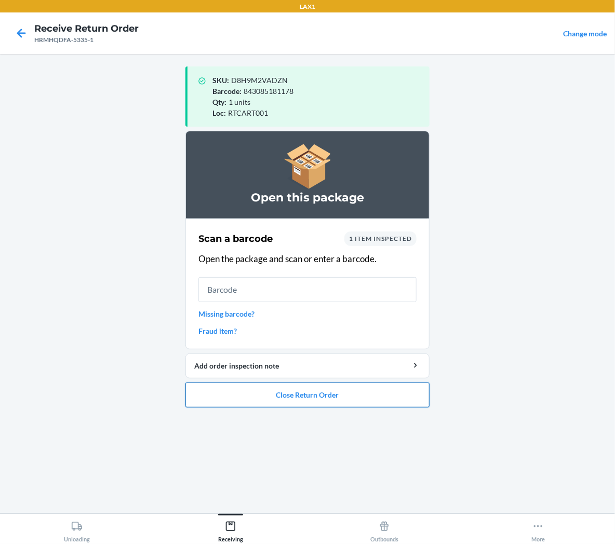
click at [320, 387] on button "Close Return Order" at bounding box center [307, 395] width 244 height 25
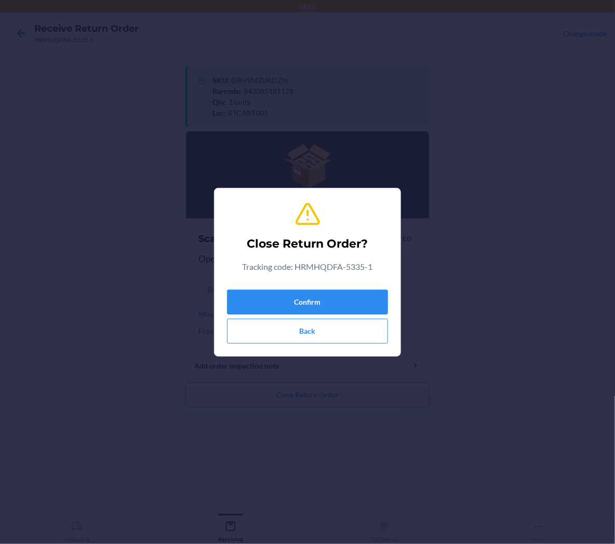
click at [343, 286] on div "Confirm Back" at bounding box center [307, 315] width 161 height 58
click at [351, 303] on button "Confirm" at bounding box center [307, 302] width 161 height 25
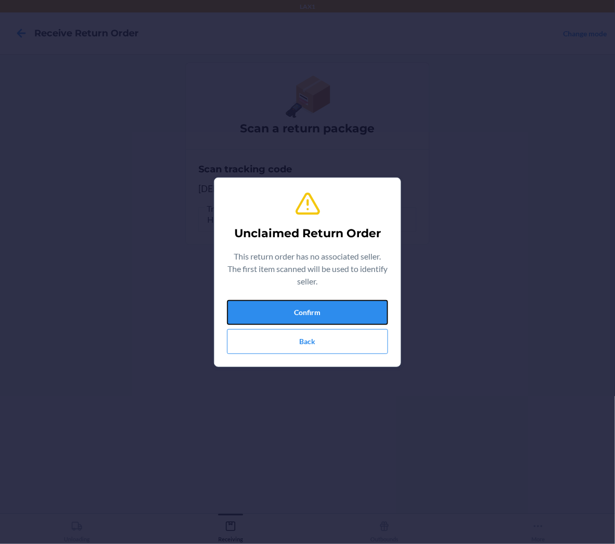
click at [346, 313] on button "Confirm" at bounding box center [307, 312] width 161 height 25
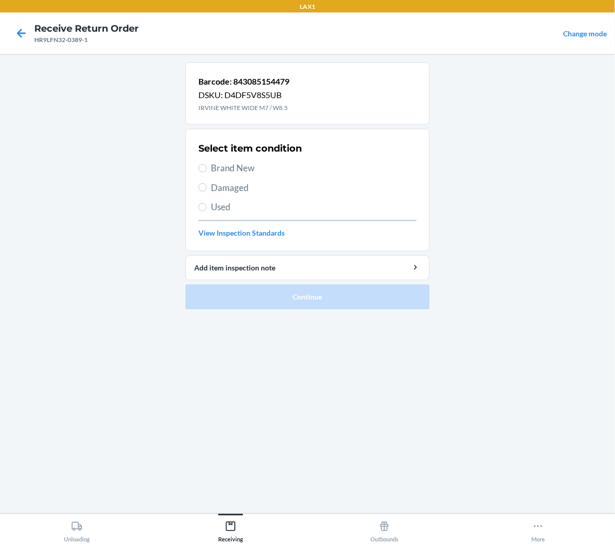
click at [225, 161] on div "Select item condition Brand New Damaged Used View Inspection Standards" at bounding box center [307, 190] width 218 height 103
click at [245, 167] on span "Brand New" at bounding box center [314, 169] width 206 height 14
click at [207, 167] on input "Brand New" at bounding box center [202, 168] width 8 height 8
radio input "true"
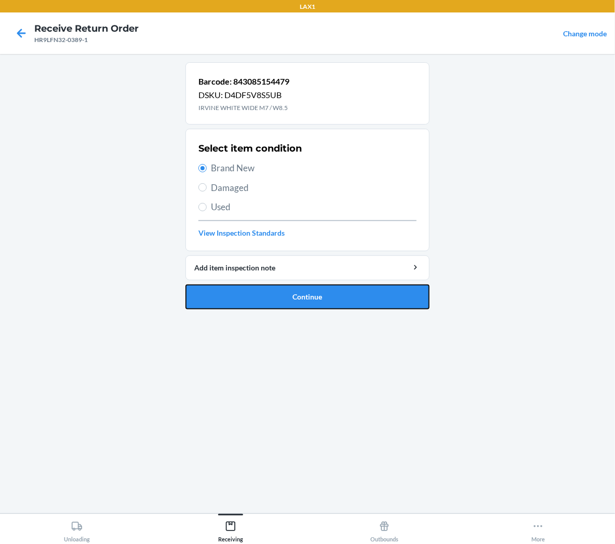
drag, startPoint x: 253, startPoint y: 292, endPoint x: 238, endPoint y: 272, distance: 25.2
click at [255, 292] on button "Continue" at bounding box center [307, 297] width 244 height 25
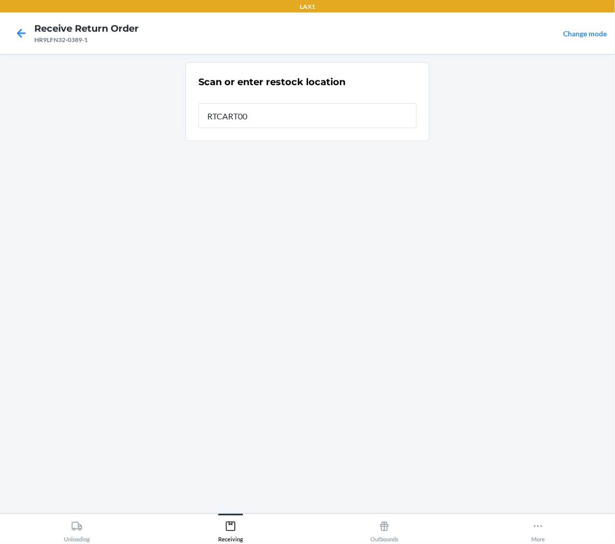
type input "RTCART001"
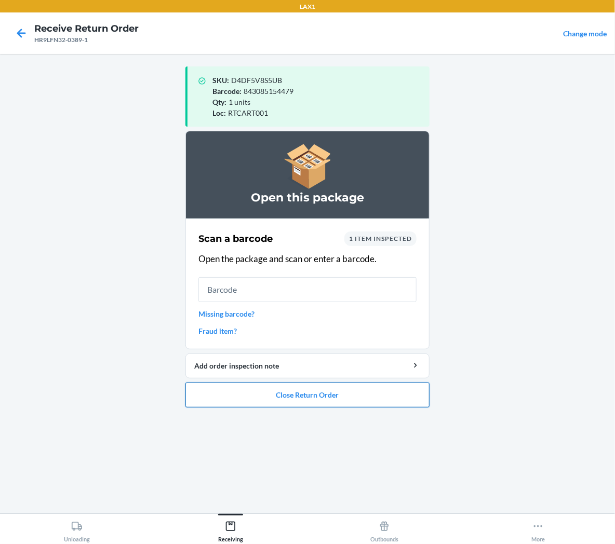
click at [309, 390] on button "Close Return Order" at bounding box center [307, 395] width 244 height 25
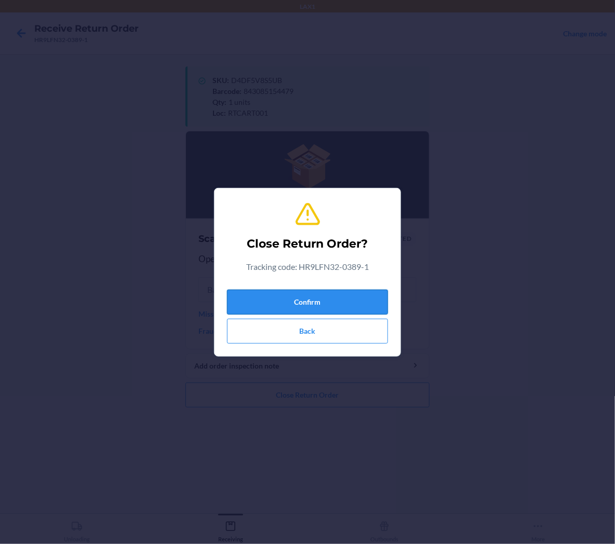
click at [335, 304] on button "Confirm" at bounding box center [307, 302] width 161 height 25
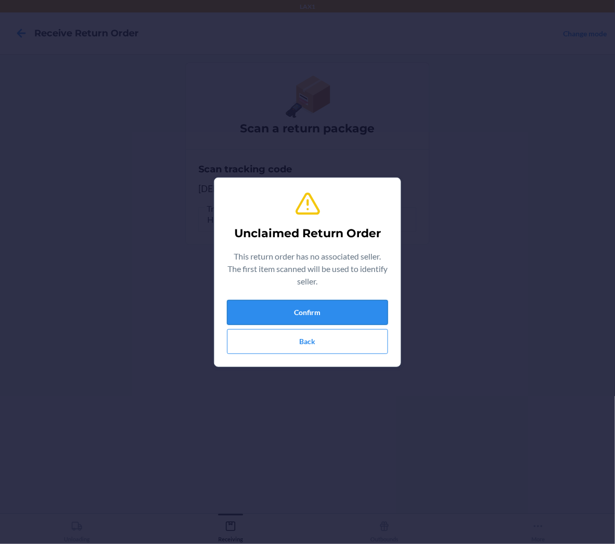
click at [339, 315] on button "Confirm" at bounding box center [307, 312] width 161 height 25
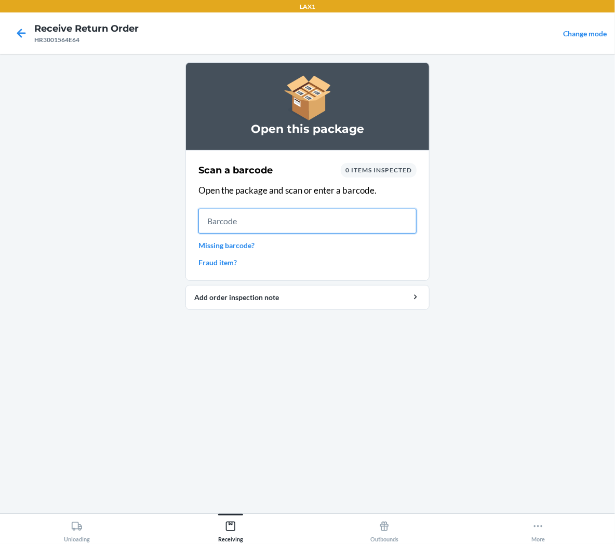
click at [332, 220] on input "text" at bounding box center [307, 221] width 218 height 25
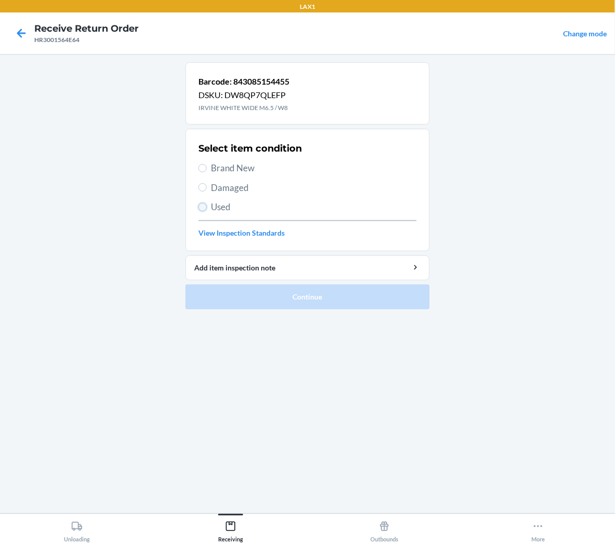
click at [201, 204] on input "Used" at bounding box center [202, 207] width 8 height 8
radio input "true"
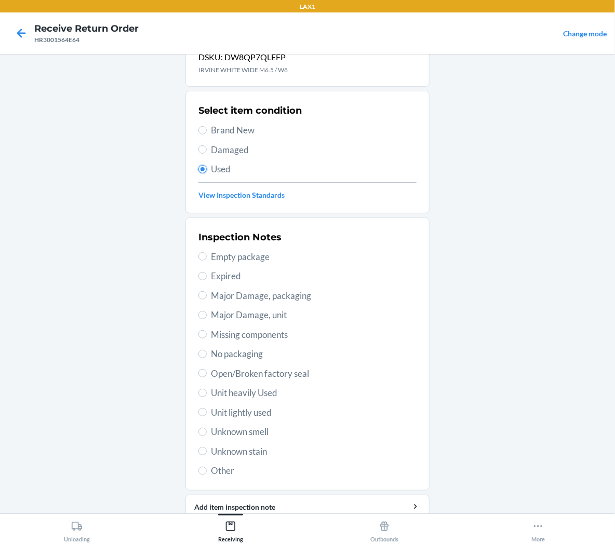
scroll to position [81, 0]
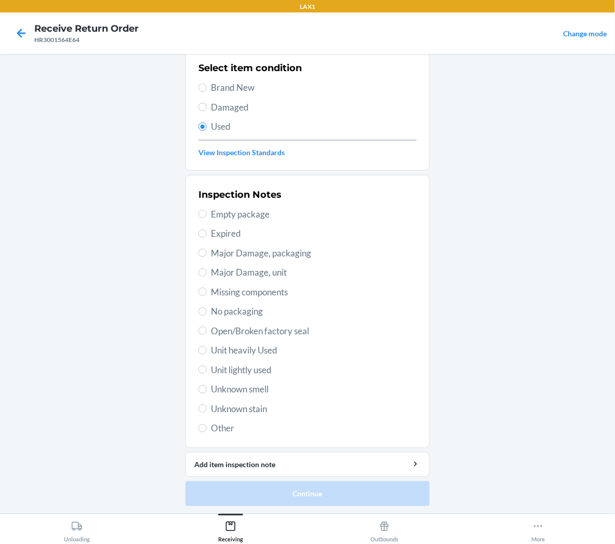
click at [237, 369] on span "Unit lightly used" at bounding box center [314, 371] width 206 height 14
click at [207, 369] on input "Unit lightly used" at bounding box center [202, 370] width 8 height 8
radio input "true"
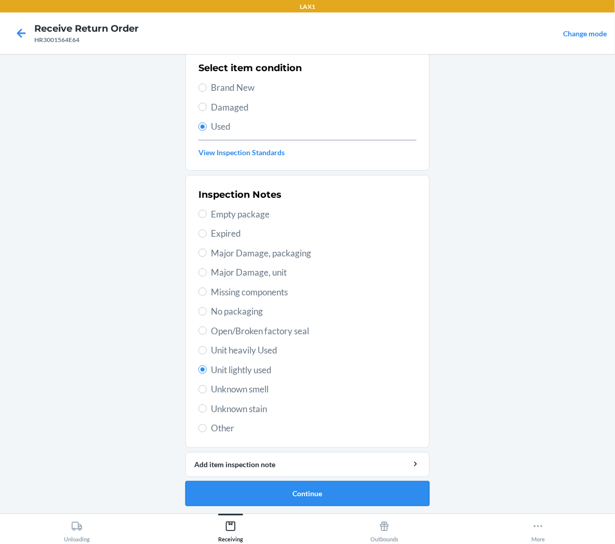
click at [219, 497] on button "Continue" at bounding box center [307, 494] width 244 height 25
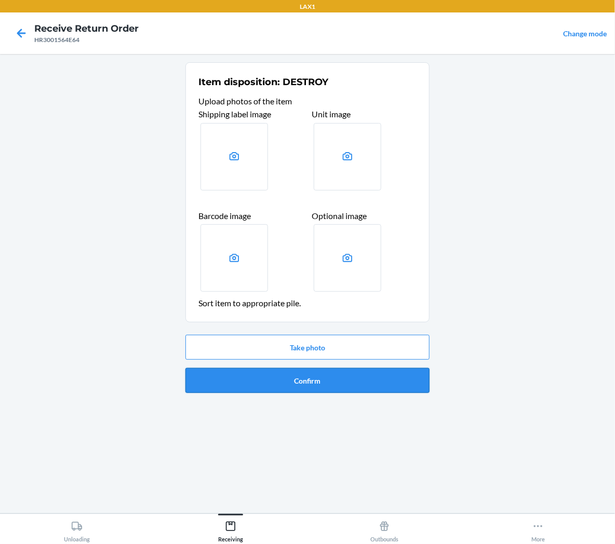
click at [248, 386] on button "Confirm" at bounding box center [307, 380] width 244 height 25
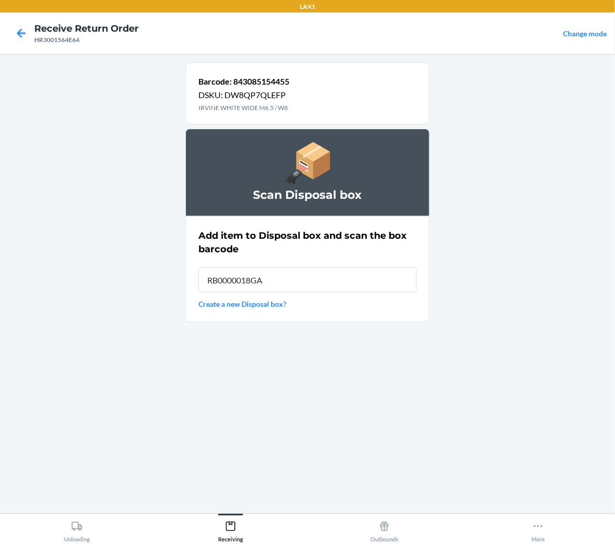
type input "RB0000018GA"
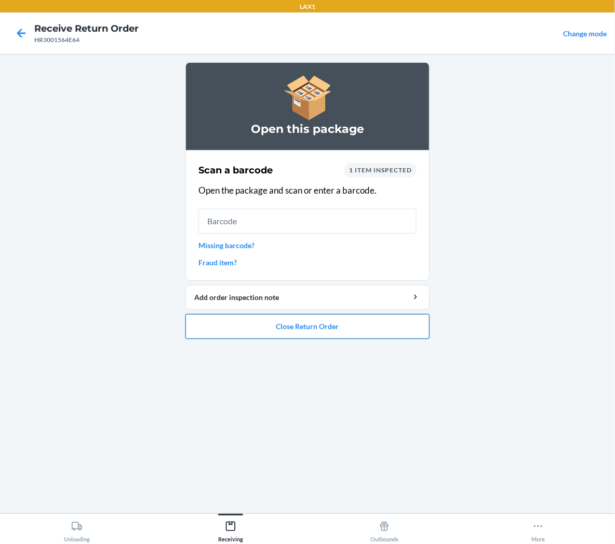
click at [267, 329] on button "Close Return Order" at bounding box center [307, 326] width 244 height 25
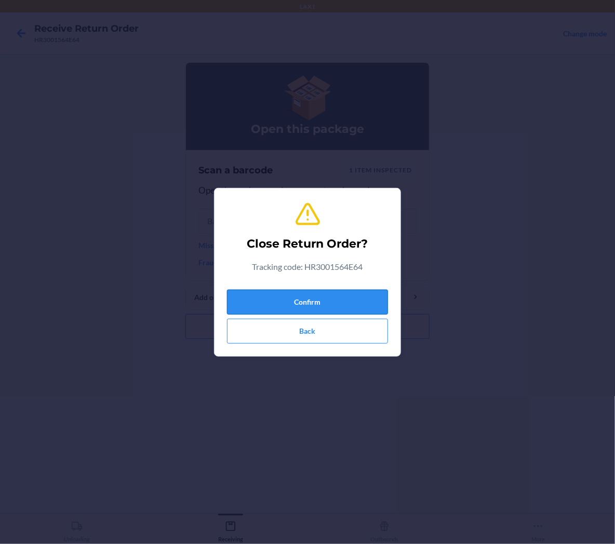
click at [325, 292] on button "Confirm" at bounding box center [307, 302] width 161 height 25
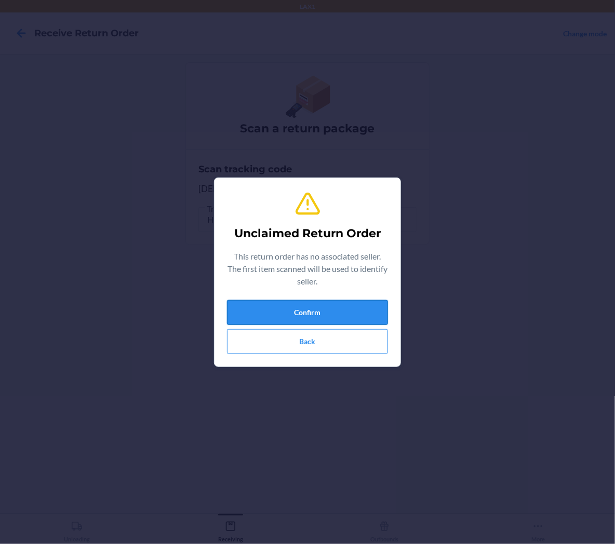
click at [356, 304] on button "Confirm" at bounding box center [307, 312] width 161 height 25
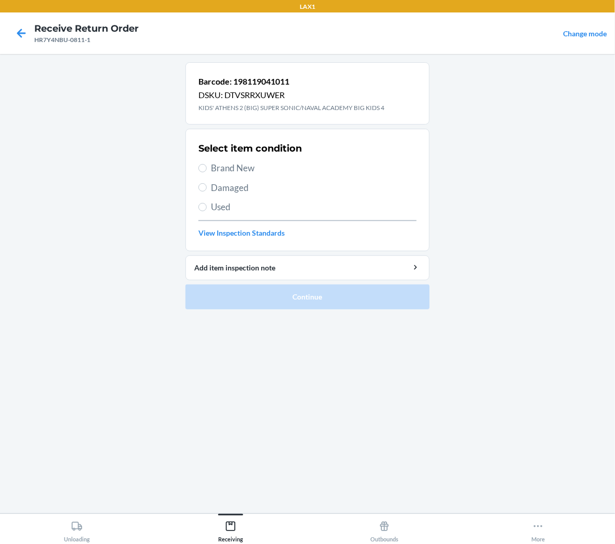
click at [252, 173] on span "Brand New" at bounding box center [314, 169] width 206 height 14
click at [207, 172] on input "Brand New" at bounding box center [202, 168] width 8 height 8
radio input "true"
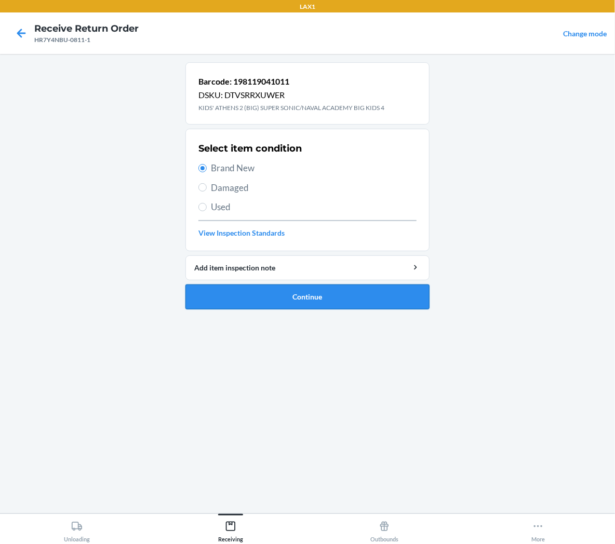
click at [255, 299] on button "Continue" at bounding box center [307, 297] width 244 height 25
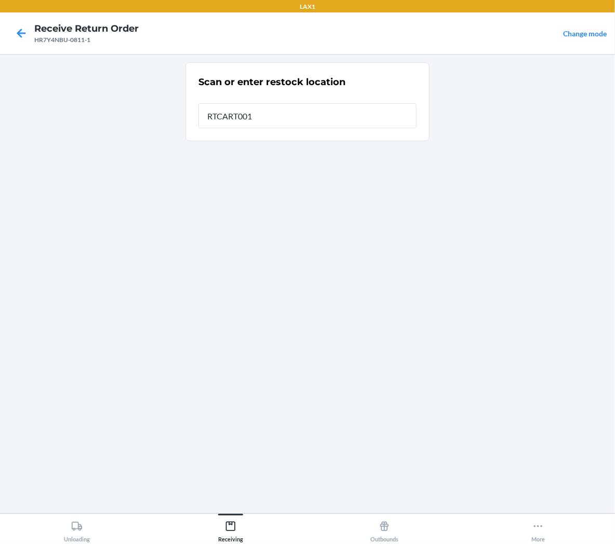
type input "RTCART001"
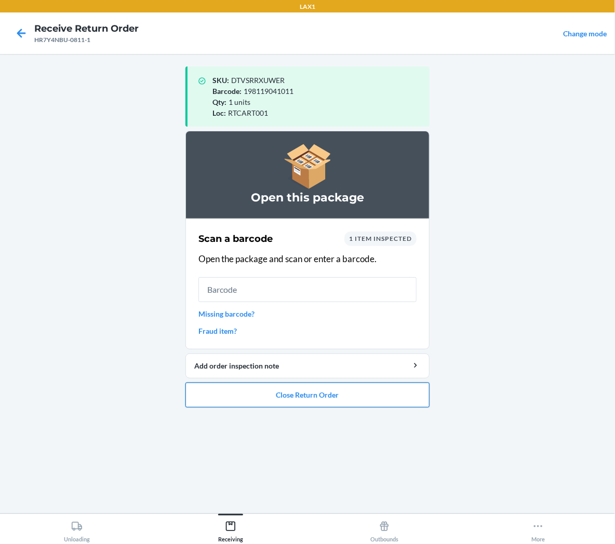
click at [411, 393] on button "Close Return Order" at bounding box center [307, 395] width 244 height 25
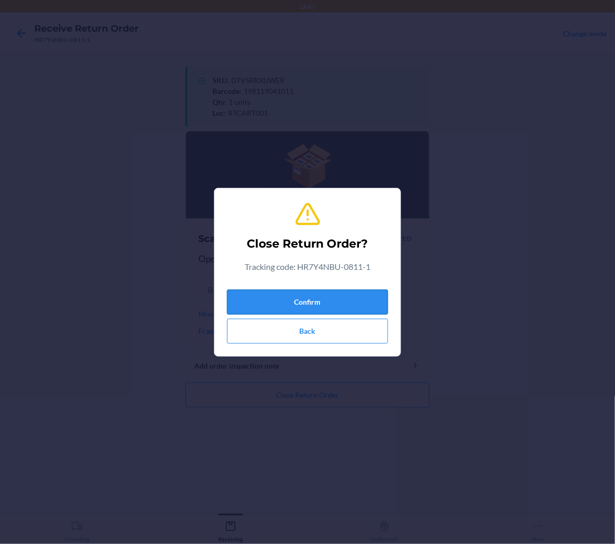
click at [365, 308] on button "Confirm" at bounding box center [307, 302] width 161 height 25
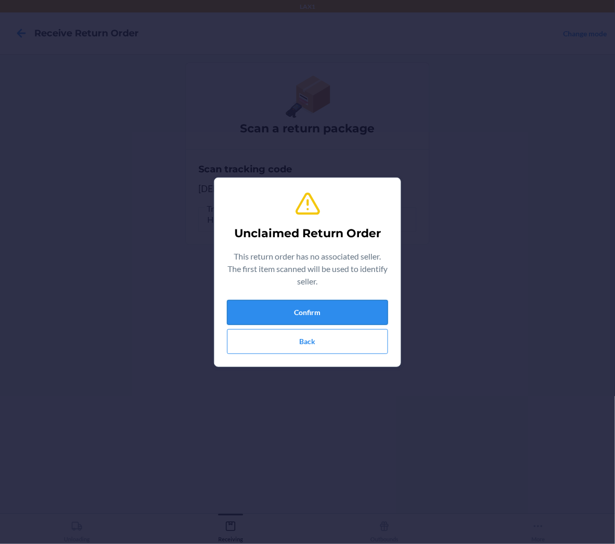
click at [365, 317] on button "Confirm" at bounding box center [307, 312] width 161 height 25
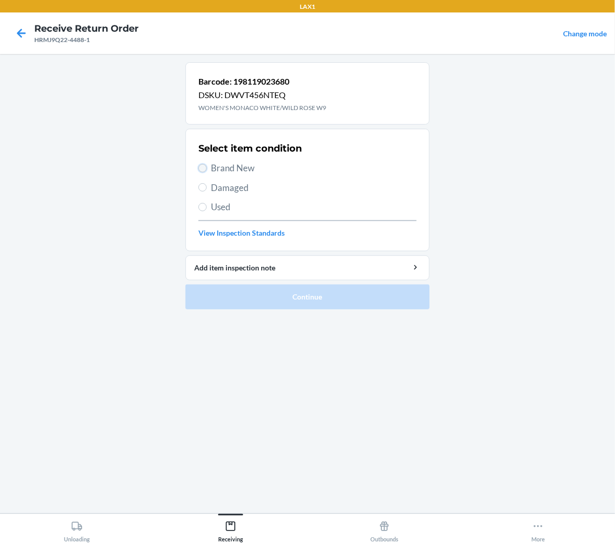
click at [199, 167] on input "Brand New" at bounding box center [202, 168] width 8 height 8
radio input "true"
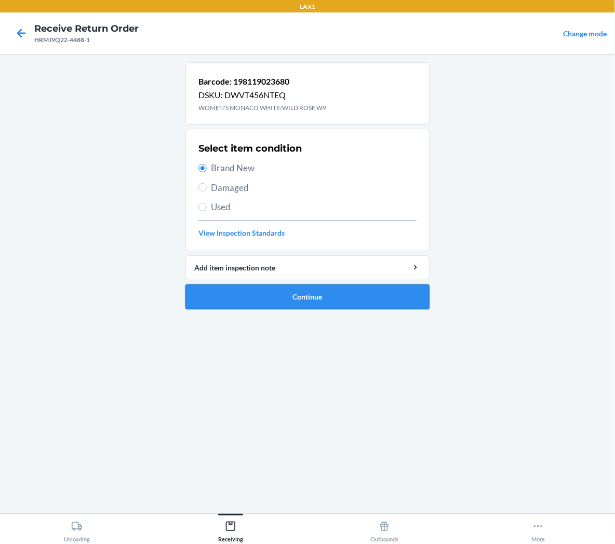
click at [206, 305] on button "Continue" at bounding box center [307, 297] width 244 height 25
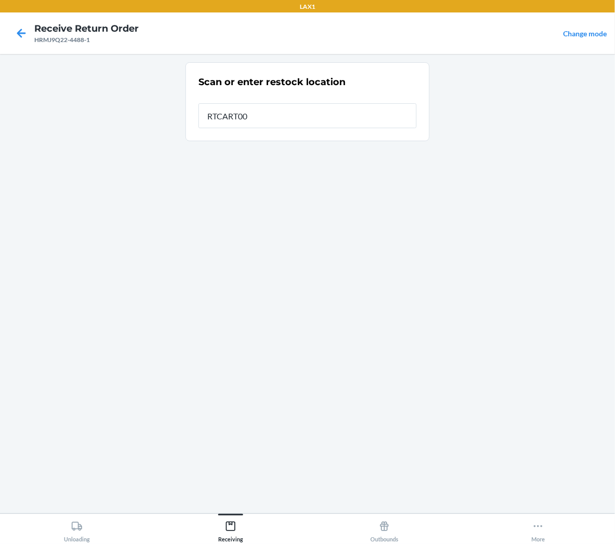
type input "RTCART001"
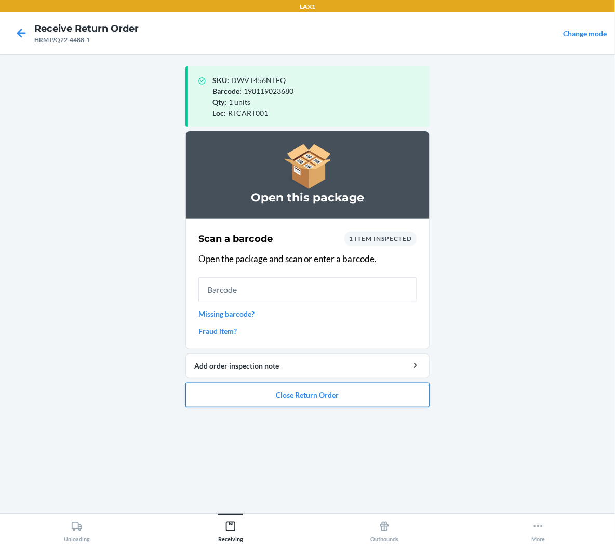
click at [251, 393] on button "Close Return Order" at bounding box center [307, 395] width 244 height 25
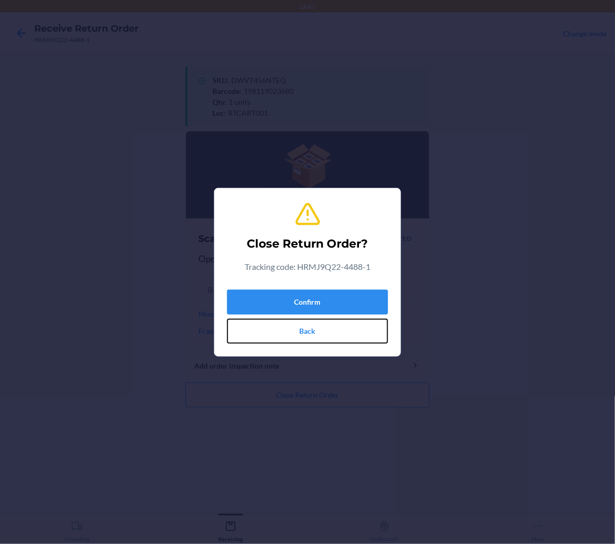
click at [276, 324] on button "Back" at bounding box center [307, 331] width 161 height 25
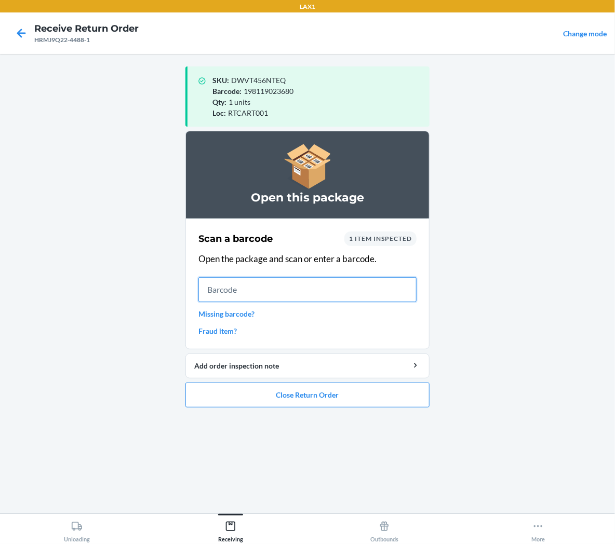
click at [223, 292] on input "text" at bounding box center [307, 289] width 218 height 25
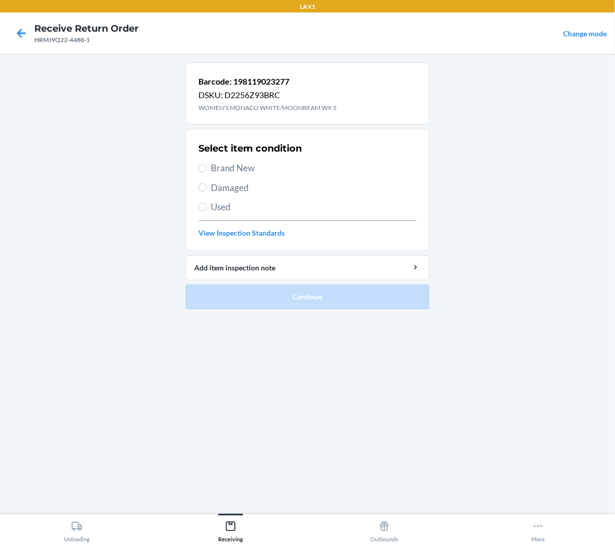
click at [231, 165] on span "Brand New" at bounding box center [314, 169] width 206 height 14
click at [207, 165] on input "Brand New" at bounding box center [202, 168] width 8 height 8
radio input "true"
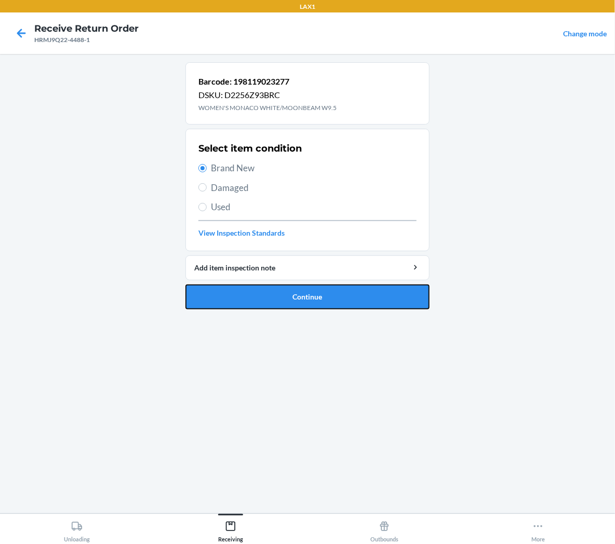
drag, startPoint x: 246, startPoint y: 296, endPoint x: 237, endPoint y: 276, distance: 21.6
click at [247, 295] on button "Continue" at bounding box center [307, 297] width 244 height 25
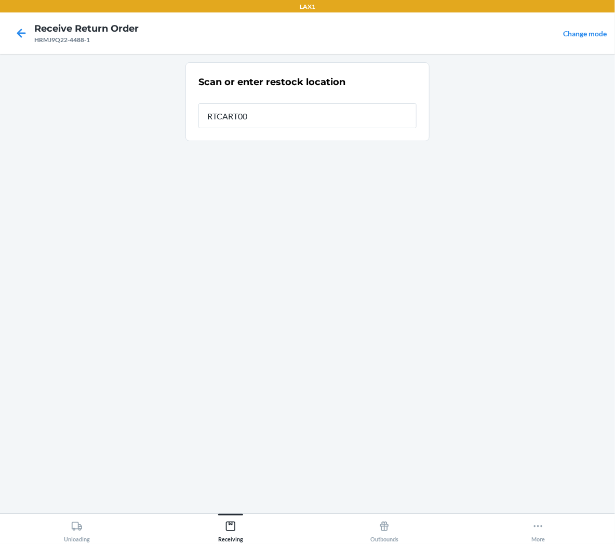
type input "RTCART001"
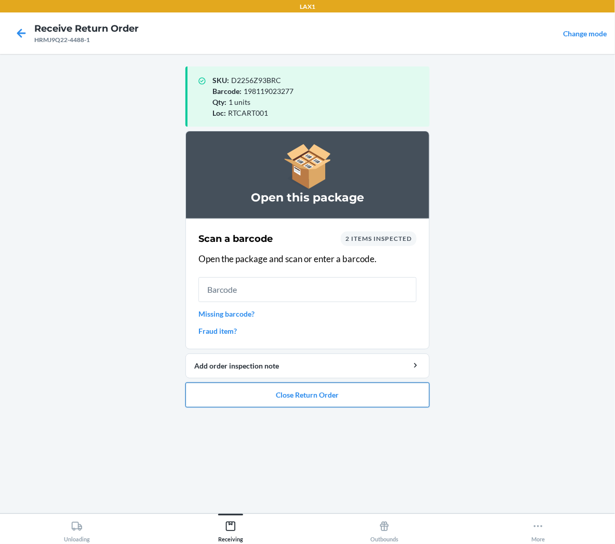
click at [335, 391] on button "Close Return Order" at bounding box center [307, 395] width 244 height 25
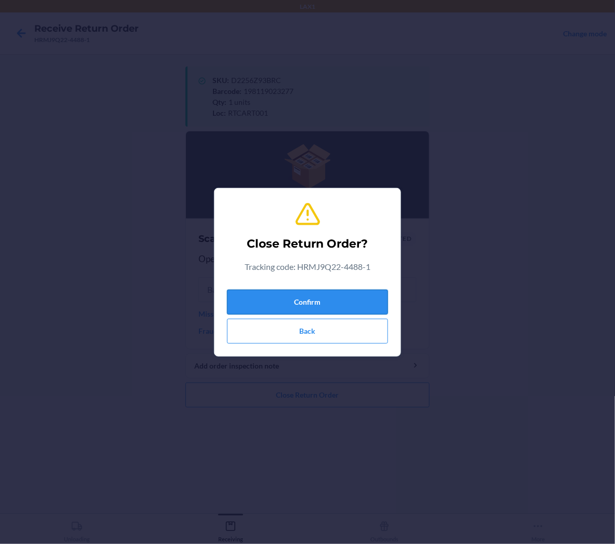
click at [360, 307] on button "Confirm" at bounding box center [307, 302] width 161 height 25
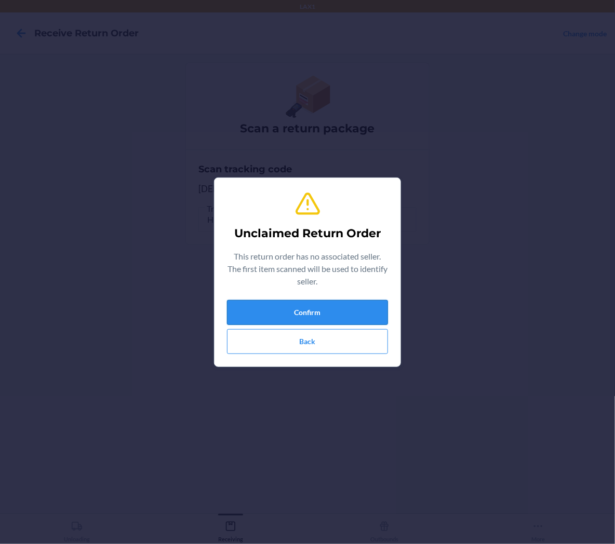
click at [357, 305] on button "Confirm" at bounding box center [307, 312] width 161 height 25
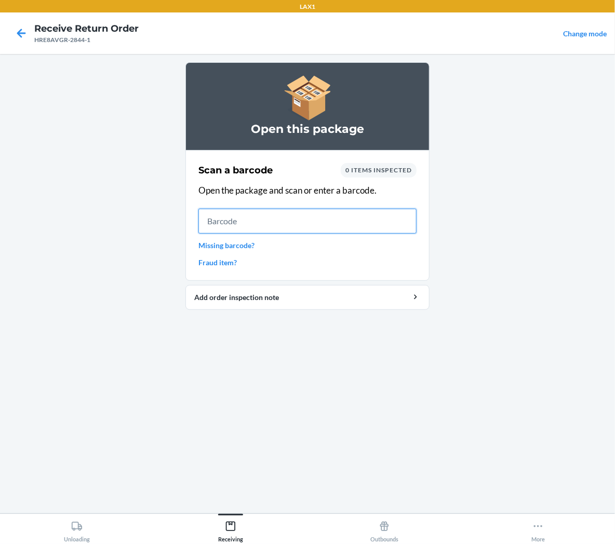
click at [331, 224] on input "text" at bounding box center [307, 221] width 218 height 25
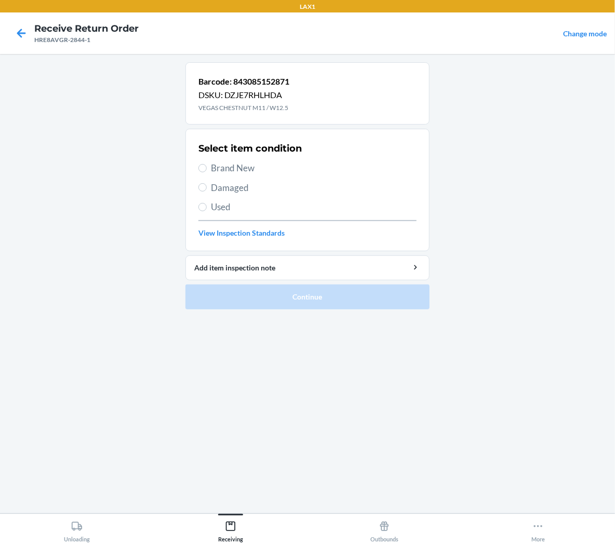
click at [244, 170] on span "Brand New" at bounding box center [314, 169] width 206 height 14
click at [207, 170] on input "Brand New" at bounding box center [202, 168] width 8 height 8
radio input "true"
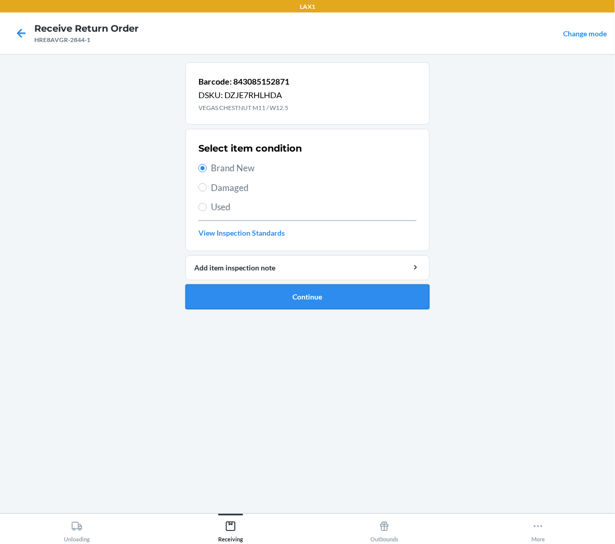
drag, startPoint x: 283, startPoint y: 298, endPoint x: 260, endPoint y: 290, distance: 24.3
click at [281, 298] on button "Continue" at bounding box center [307, 297] width 244 height 25
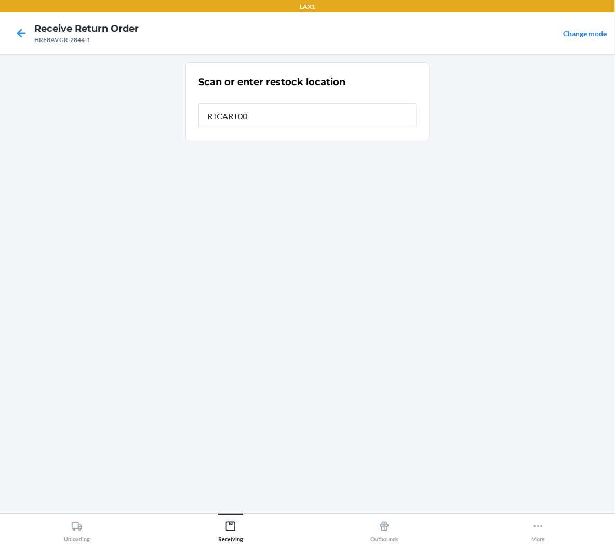
type input "RTCART001"
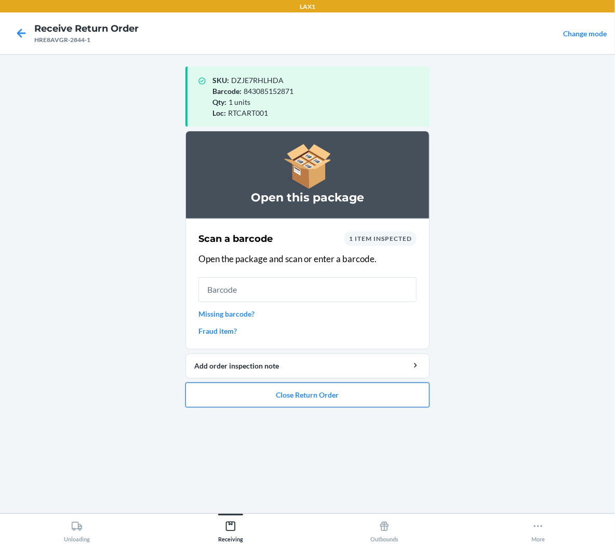
click at [419, 392] on button "Close Return Order" at bounding box center [307, 395] width 244 height 25
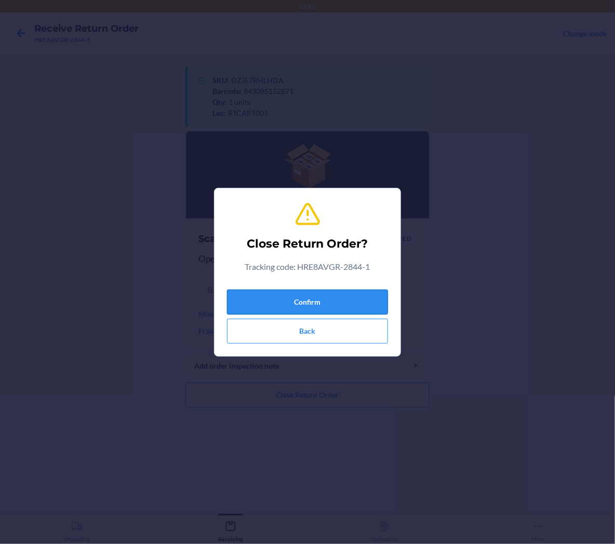
click at [378, 300] on button "Confirm" at bounding box center [307, 302] width 161 height 25
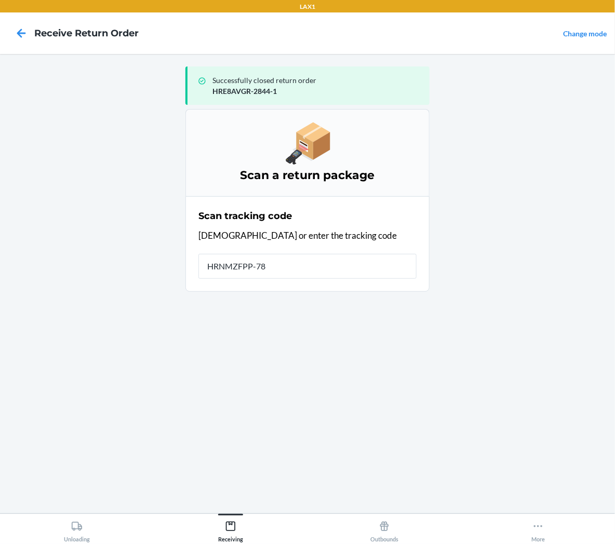
type input "HRNMZFPP-781"
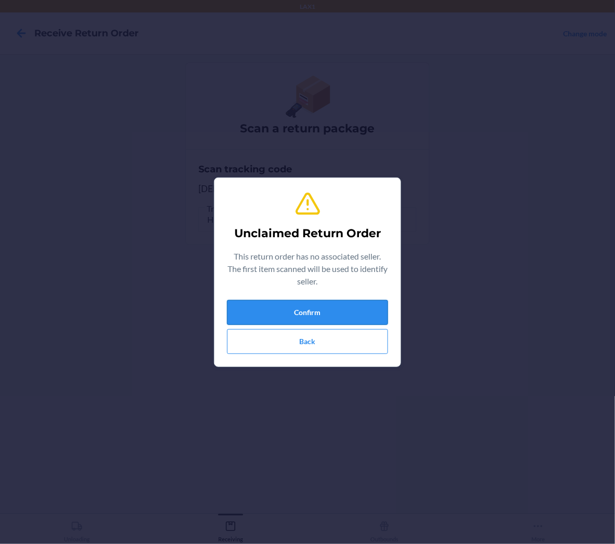
click at [317, 313] on button "Confirm" at bounding box center [307, 312] width 161 height 25
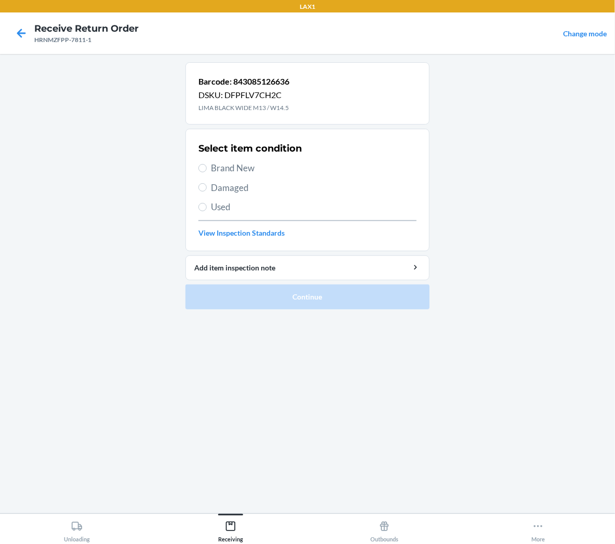
click at [245, 167] on span "Brand New" at bounding box center [314, 169] width 206 height 14
click at [207, 167] on input "Brand New" at bounding box center [202, 168] width 8 height 8
radio input "true"
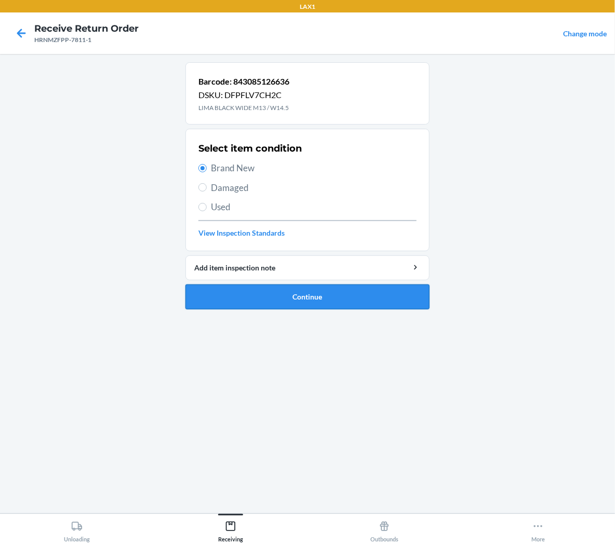
drag, startPoint x: 239, startPoint y: 298, endPoint x: 235, endPoint y: 292, distance: 6.3
click at [236, 295] on button "Continue" at bounding box center [307, 297] width 244 height 25
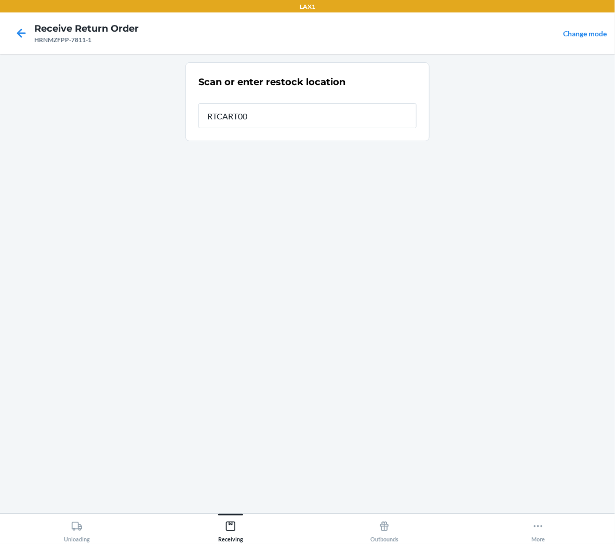
type input "RTCART001"
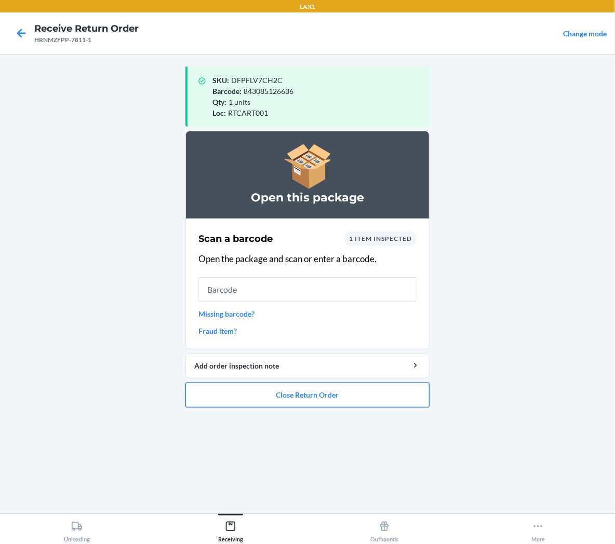
click at [327, 400] on button "Close Return Order" at bounding box center [307, 395] width 244 height 25
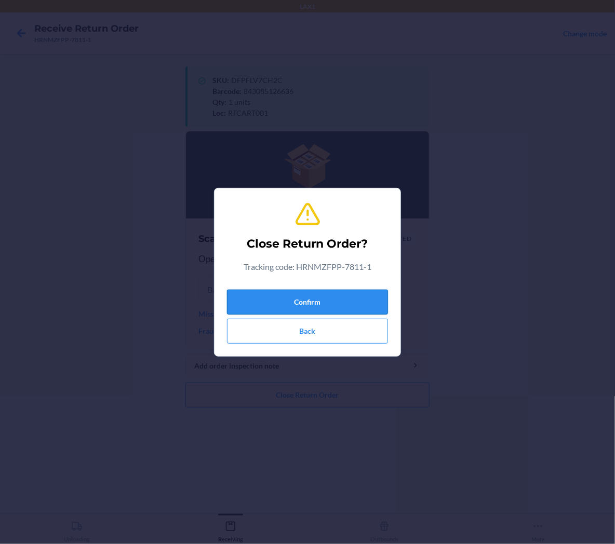
click at [344, 305] on button "Confirm" at bounding box center [307, 302] width 161 height 25
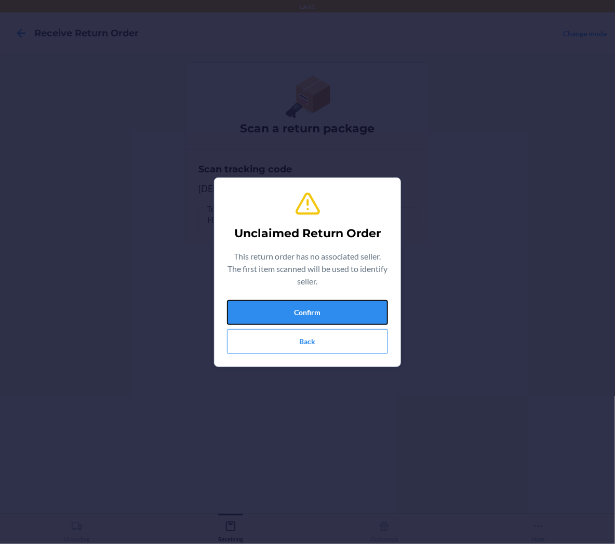
drag, startPoint x: 344, startPoint y: 304, endPoint x: 246, endPoint y: 573, distance: 285.5
click at [246, 544] on html "LAX1 Receive Return Order Change mode Scan a return package Scan tracking code …" at bounding box center [307, 272] width 615 height 544
click at [328, 315] on button "Confirm" at bounding box center [307, 312] width 161 height 25
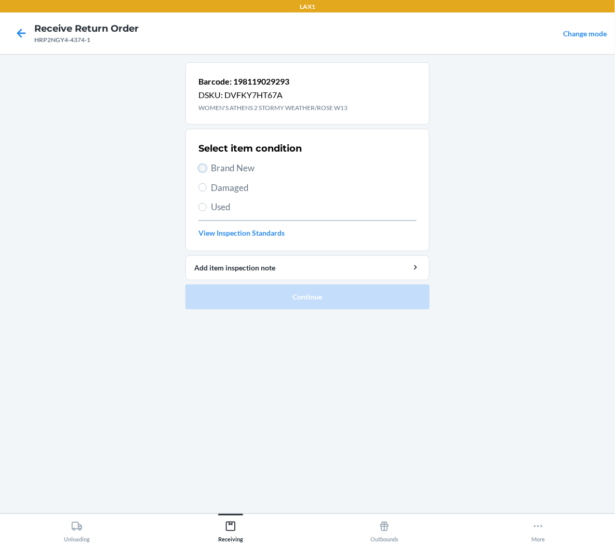
click at [199, 166] on input "Brand New" at bounding box center [202, 168] width 8 height 8
radio input "true"
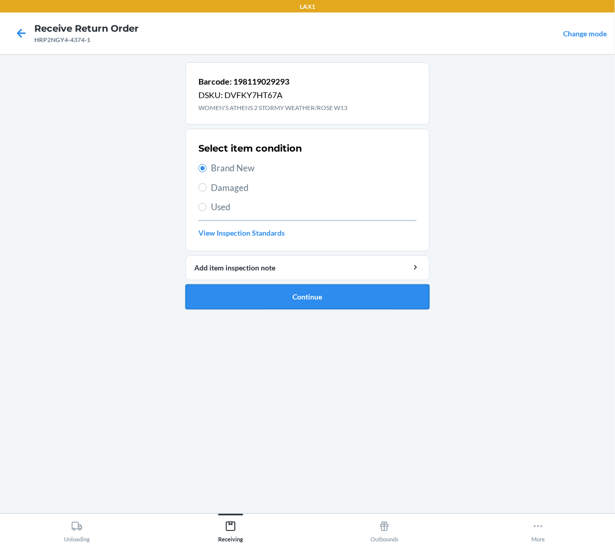
click at [218, 295] on button "Continue" at bounding box center [307, 297] width 244 height 25
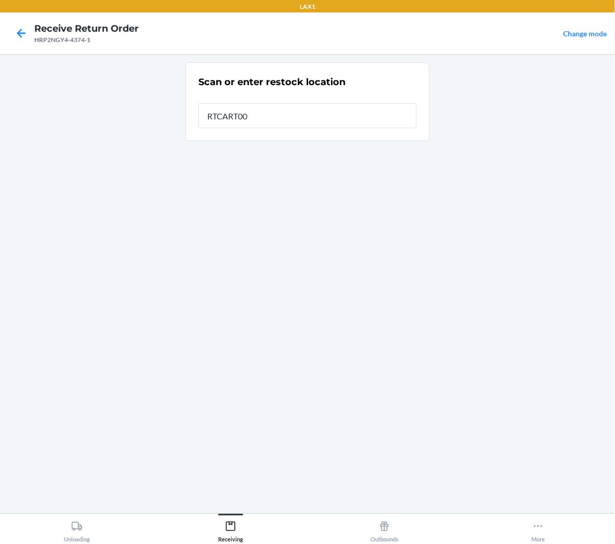
type input "RTCART001"
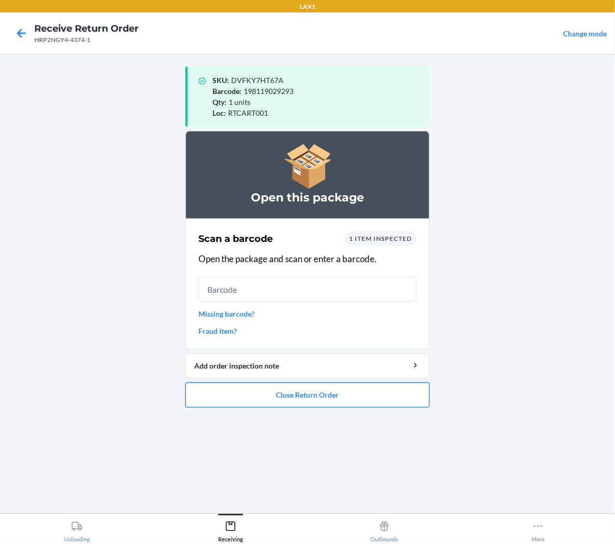
click at [286, 393] on button "Close Return Order" at bounding box center [307, 395] width 244 height 25
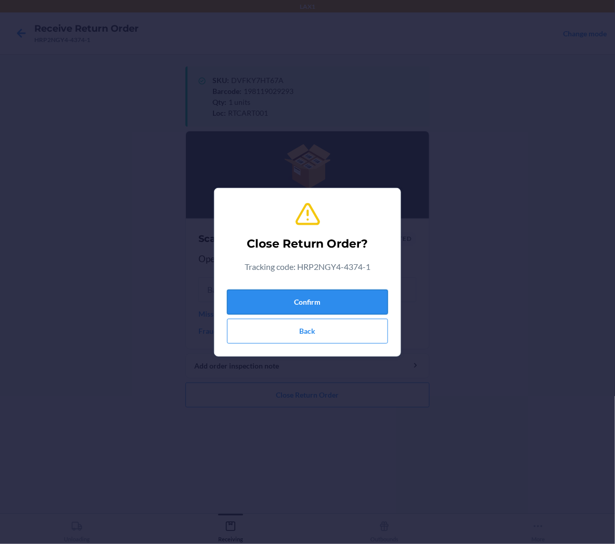
click at [328, 305] on button "Confirm" at bounding box center [307, 302] width 161 height 25
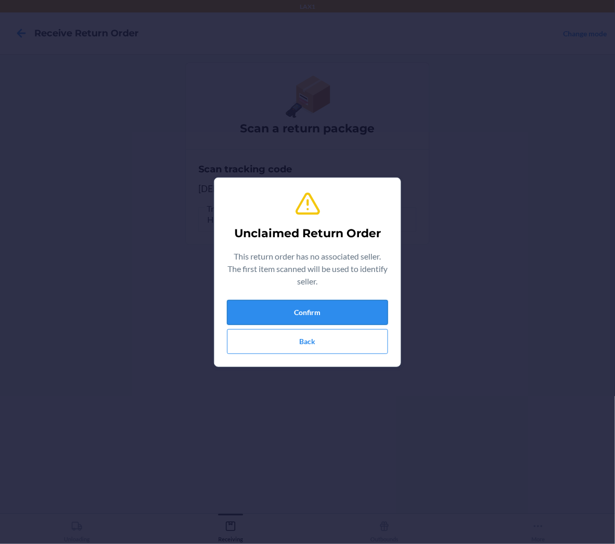
click at [326, 317] on button "Confirm" at bounding box center [307, 312] width 161 height 25
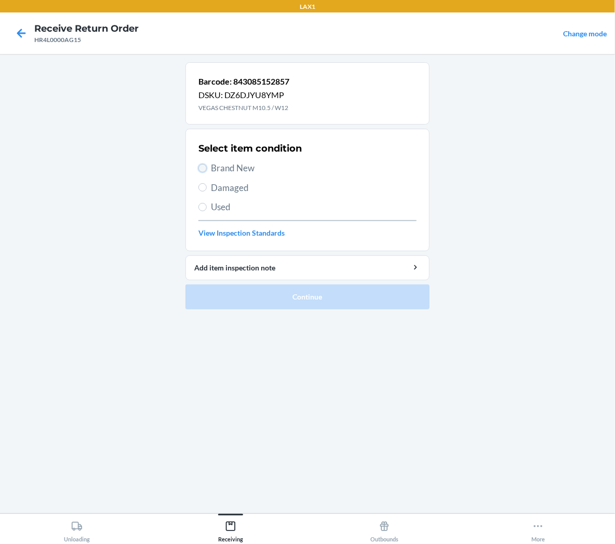
click at [205, 169] on input "Brand New" at bounding box center [202, 168] width 8 height 8
radio input "true"
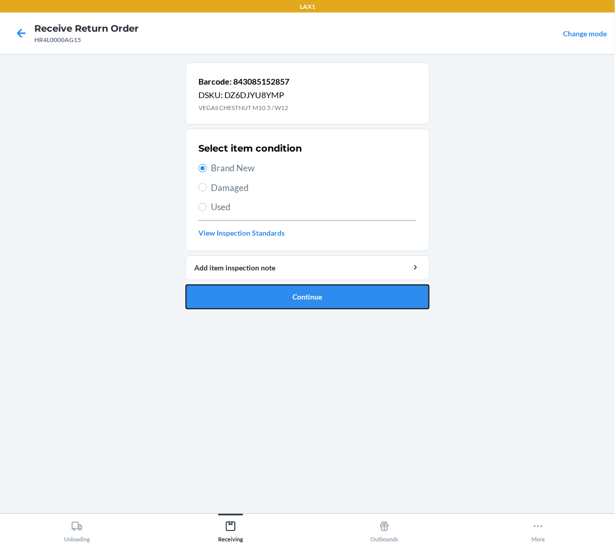
click at [228, 297] on button "Continue" at bounding box center [307, 297] width 244 height 25
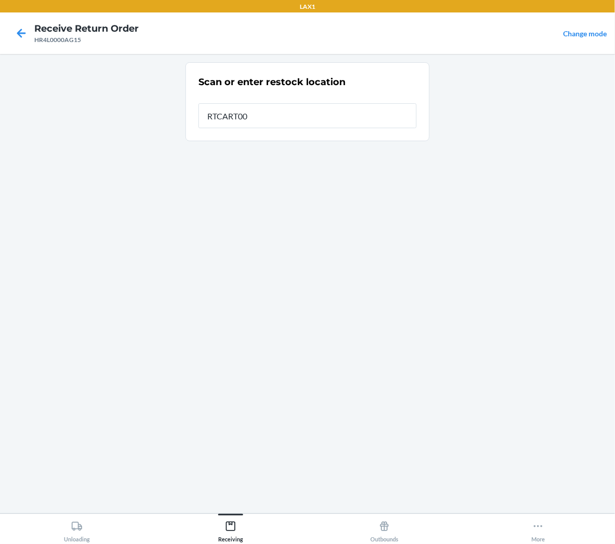
type input "RTCART001"
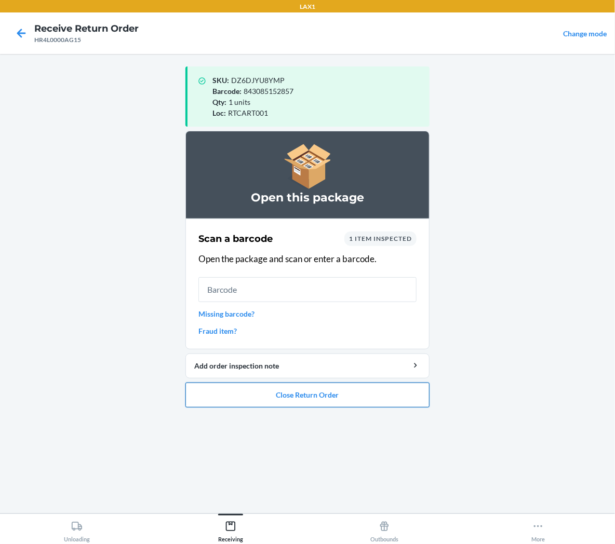
click at [236, 401] on button "Close Return Order" at bounding box center [307, 395] width 244 height 25
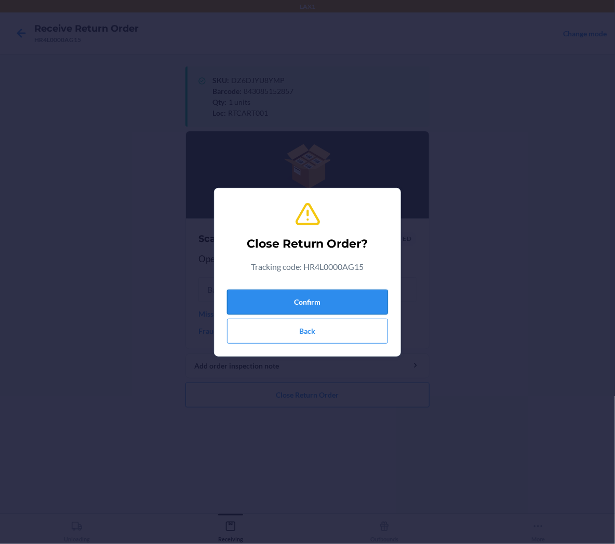
click at [281, 303] on button "Confirm" at bounding box center [307, 302] width 161 height 25
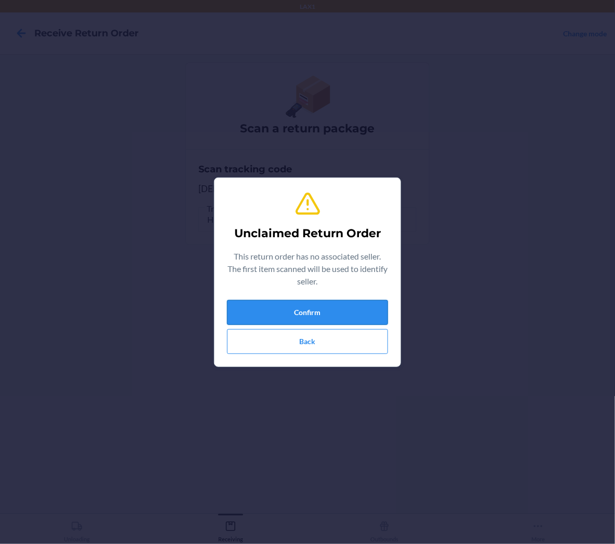
click at [269, 305] on button "Confirm" at bounding box center [307, 312] width 161 height 25
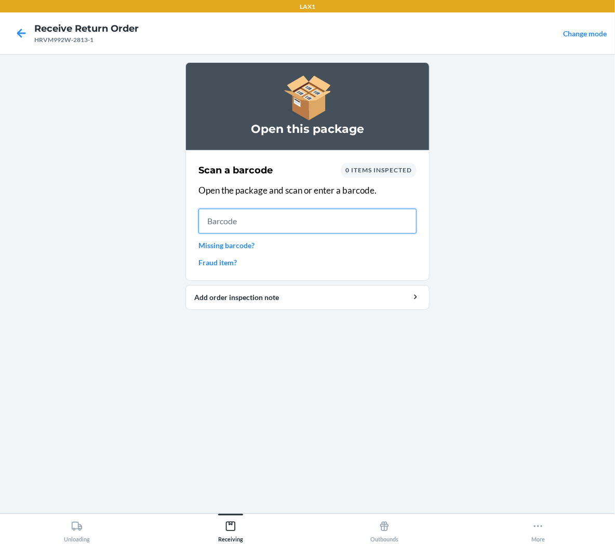
click at [369, 222] on input "text" at bounding box center [307, 221] width 218 height 25
click at [314, 382] on div "Open this package Scan a barcode 0 items inspected Open the package and scan or…" at bounding box center [307, 283] width 244 height 443
click at [259, 218] on input "text" at bounding box center [307, 221] width 218 height 25
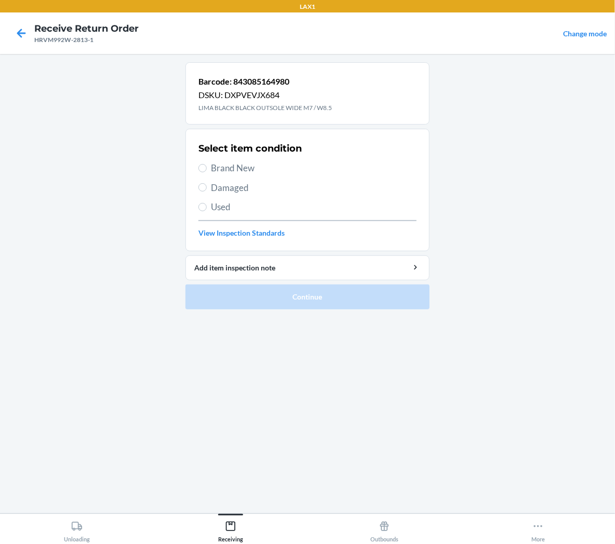
click at [228, 167] on span "Brand New" at bounding box center [314, 169] width 206 height 14
click at [207, 167] on input "Brand New" at bounding box center [202, 168] width 8 height 8
radio input "true"
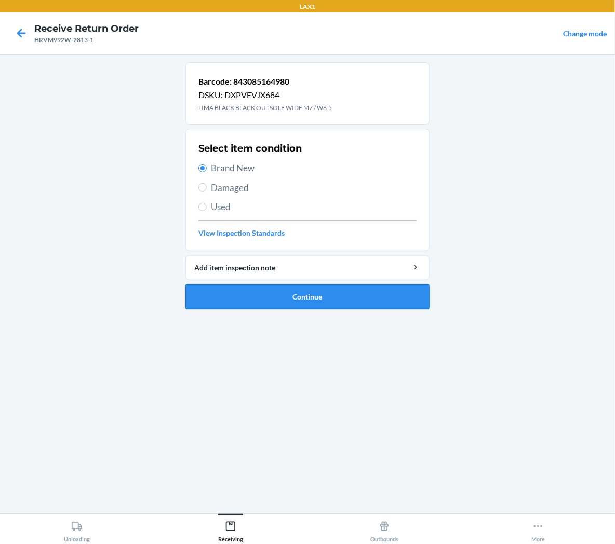
click at [280, 297] on button "Continue" at bounding box center [307, 297] width 244 height 25
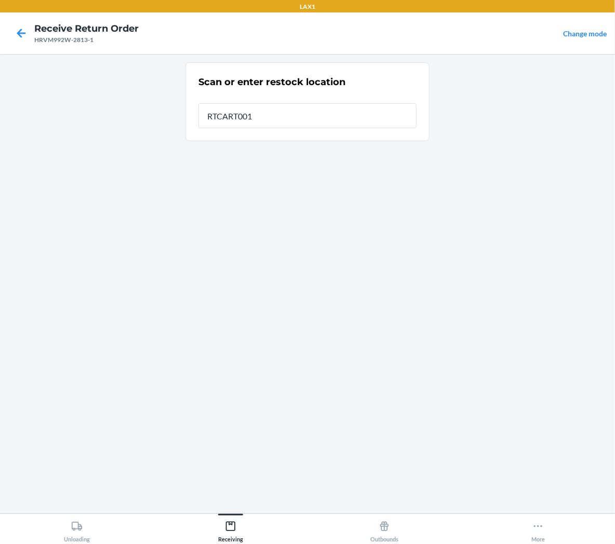
type input "RTCART001"
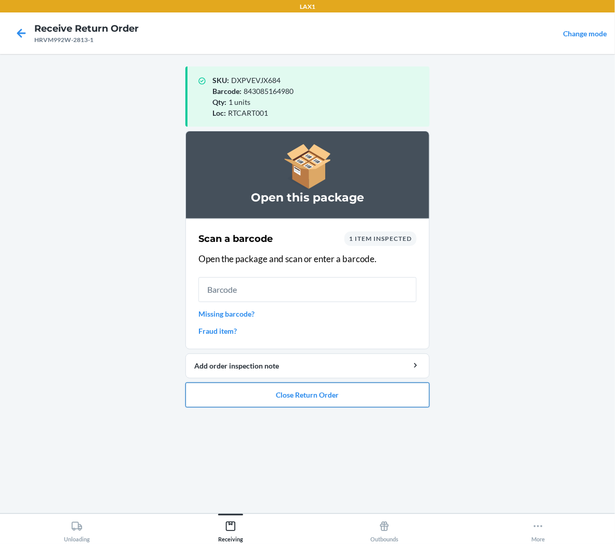
click at [334, 399] on button "Close Return Order" at bounding box center [307, 395] width 244 height 25
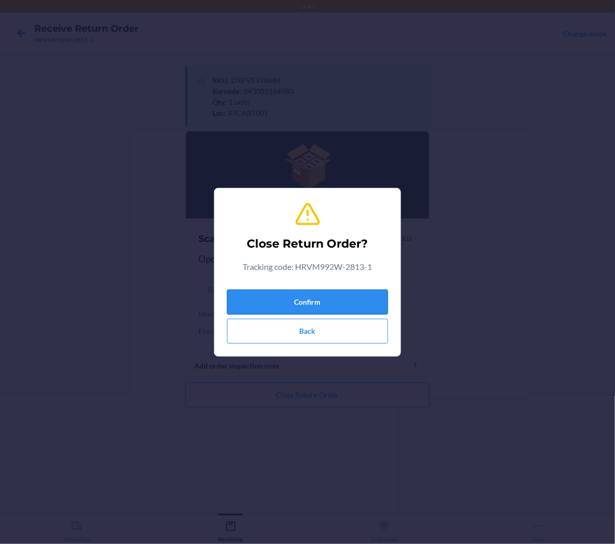
click at [360, 300] on button "Confirm" at bounding box center [307, 302] width 161 height 25
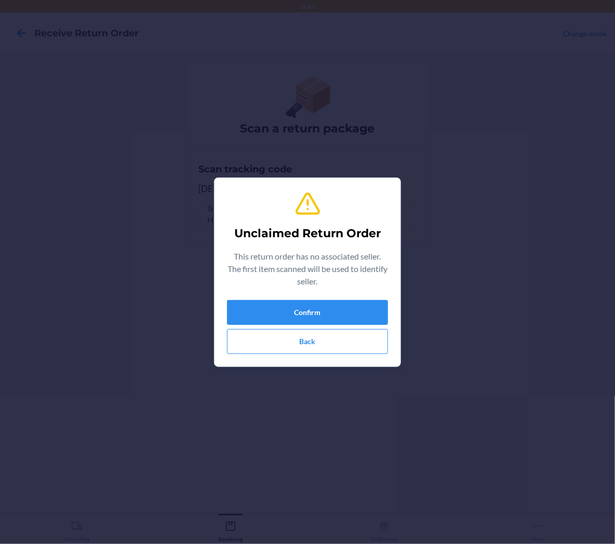
click at [364, 326] on div "Confirm Back" at bounding box center [307, 327] width 161 height 54
click at [364, 322] on button "Confirm" at bounding box center [307, 312] width 161 height 25
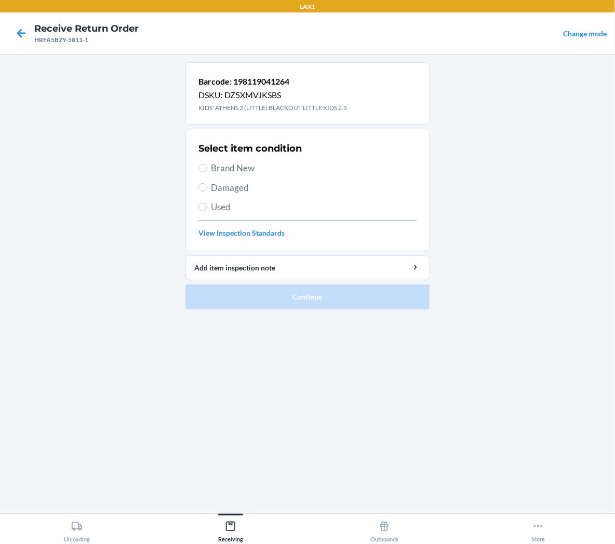
click at [210, 169] on label "Brand New" at bounding box center [307, 169] width 218 height 14
click at [207, 169] on input "Brand New" at bounding box center [202, 168] width 8 height 8
radio input "true"
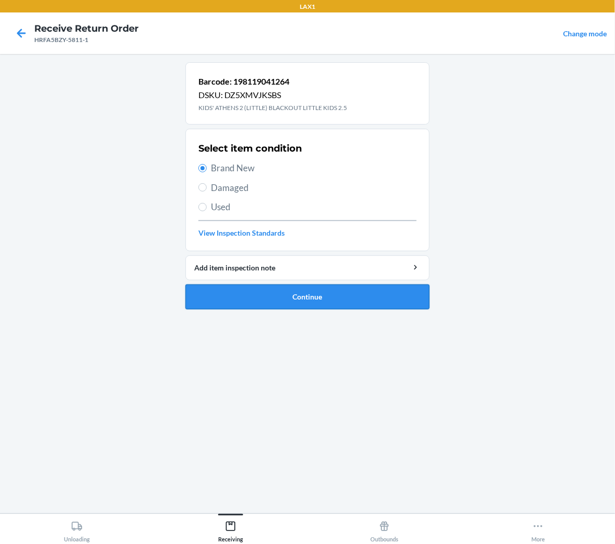
click at [255, 297] on button "Continue" at bounding box center [307, 297] width 244 height 25
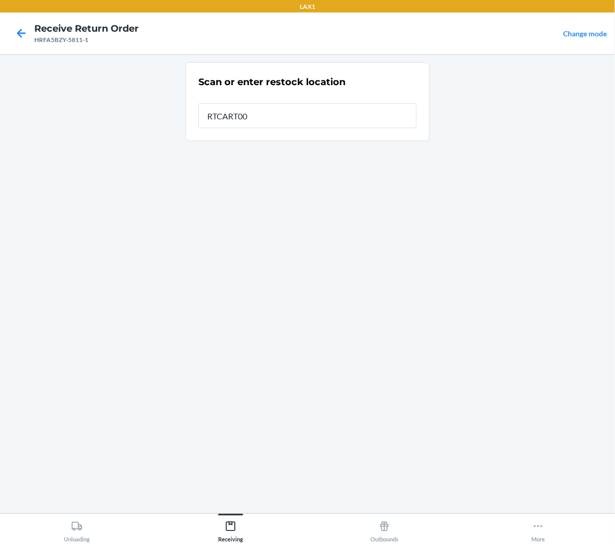
type input "RTCART001"
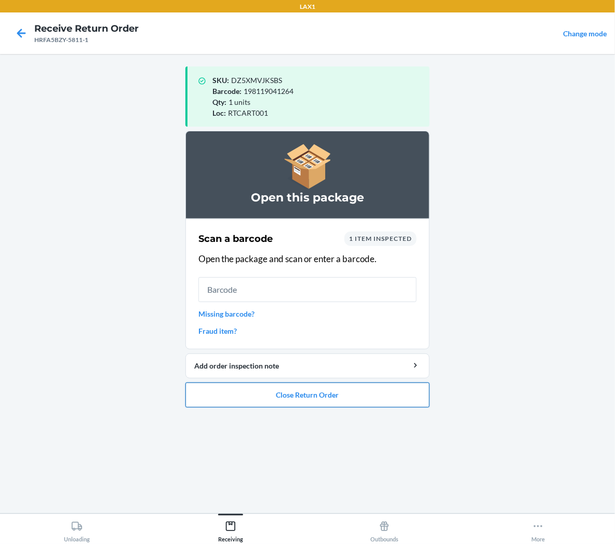
click at [289, 395] on button "Close Return Order" at bounding box center [307, 395] width 244 height 25
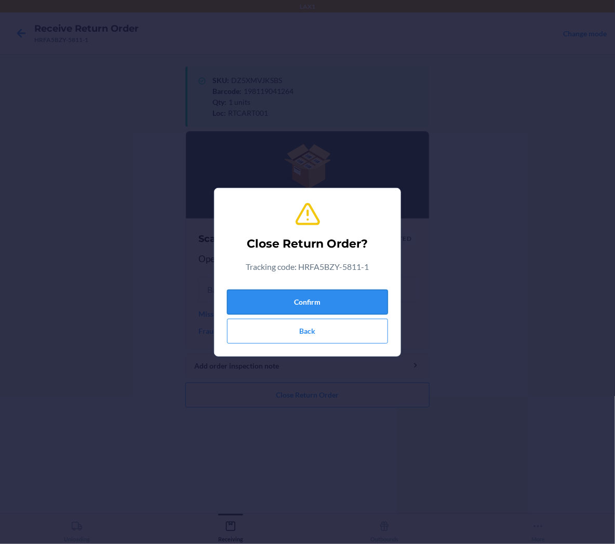
click at [329, 304] on button "Confirm" at bounding box center [307, 302] width 161 height 25
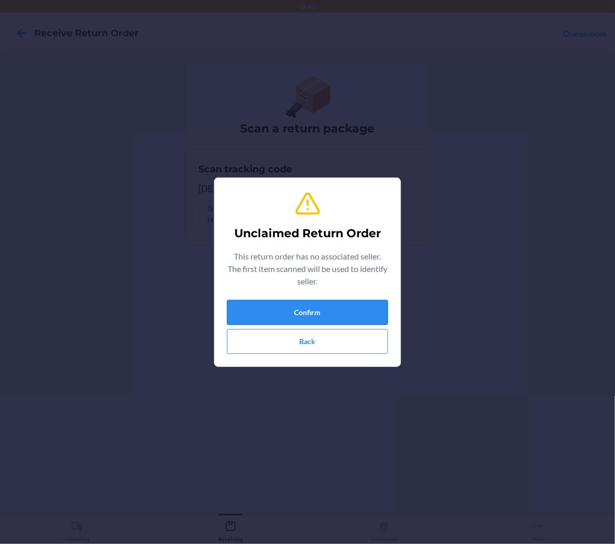
click at [378, 312] on button "Confirm" at bounding box center [307, 312] width 161 height 25
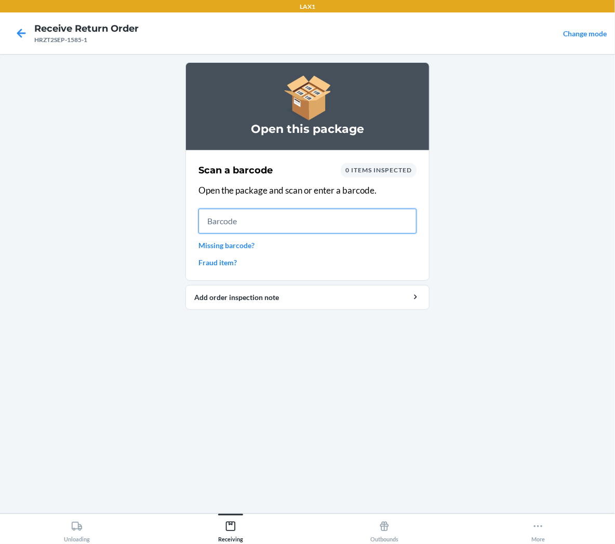
click at [257, 222] on input "text" at bounding box center [307, 221] width 218 height 25
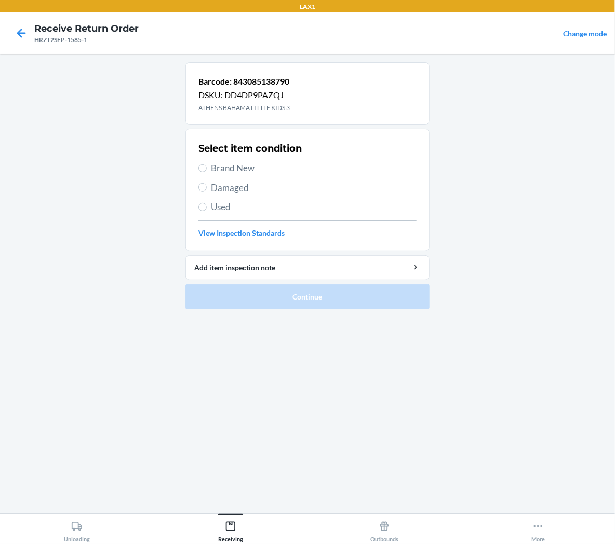
click at [227, 167] on span "Brand New" at bounding box center [314, 169] width 206 height 14
click at [207, 167] on input "Brand New" at bounding box center [202, 168] width 8 height 8
radio input "true"
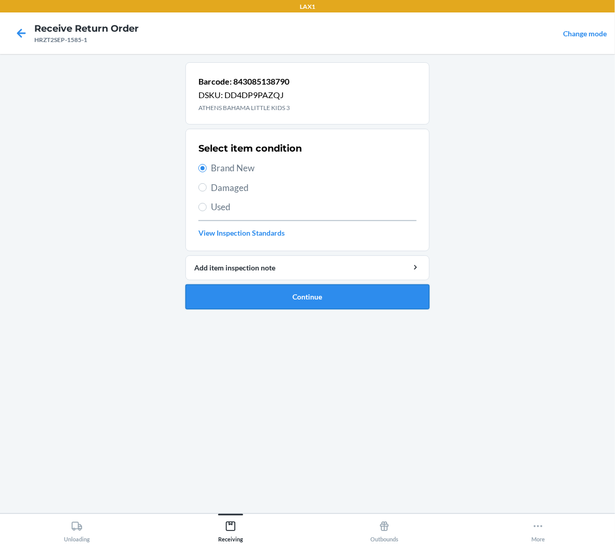
click at [222, 302] on button "Continue" at bounding box center [307, 297] width 244 height 25
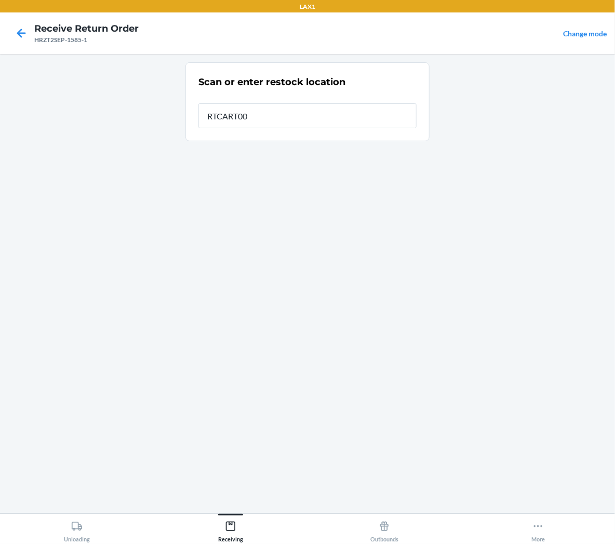
type input "RTCART001"
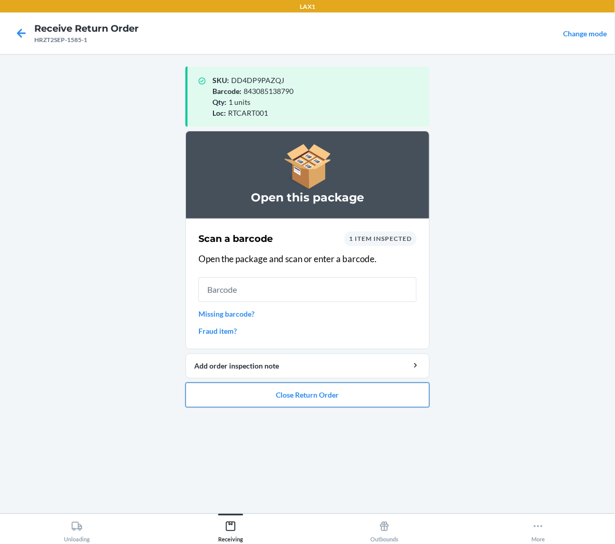
click at [228, 402] on button "Close Return Order" at bounding box center [307, 395] width 244 height 25
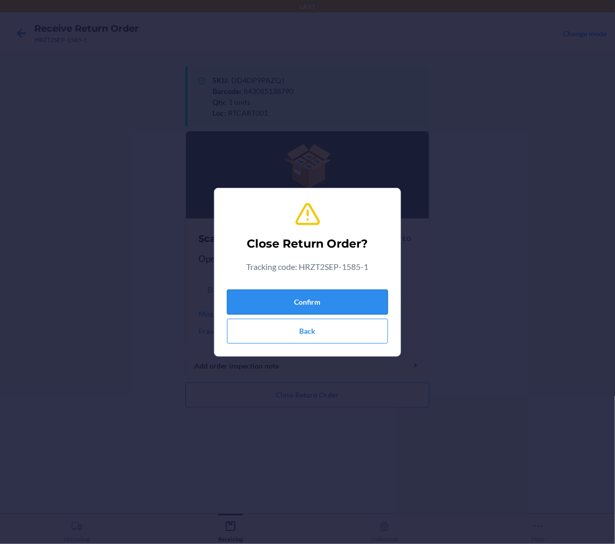
click at [278, 294] on button "Confirm" at bounding box center [307, 302] width 161 height 25
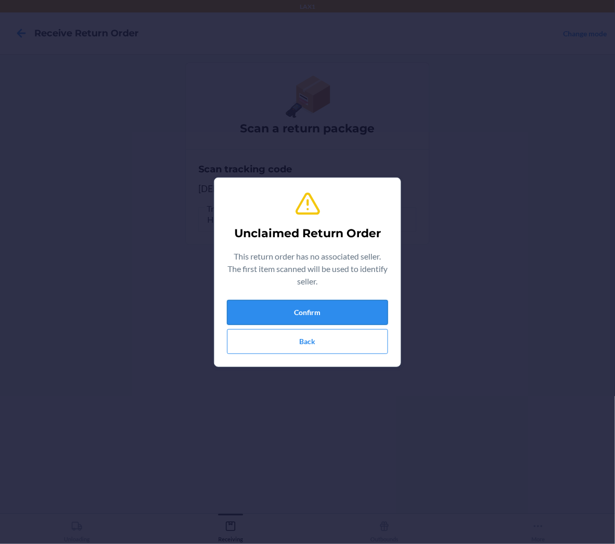
click at [286, 320] on button "Confirm" at bounding box center [307, 312] width 161 height 25
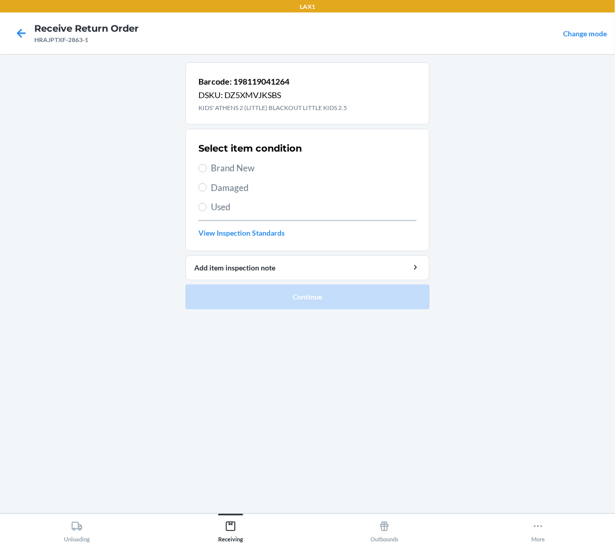
click at [240, 168] on span "Brand New" at bounding box center [314, 169] width 206 height 14
click at [207, 168] on input "Brand New" at bounding box center [202, 168] width 8 height 8
radio input "true"
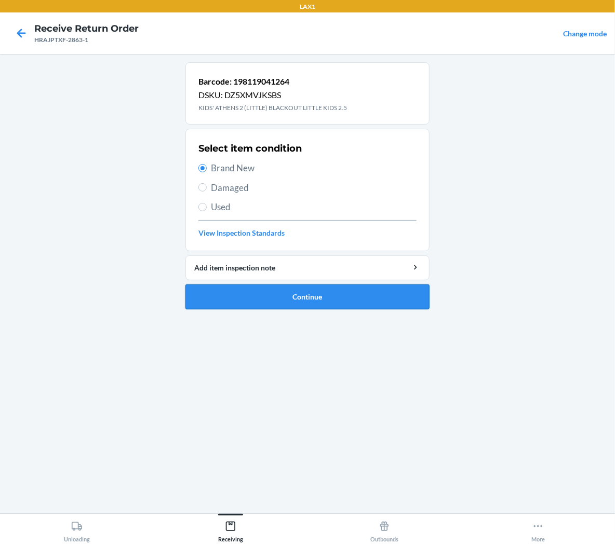
click at [257, 301] on button "Continue" at bounding box center [307, 297] width 244 height 25
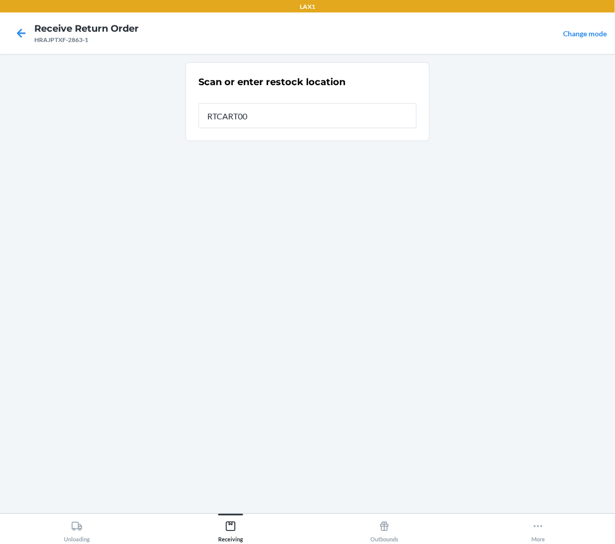
type input "RTCART001"
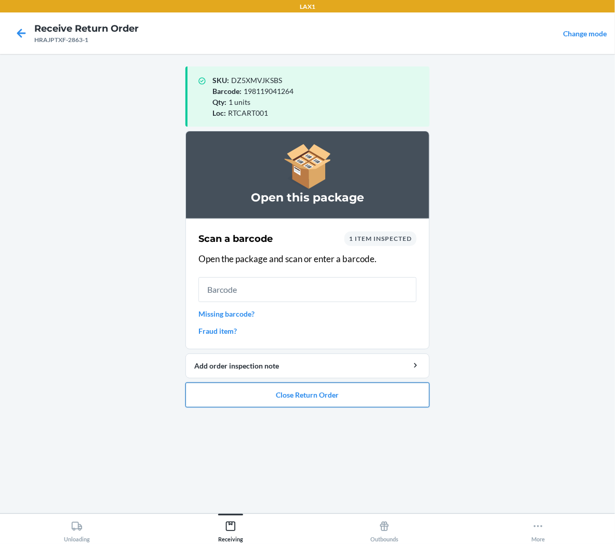
click at [210, 397] on button "Close Return Order" at bounding box center [307, 395] width 244 height 25
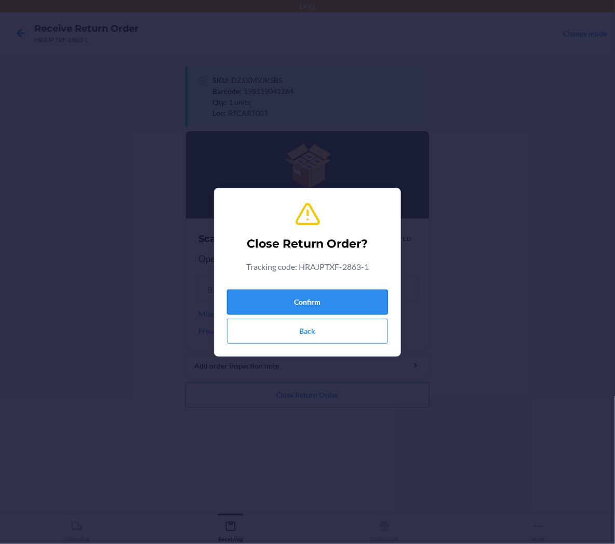
click at [288, 297] on button "Confirm" at bounding box center [307, 302] width 161 height 25
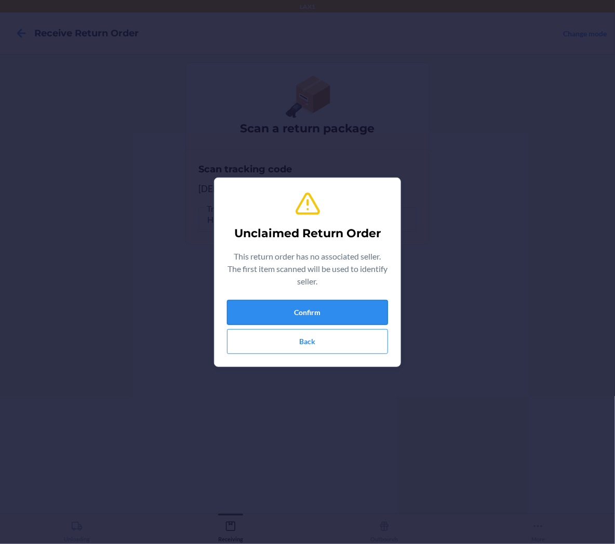
click at [288, 308] on button "Confirm" at bounding box center [307, 312] width 161 height 25
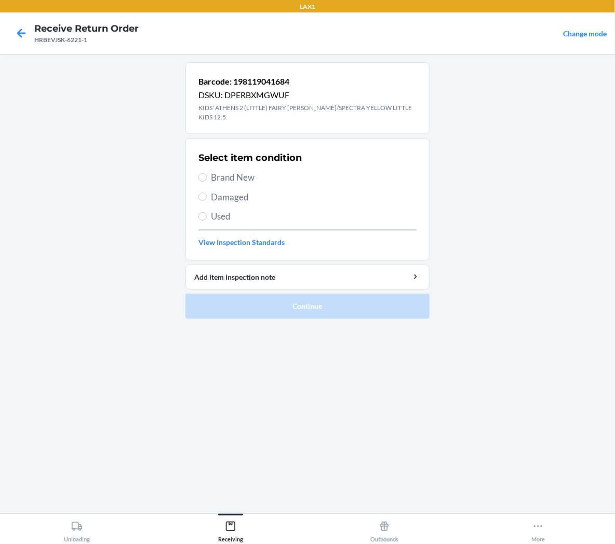
click at [238, 171] on span "Brand New" at bounding box center [314, 178] width 206 height 14
click at [207, 174] on input "Brand New" at bounding box center [202, 178] width 8 height 8
radio input "true"
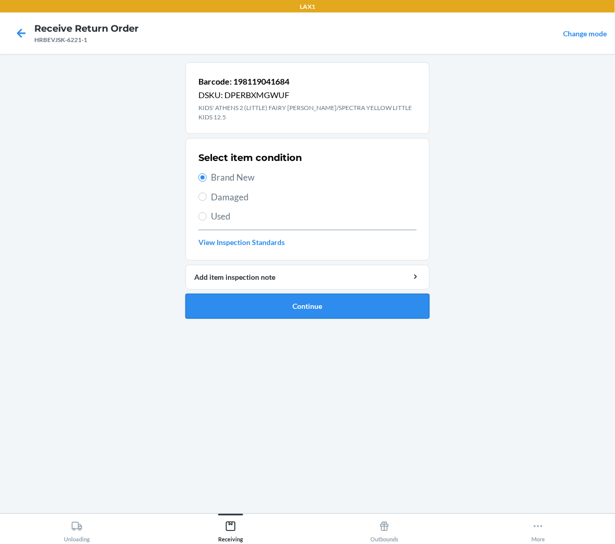
click at [263, 300] on button "Continue" at bounding box center [307, 306] width 244 height 25
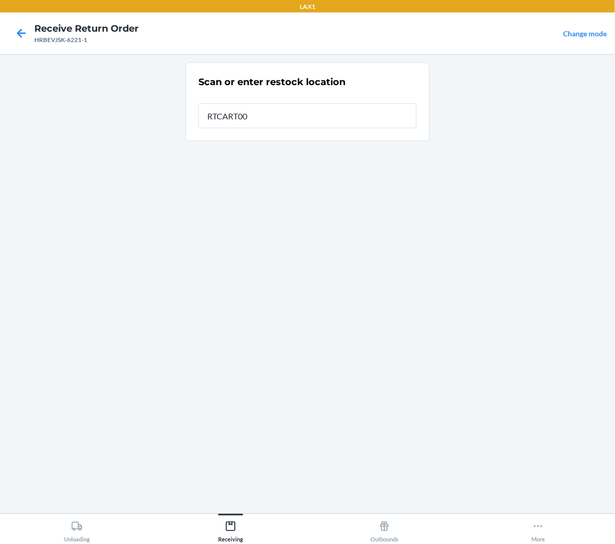
type input "RTCART001"
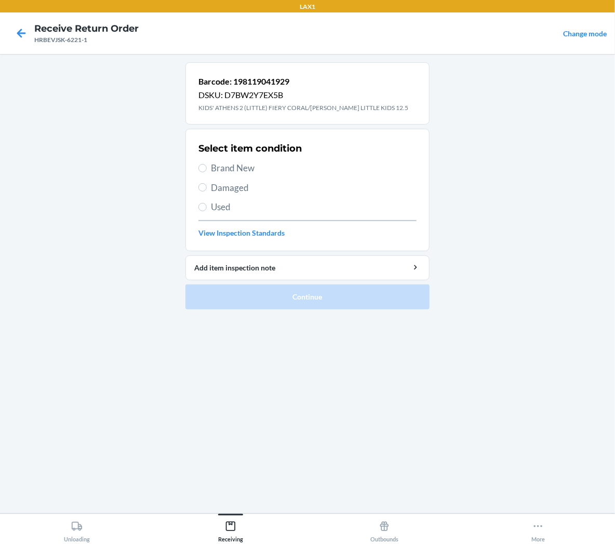
click at [242, 166] on span "Brand New" at bounding box center [314, 169] width 206 height 14
click at [207, 166] on input "Brand New" at bounding box center [202, 168] width 8 height 8
radio input "true"
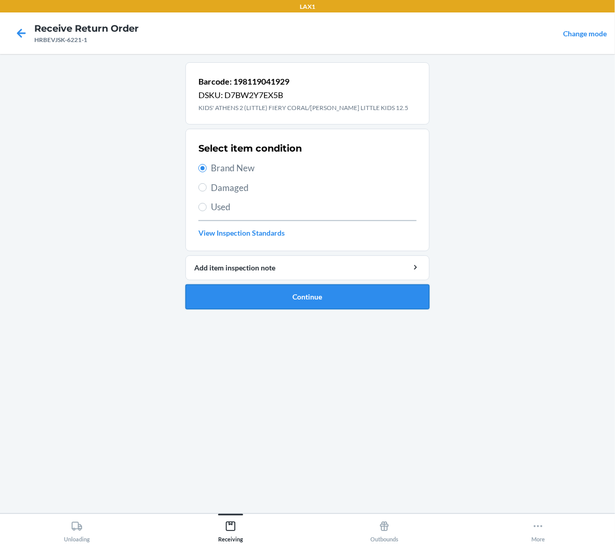
click at [263, 296] on button "Continue" at bounding box center [307, 297] width 244 height 25
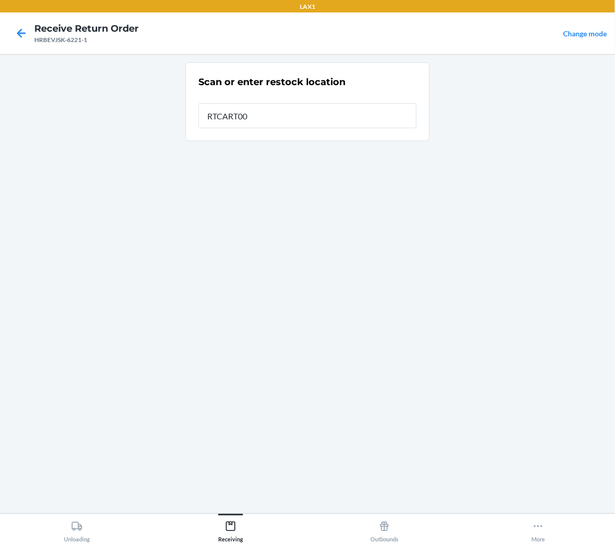
type input "RTCART001"
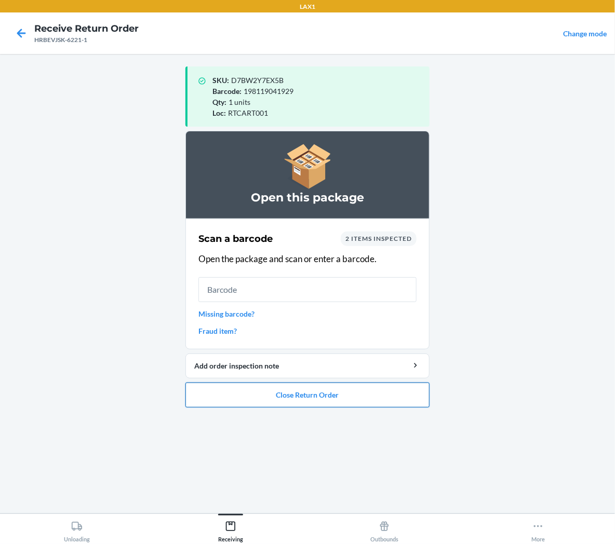
click at [285, 397] on button "Close Return Order" at bounding box center [307, 395] width 244 height 25
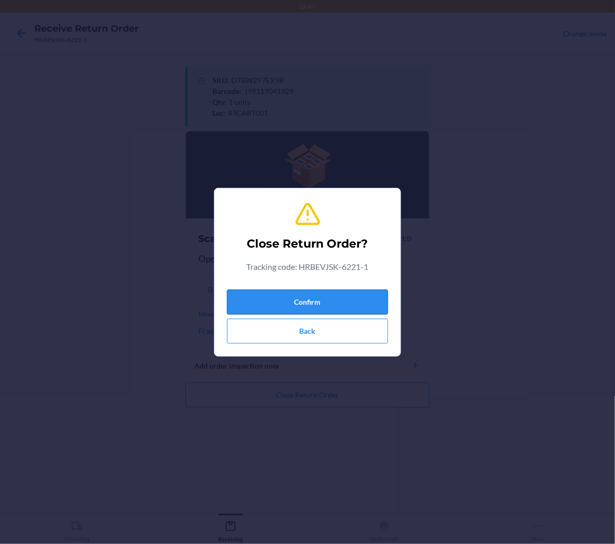
click at [341, 302] on button "Confirm" at bounding box center [307, 302] width 161 height 25
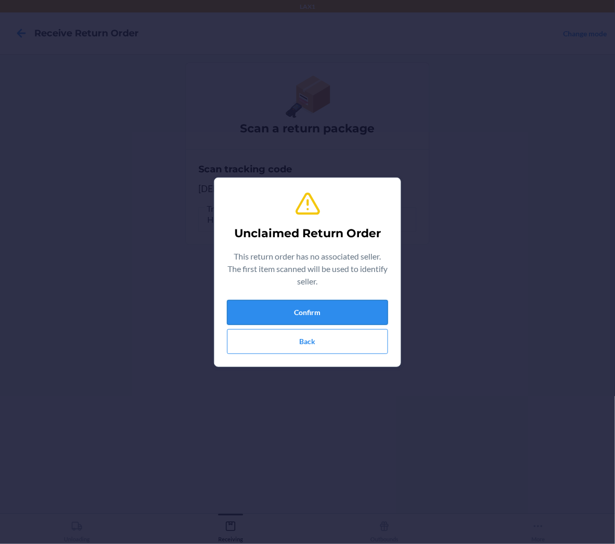
click at [334, 301] on button "Confirm" at bounding box center [307, 312] width 161 height 25
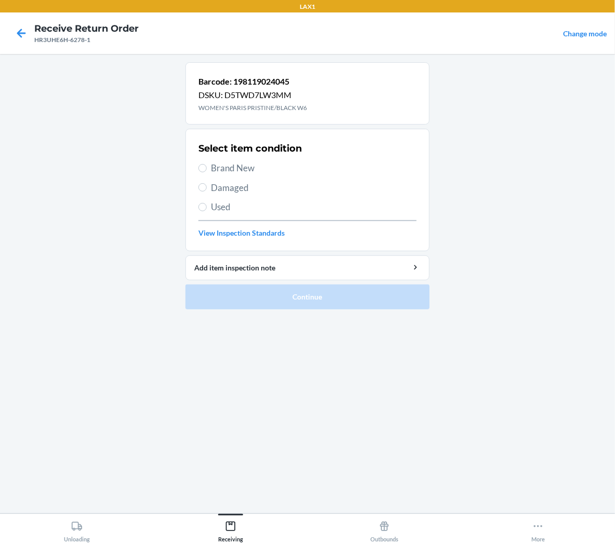
click at [206, 172] on label "Brand New" at bounding box center [307, 169] width 218 height 14
click at [206, 172] on input "Brand New" at bounding box center [202, 168] width 8 height 8
radio input "true"
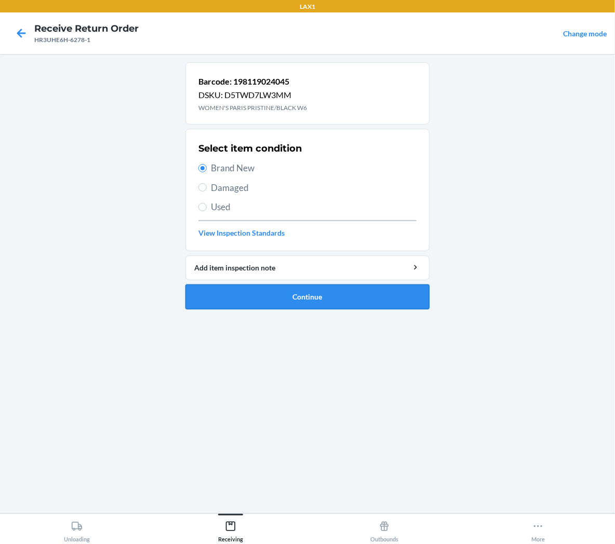
click at [210, 289] on button "Continue" at bounding box center [307, 297] width 244 height 25
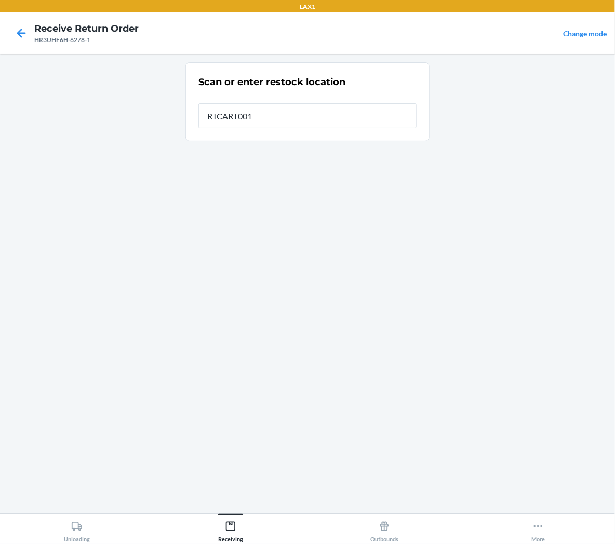
type input "RTCART001"
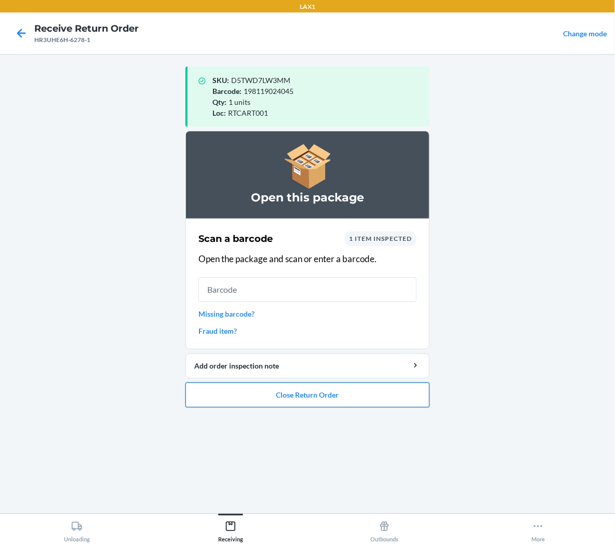
click at [397, 401] on button "Close Return Order" at bounding box center [307, 395] width 244 height 25
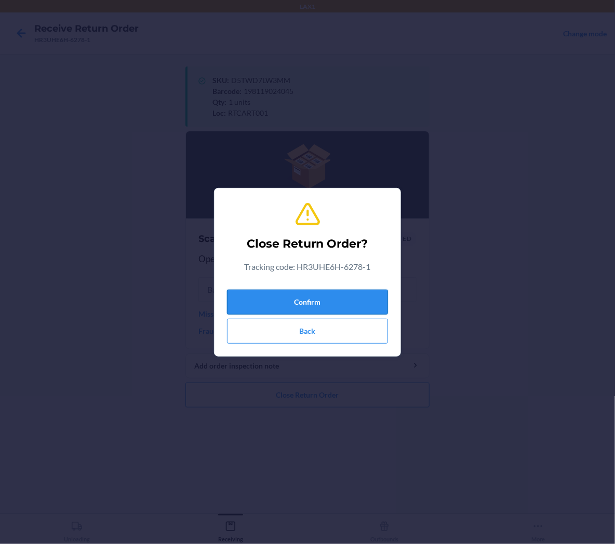
click at [378, 299] on button "Confirm" at bounding box center [307, 302] width 161 height 25
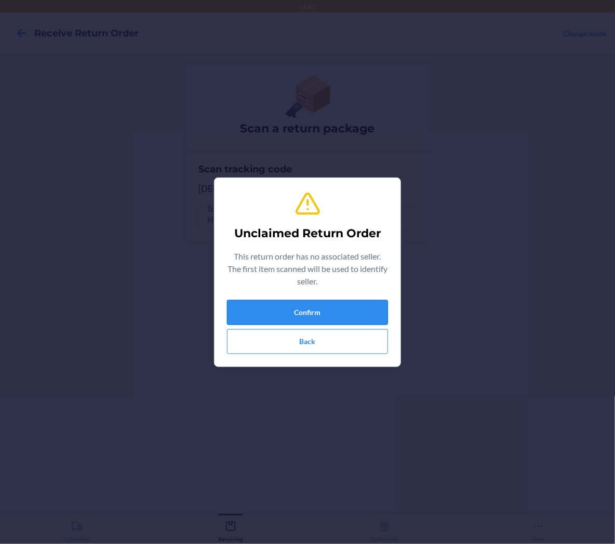
click at [362, 304] on button "Confirm" at bounding box center [307, 312] width 161 height 25
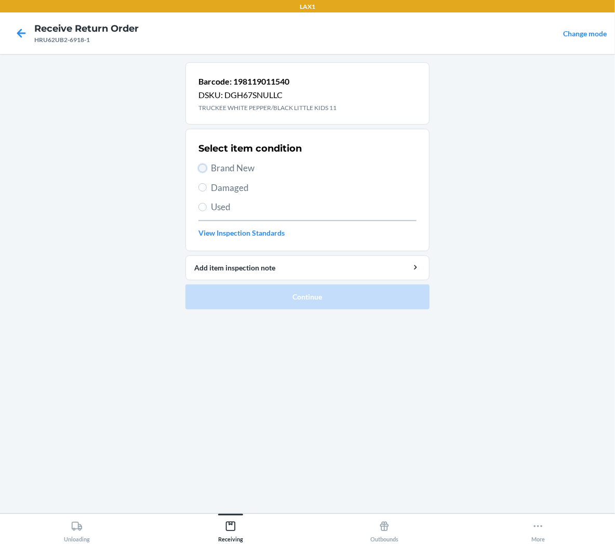
click at [206, 167] on input "Brand New" at bounding box center [202, 168] width 8 height 8
radio input "true"
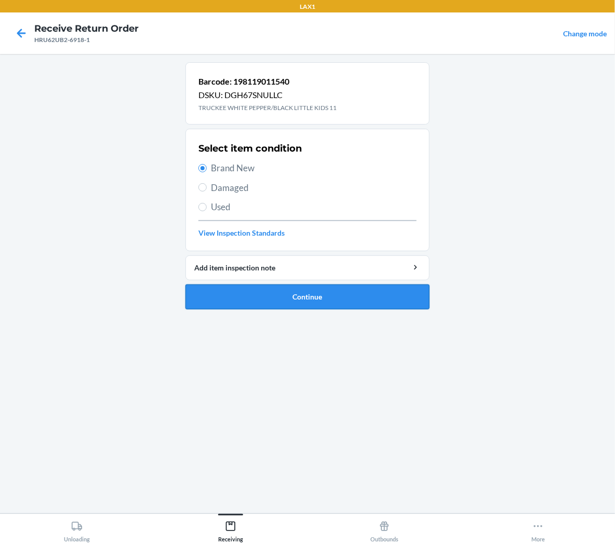
click at [240, 304] on button "Continue" at bounding box center [307, 297] width 244 height 25
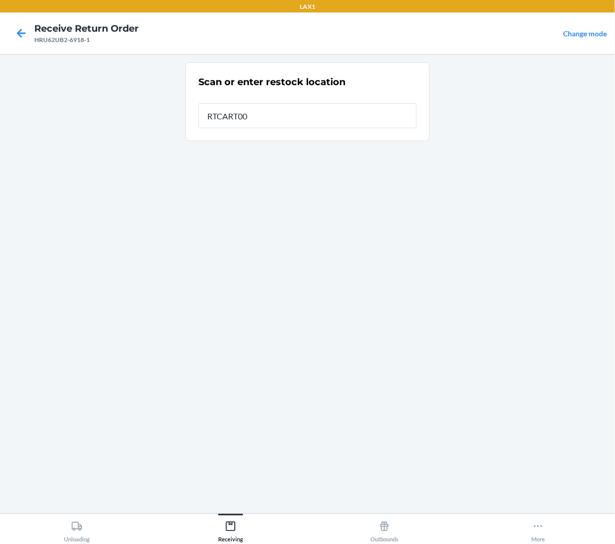
type input "RTCART001"
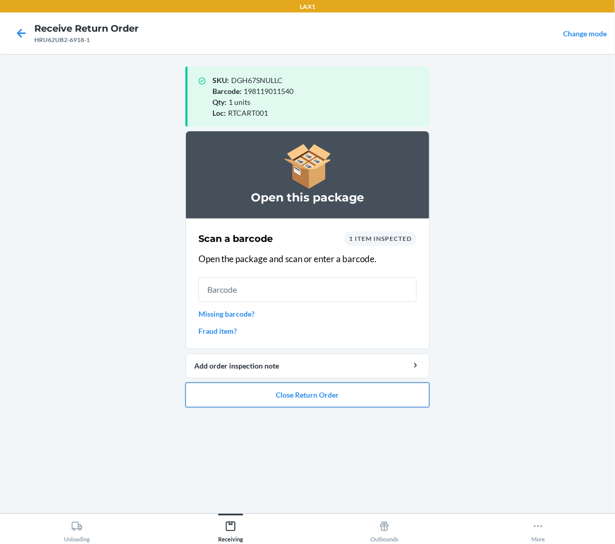
click at [377, 394] on button "Close Return Order" at bounding box center [307, 395] width 244 height 25
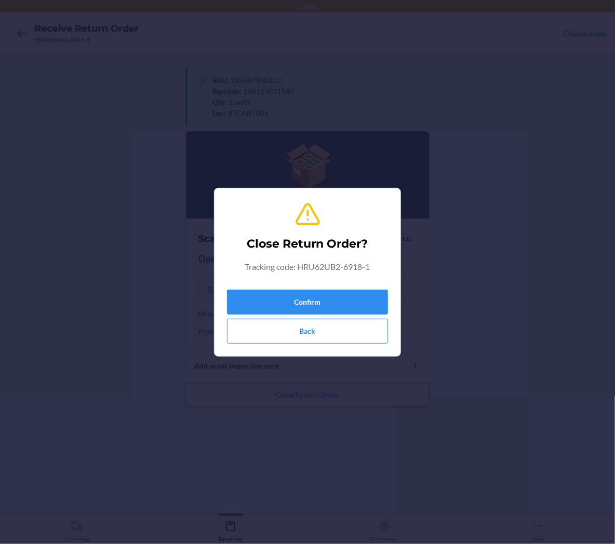
click at [364, 288] on div "Confirm Back" at bounding box center [307, 315] width 161 height 58
click at [365, 320] on button "Back" at bounding box center [307, 331] width 161 height 25
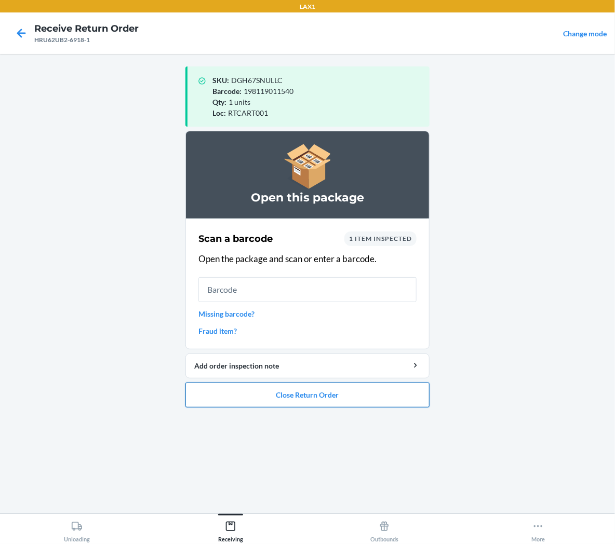
click at [343, 395] on button "Close Return Order" at bounding box center [307, 395] width 244 height 25
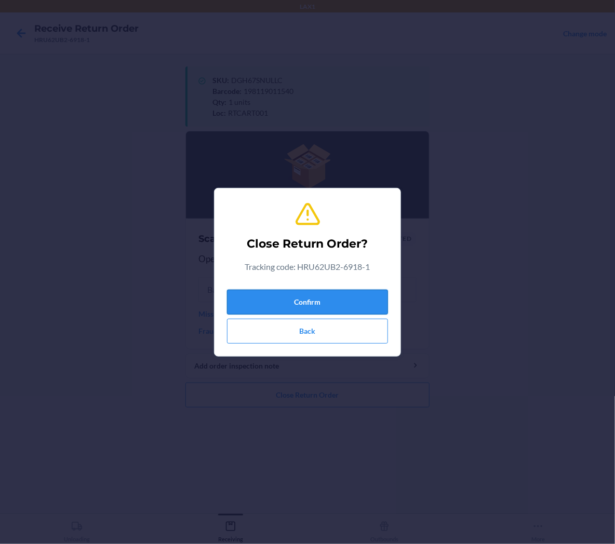
click at [350, 299] on button "Confirm" at bounding box center [307, 302] width 161 height 25
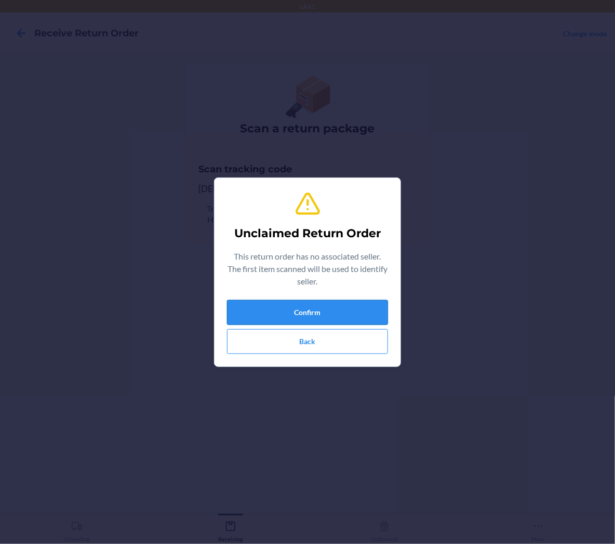
click at [305, 319] on button "Confirm" at bounding box center [307, 312] width 161 height 25
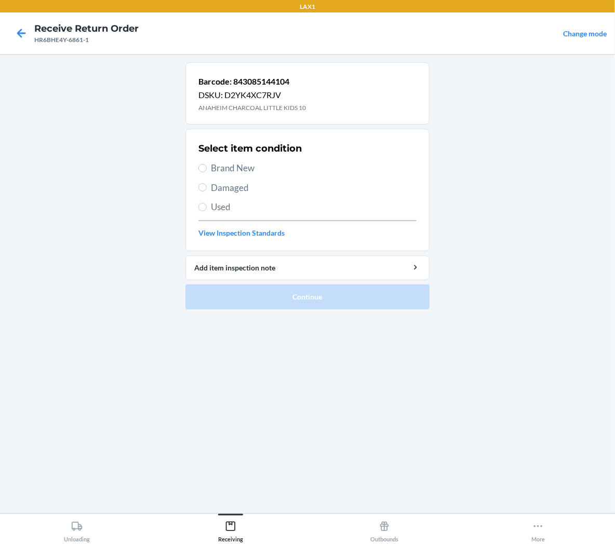
click at [250, 167] on span "Brand New" at bounding box center [314, 169] width 206 height 14
click at [207, 167] on input "Brand New" at bounding box center [202, 168] width 8 height 8
radio input "true"
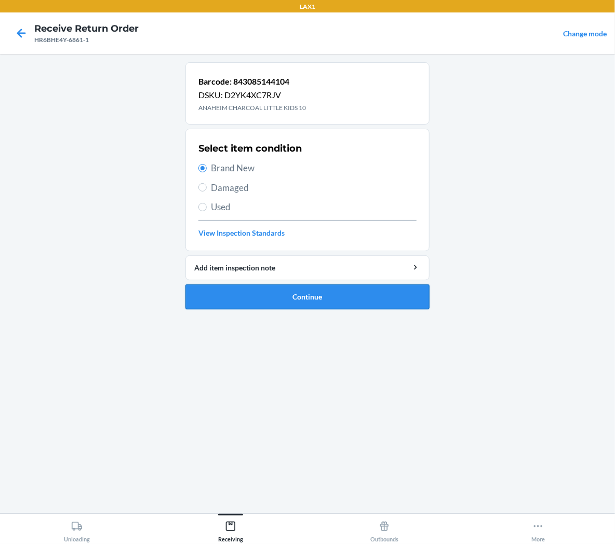
click at [299, 295] on button "Continue" at bounding box center [307, 297] width 244 height 25
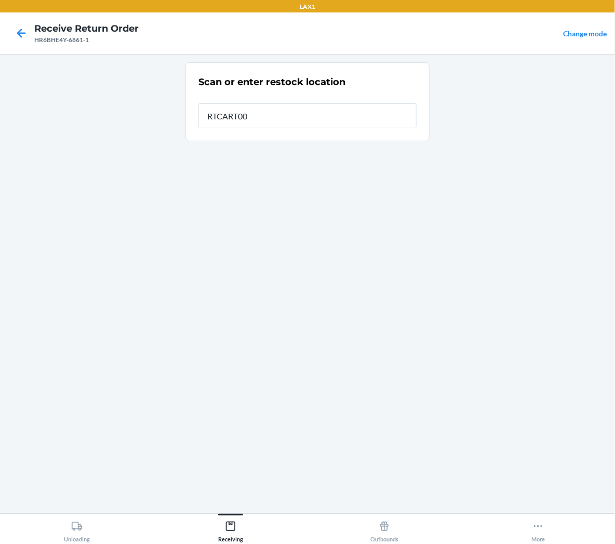
type input "RTCART001"
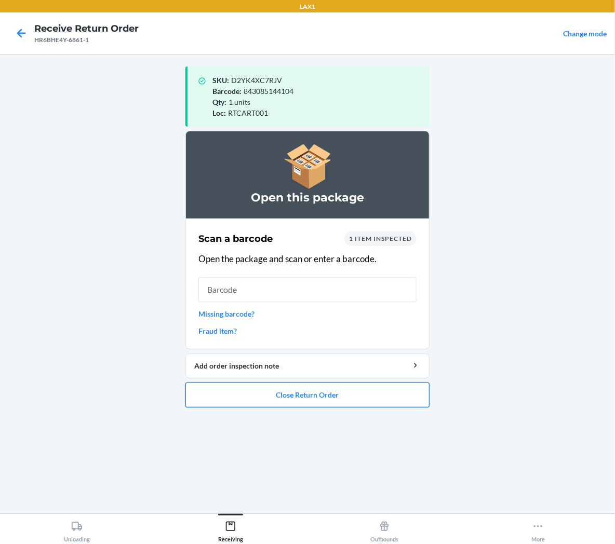
click at [215, 402] on button "Close Return Order" at bounding box center [307, 395] width 244 height 25
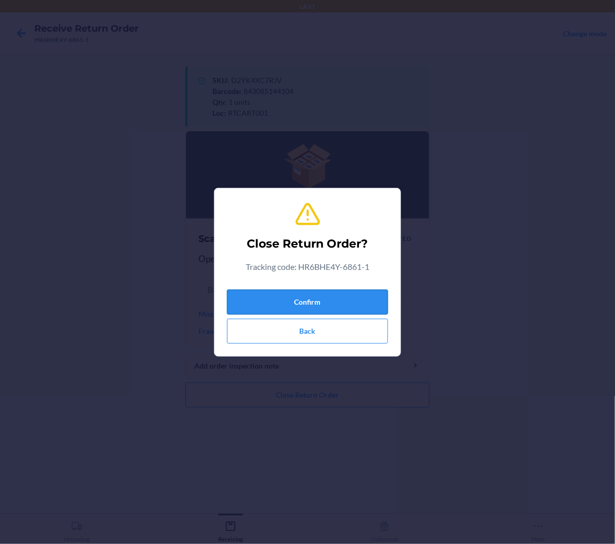
click at [287, 309] on button "Confirm" at bounding box center [307, 302] width 161 height 25
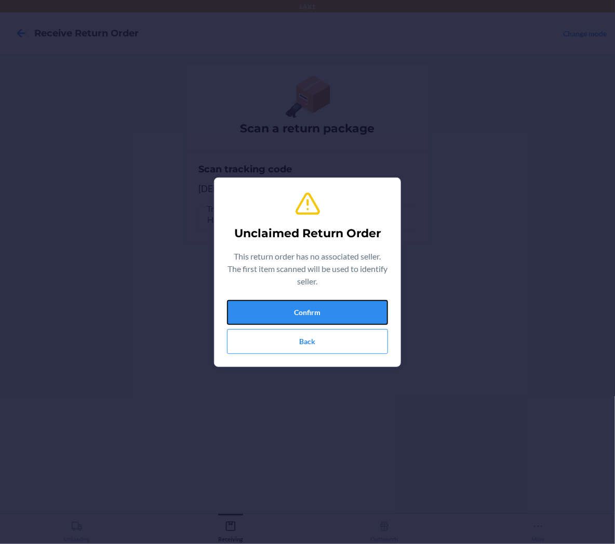
click at [287, 309] on button "Confirm" at bounding box center [307, 312] width 161 height 25
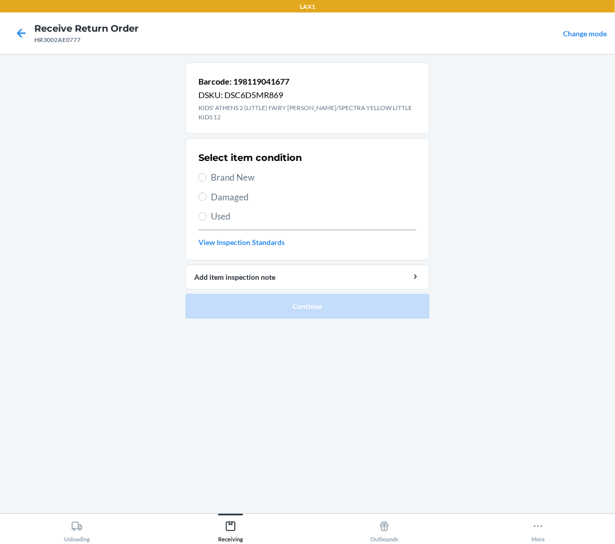
click at [243, 171] on span "Brand New" at bounding box center [314, 178] width 206 height 14
click at [207, 174] on input "Brand New" at bounding box center [202, 178] width 8 height 8
radio input "true"
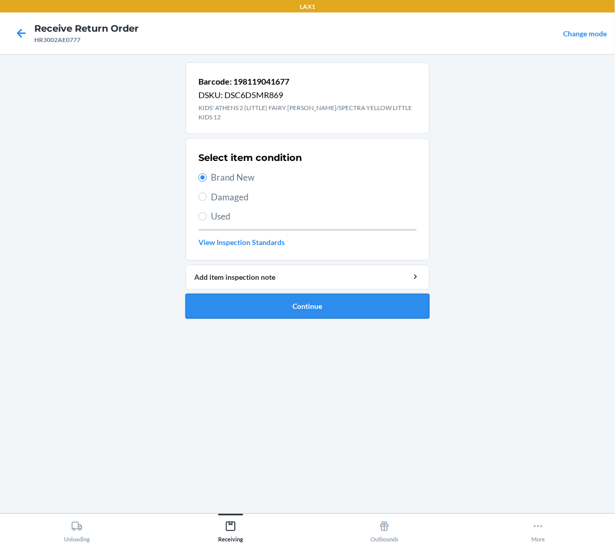
click at [257, 300] on button "Continue" at bounding box center [307, 306] width 244 height 25
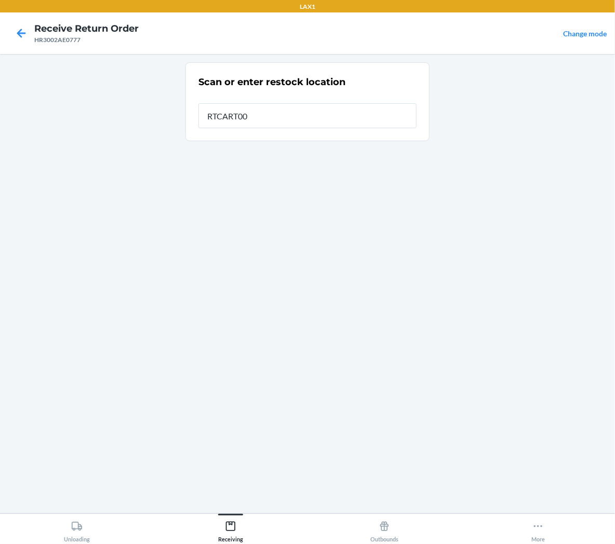
type input "RTCART001"
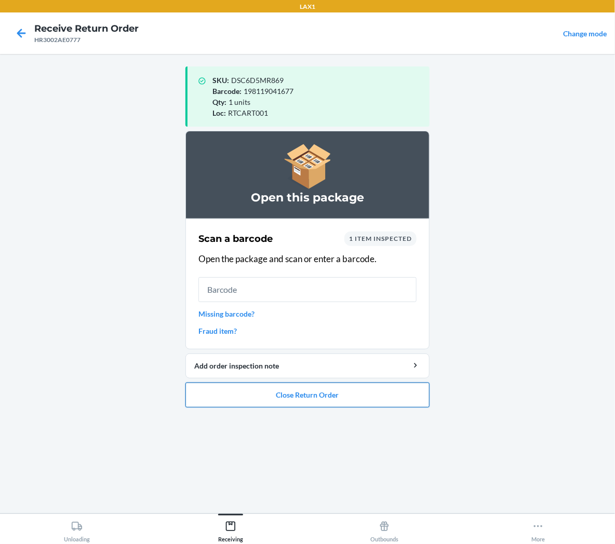
click at [305, 397] on button "Close Return Order" at bounding box center [307, 395] width 244 height 25
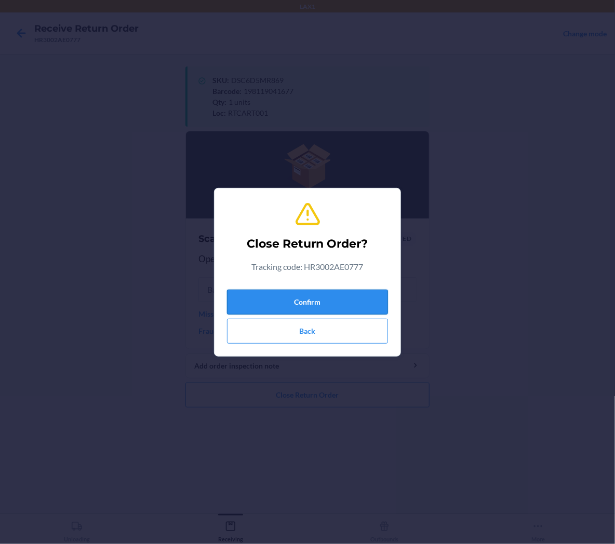
click at [334, 300] on button "Confirm" at bounding box center [307, 302] width 161 height 25
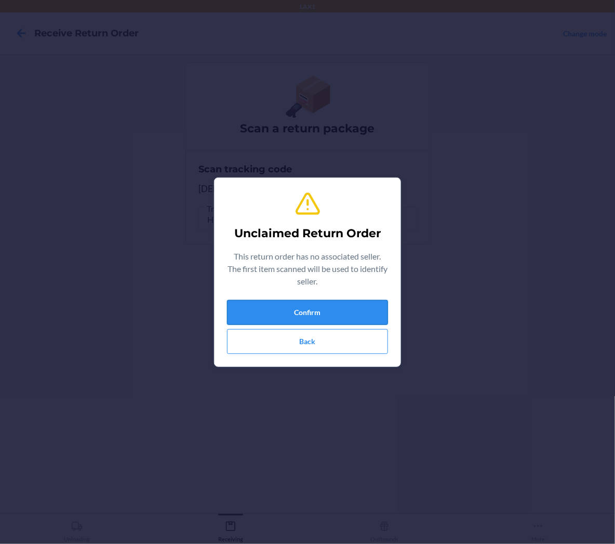
click at [347, 321] on button "Confirm" at bounding box center [307, 312] width 161 height 25
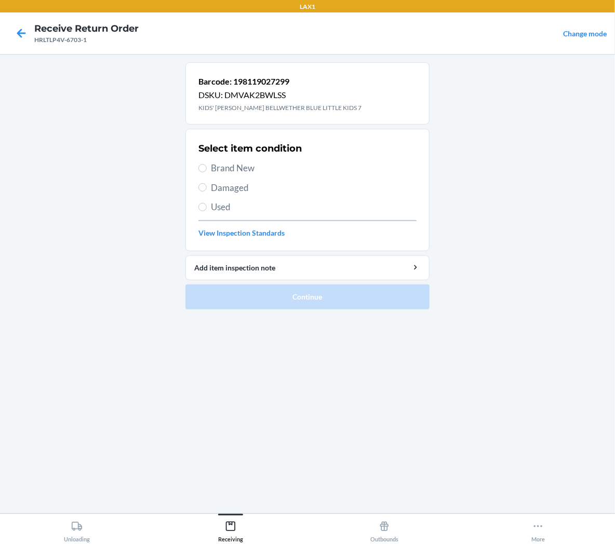
click at [242, 164] on span "Brand New" at bounding box center [314, 169] width 206 height 14
click at [207, 164] on input "Brand New" at bounding box center [202, 168] width 8 height 8
radio input "true"
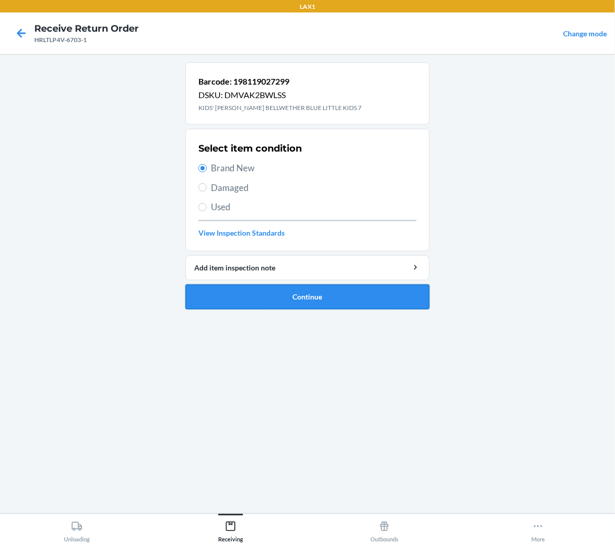
click at [249, 302] on button "Continue" at bounding box center [307, 297] width 244 height 25
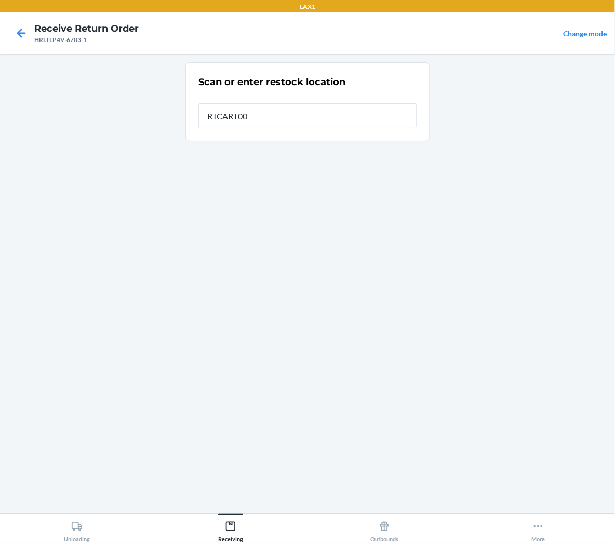
type input "RTCART001"
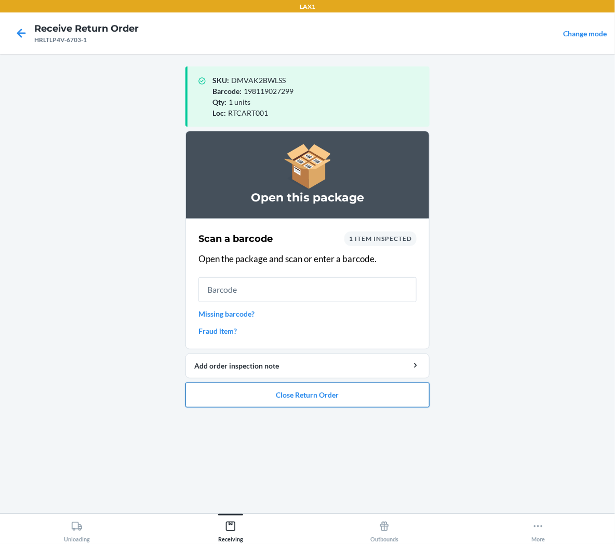
click at [251, 393] on button "Close Return Order" at bounding box center [307, 395] width 244 height 25
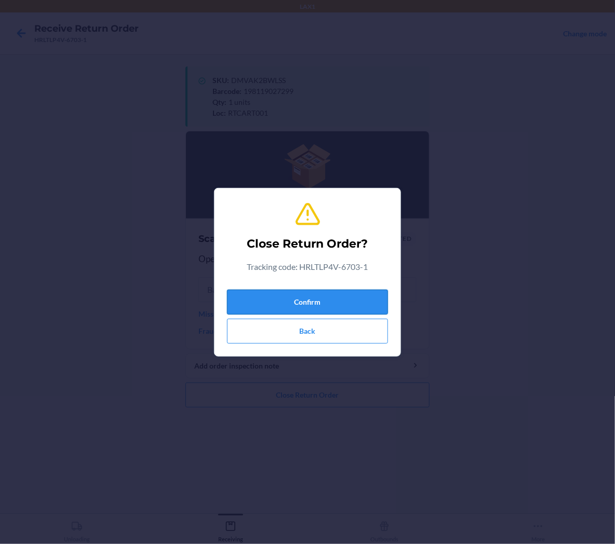
click at [308, 305] on button "Confirm" at bounding box center [307, 302] width 161 height 25
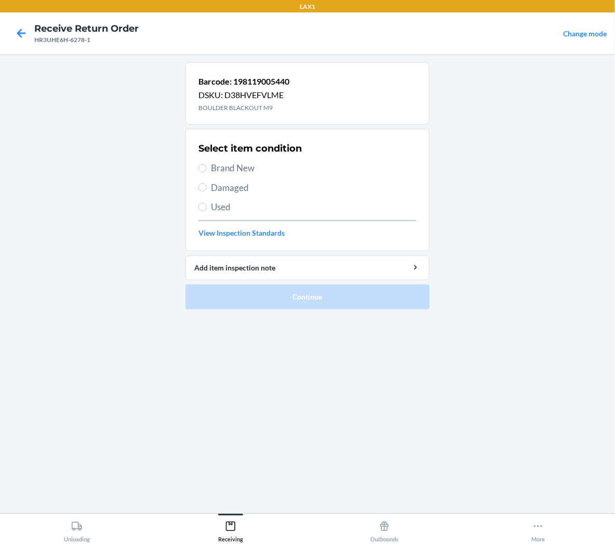
click at [251, 164] on span "Brand New" at bounding box center [314, 169] width 206 height 14
click at [207, 164] on input "Brand New" at bounding box center [202, 168] width 8 height 8
radio input "true"
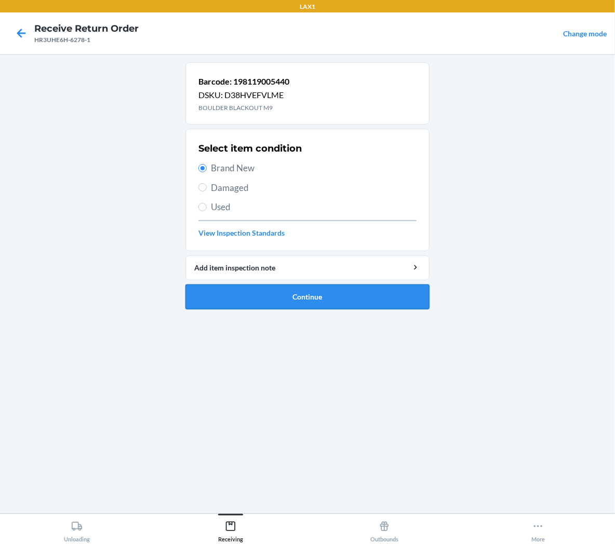
click at [267, 300] on button "Continue" at bounding box center [307, 297] width 244 height 25
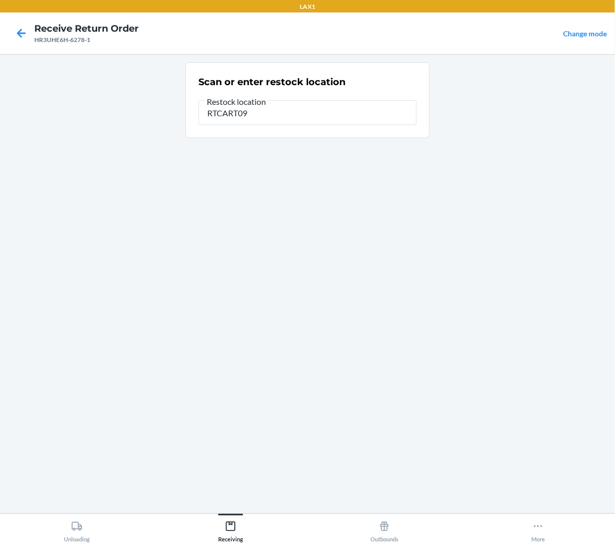
type input "RTCART098"
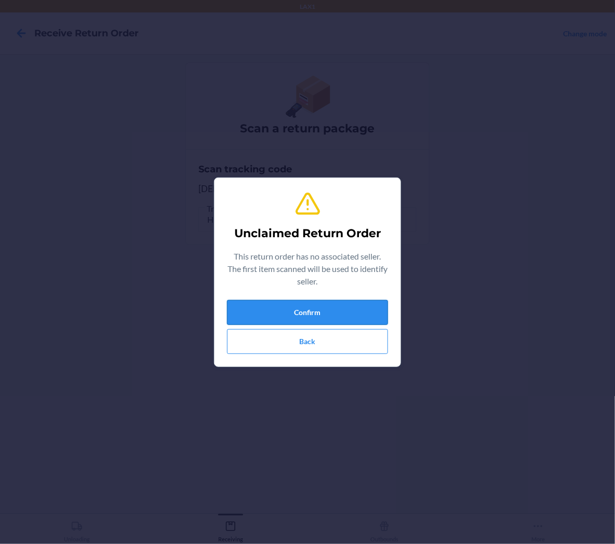
click at [378, 307] on button "Confirm" at bounding box center [307, 312] width 161 height 25
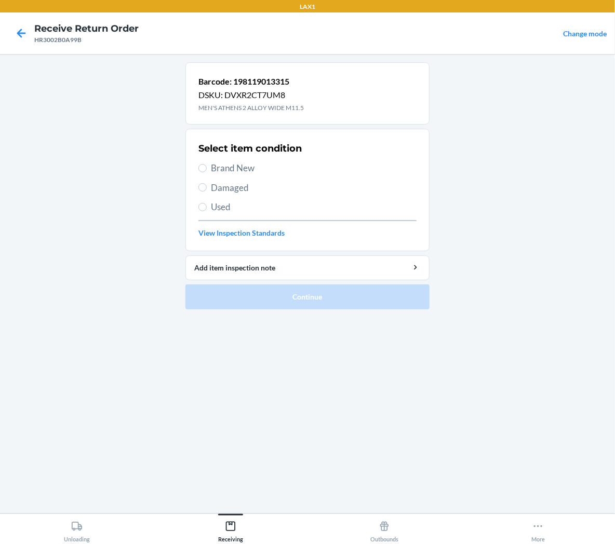
click at [207, 170] on label "Brand New" at bounding box center [307, 169] width 218 height 14
click at [207, 170] on input "Brand New" at bounding box center [202, 168] width 8 height 8
radio input "true"
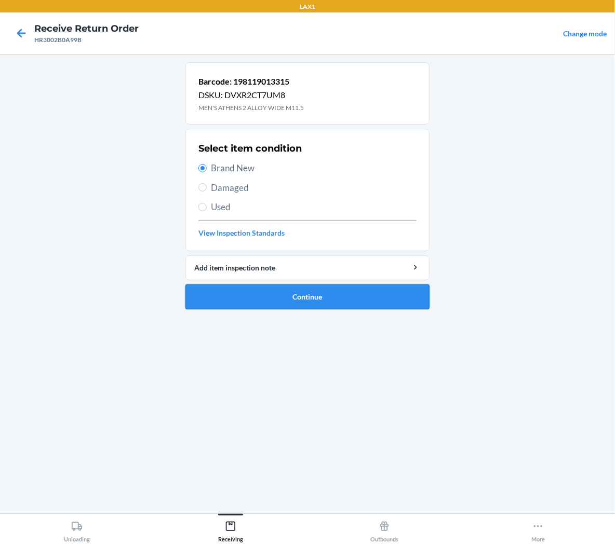
click at [217, 299] on button "Continue" at bounding box center [307, 297] width 244 height 25
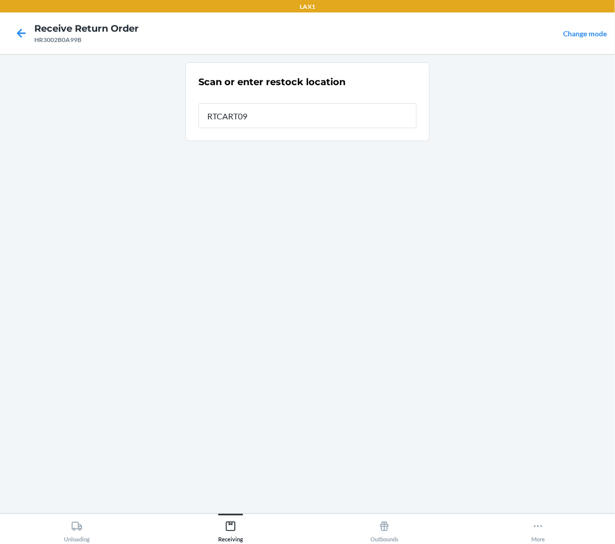
type input "RTCART098"
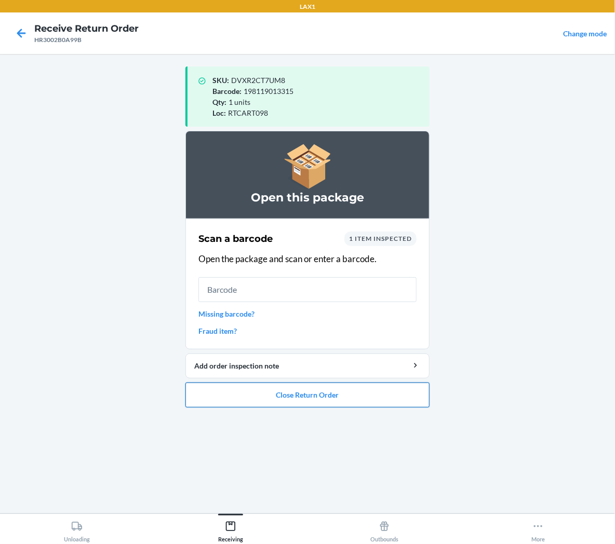
click at [310, 398] on button "Close Return Order" at bounding box center [307, 395] width 244 height 25
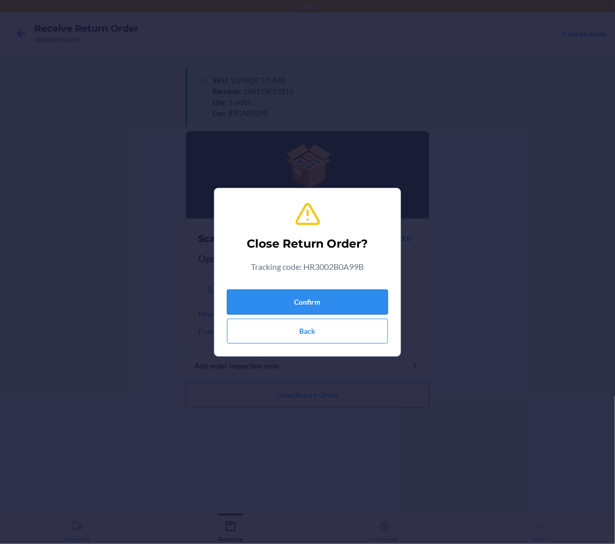
click at [352, 300] on button "Confirm" at bounding box center [307, 302] width 161 height 25
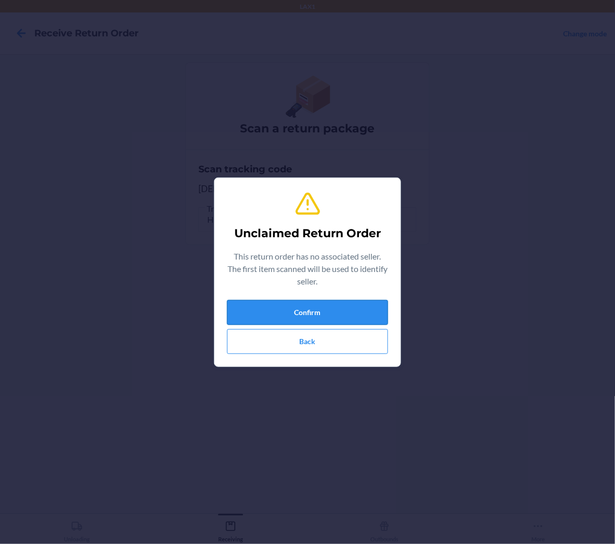
click at [352, 312] on button "Confirm" at bounding box center [307, 312] width 161 height 25
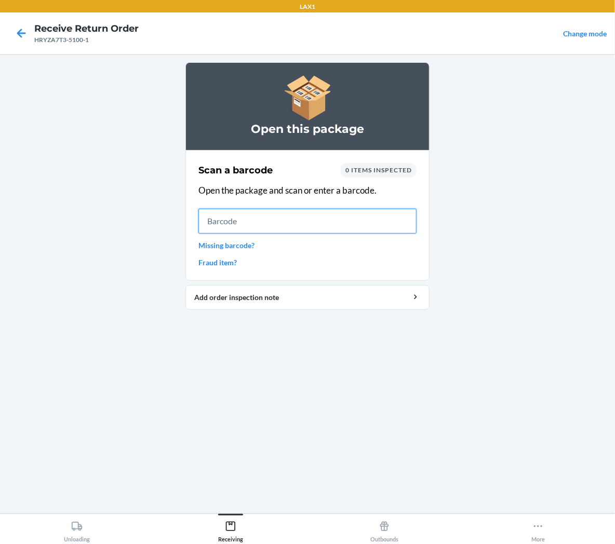
click at [402, 230] on input "text" at bounding box center [307, 221] width 218 height 25
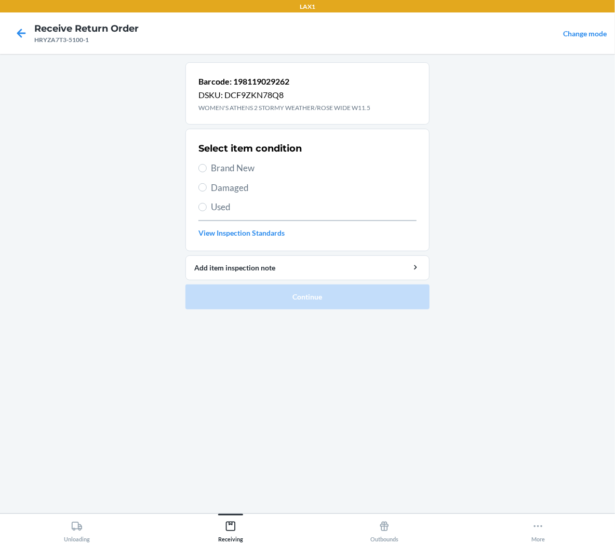
click at [241, 166] on span "Brand New" at bounding box center [314, 169] width 206 height 14
click at [207, 166] on input "Brand New" at bounding box center [202, 168] width 8 height 8
radio input "true"
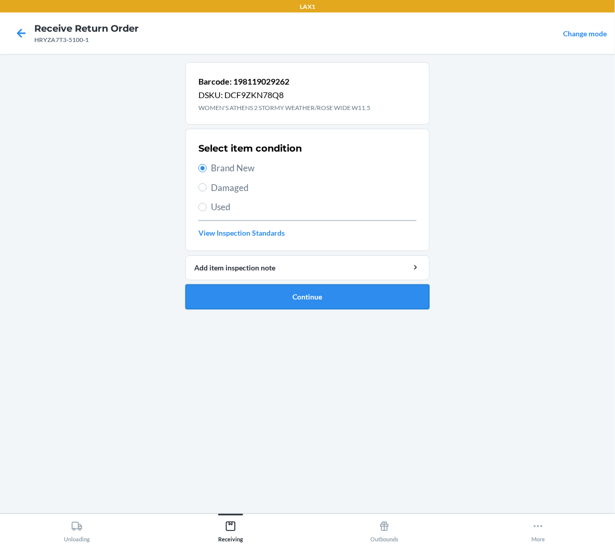
click at [257, 294] on button "Continue" at bounding box center [307, 297] width 244 height 25
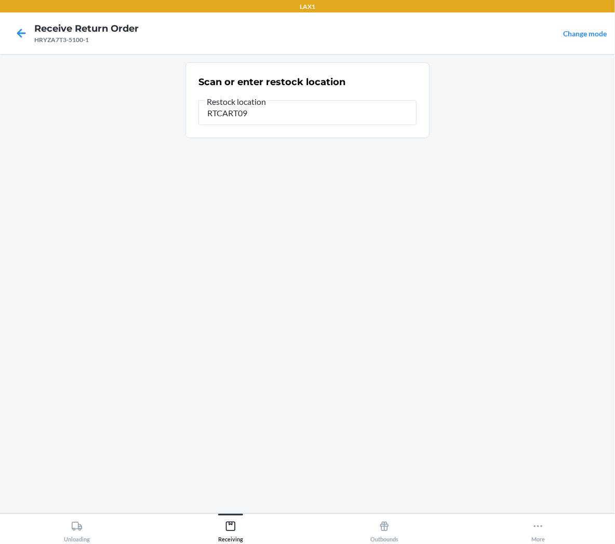
type input "RTCART098"
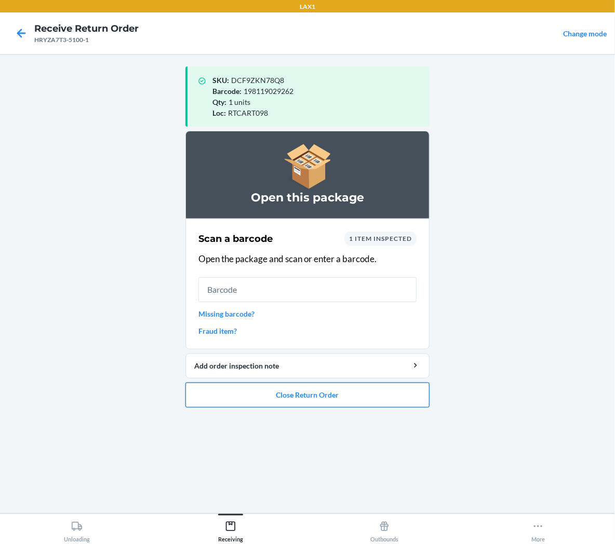
click at [305, 395] on button "Close Return Order" at bounding box center [307, 395] width 244 height 25
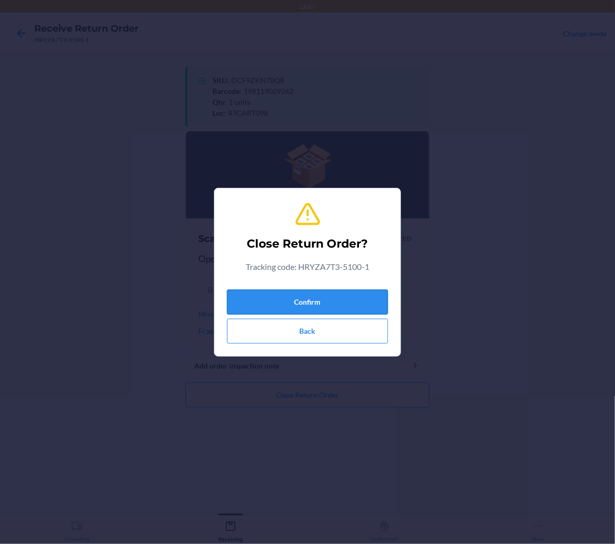
click at [288, 299] on button "Confirm" at bounding box center [307, 302] width 161 height 25
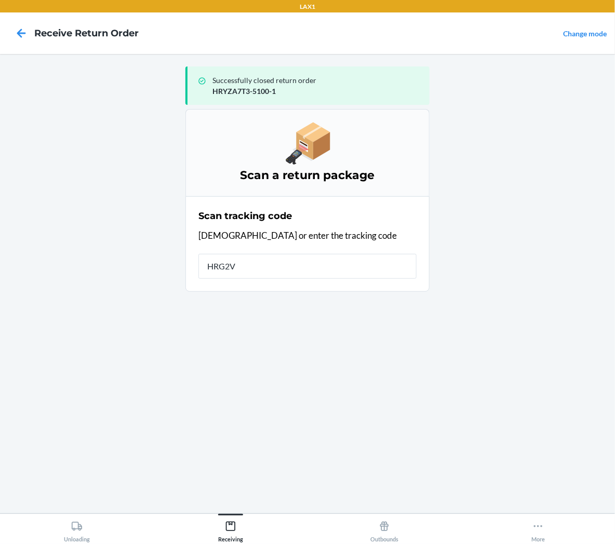
type input "HRG2VH"
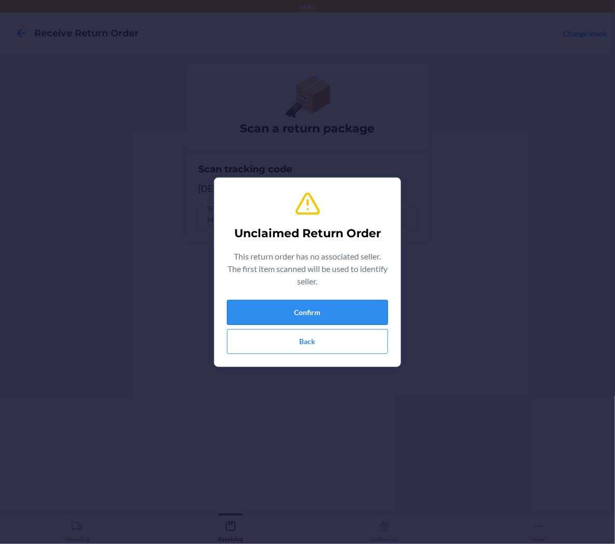
click at [377, 316] on button "Confirm" at bounding box center [307, 312] width 161 height 25
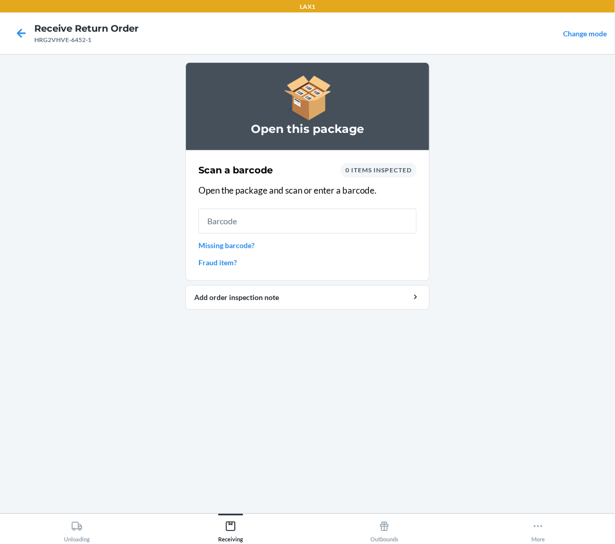
click at [19, 3] on div "LAX1" at bounding box center [307, 6] width 615 height 12
click at [308, 225] on input "text" at bounding box center [307, 221] width 218 height 25
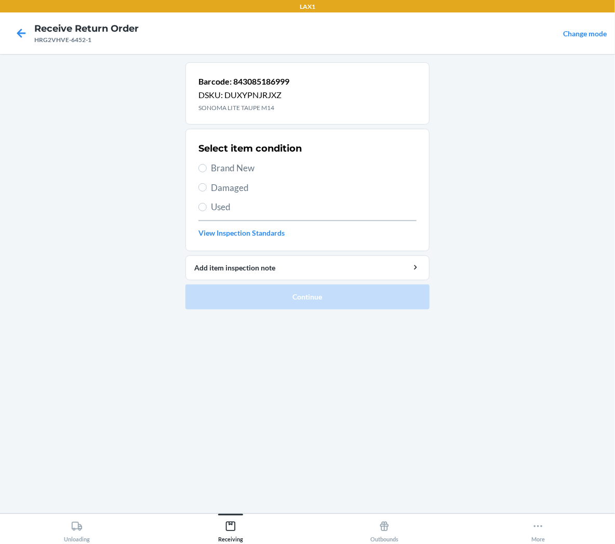
click at [247, 166] on span "Brand New" at bounding box center [314, 169] width 206 height 14
click at [207, 166] on input "Brand New" at bounding box center [202, 168] width 8 height 8
radio input "true"
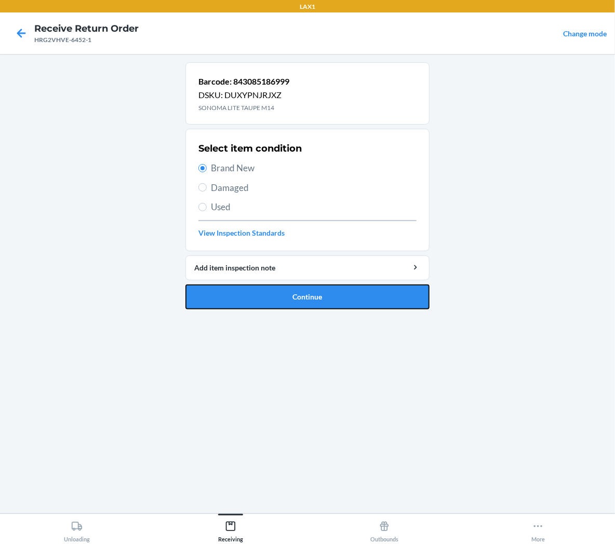
click at [247, 290] on button "Continue" at bounding box center [307, 297] width 244 height 25
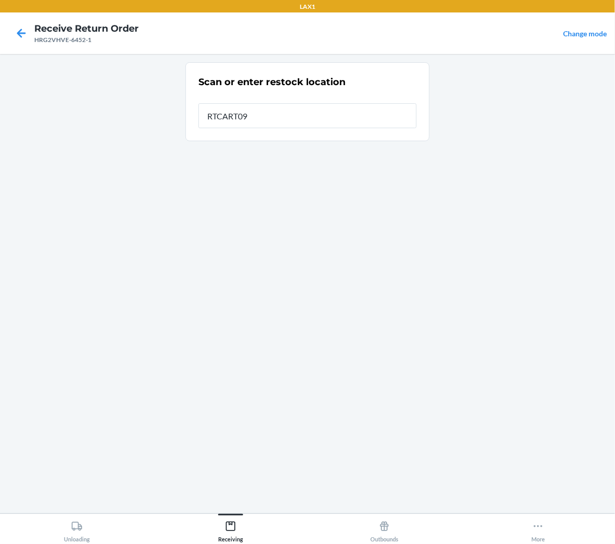
type input "RTCART098"
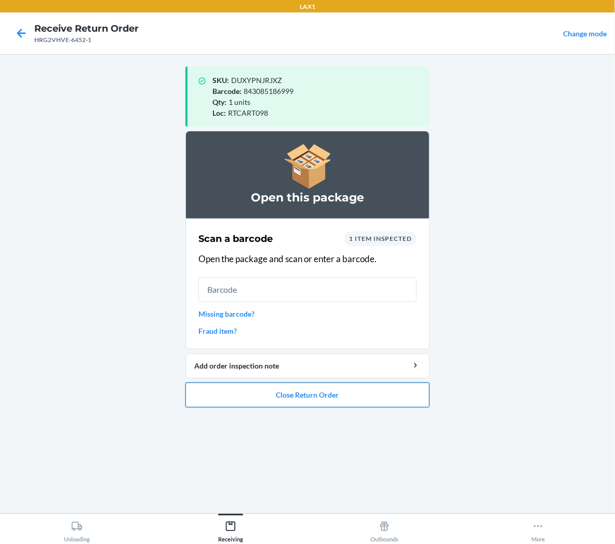
click at [273, 398] on button "Close Return Order" at bounding box center [307, 395] width 244 height 25
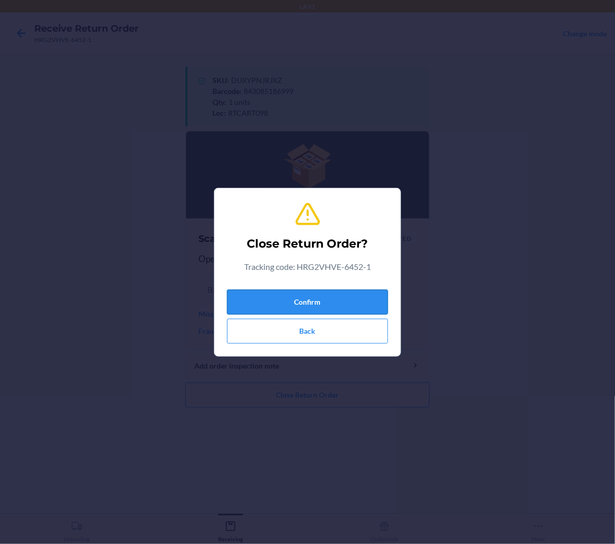
click at [270, 307] on button "Confirm" at bounding box center [307, 302] width 161 height 25
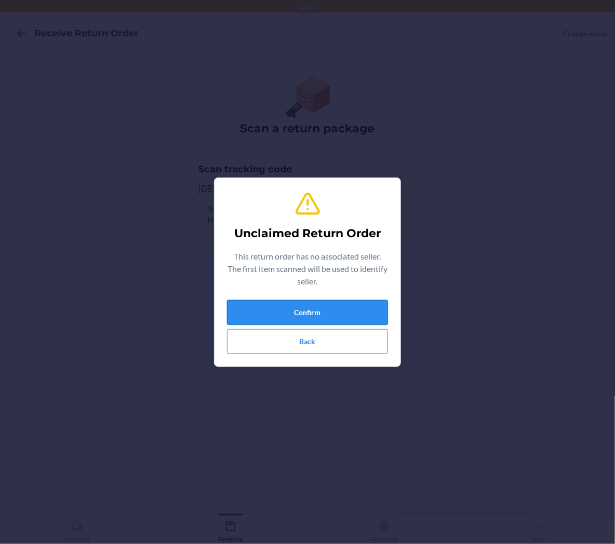
click at [319, 300] on button "Confirm" at bounding box center [307, 312] width 161 height 25
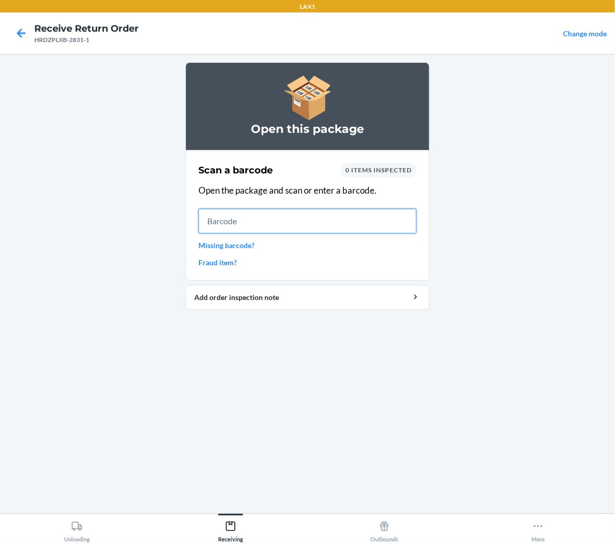
click at [382, 224] on input "text" at bounding box center [307, 221] width 218 height 25
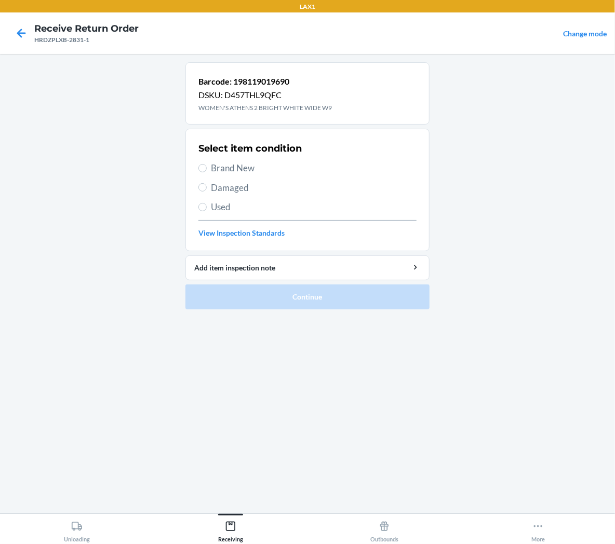
click at [220, 162] on span "Brand New" at bounding box center [314, 169] width 206 height 14
click at [207, 164] on input "Brand New" at bounding box center [202, 168] width 8 height 8
radio input "true"
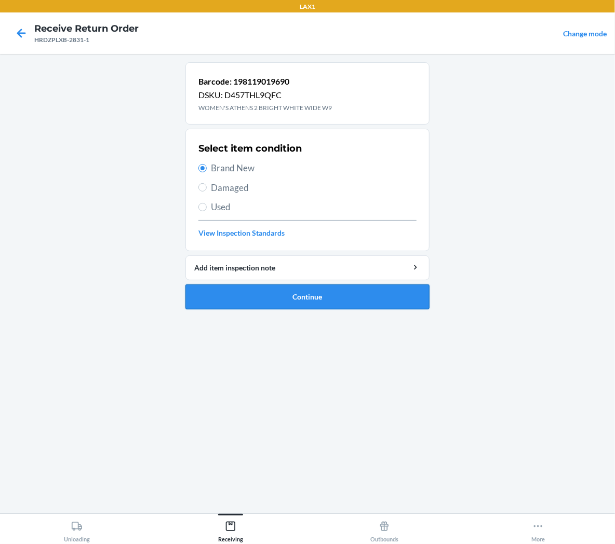
click at [241, 297] on button "Continue" at bounding box center [307, 297] width 244 height 25
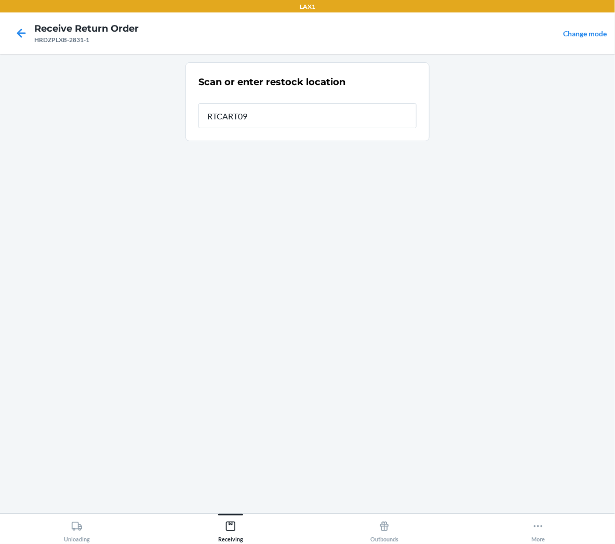
type input "RTCART098"
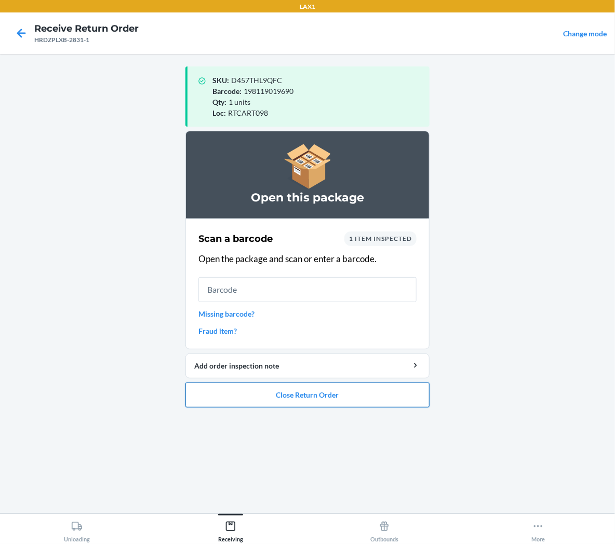
click at [293, 401] on button "Close Return Order" at bounding box center [307, 395] width 244 height 25
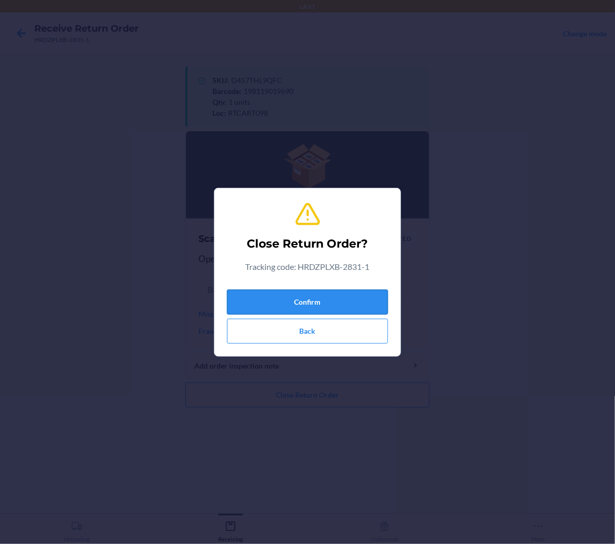
click at [328, 303] on button "Confirm" at bounding box center [307, 302] width 161 height 25
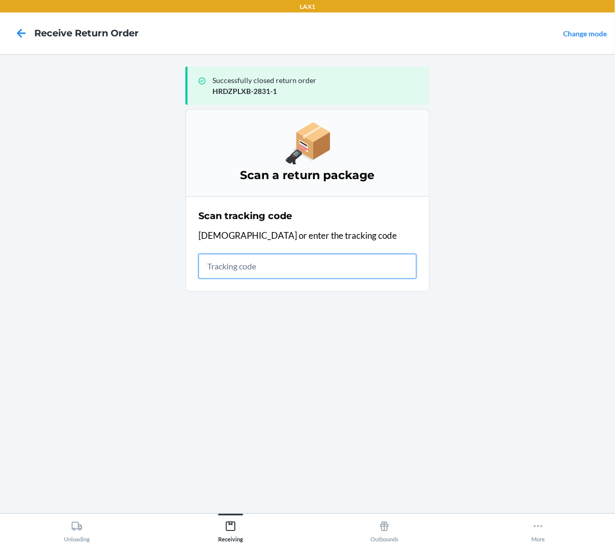
click at [387, 261] on input "text" at bounding box center [307, 266] width 218 height 25
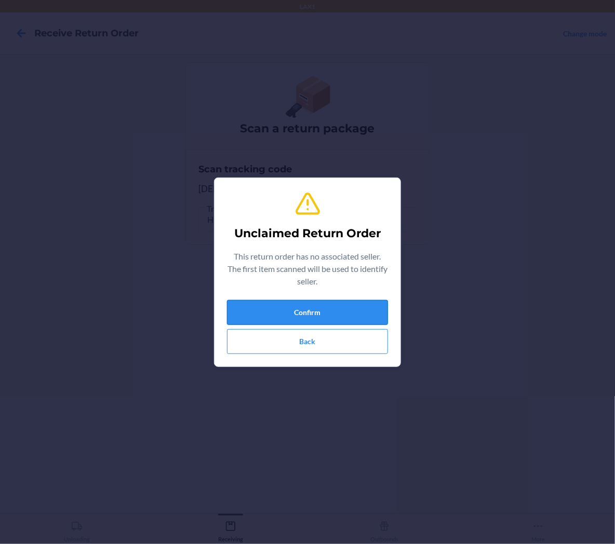
click at [365, 308] on button "Confirm" at bounding box center [307, 312] width 161 height 25
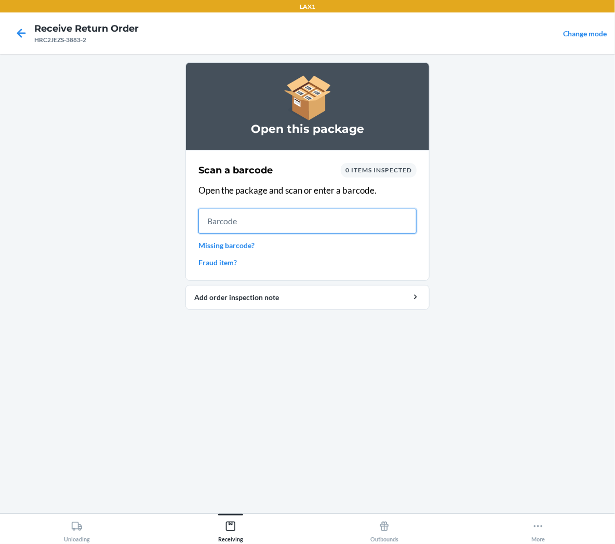
click at [236, 218] on input "text" at bounding box center [307, 221] width 218 height 25
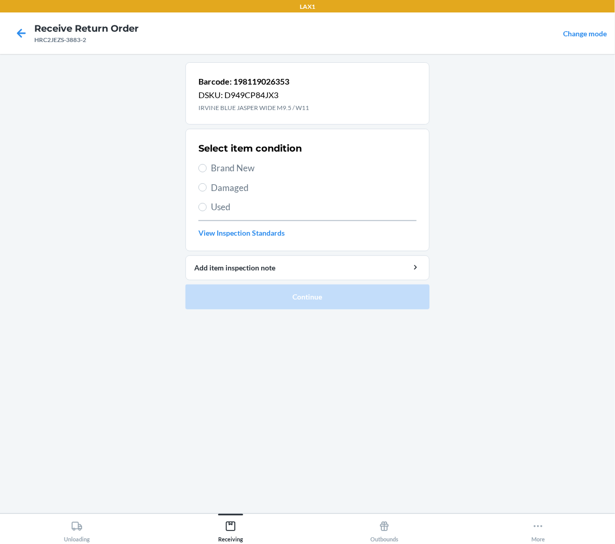
click at [231, 171] on span "Brand New" at bounding box center [314, 169] width 206 height 14
click at [207, 171] on input "Brand New" at bounding box center [202, 168] width 8 height 8
radio input "true"
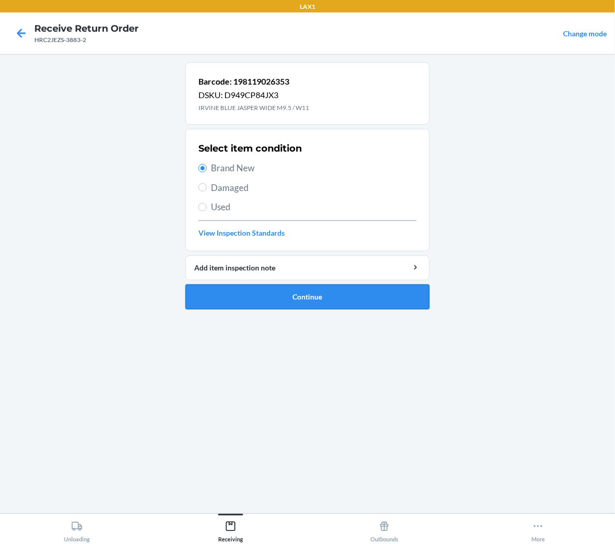
click at [247, 298] on button "Continue" at bounding box center [307, 297] width 244 height 25
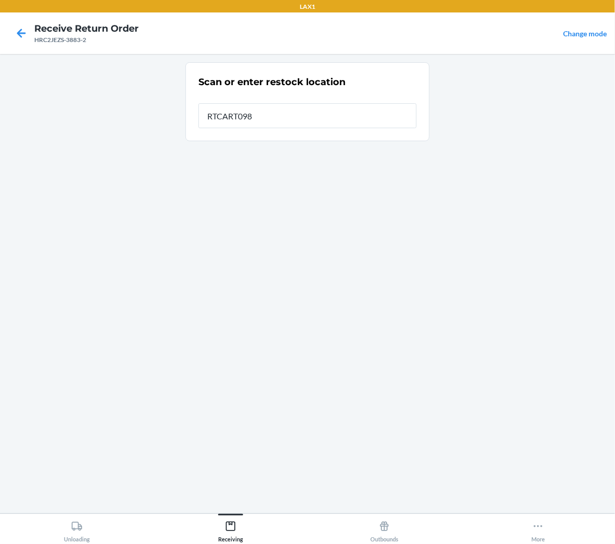
type input "RTCART098"
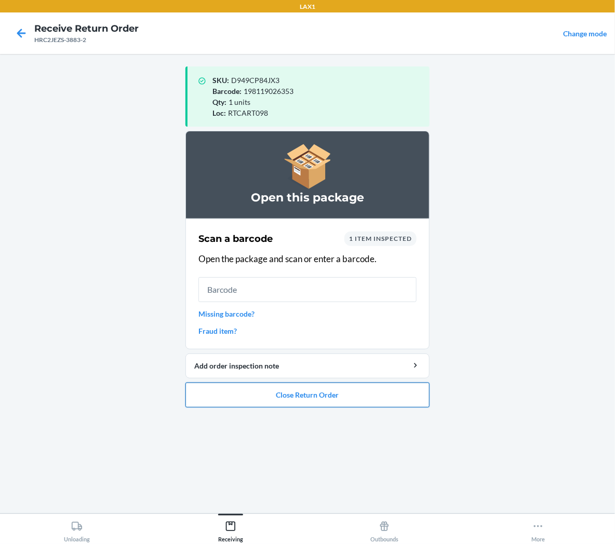
click at [291, 385] on button "Close Return Order" at bounding box center [307, 395] width 244 height 25
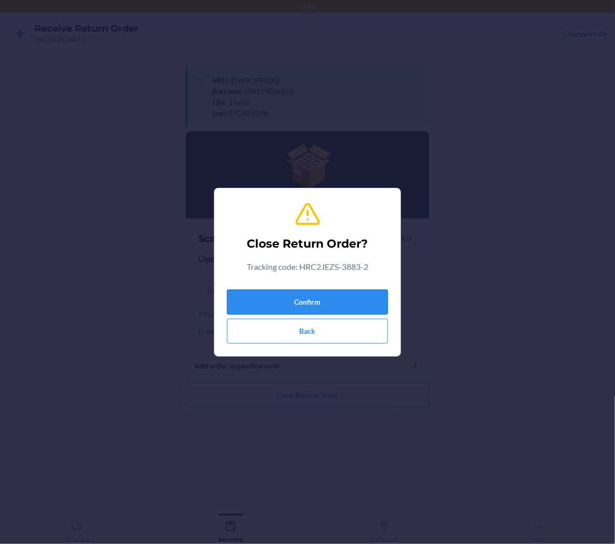
click at [324, 307] on button "Confirm" at bounding box center [307, 302] width 161 height 25
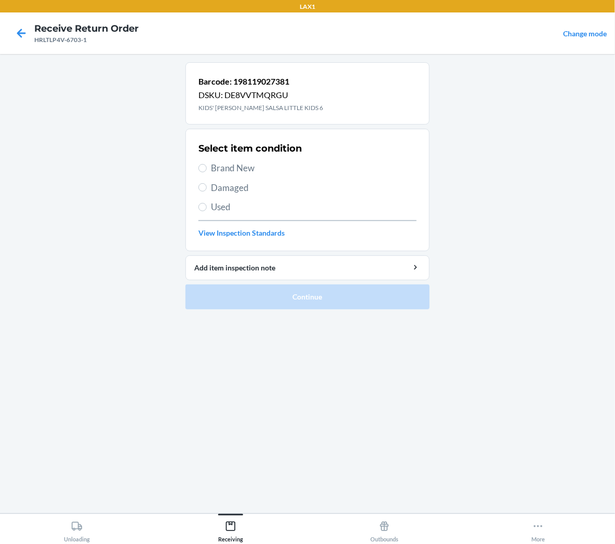
click at [205, 172] on label "Brand New" at bounding box center [307, 169] width 218 height 14
click at [205, 172] on input "Brand New" at bounding box center [202, 168] width 8 height 8
radio input "true"
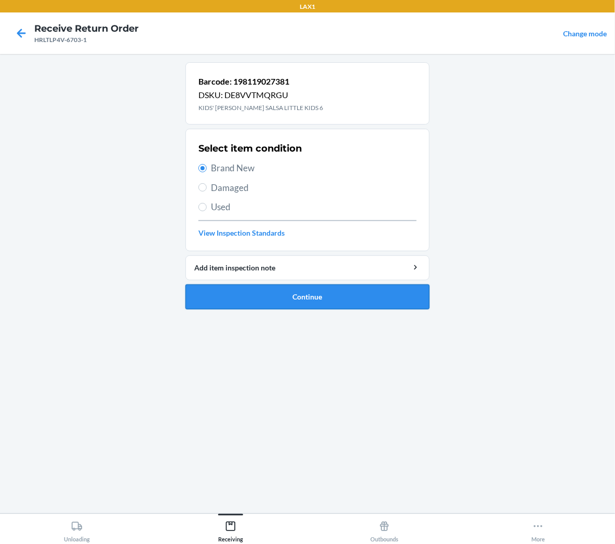
click at [220, 294] on button "Continue" at bounding box center [307, 297] width 244 height 25
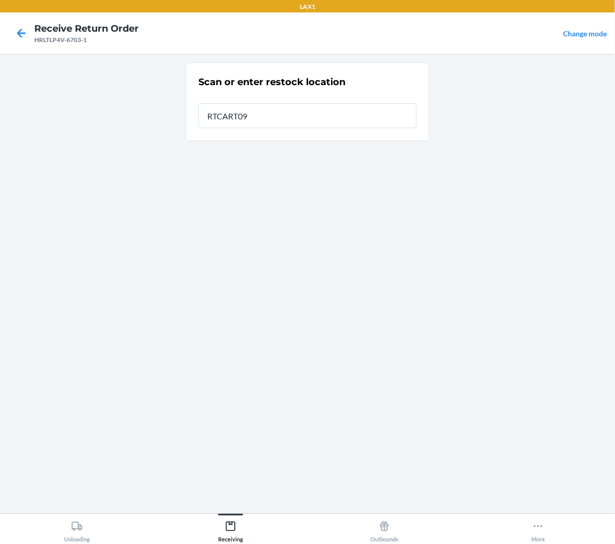
type input "RTCART098"
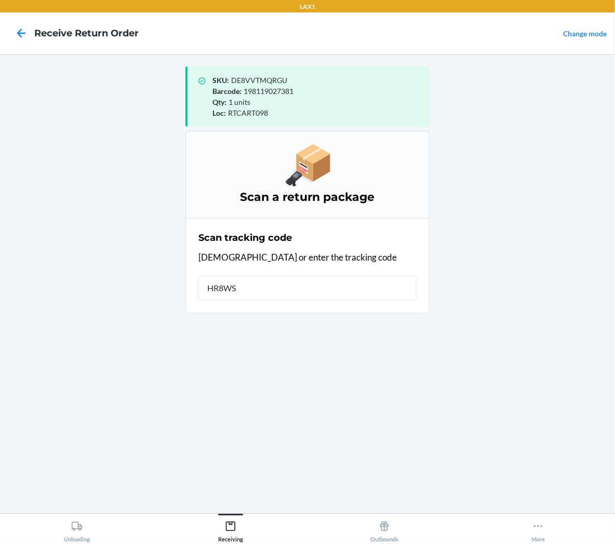
type input "HR8WSW"
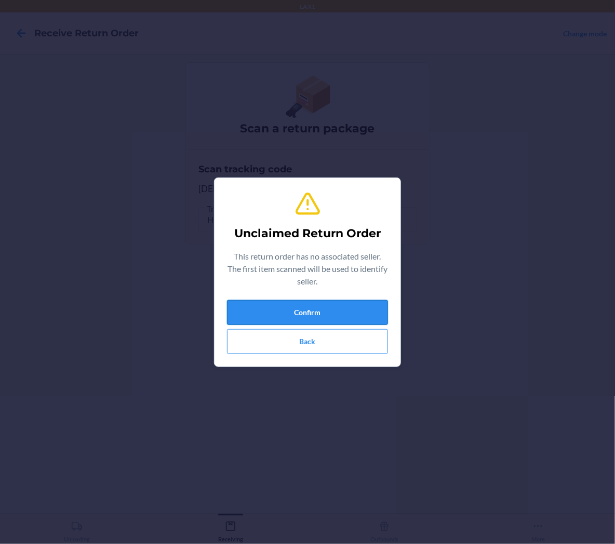
click at [373, 318] on button "Confirm" at bounding box center [307, 312] width 161 height 25
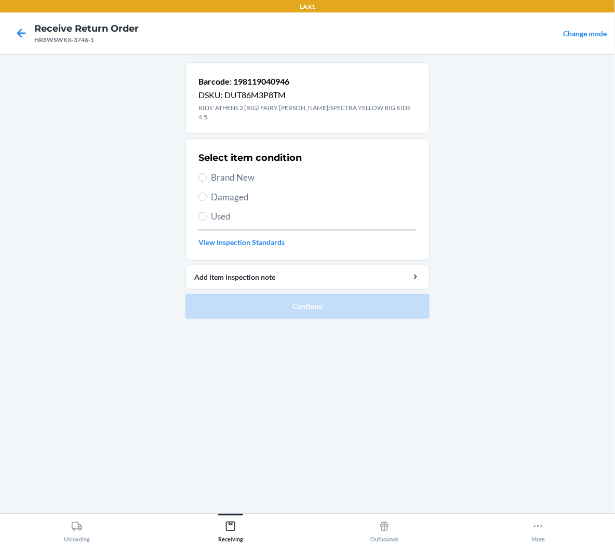
click at [246, 171] on span "Brand New" at bounding box center [314, 178] width 206 height 14
click at [207, 174] on input "Brand New" at bounding box center [202, 178] width 8 height 8
radio input "true"
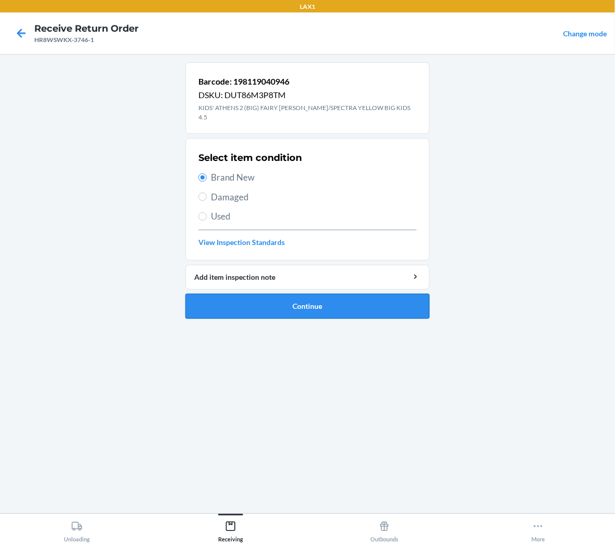
click at [255, 297] on button "Continue" at bounding box center [307, 306] width 244 height 25
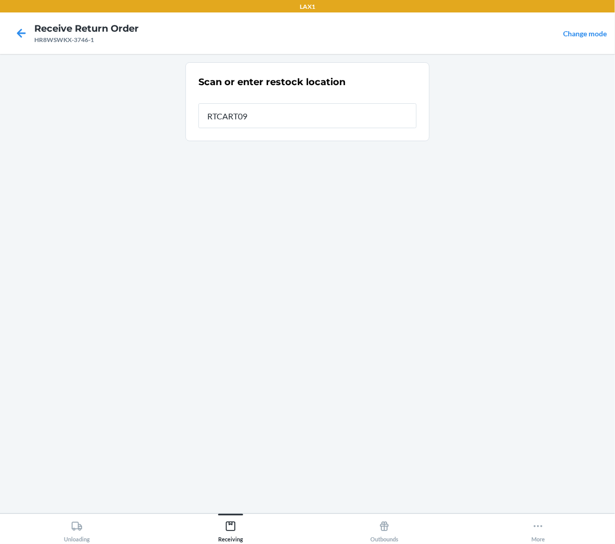
type input "RTCART098"
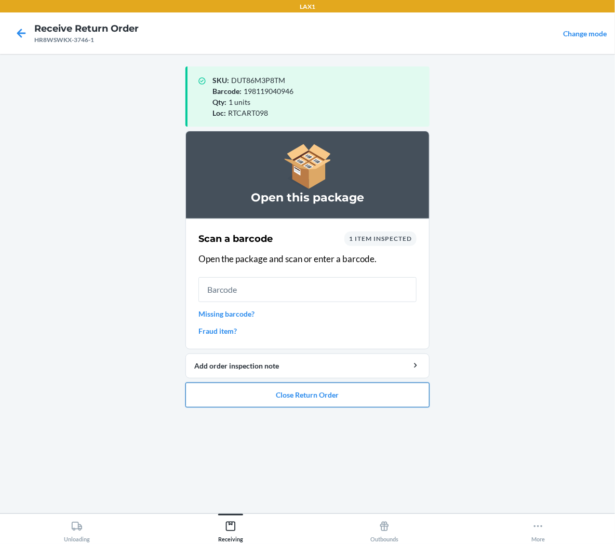
click at [393, 401] on button "Close Return Order" at bounding box center [307, 395] width 244 height 25
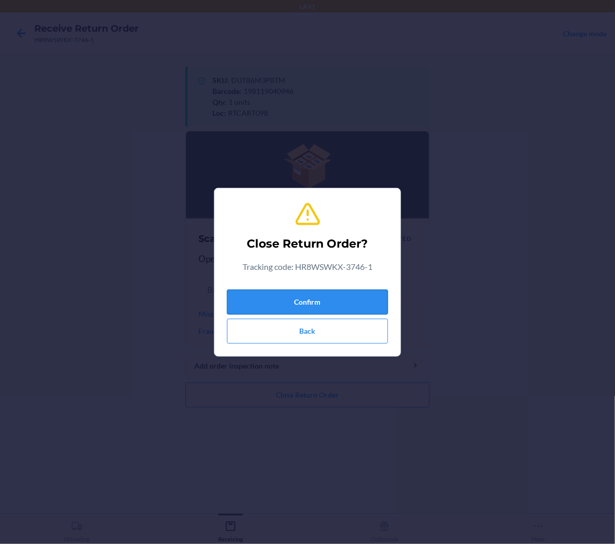
click at [376, 300] on button "Confirm" at bounding box center [307, 302] width 161 height 25
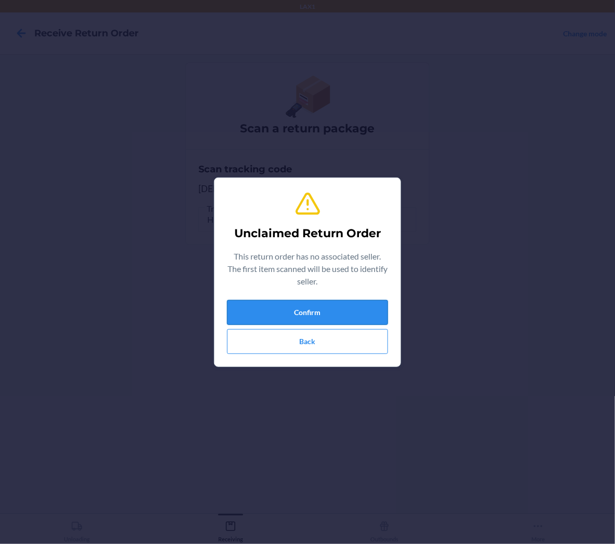
click at [330, 320] on button "Confirm" at bounding box center [307, 312] width 161 height 25
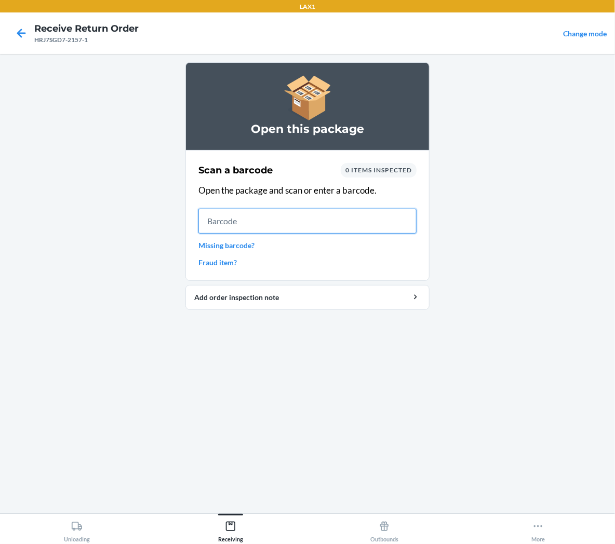
click at [359, 216] on input "text" at bounding box center [307, 221] width 218 height 25
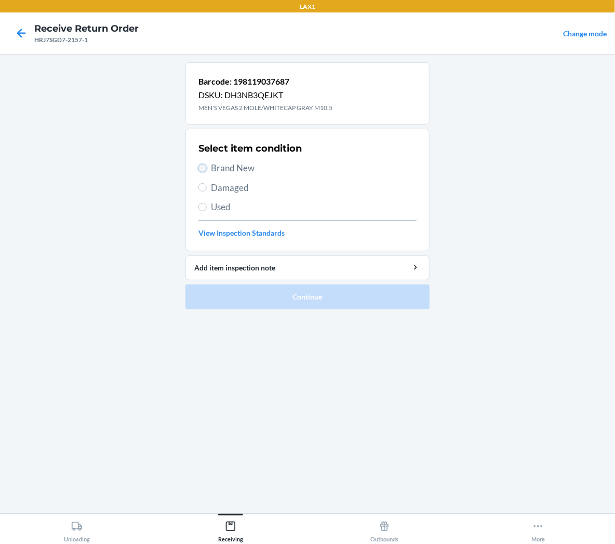
click at [206, 169] on input "Brand New" at bounding box center [202, 168] width 8 height 8
radio input "true"
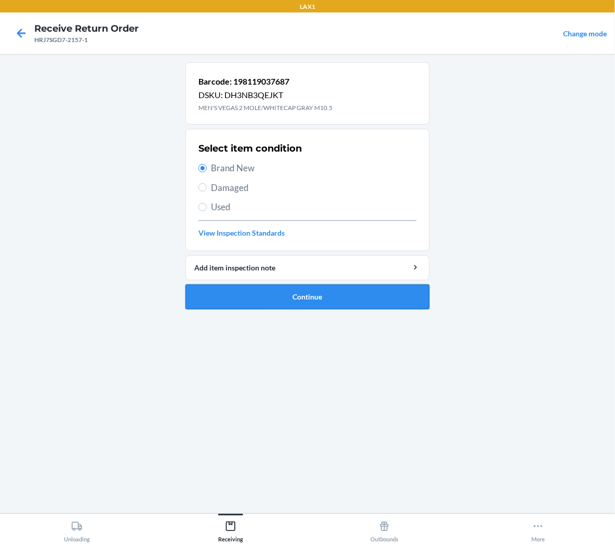
click at [219, 294] on button "Continue" at bounding box center [307, 297] width 244 height 25
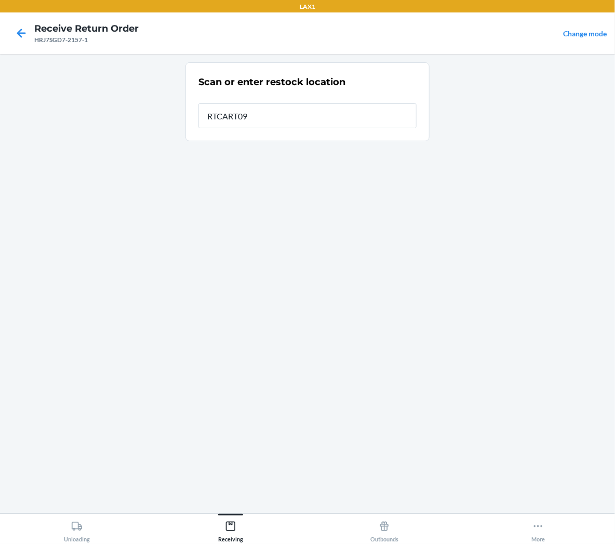
type input "RTCART098"
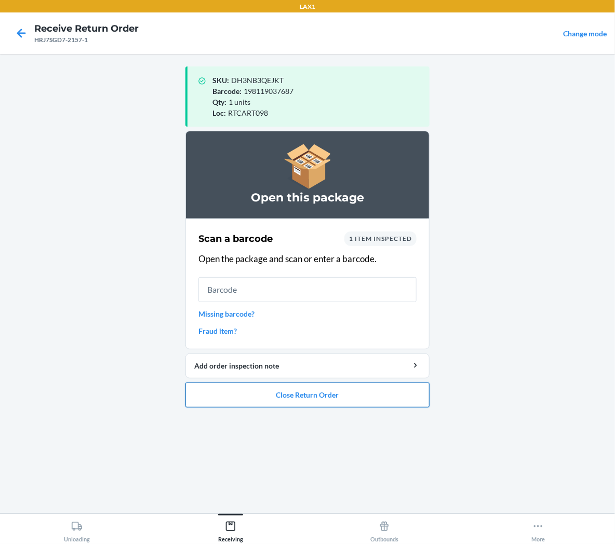
click at [209, 394] on button "Close Return Order" at bounding box center [307, 395] width 244 height 25
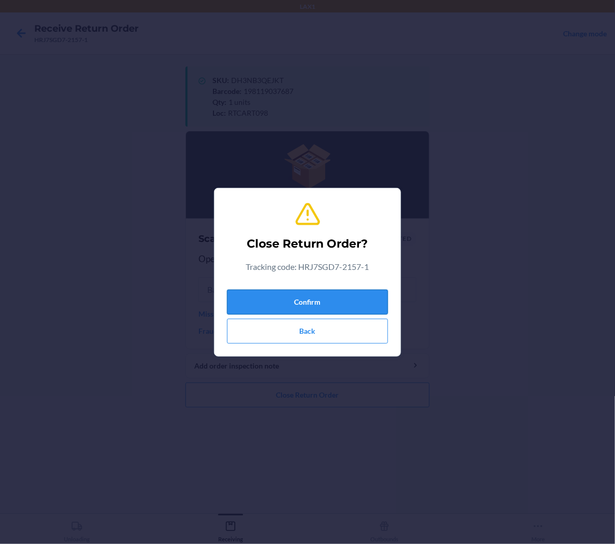
drag, startPoint x: 232, startPoint y: 307, endPoint x: 234, endPoint y: 295, distance: 12.1
click at [233, 307] on button "Confirm" at bounding box center [307, 302] width 161 height 25
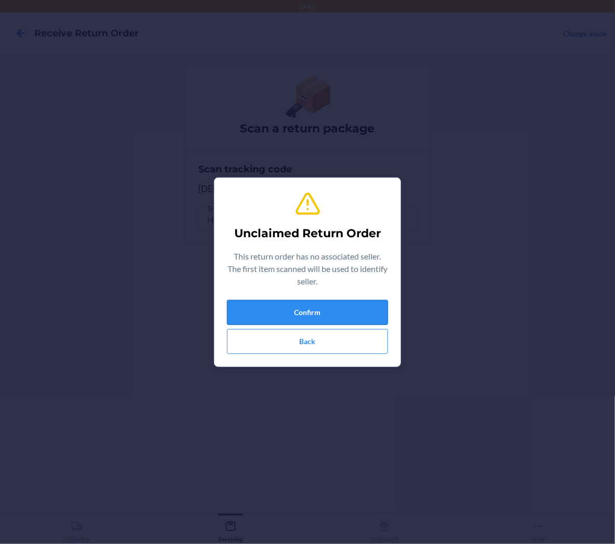
drag, startPoint x: 271, startPoint y: 311, endPoint x: 281, endPoint y: 303, distance: 12.6
click at [275, 308] on button "Confirm" at bounding box center [307, 312] width 161 height 25
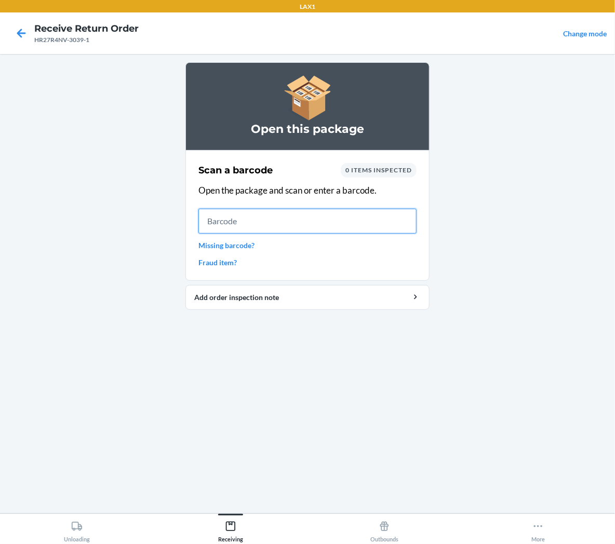
click at [402, 216] on input "text" at bounding box center [307, 221] width 218 height 25
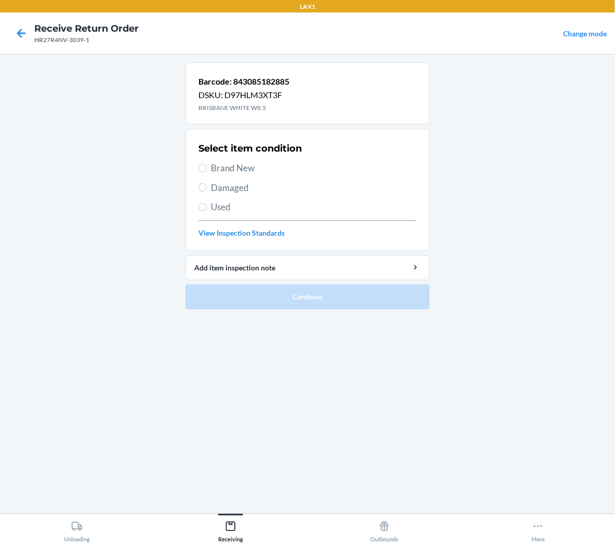
click at [237, 170] on span "Brand New" at bounding box center [314, 169] width 206 height 14
click at [207, 170] on input "Brand New" at bounding box center [202, 168] width 8 height 8
radio input "true"
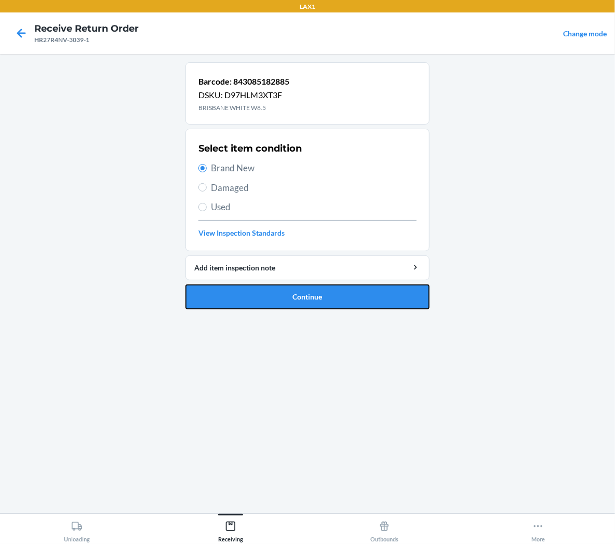
drag, startPoint x: 236, startPoint y: 299, endPoint x: 231, endPoint y: 299, distance: 5.7
click at [234, 299] on button "Continue" at bounding box center [307, 297] width 244 height 25
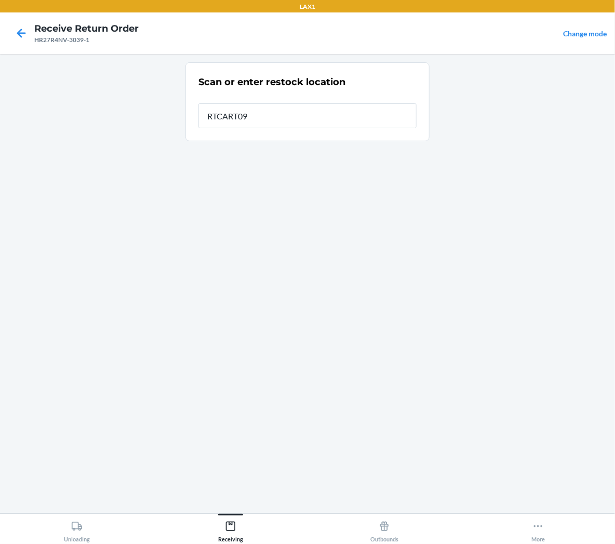
type input "RTCART098"
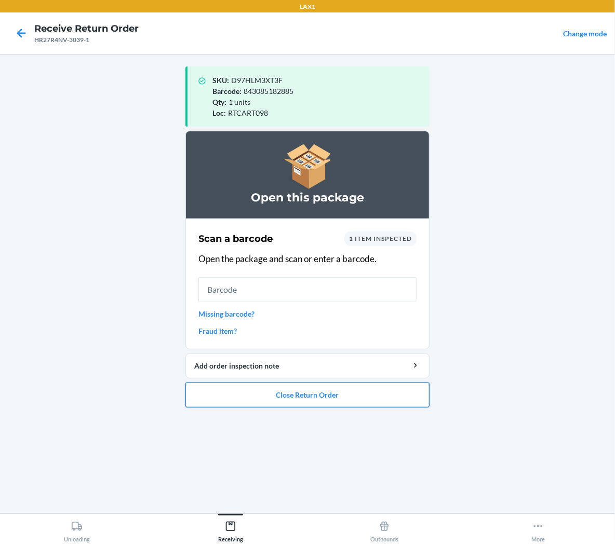
click at [277, 406] on button "Close Return Order" at bounding box center [307, 395] width 244 height 25
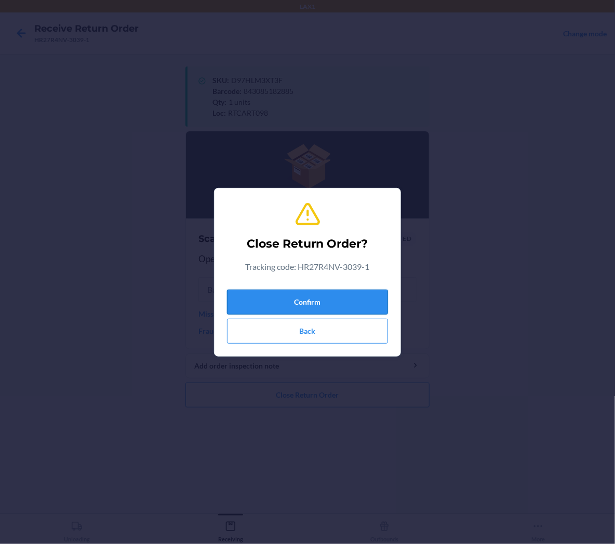
click at [304, 307] on button "Confirm" at bounding box center [307, 302] width 161 height 25
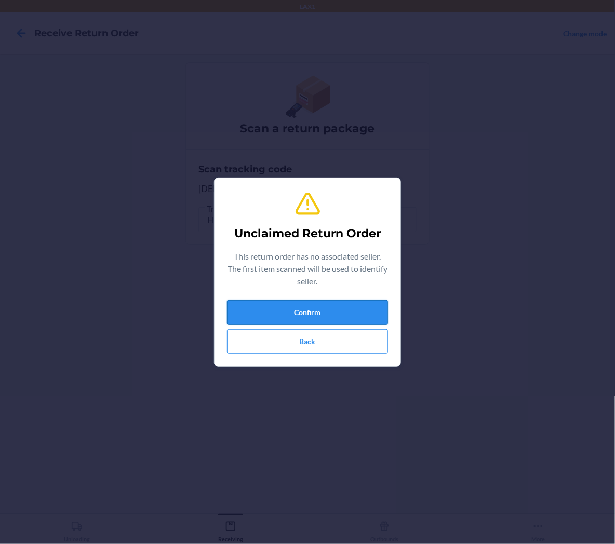
click at [347, 305] on button "Confirm" at bounding box center [307, 312] width 161 height 25
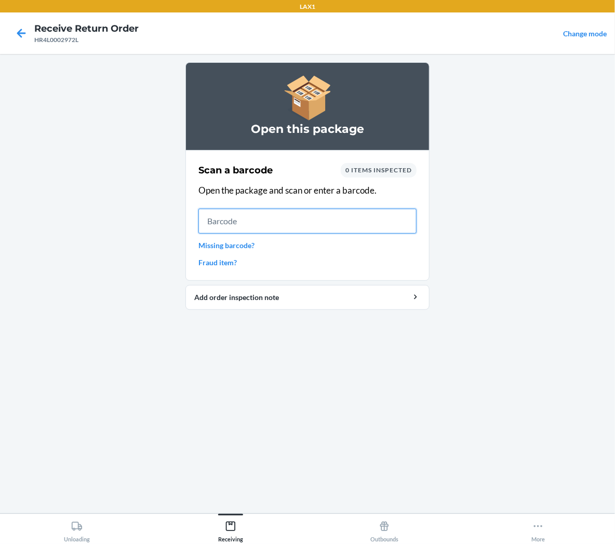
click at [391, 220] on input "text" at bounding box center [307, 221] width 218 height 25
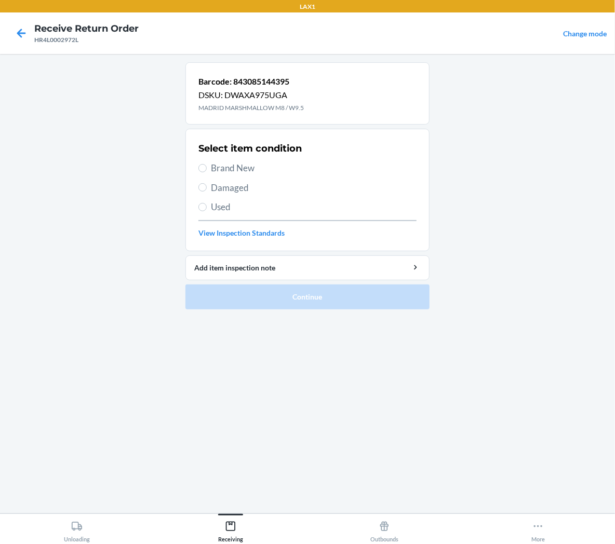
click at [241, 170] on span "Brand New" at bounding box center [314, 169] width 206 height 14
click at [207, 170] on input "Brand New" at bounding box center [202, 168] width 8 height 8
radio input "true"
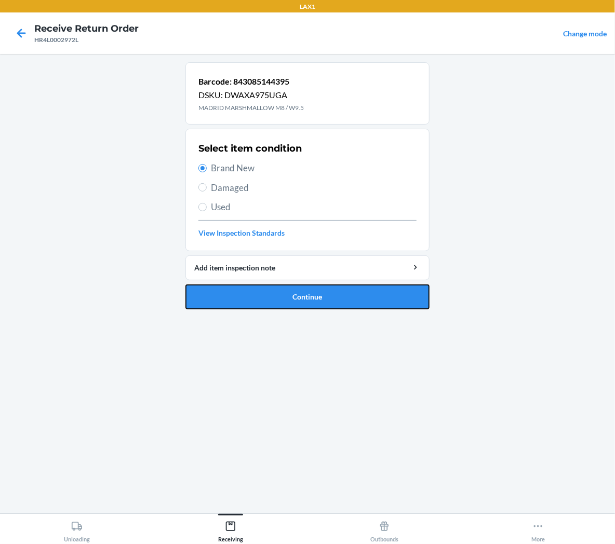
click at [246, 304] on button "Continue" at bounding box center [307, 297] width 244 height 25
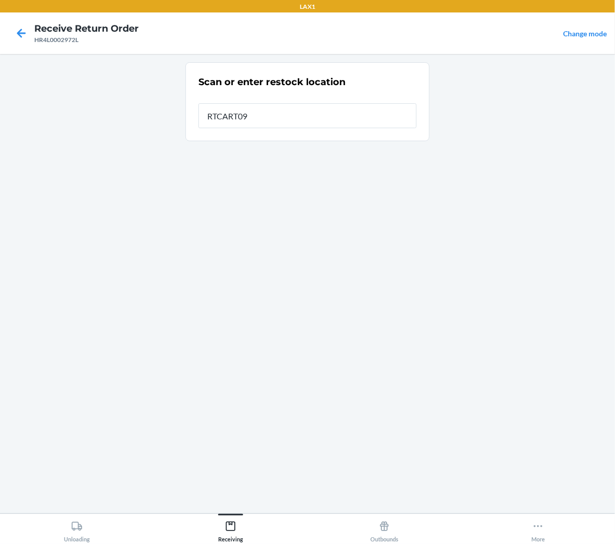
type input "RTCART098"
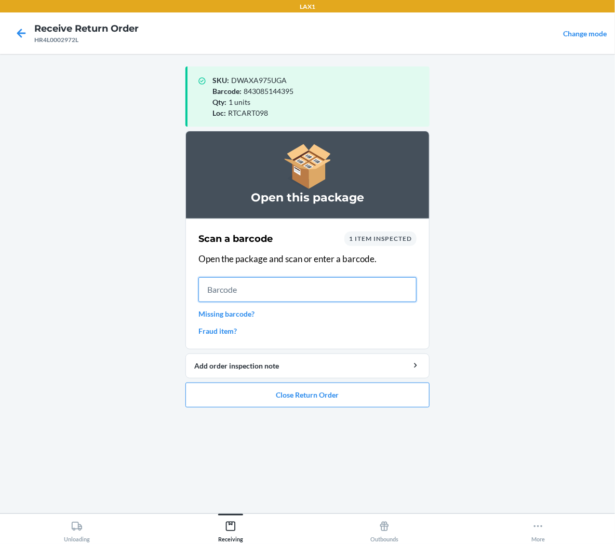
click at [292, 287] on input "text" at bounding box center [307, 289] width 218 height 25
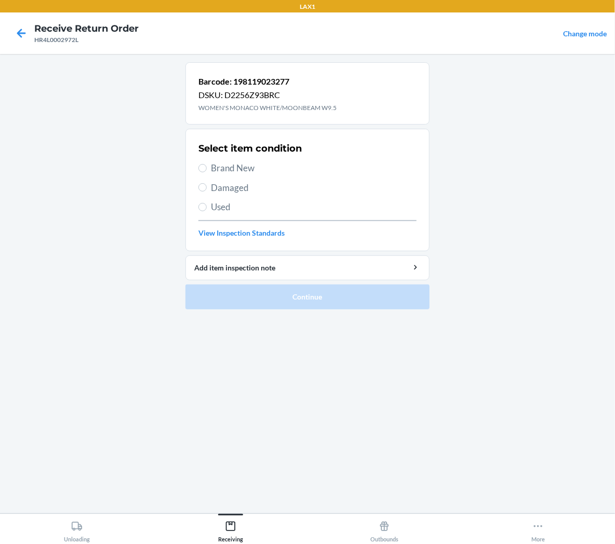
click at [247, 164] on span "Brand New" at bounding box center [314, 169] width 206 height 14
click at [207, 164] on input "Brand New" at bounding box center [202, 168] width 8 height 8
radio input "true"
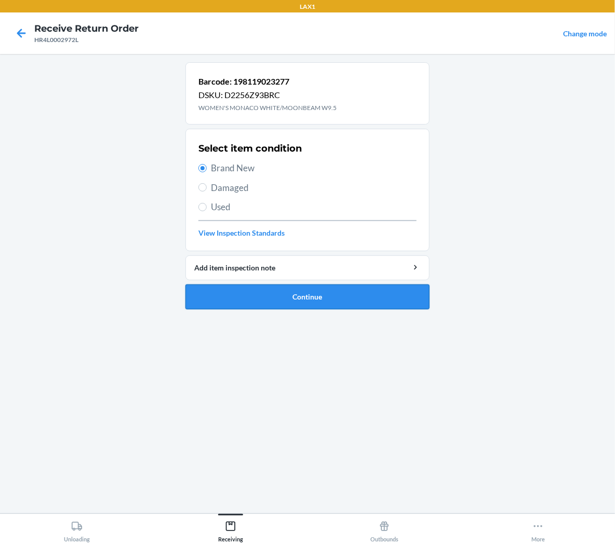
click at [236, 292] on button "Continue" at bounding box center [307, 297] width 244 height 25
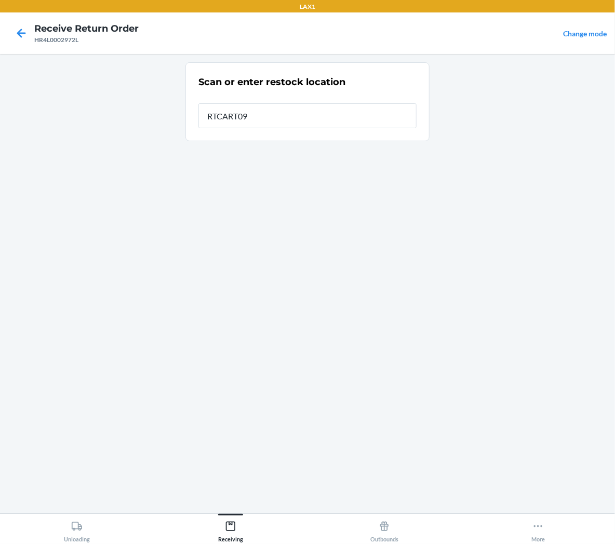
type input "RTCART098"
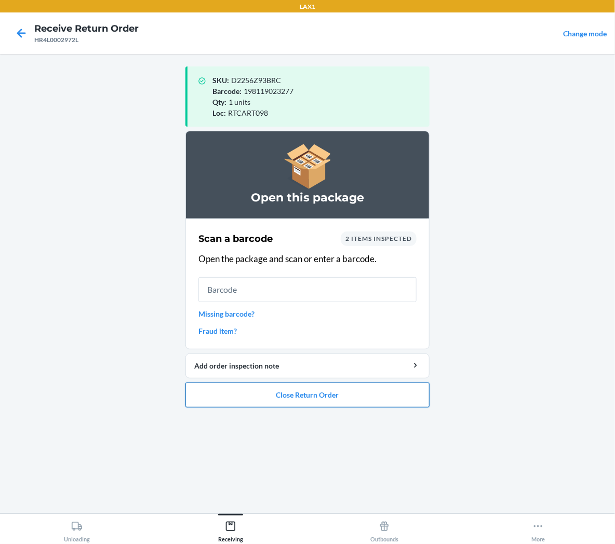
click at [388, 393] on button "Close Return Order" at bounding box center [307, 395] width 244 height 25
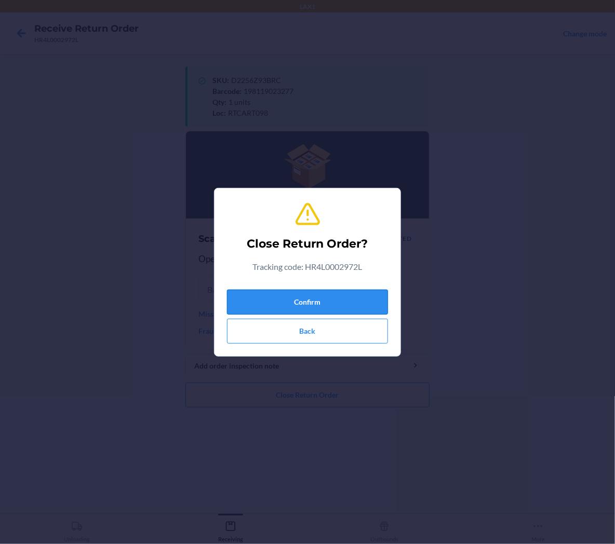
click at [362, 299] on button "Confirm" at bounding box center [307, 302] width 161 height 25
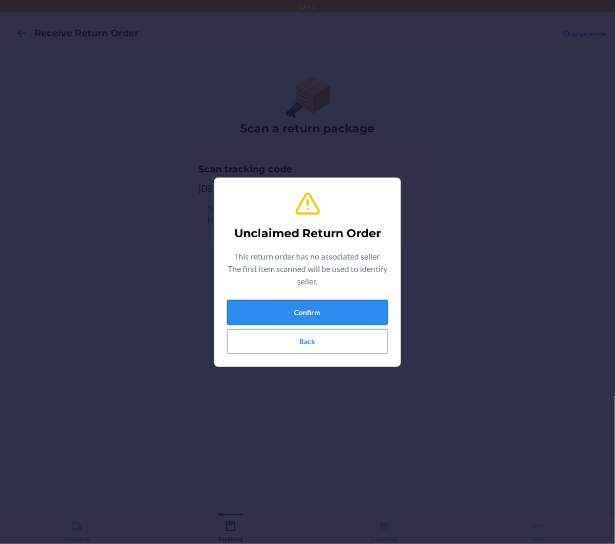
click at [355, 312] on button "Confirm" at bounding box center [307, 312] width 161 height 25
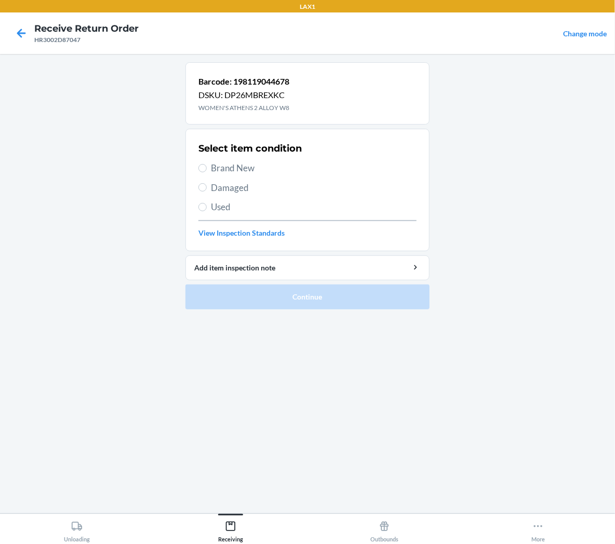
click at [236, 166] on span "Brand New" at bounding box center [314, 169] width 206 height 14
click at [207, 166] on input "Brand New" at bounding box center [202, 168] width 8 height 8
radio input "true"
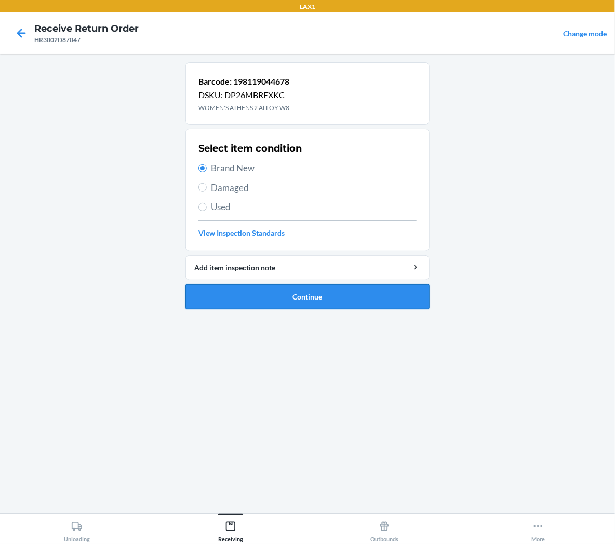
click at [238, 300] on button "Continue" at bounding box center [307, 297] width 244 height 25
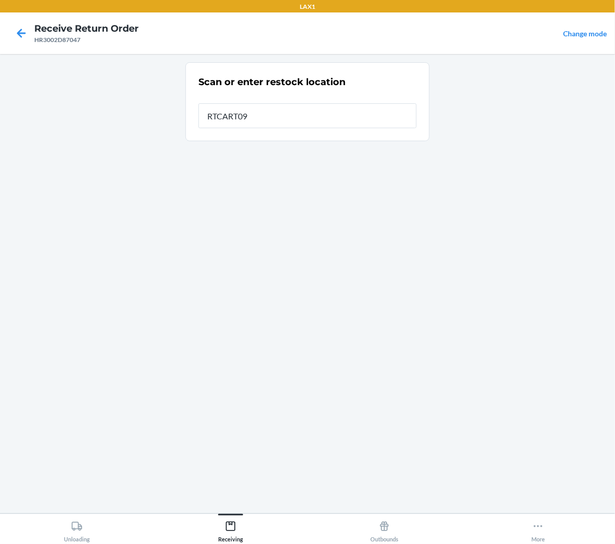
type input "RTCART098"
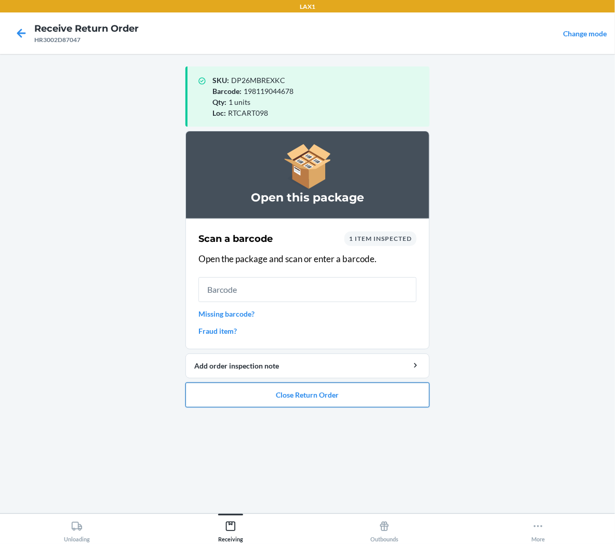
click at [290, 391] on button "Close Return Order" at bounding box center [307, 395] width 244 height 25
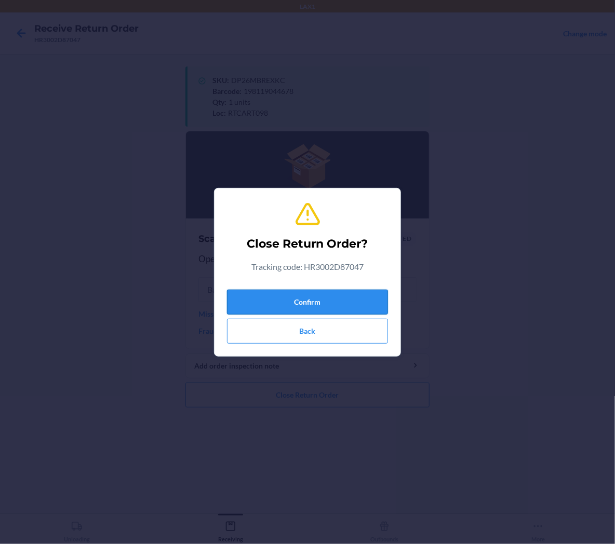
click at [272, 298] on button "Confirm" at bounding box center [307, 302] width 161 height 25
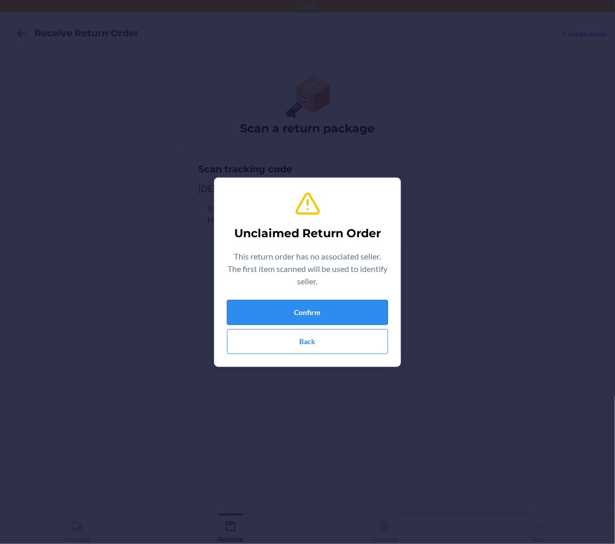
click at [275, 305] on button "Confirm" at bounding box center [307, 312] width 161 height 25
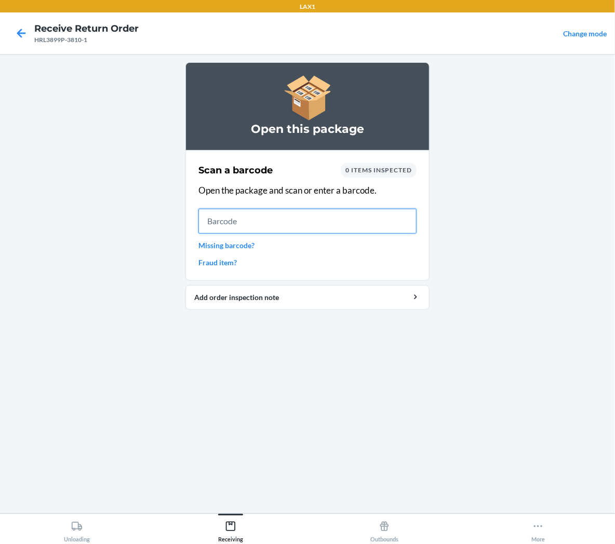
click at [310, 225] on input "text" at bounding box center [307, 221] width 218 height 25
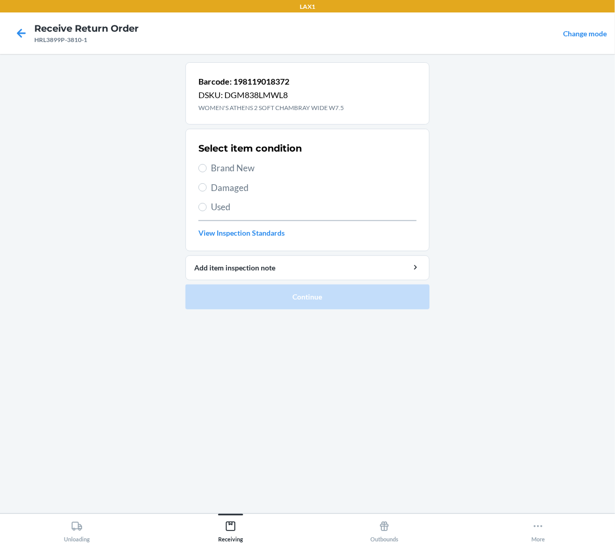
click at [212, 170] on span "Brand New" at bounding box center [314, 169] width 206 height 14
click at [207, 170] on input "Brand New" at bounding box center [202, 168] width 8 height 8
radio input "true"
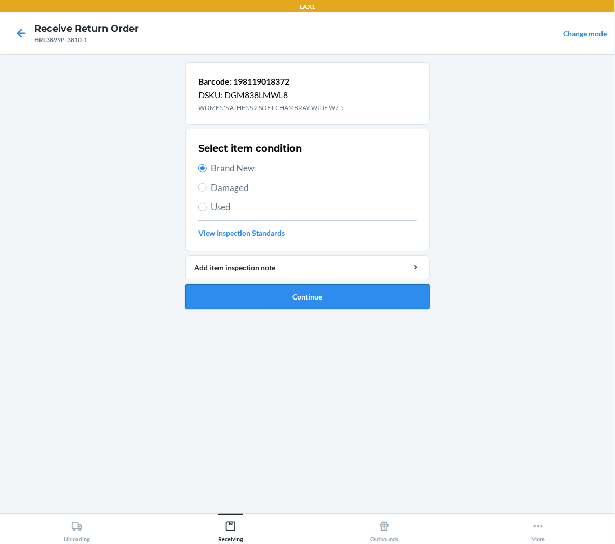
click at [218, 297] on button "Continue" at bounding box center [307, 297] width 244 height 25
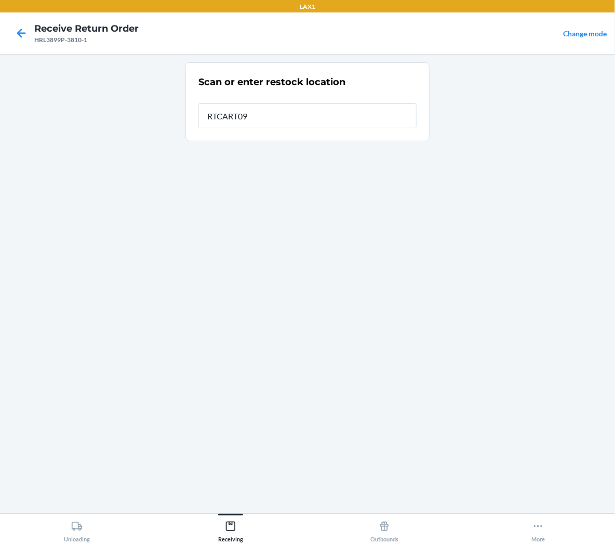
type input "RTCART098"
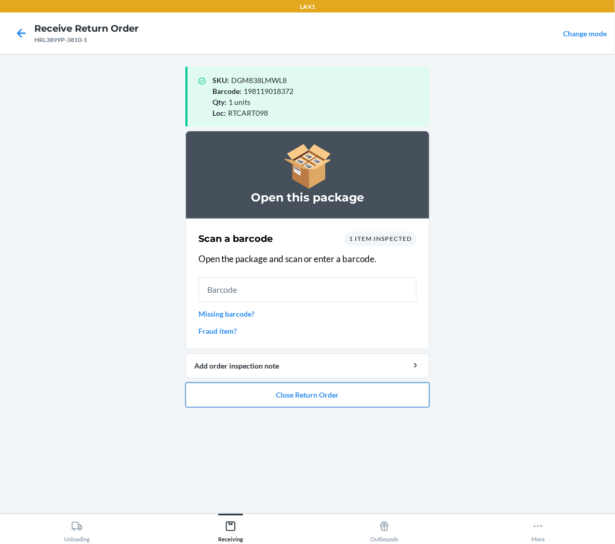
click at [320, 396] on button "Close Return Order" at bounding box center [307, 395] width 244 height 25
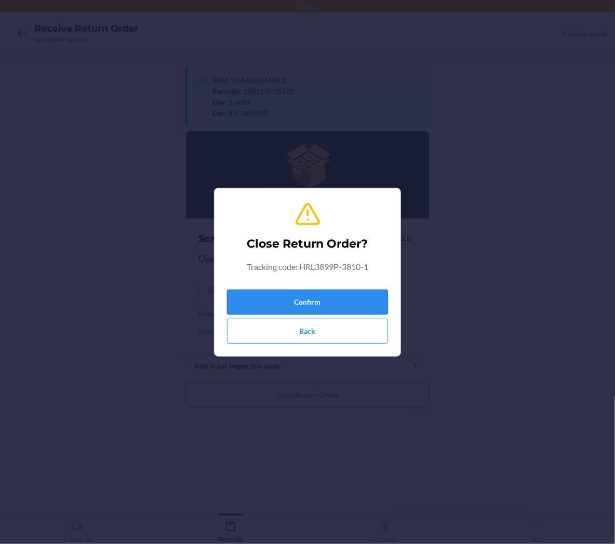
click at [333, 308] on button "Confirm" at bounding box center [307, 302] width 161 height 25
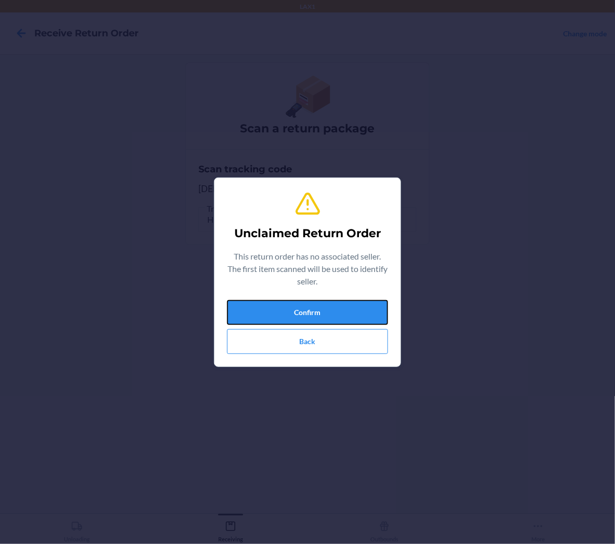
click at [332, 308] on button "Confirm" at bounding box center [307, 312] width 161 height 25
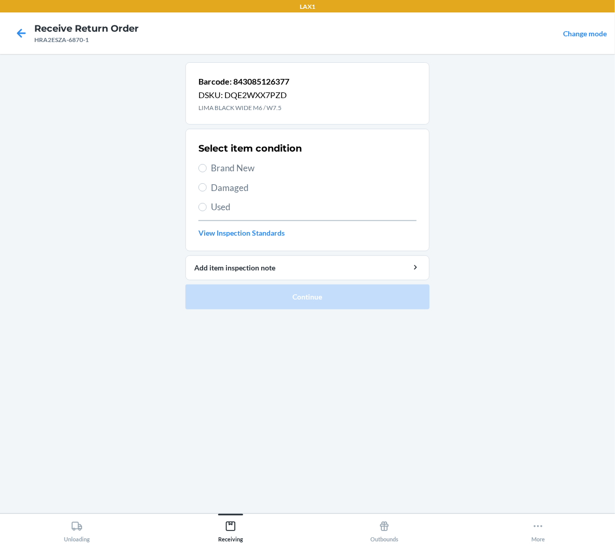
click at [241, 164] on span "Brand New" at bounding box center [314, 169] width 206 height 14
click at [207, 164] on input "Brand New" at bounding box center [202, 168] width 8 height 8
radio input "true"
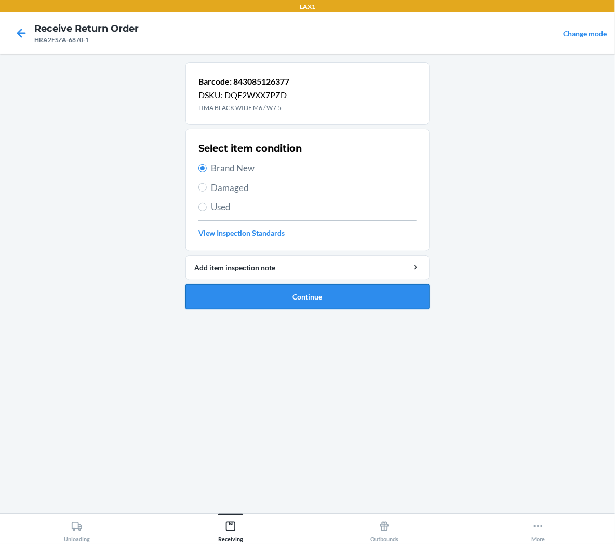
click at [236, 296] on button "Continue" at bounding box center [307, 297] width 244 height 25
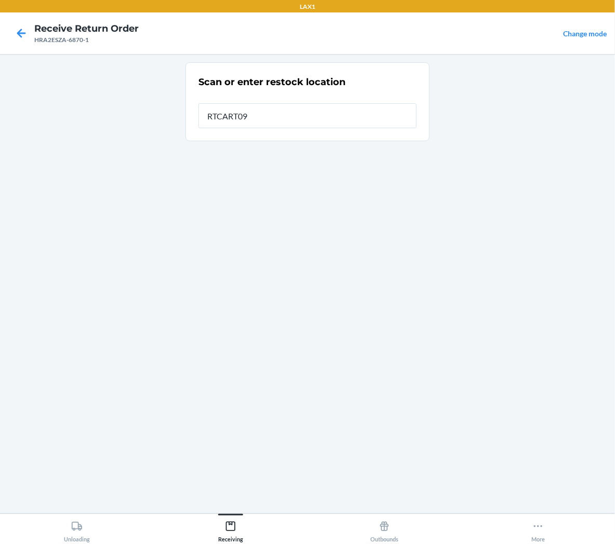
type input "RTCART098"
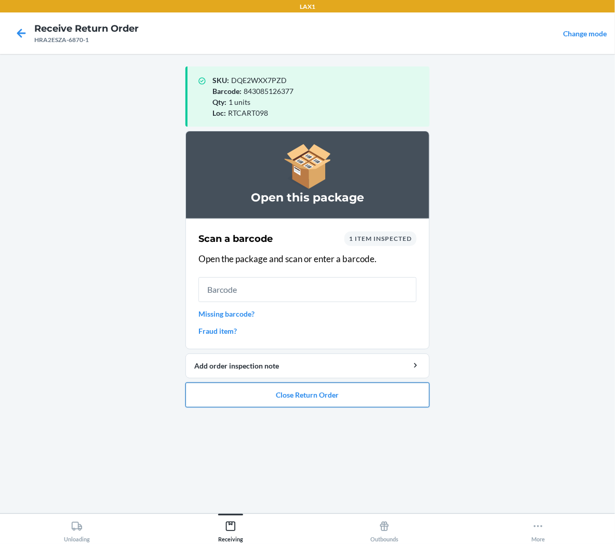
click at [222, 400] on button "Close Return Order" at bounding box center [307, 395] width 244 height 25
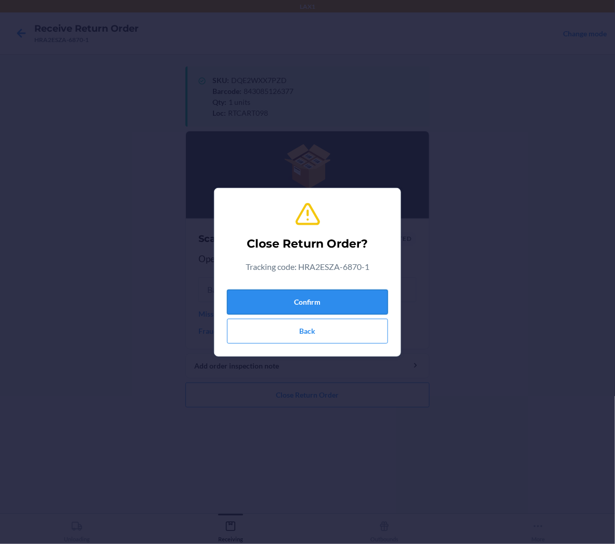
click at [253, 309] on button "Confirm" at bounding box center [307, 302] width 161 height 25
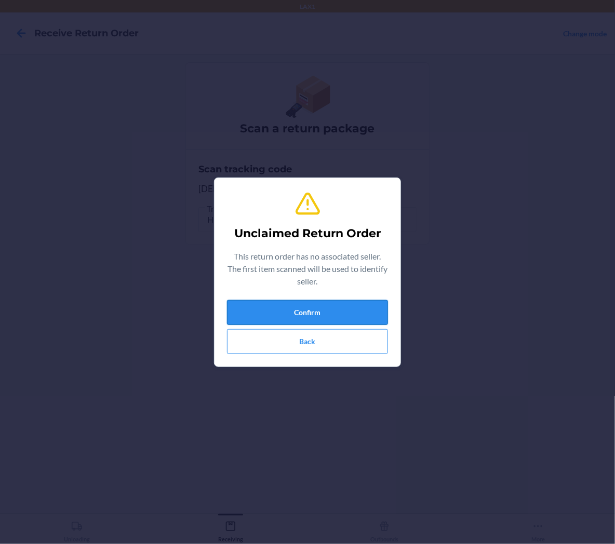
click at [376, 305] on button "Confirm" at bounding box center [307, 312] width 161 height 25
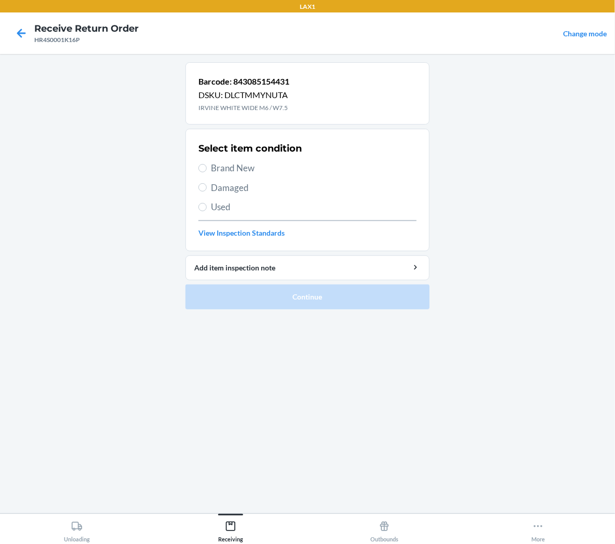
click at [248, 168] on span "Brand New" at bounding box center [314, 169] width 206 height 14
click at [207, 168] on input "Brand New" at bounding box center [202, 168] width 8 height 8
radio input "true"
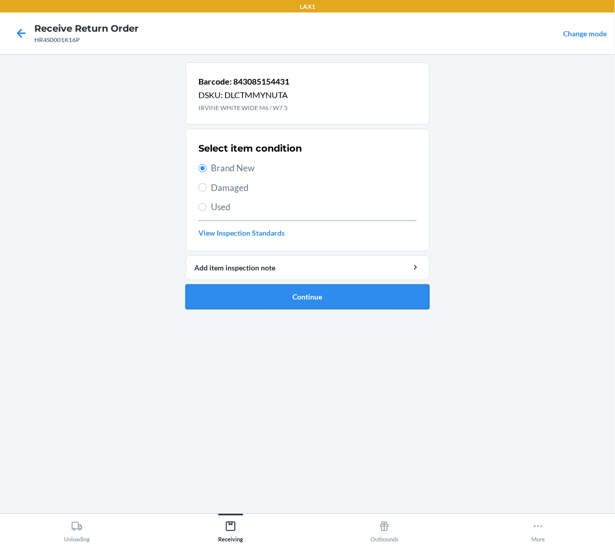
click at [249, 292] on button "Continue" at bounding box center [307, 297] width 244 height 25
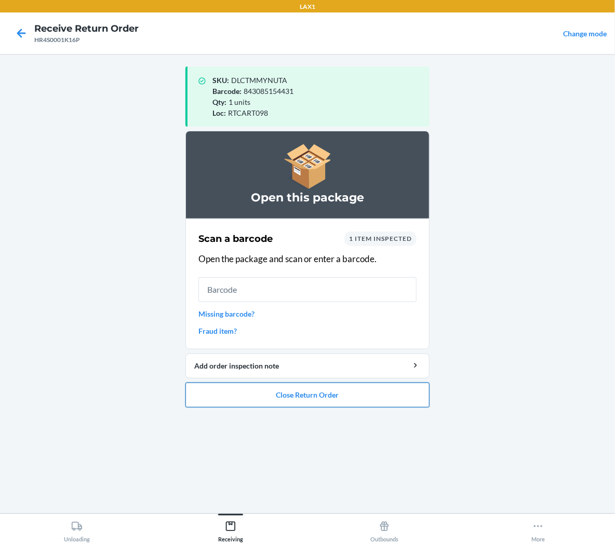
click at [318, 399] on button "Close Return Order" at bounding box center [307, 395] width 244 height 25
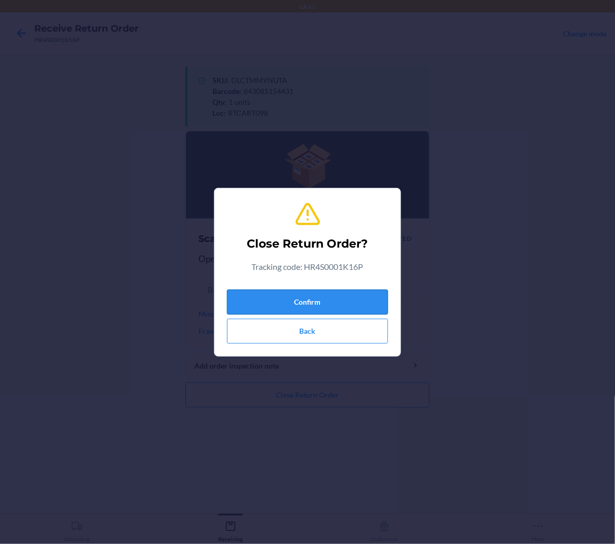
click at [341, 300] on button "Confirm" at bounding box center [307, 302] width 161 height 25
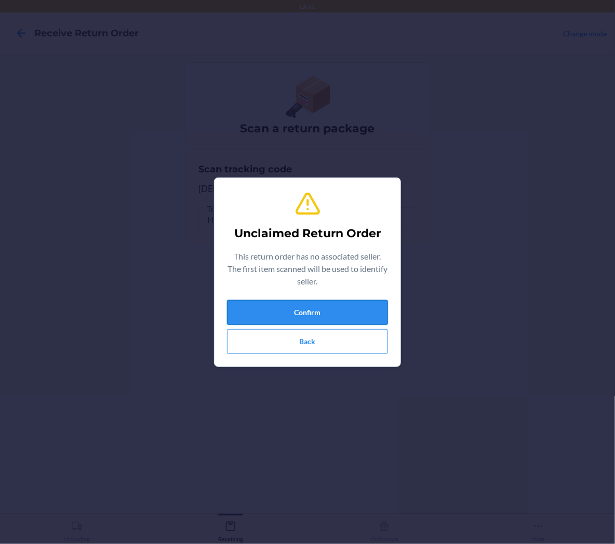
click at [380, 310] on button "Confirm" at bounding box center [307, 312] width 161 height 25
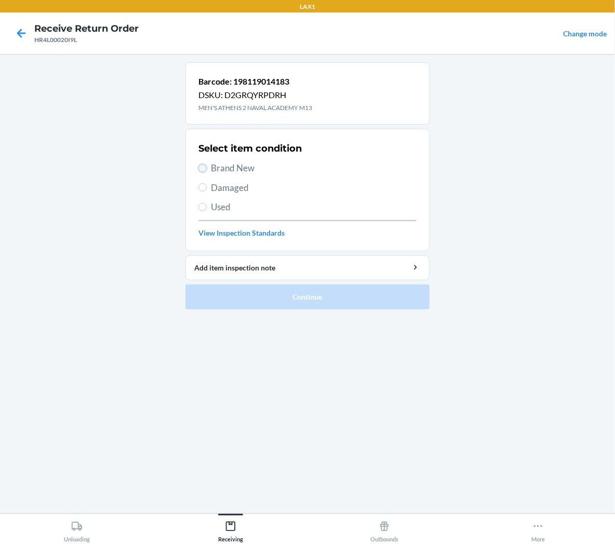
click at [206, 166] on input "Brand New" at bounding box center [202, 168] width 8 height 8
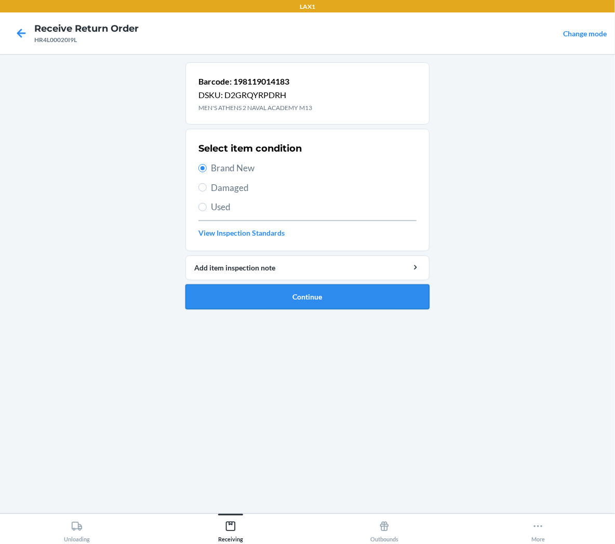
click at [185, 296] on button "Continue" at bounding box center [307, 297] width 244 height 25
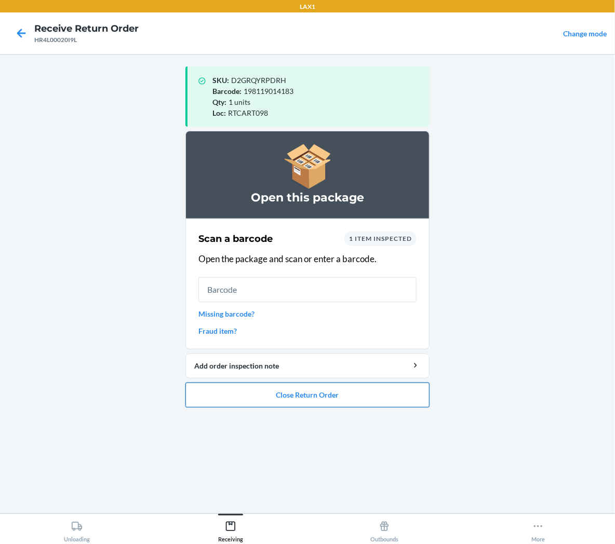
click at [340, 402] on button "Close Return Order" at bounding box center [307, 395] width 244 height 25
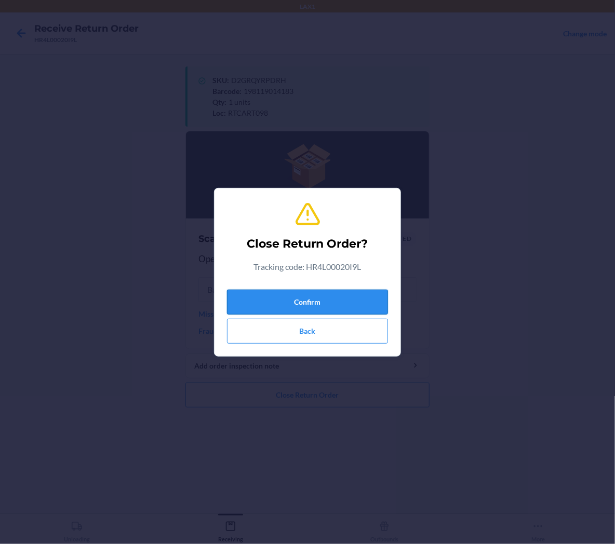
click at [361, 305] on button "Confirm" at bounding box center [307, 302] width 161 height 25
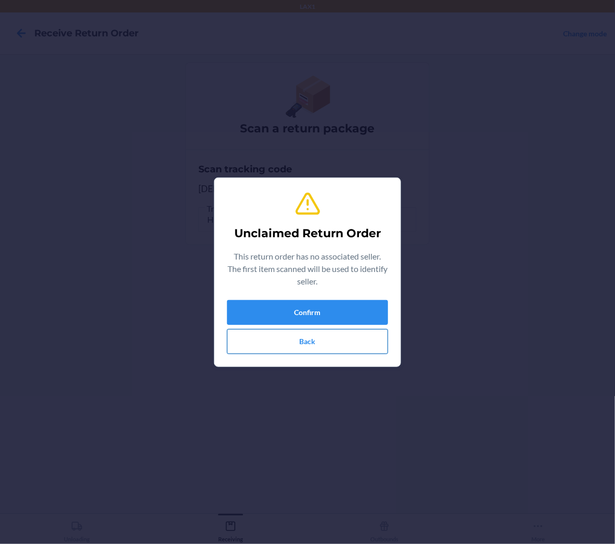
click at [343, 331] on button "Back" at bounding box center [307, 341] width 161 height 25
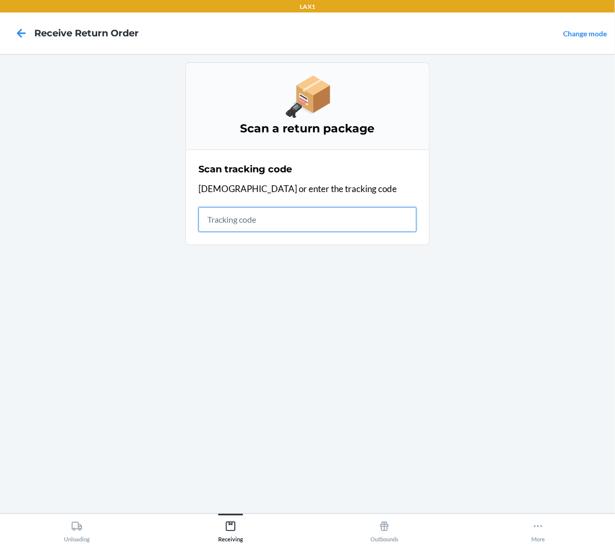
click at [411, 217] on input "text" at bounding box center [307, 219] width 218 height 25
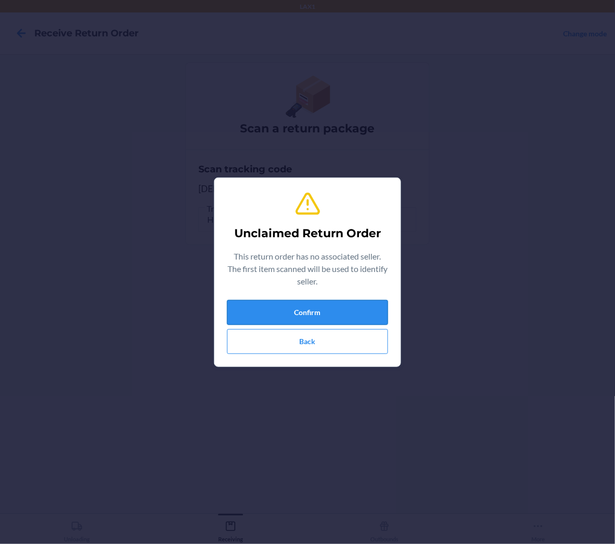
click at [243, 317] on button "Confirm" at bounding box center [307, 312] width 161 height 25
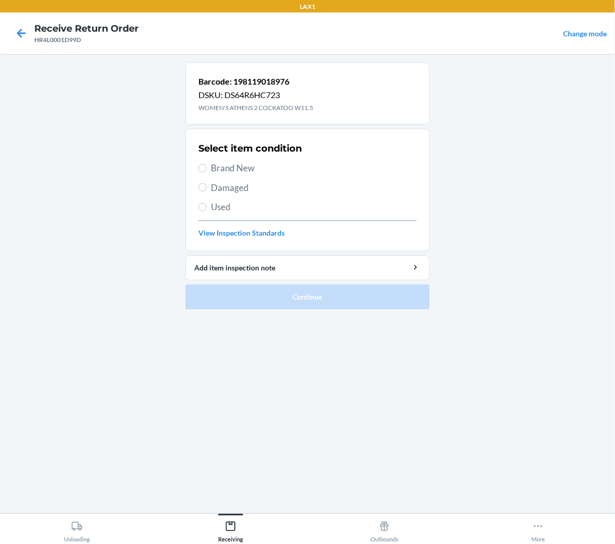
click at [229, 208] on span "Used" at bounding box center [314, 208] width 206 height 14
click at [207, 208] on input "Used" at bounding box center [202, 207] width 8 height 8
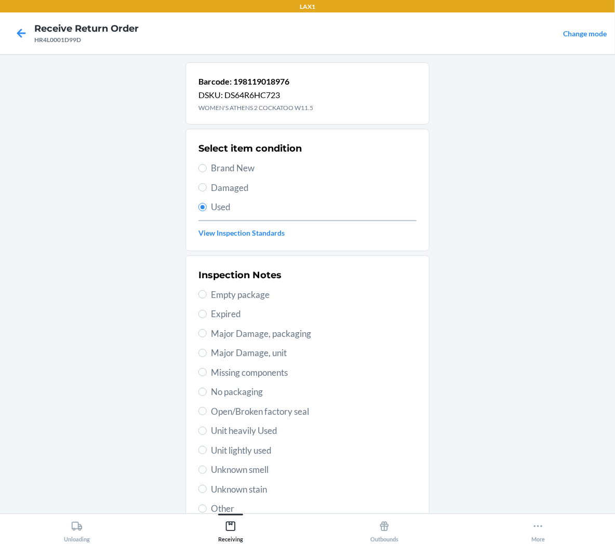
drag, startPoint x: 217, startPoint y: 448, endPoint x: 216, endPoint y: 440, distance: 8.4
click at [219, 442] on div "Inspection Notes Empty package Expired Major Damage, packaging Major Damage, un…" at bounding box center [307, 392] width 218 height 254
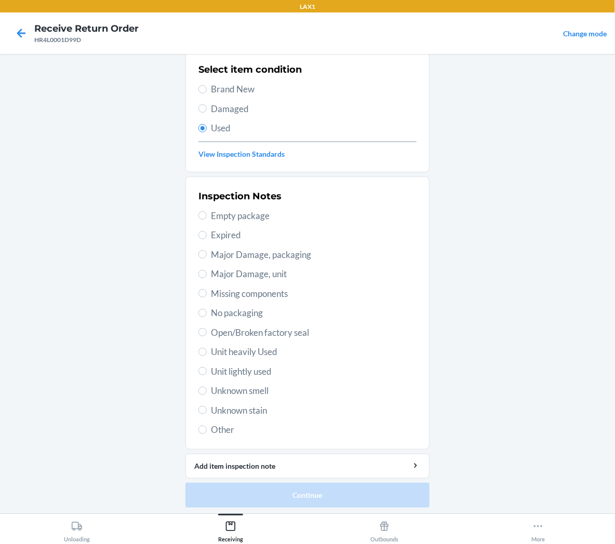
scroll to position [81, 0]
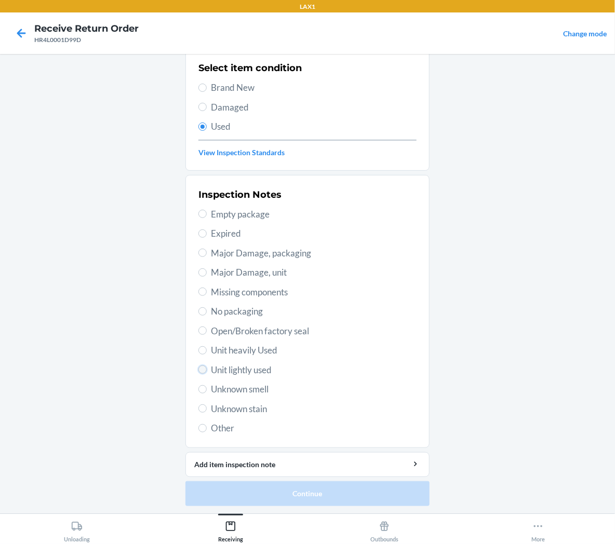
click at [198, 369] on input "Unit lightly used" at bounding box center [202, 370] width 8 height 8
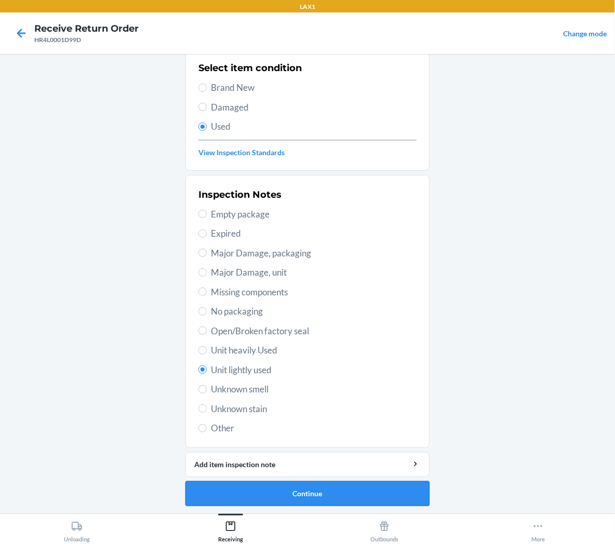
click at [217, 491] on button "Continue" at bounding box center [307, 494] width 244 height 25
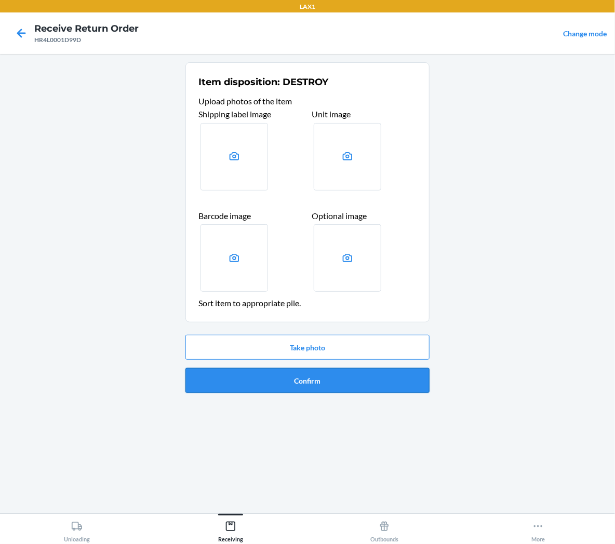
click at [210, 386] on button "Confirm" at bounding box center [307, 380] width 244 height 25
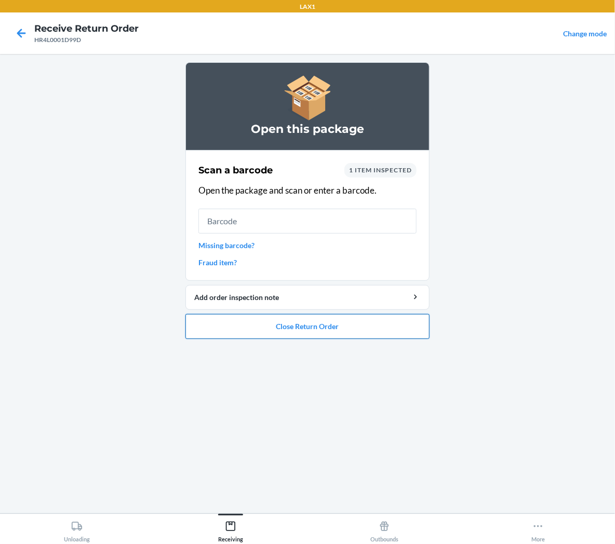
click at [251, 333] on button "Close Return Order" at bounding box center [307, 326] width 244 height 25
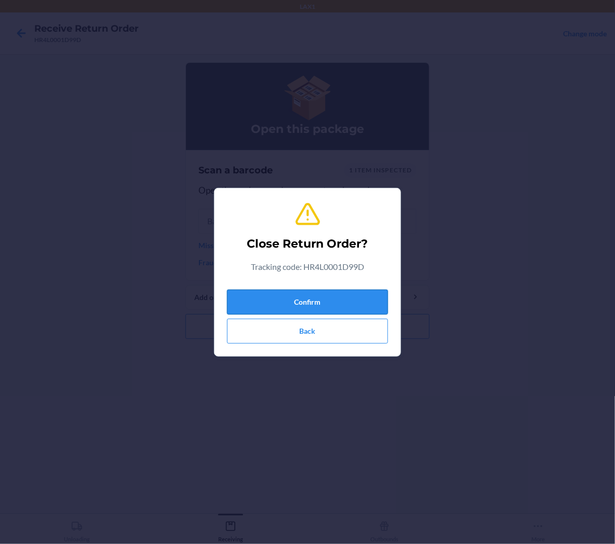
click at [310, 297] on button "Confirm" at bounding box center [307, 302] width 161 height 25
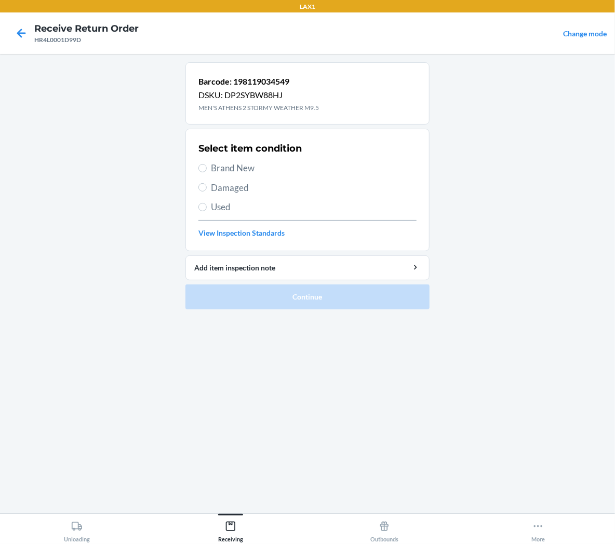
click at [241, 169] on span "Brand New" at bounding box center [314, 169] width 206 height 14
click at [207, 169] on input "Brand New" at bounding box center [202, 168] width 8 height 8
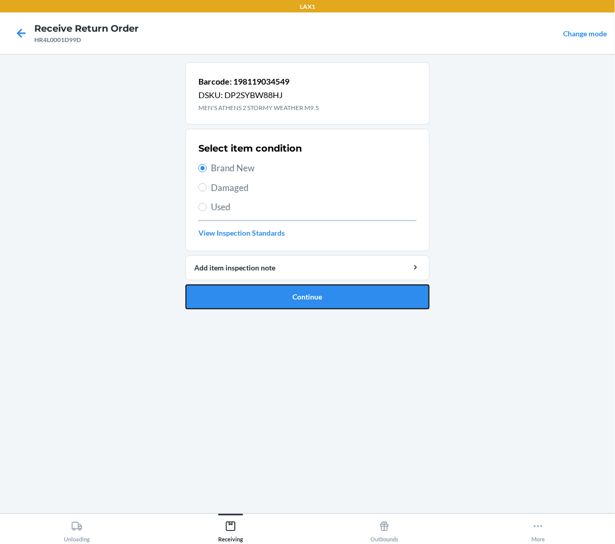
drag, startPoint x: 231, startPoint y: 300, endPoint x: 222, endPoint y: 283, distance: 19.3
click at [230, 295] on button "Continue" at bounding box center [307, 297] width 244 height 25
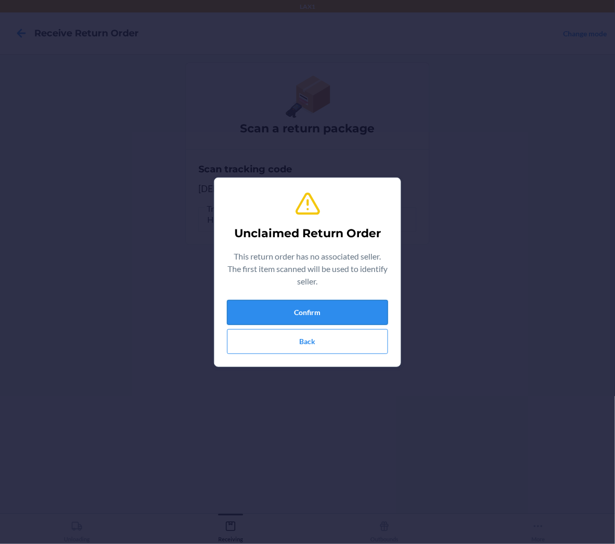
click at [304, 311] on button "Confirm" at bounding box center [307, 312] width 161 height 25
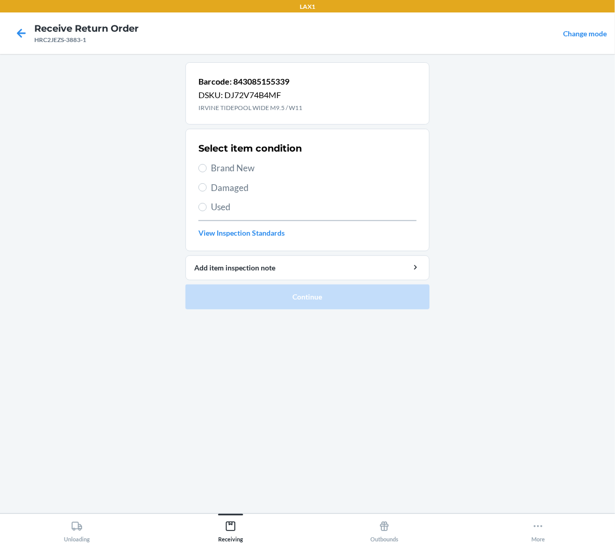
click at [252, 169] on span "Brand New" at bounding box center [314, 169] width 206 height 14
click at [207, 169] on input "Brand New" at bounding box center [202, 168] width 8 height 8
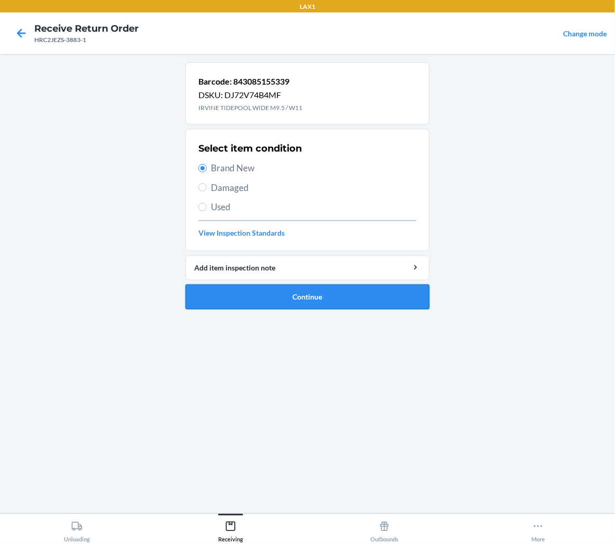
click at [265, 299] on button "Continue" at bounding box center [307, 297] width 244 height 25
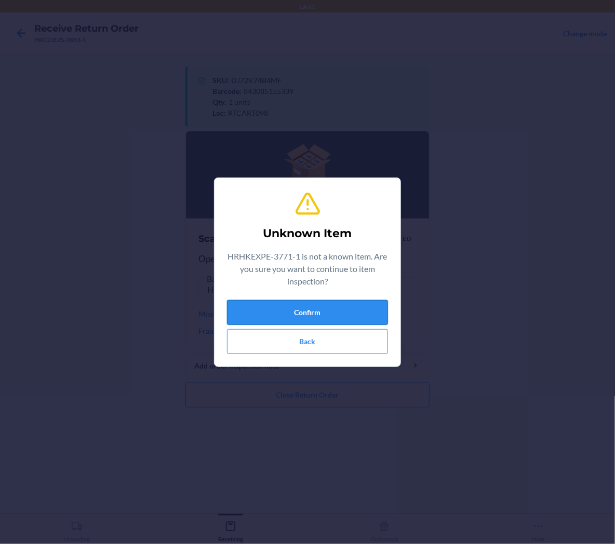
click at [265, 312] on button "Confirm" at bounding box center [307, 312] width 161 height 25
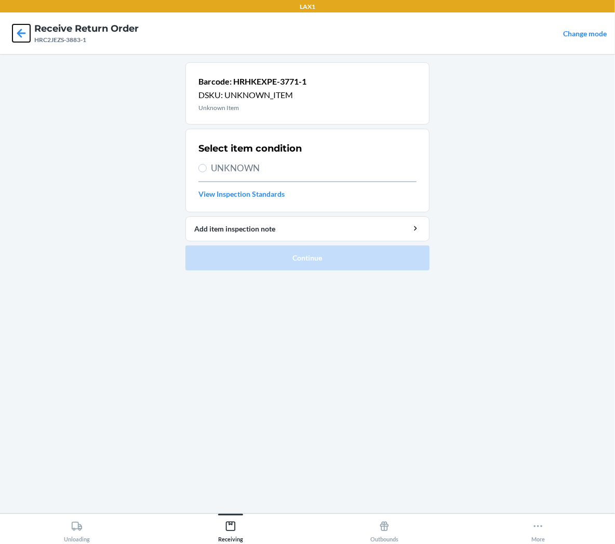
click at [16, 36] on icon at bounding box center [21, 33] width 18 height 18
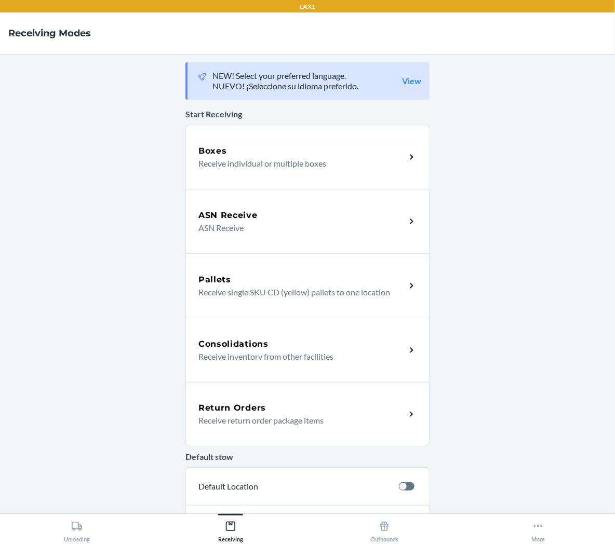
drag, startPoint x: 269, startPoint y: 408, endPoint x: 261, endPoint y: 404, distance: 8.1
click at [269, 408] on div "Return Orders" at bounding box center [301, 408] width 207 height 12
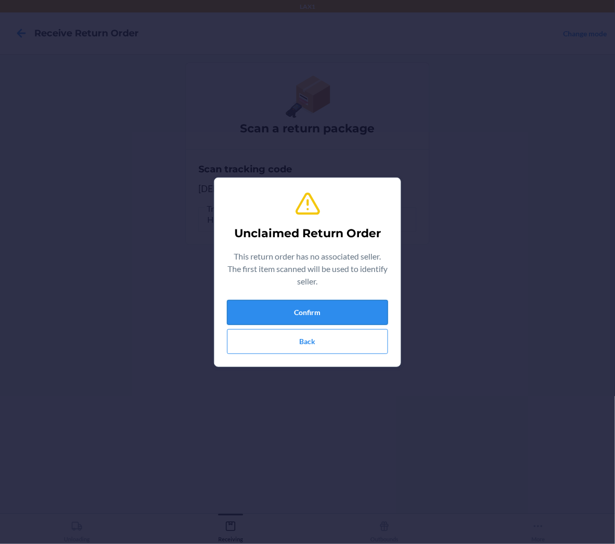
click at [327, 315] on button "Confirm" at bounding box center [307, 312] width 161 height 25
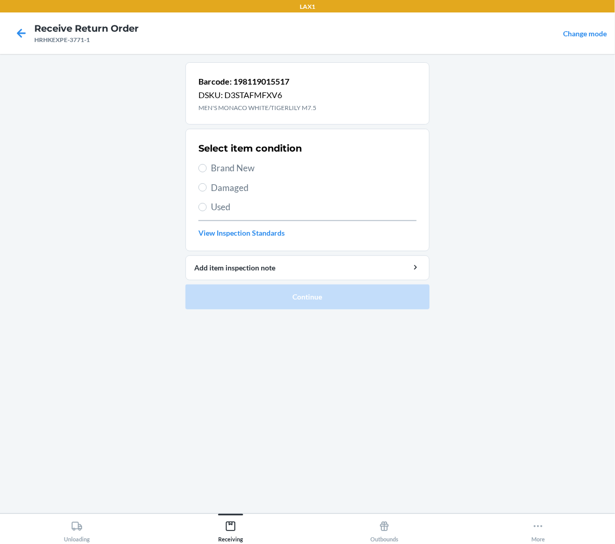
click at [242, 172] on span "Brand New" at bounding box center [314, 169] width 206 height 14
click at [207, 172] on input "Brand New" at bounding box center [202, 168] width 8 height 8
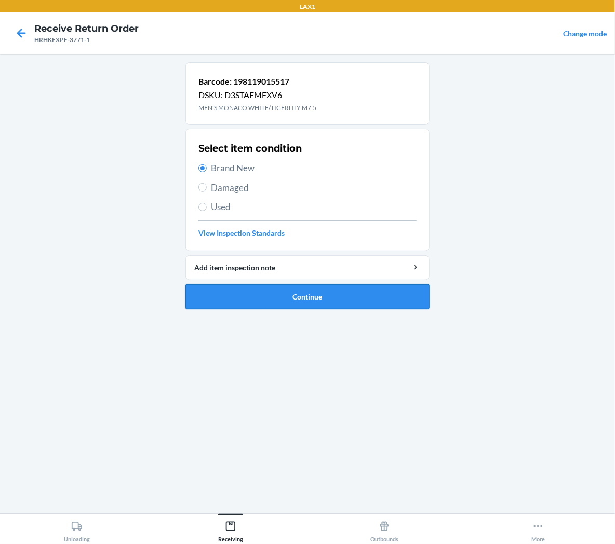
click at [251, 297] on button "Continue" at bounding box center [307, 297] width 244 height 25
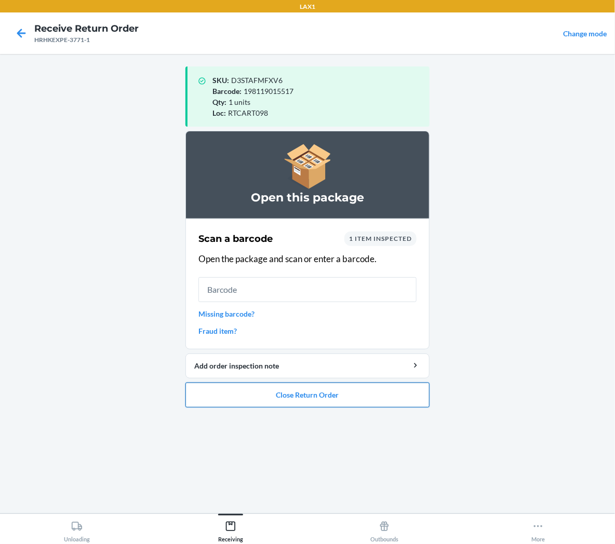
click at [355, 395] on button "Close Return Order" at bounding box center [307, 395] width 244 height 25
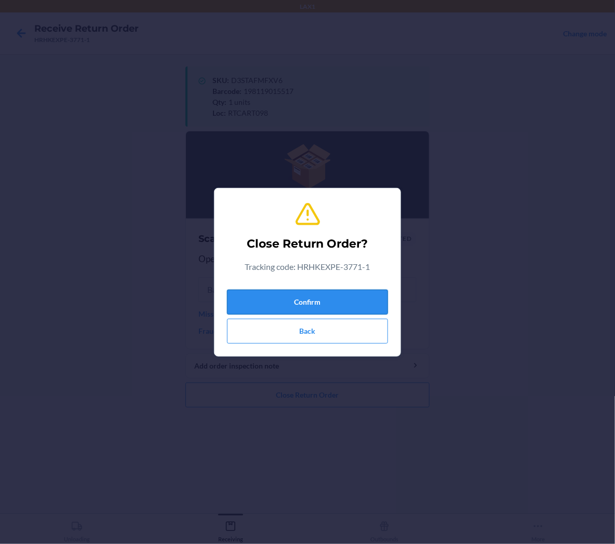
click at [354, 307] on button "Confirm" at bounding box center [307, 302] width 161 height 25
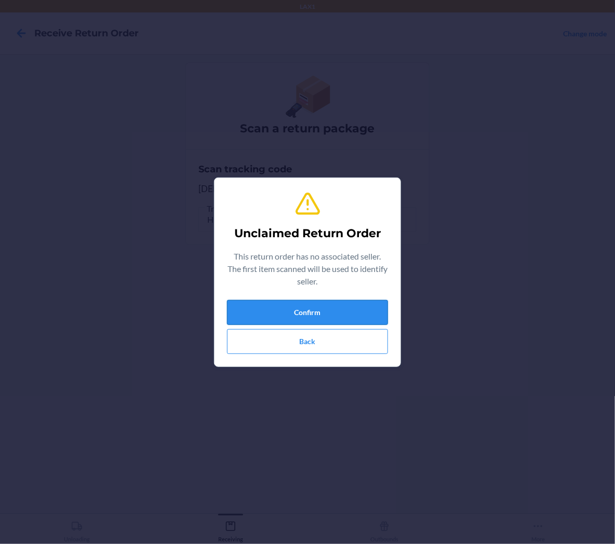
click at [279, 303] on button "Confirm" at bounding box center [307, 312] width 161 height 25
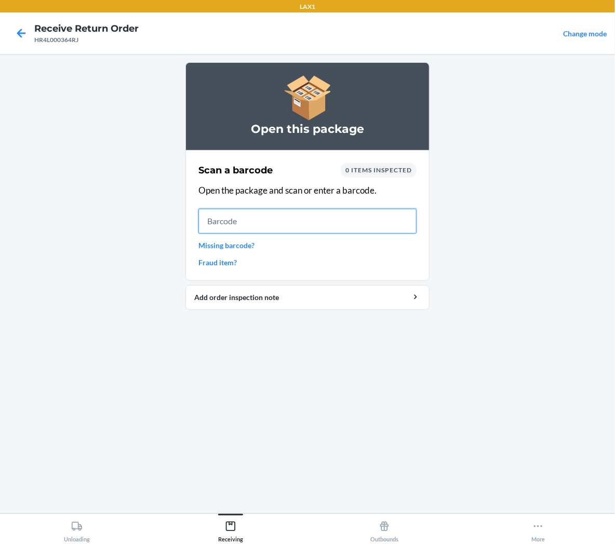
drag, startPoint x: 292, startPoint y: 231, endPoint x: 268, endPoint y: 175, distance: 61.0
click at [284, 205] on div "Scan a barcode 0 items inspected Open the package and scan or enter a barcode. …" at bounding box center [307, 215] width 218 height 111
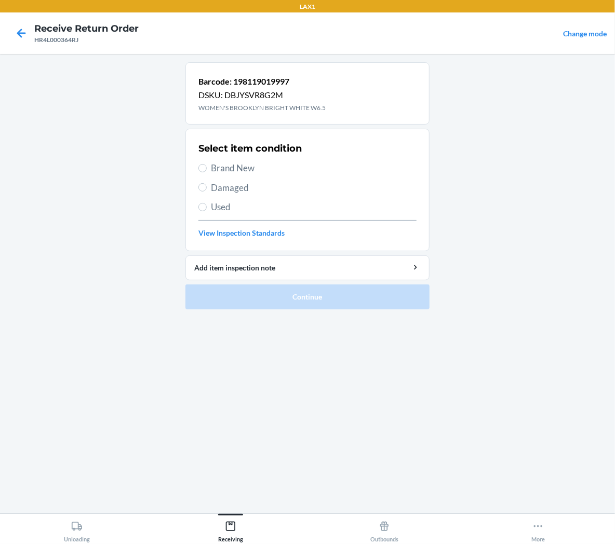
click at [232, 172] on span "Brand New" at bounding box center [314, 169] width 206 height 14
click at [207, 172] on input "Brand New" at bounding box center [202, 168] width 8 height 8
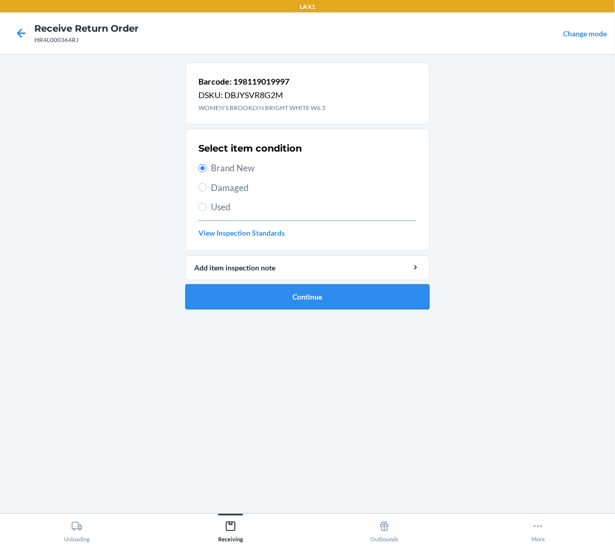
click at [272, 295] on button "Continue" at bounding box center [307, 297] width 244 height 25
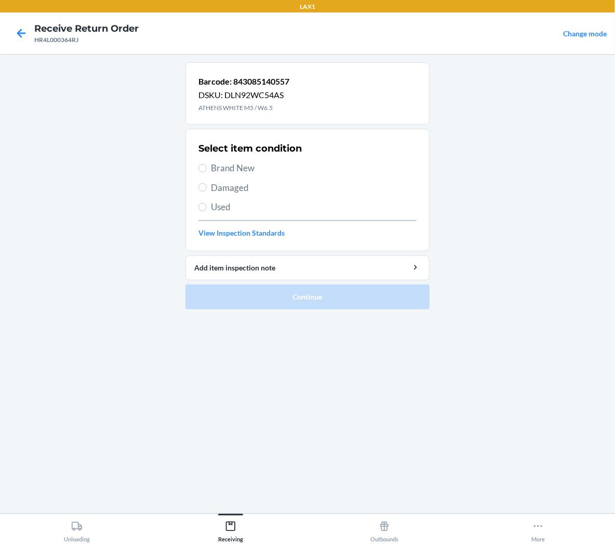
click at [236, 168] on span "Brand New" at bounding box center [314, 169] width 206 height 14
click at [207, 168] on input "Brand New" at bounding box center [202, 168] width 8 height 8
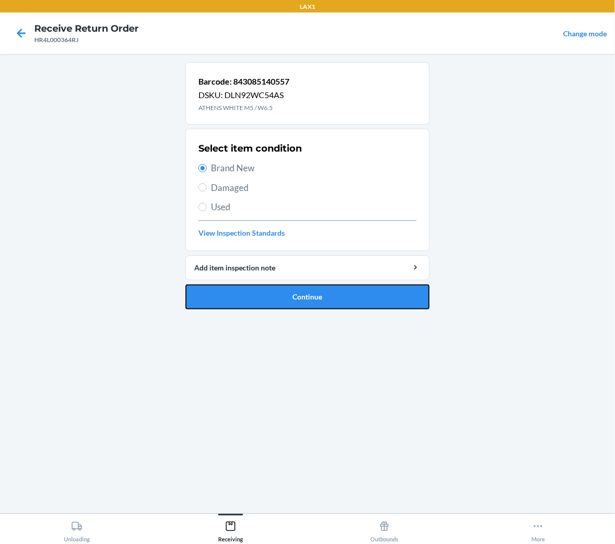
click at [257, 296] on button "Continue" at bounding box center [307, 297] width 244 height 25
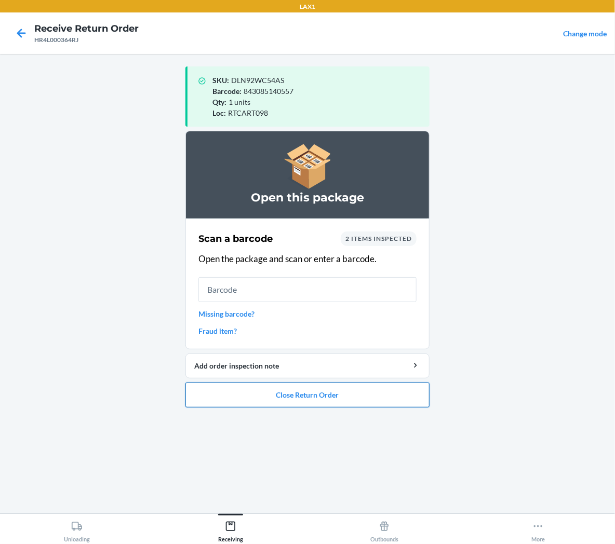
click at [308, 392] on button "Close Return Order" at bounding box center [307, 395] width 244 height 25
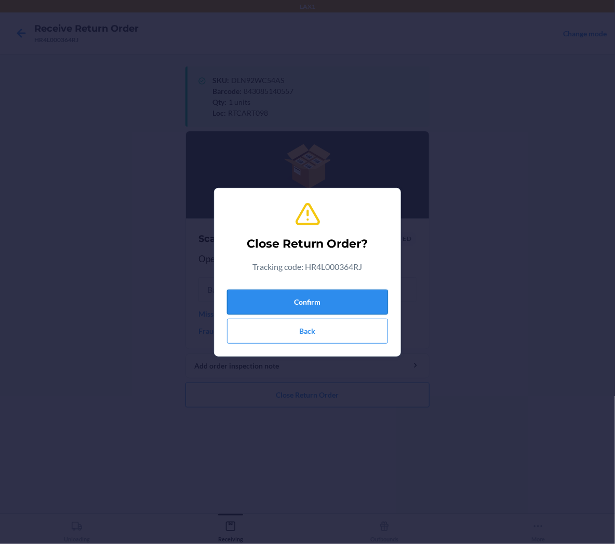
click at [310, 298] on button "Confirm" at bounding box center [307, 302] width 161 height 25
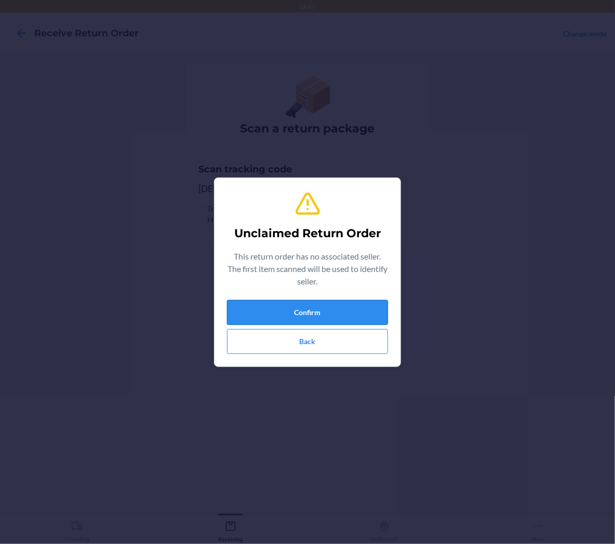
click at [256, 313] on button "Confirm" at bounding box center [307, 312] width 161 height 25
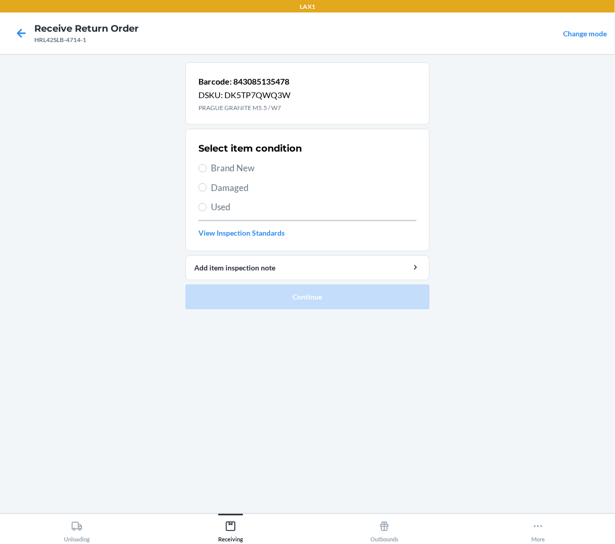
click at [237, 168] on span "Brand New" at bounding box center [314, 169] width 206 height 14
click at [207, 168] on input "Brand New" at bounding box center [202, 168] width 8 height 8
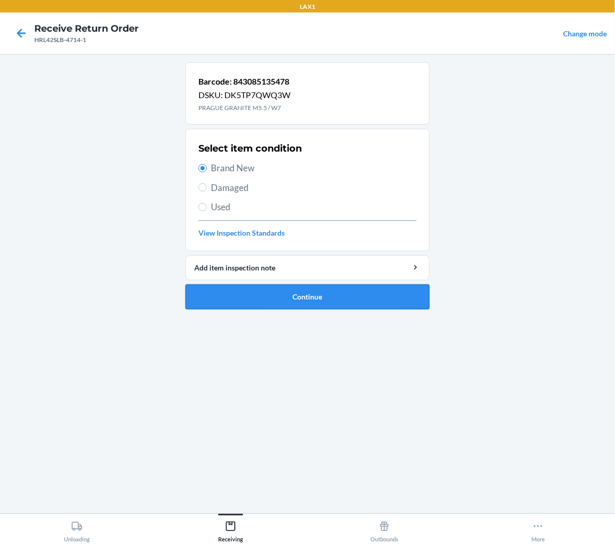
click at [257, 301] on button "Continue" at bounding box center [307, 297] width 244 height 25
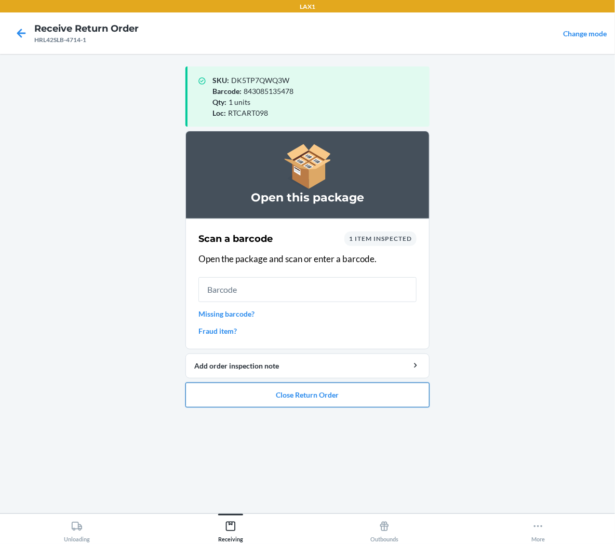
click at [282, 393] on button "Close Return Order" at bounding box center [307, 395] width 244 height 25
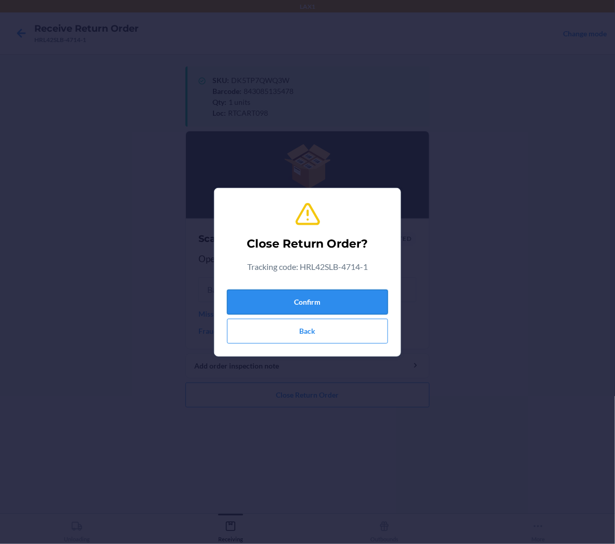
click at [323, 307] on button "Confirm" at bounding box center [307, 302] width 161 height 25
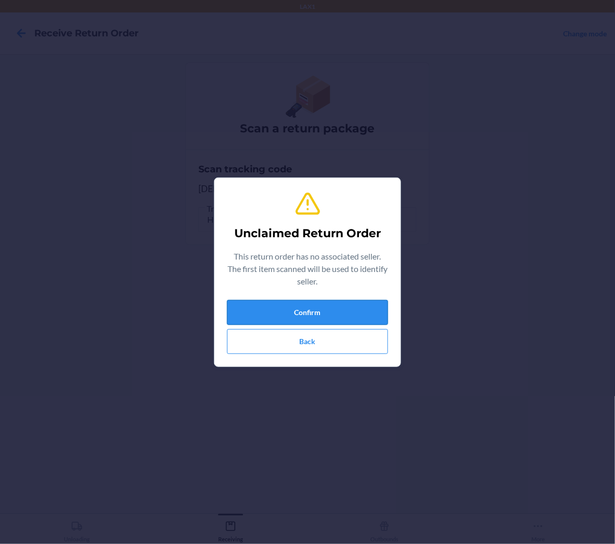
click at [297, 320] on button "Confirm" at bounding box center [307, 312] width 161 height 25
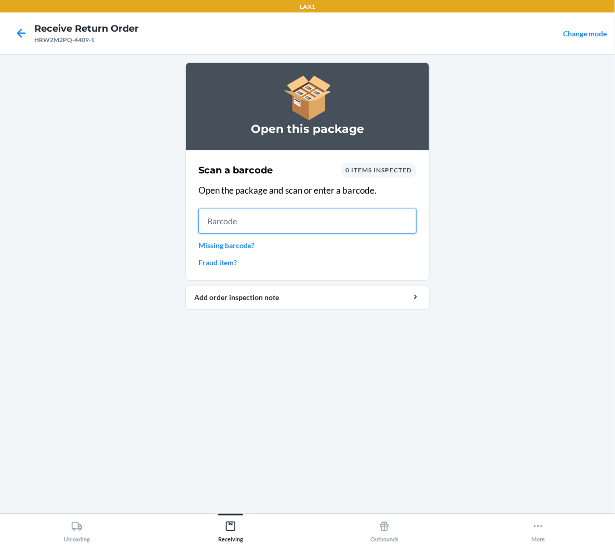
click at [335, 227] on input "text" at bounding box center [307, 221] width 218 height 25
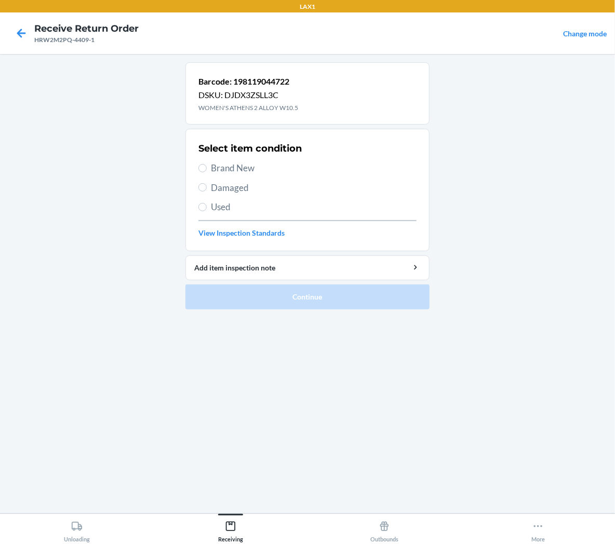
click at [216, 168] on span "Brand New" at bounding box center [314, 169] width 206 height 14
click at [207, 168] on input "Brand New" at bounding box center [202, 168] width 8 height 8
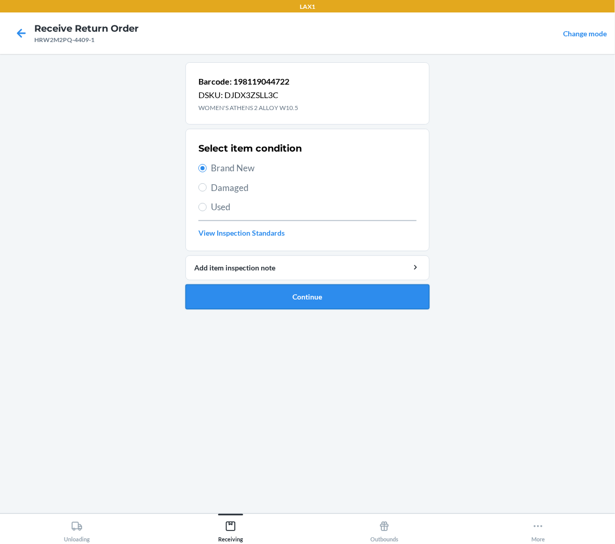
click at [218, 299] on button "Continue" at bounding box center [307, 297] width 244 height 25
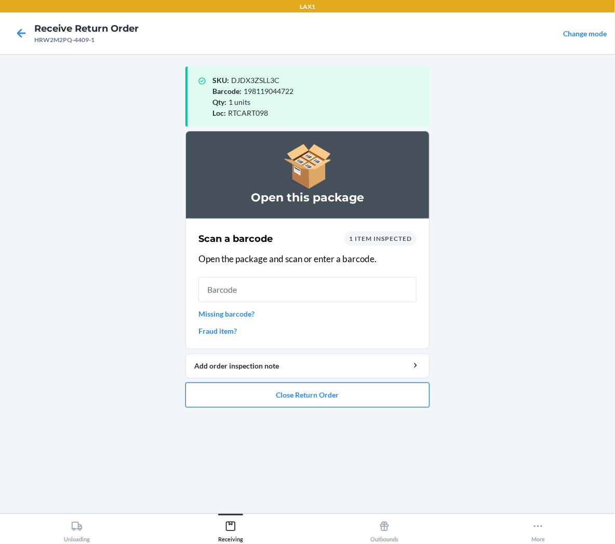
click at [331, 399] on button "Close Return Order" at bounding box center [307, 395] width 244 height 25
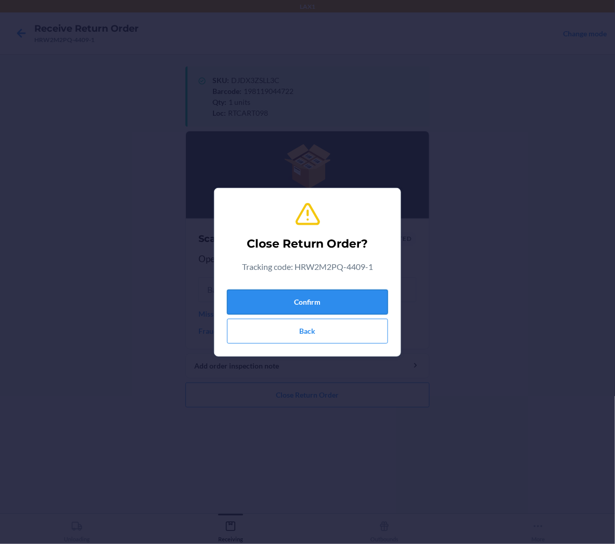
click at [370, 298] on button "Confirm" at bounding box center [307, 302] width 161 height 25
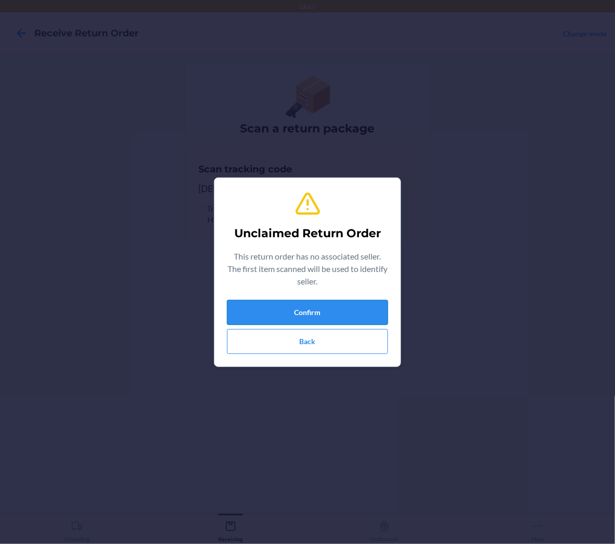
click at [310, 318] on button "Confirm" at bounding box center [307, 312] width 161 height 25
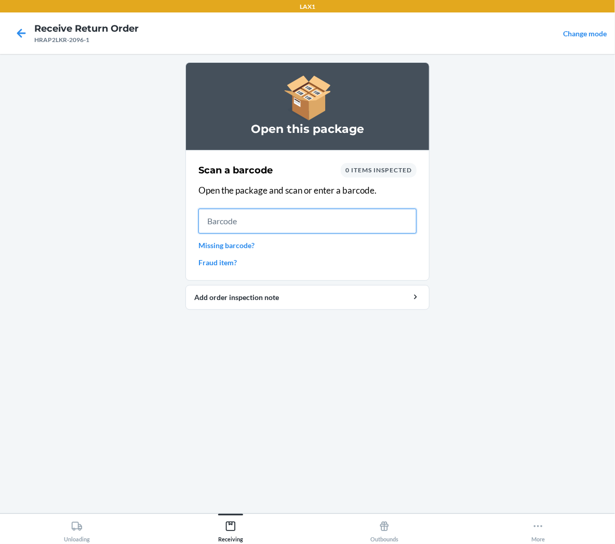
click at [337, 222] on input "text" at bounding box center [307, 221] width 218 height 25
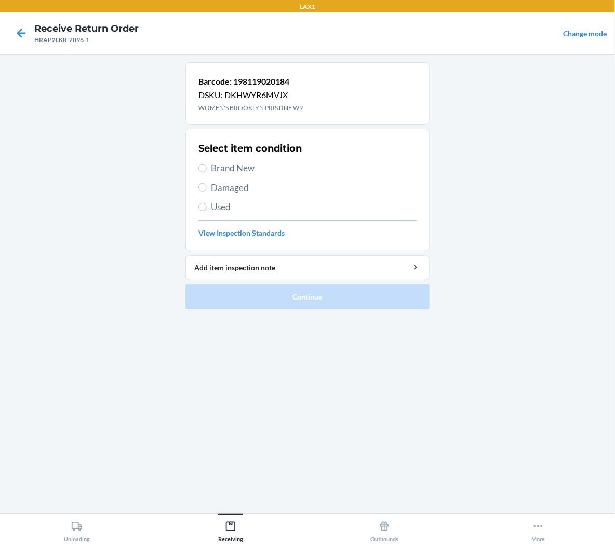
drag, startPoint x: 241, startPoint y: 149, endPoint x: 241, endPoint y: 158, distance: 9.4
click at [241, 153] on h2 "Select item condition" at bounding box center [249, 149] width 103 height 14
click at [243, 165] on span "Brand New" at bounding box center [314, 169] width 206 height 14
click at [207, 165] on input "Brand New" at bounding box center [202, 168] width 8 height 8
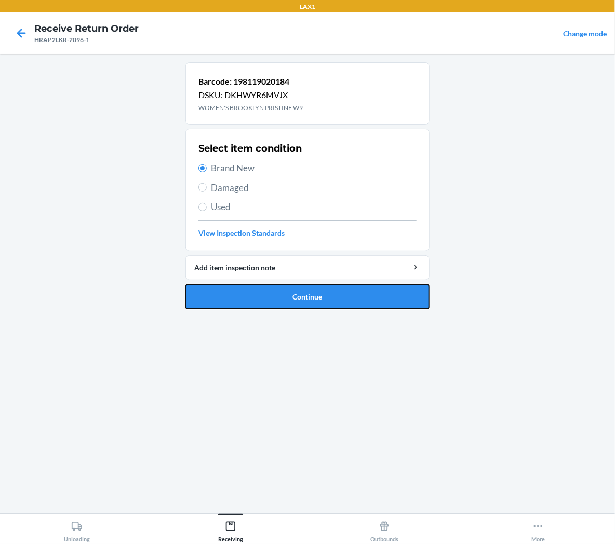
click at [270, 295] on button "Continue" at bounding box center [307, 297] width 244 height 25
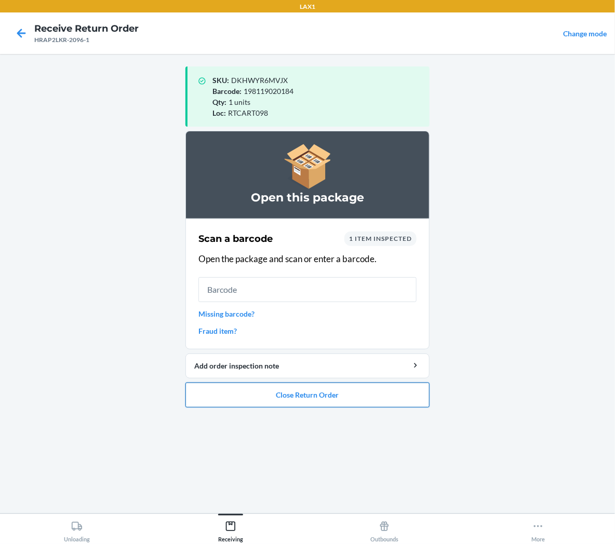
click at [211, 392] on button "Close Return Order" at bounding box center [307, 395] width 244 height 25
